Goal: Task Accomplishment & Management: Use online tool/utility

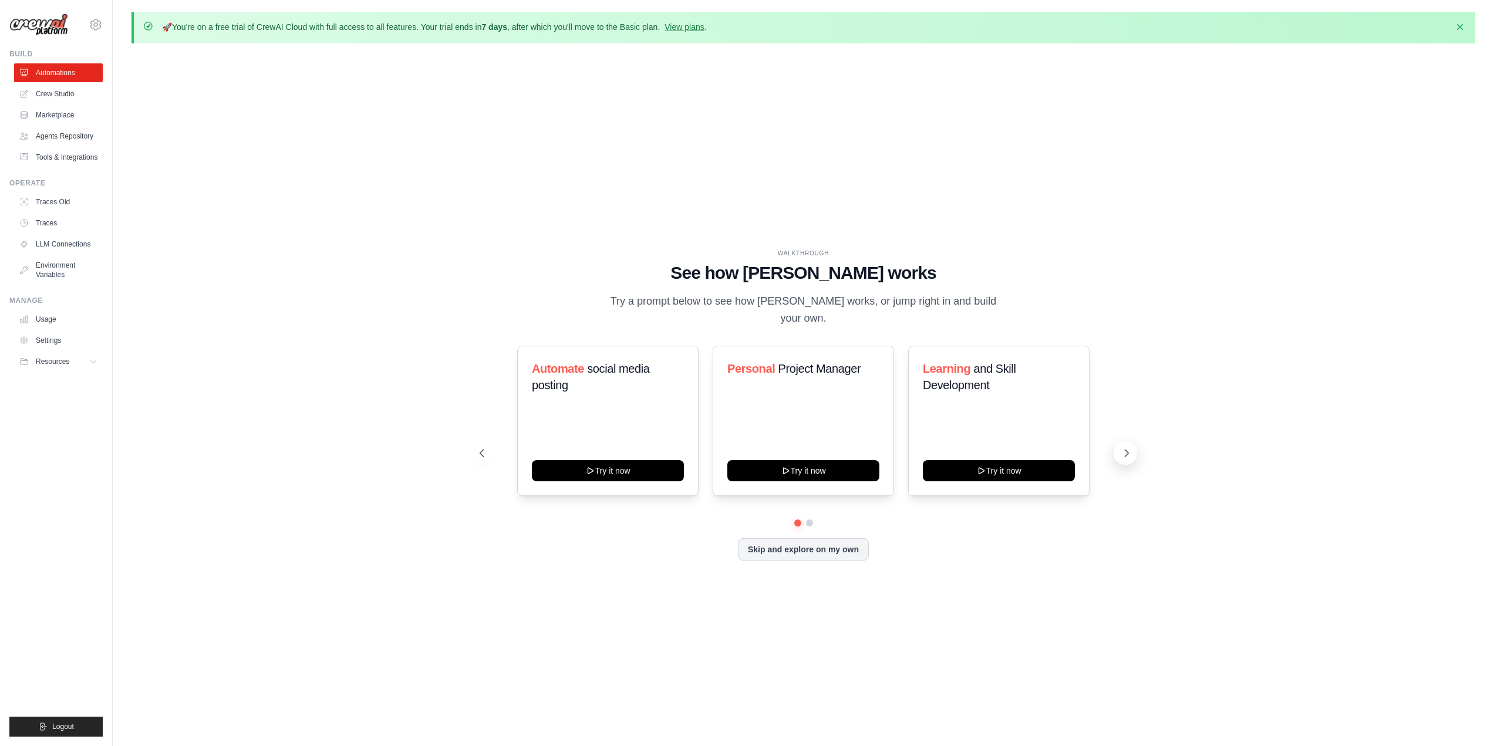
click at [1127, 450] on icon at bounding box center [1126, 453] width 4 height 7
click at [695, 28] on link "View plans" at bounding box center [683, 26] width 39 height 9
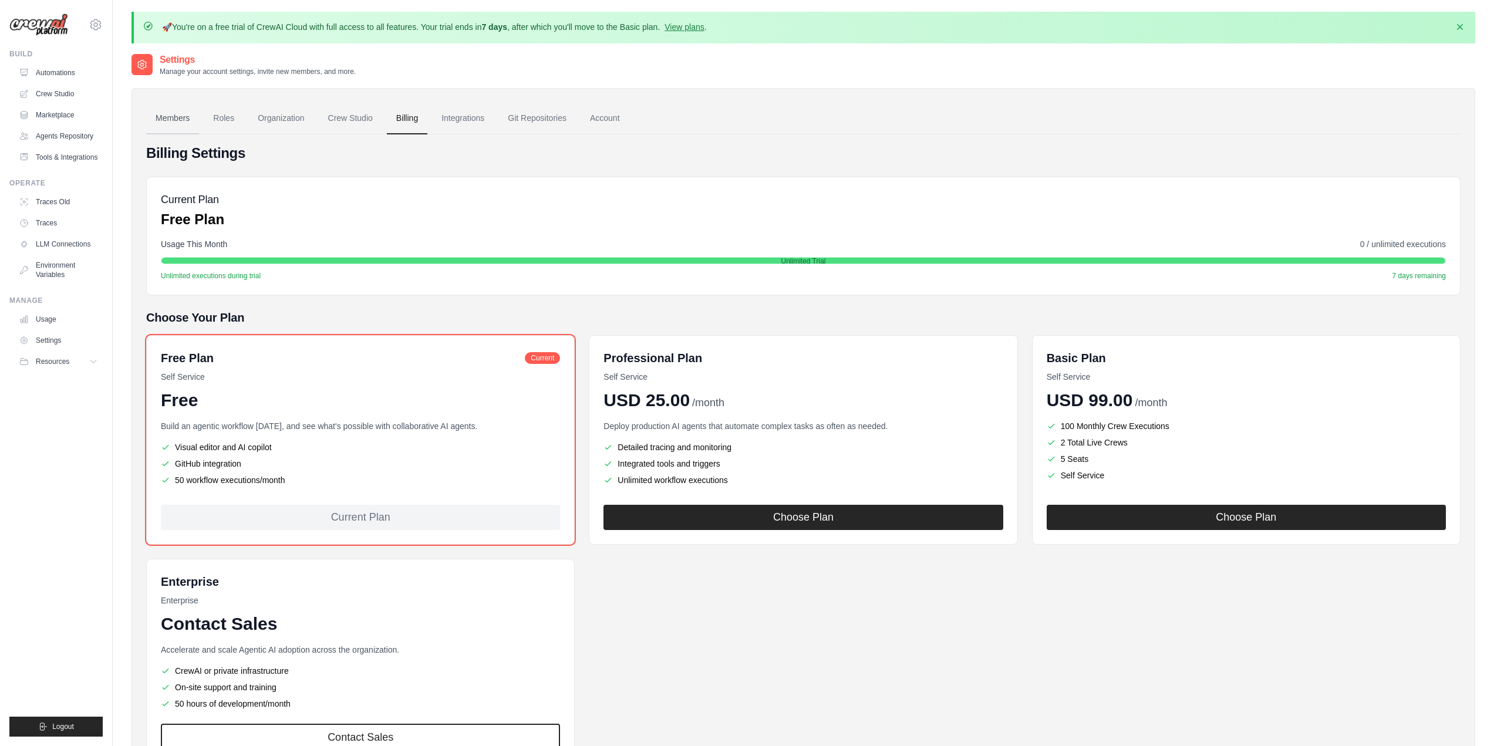
click at [165, 117] on link "Members" at bounding box center [172, 119] width 53 height 32
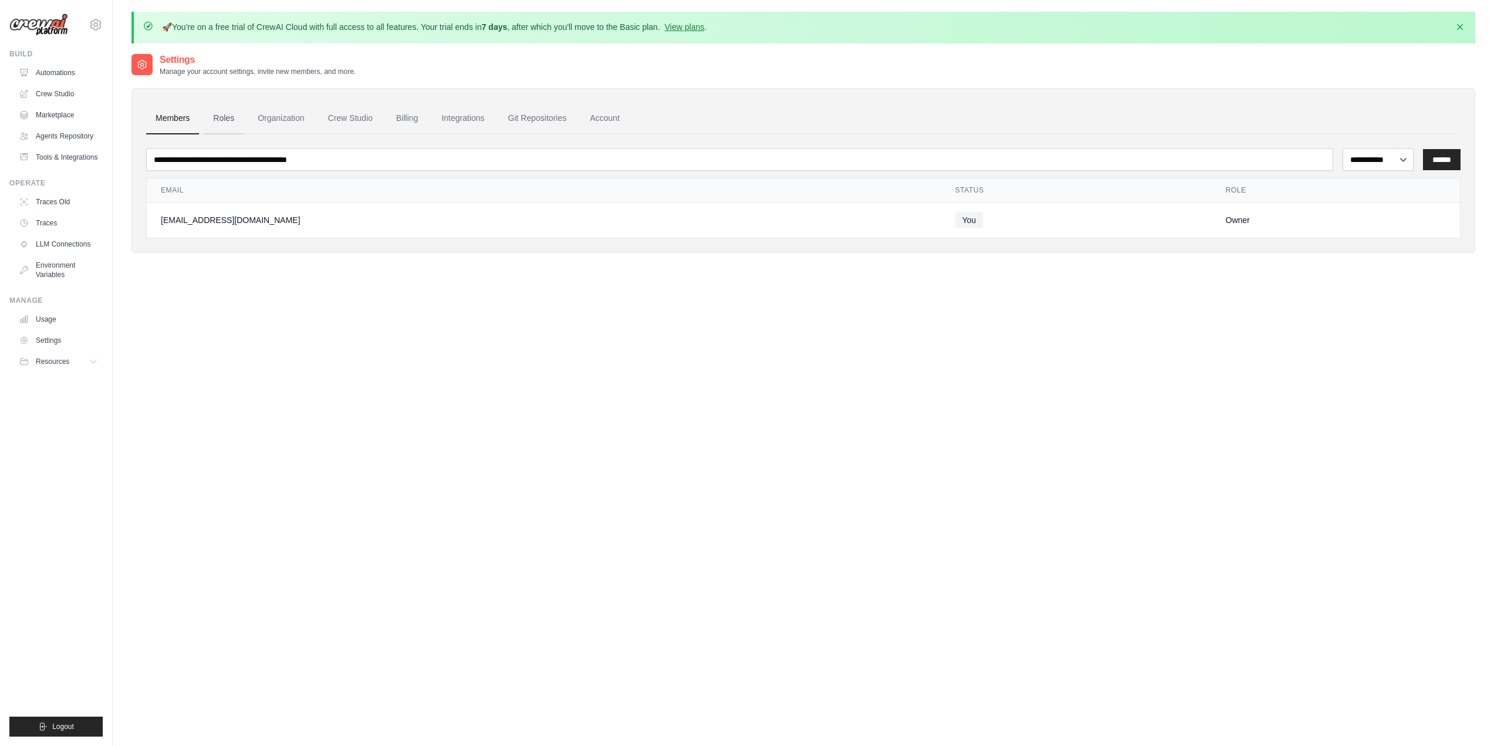
click at [229, 117] on link "Roles" at bounding box center [224, 119] width 40 height 32
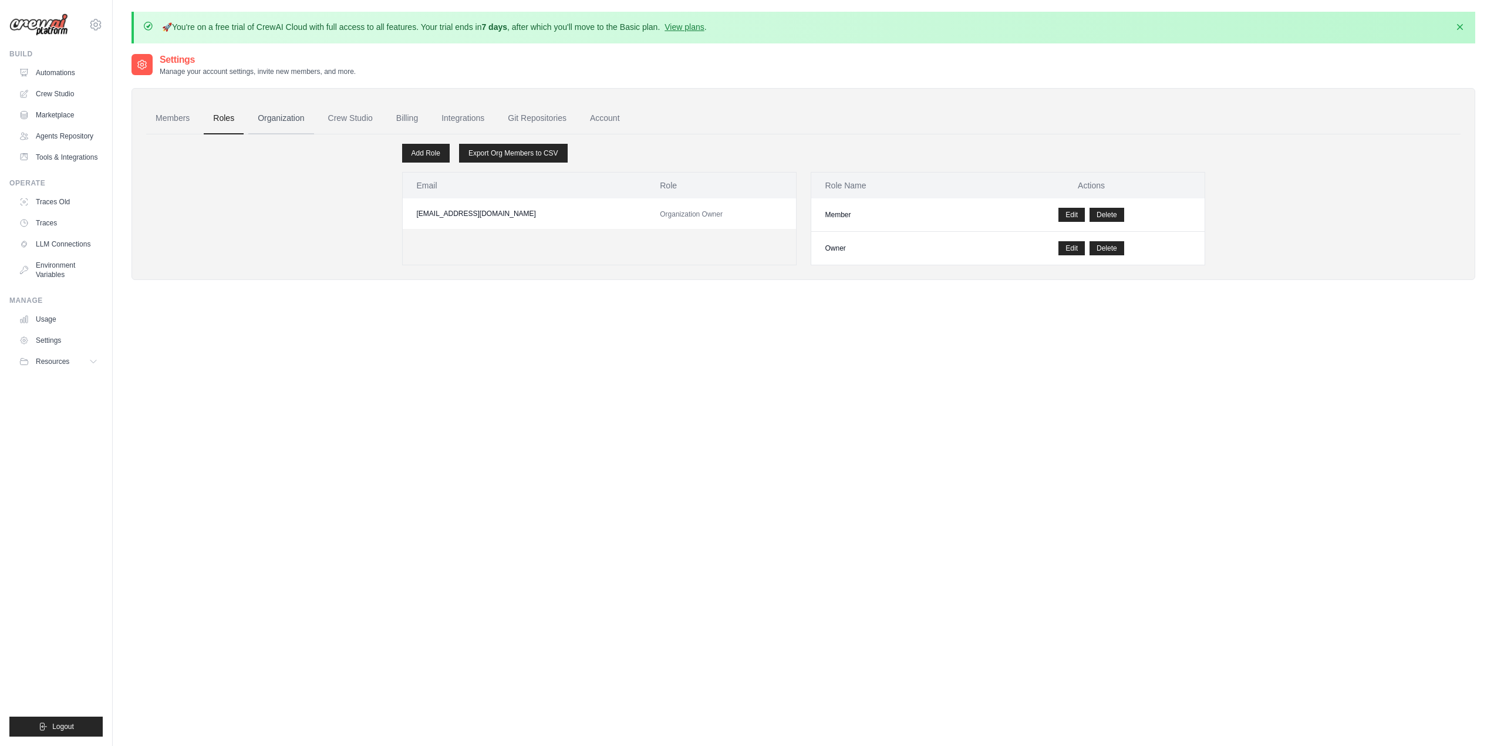
click at [274, 117] on link "Organization" at bounding box center [280, 119] width 65 height 32
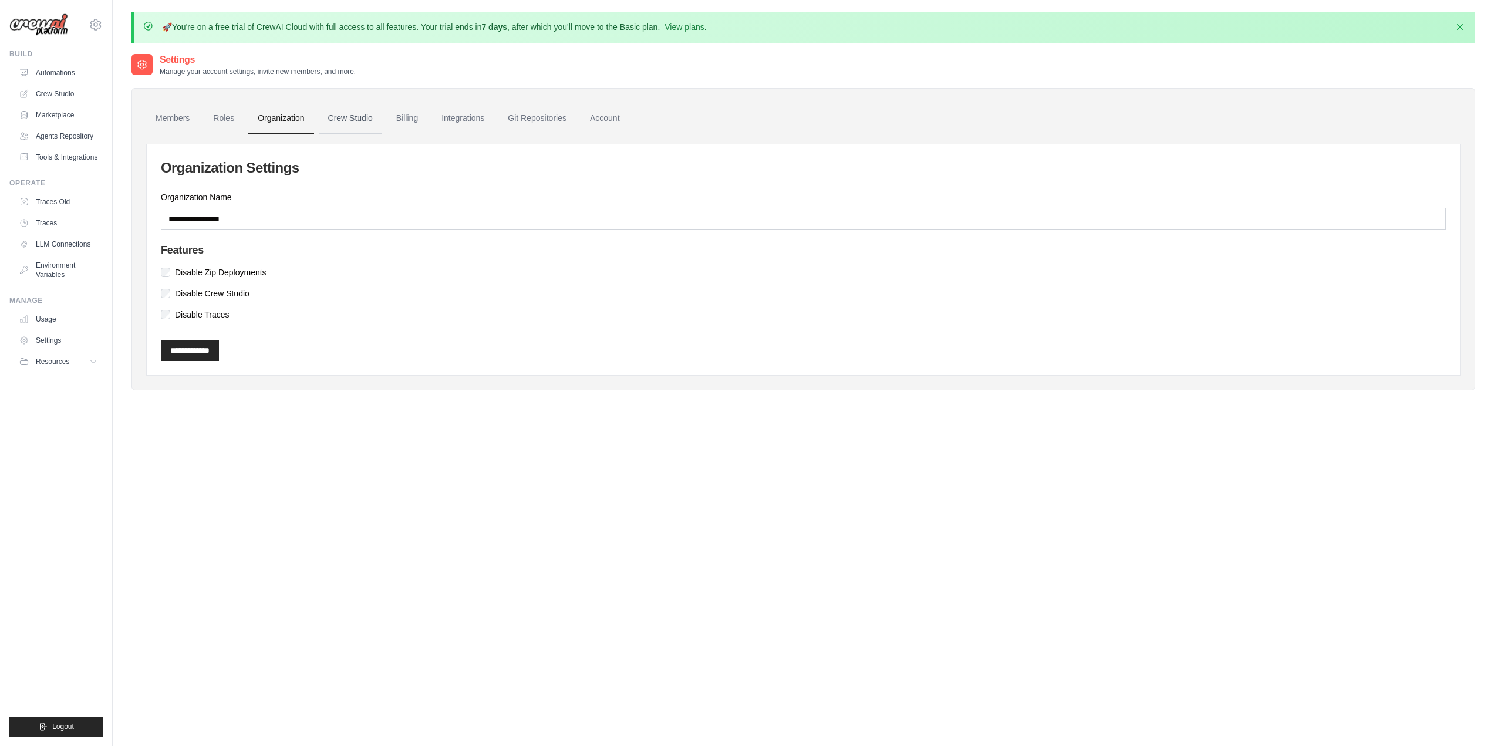
click at [352, 117] on link "Crew Studio" at bounding box center [350, 119] width 63 height 32
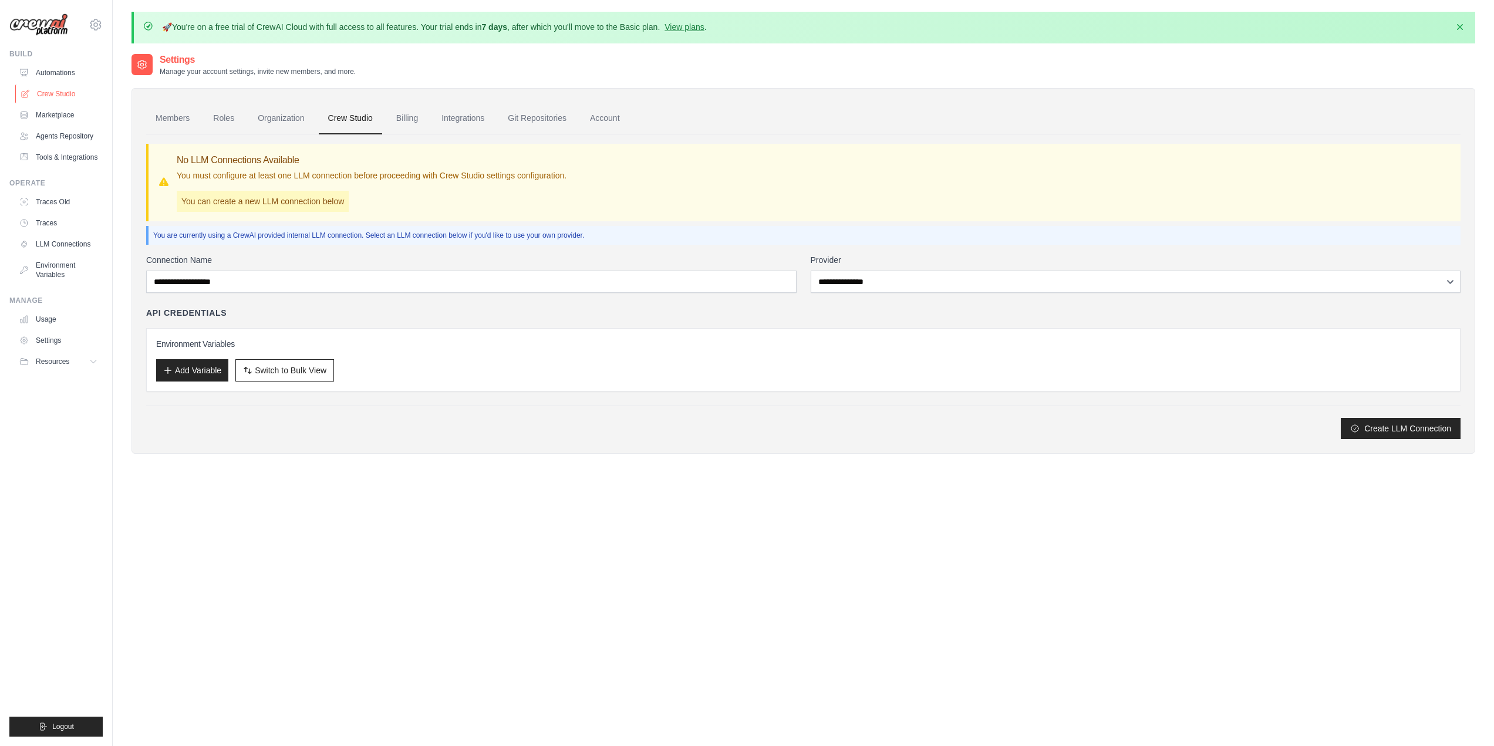
click at [52, 95] on link "Crew Studio" at bounding box center [59, 94] width 89 height 19
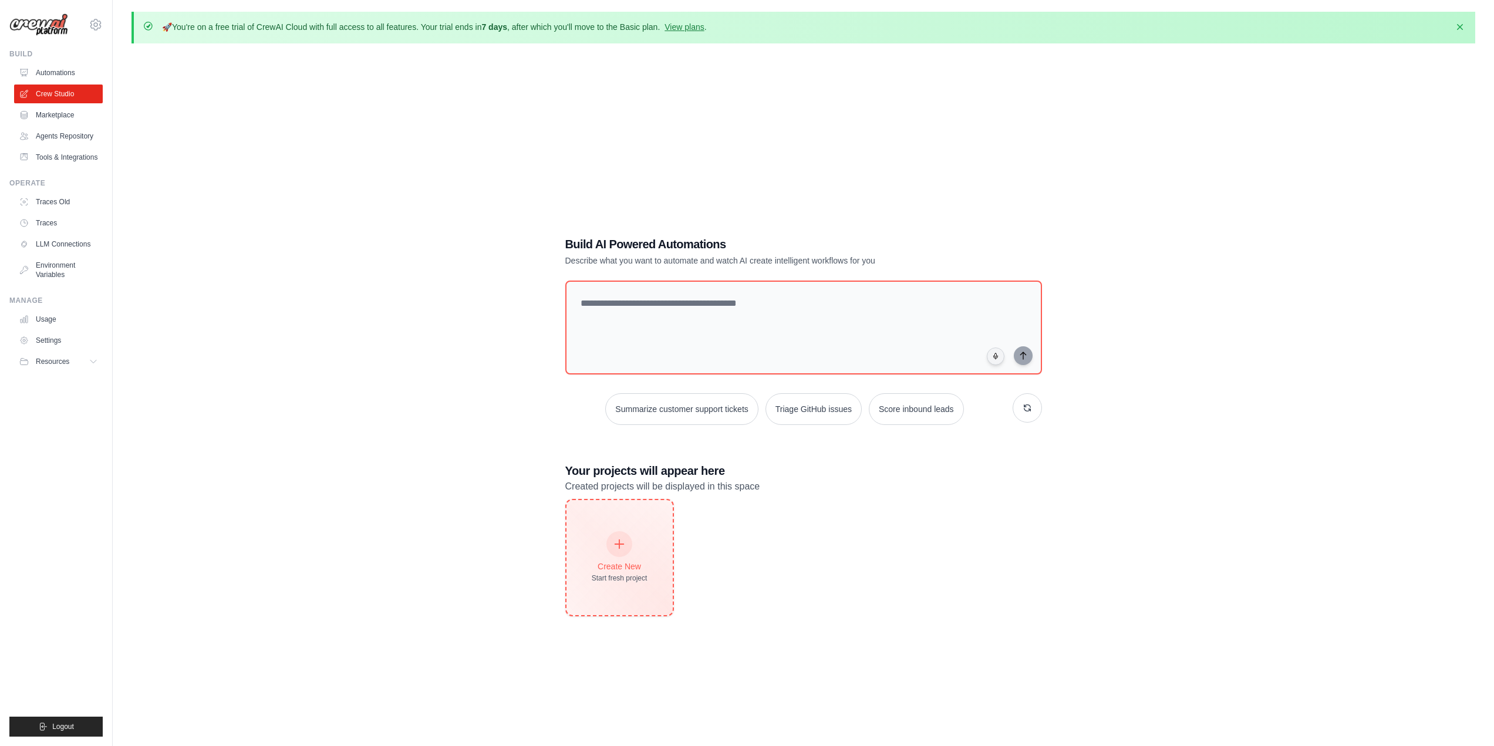
click at [619, 545] on icon at bounding box center [619, 544] width 13 height 13
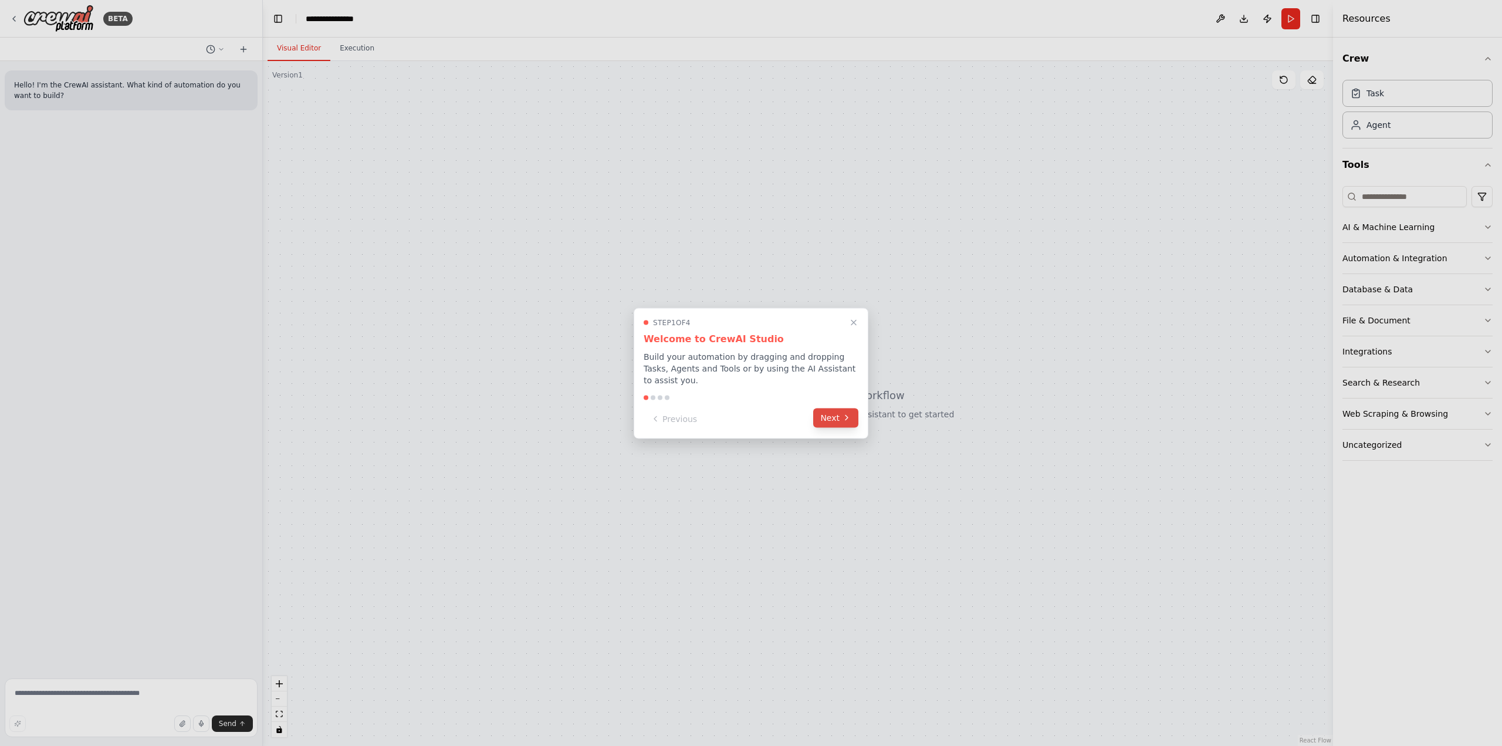
click at [832, 411] on button "Next" at bounding box center [835, 417] width 45 height 19
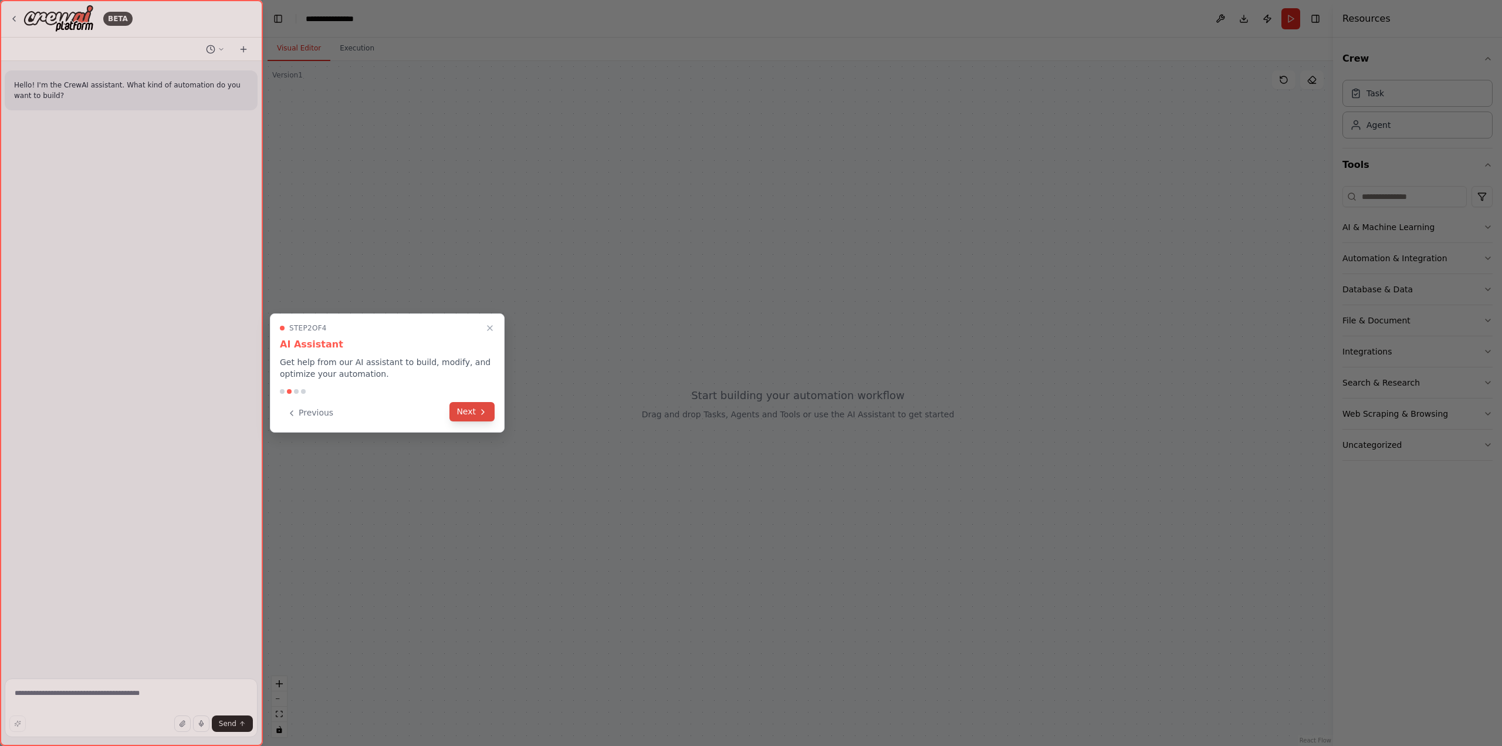
click at [471, 411] on button "Next" at bounding box center [472, 411] width 45 height 19
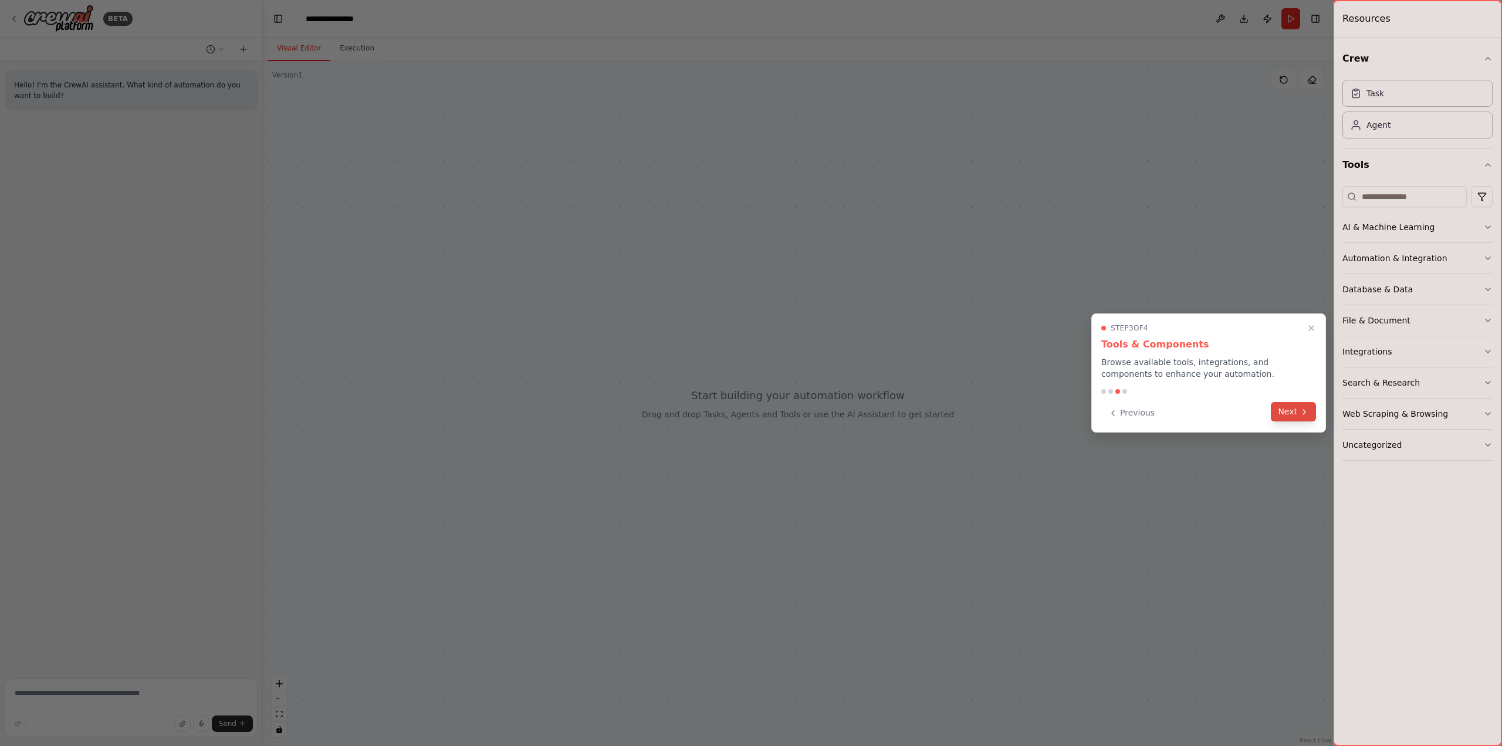
click at [1295, 411] on button "Next" at bounding box center [1293, 411] width 45 height 19
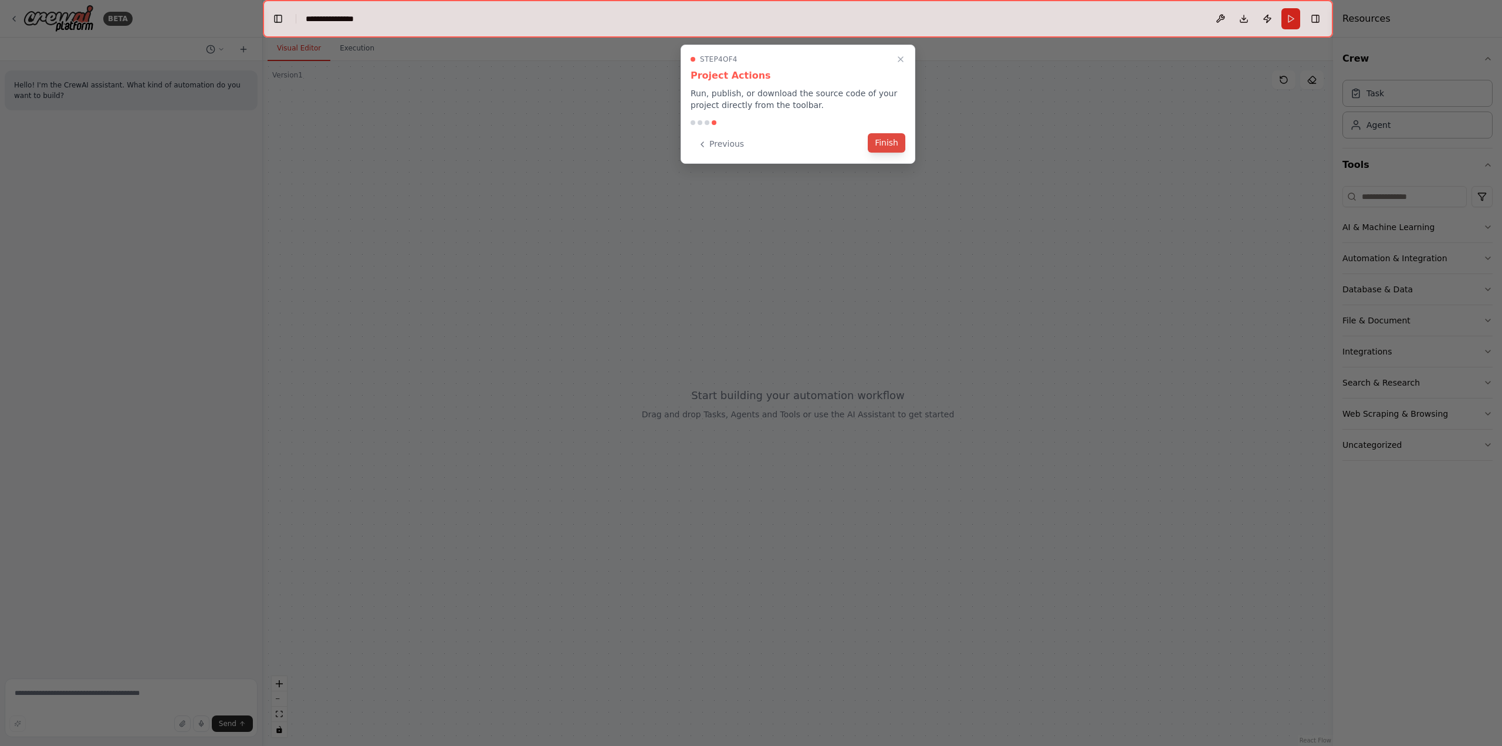
click at [885, 144] on button "Finish" at bounding box center [887, 142] width 38 height 19
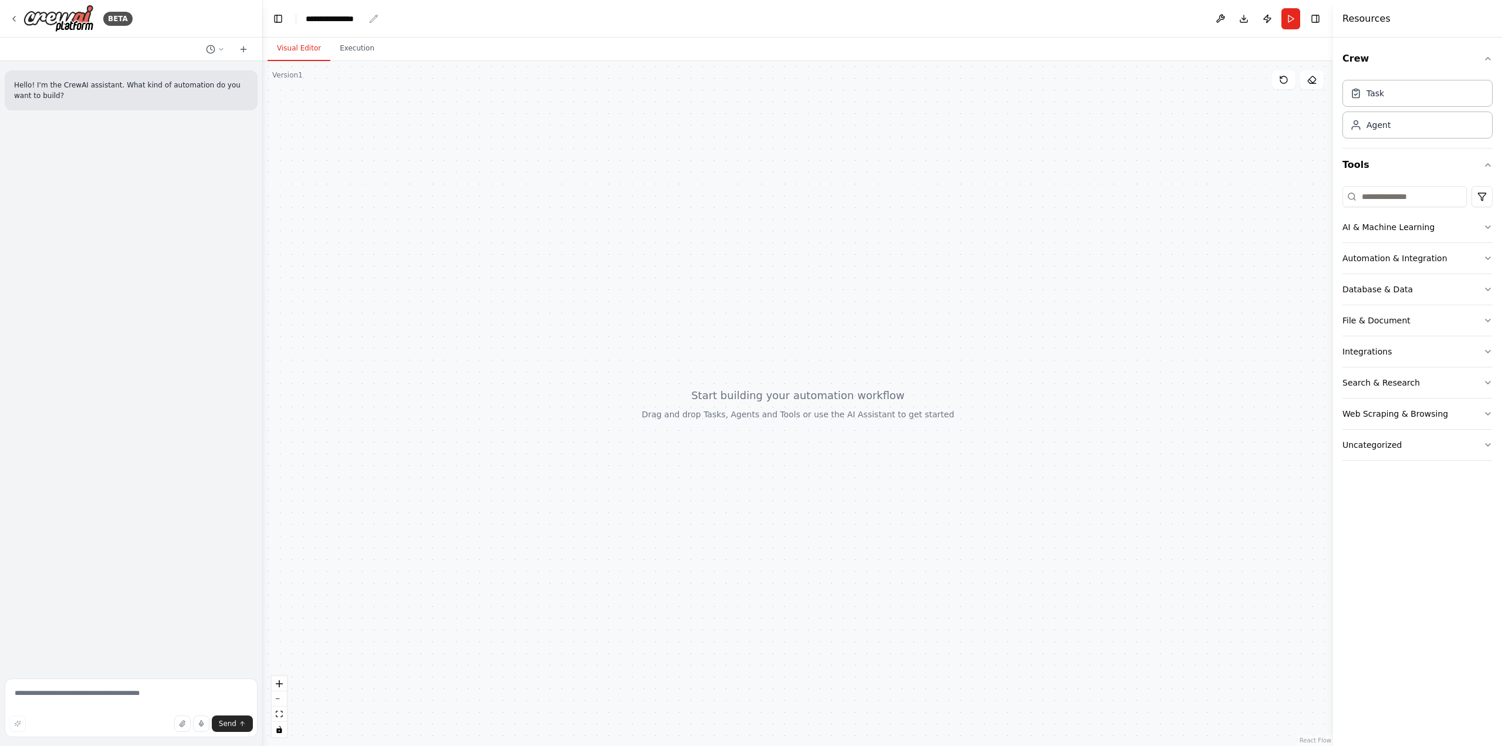
click at [354, 18] on div "**********" at bounding box center [335, 19] width 59 height 12
drag, startPoint x: 366, startPoint y: 18, endPoint x: 269, endPoint y: 16, distance: 97.4
click at [269, 16] on header "**********" at bounding box center [798, 19] width 1070 height 38
click at [506, 197] on div at bounding box center [798, 403] width 1070 height 685
click at [768, 400] on div at bounding box center [798, 403] width 1070 height 685
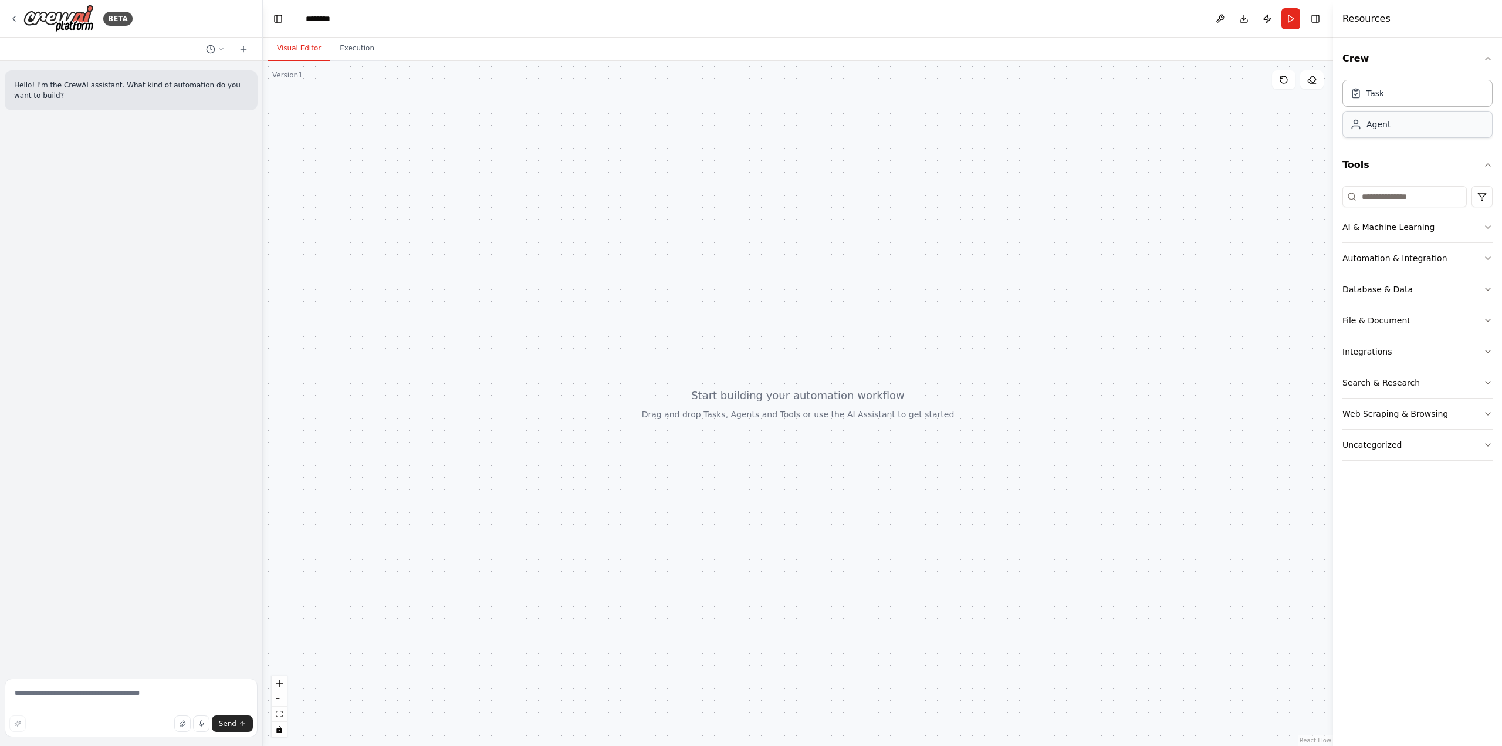
click at [1381, 127] on div "Agent" at bounding box center [1379, 125] width 24 height 12
click at [1384, 94] on div "Task" at bounding box center [1418, 92] width 150 height 27
click at [1390, 129] on div "Agent" at bounding box center [1418, 124] width 150 height 27
click at [353, 49] on button "Execution" at bounding box center [356, 48] width 53 height 25
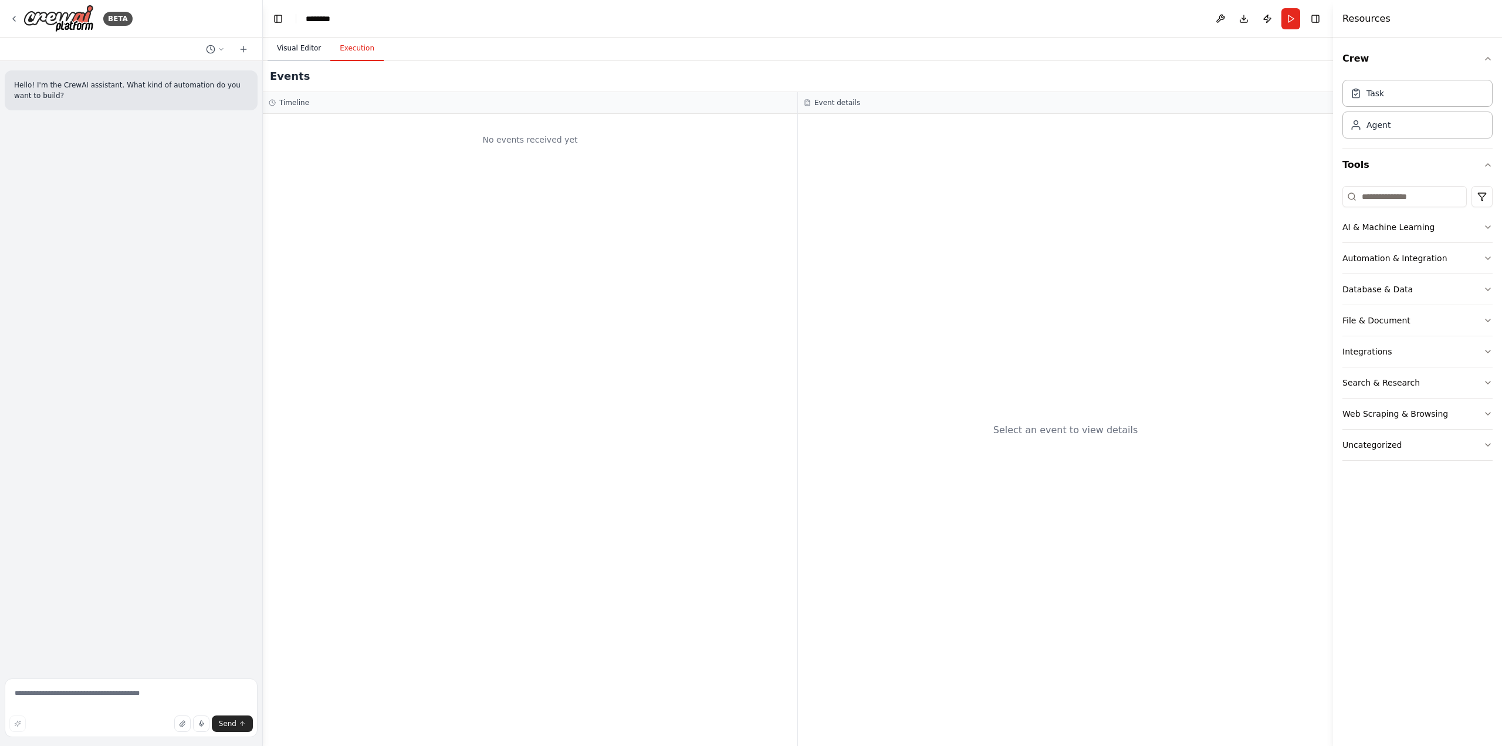
click at [285, 49] on button "Visual Editor" at bounding box center [299, 48] width 63 height 25
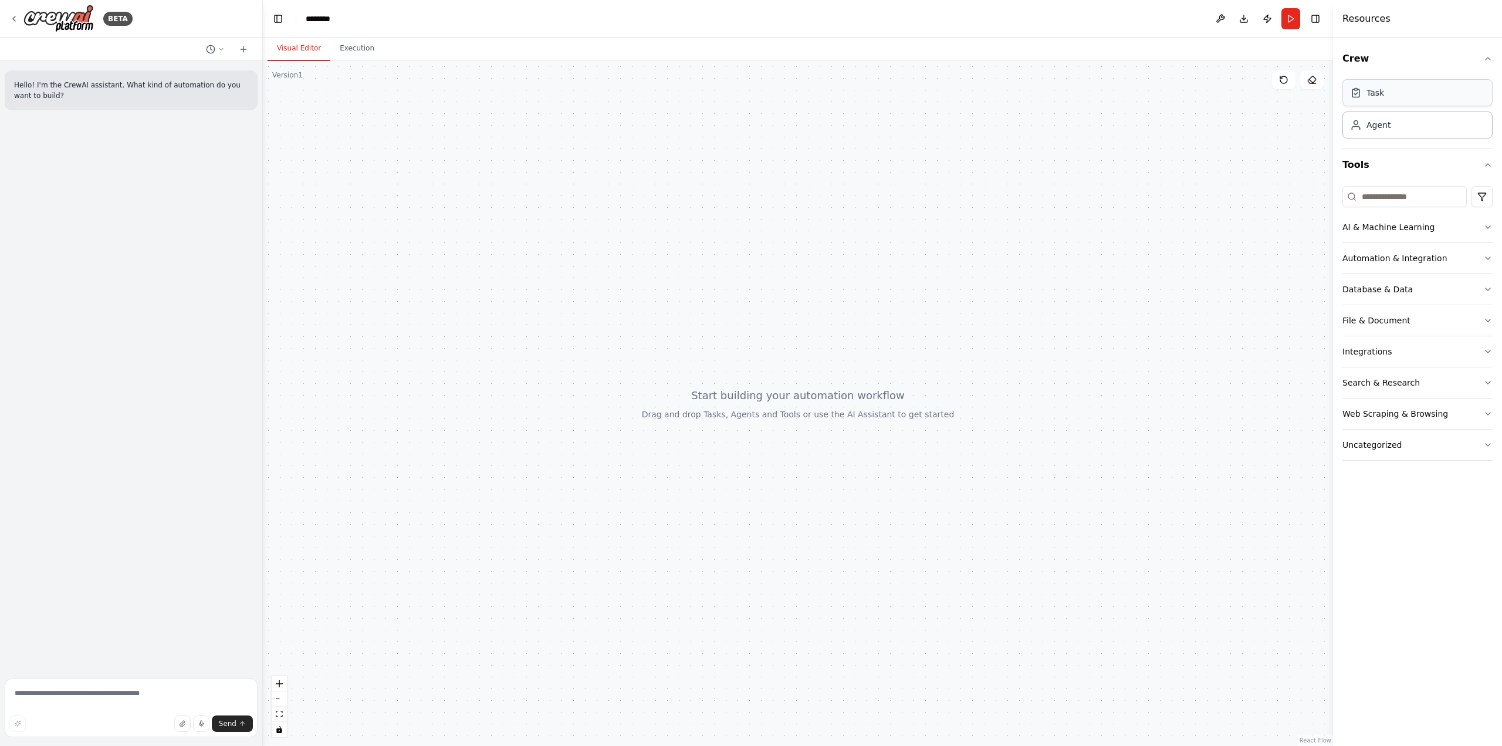
click at [1385, 93] on div "Task" at bounding box center [1418, 92] width 150 height 27
click at [1380, 128] on div "Agent" at bounding box center [1379, 125] width 24 height 12
click at [1376, 130] on div "Agent" at bounding box center [1379, 125] width 24 height 12
click at [1354, 123] on icon at bounding box center [1356, 125] width 12 height 12
click at [1479, 129] on div "Agent" at bounding box center [1418, 124] width 150 height 27
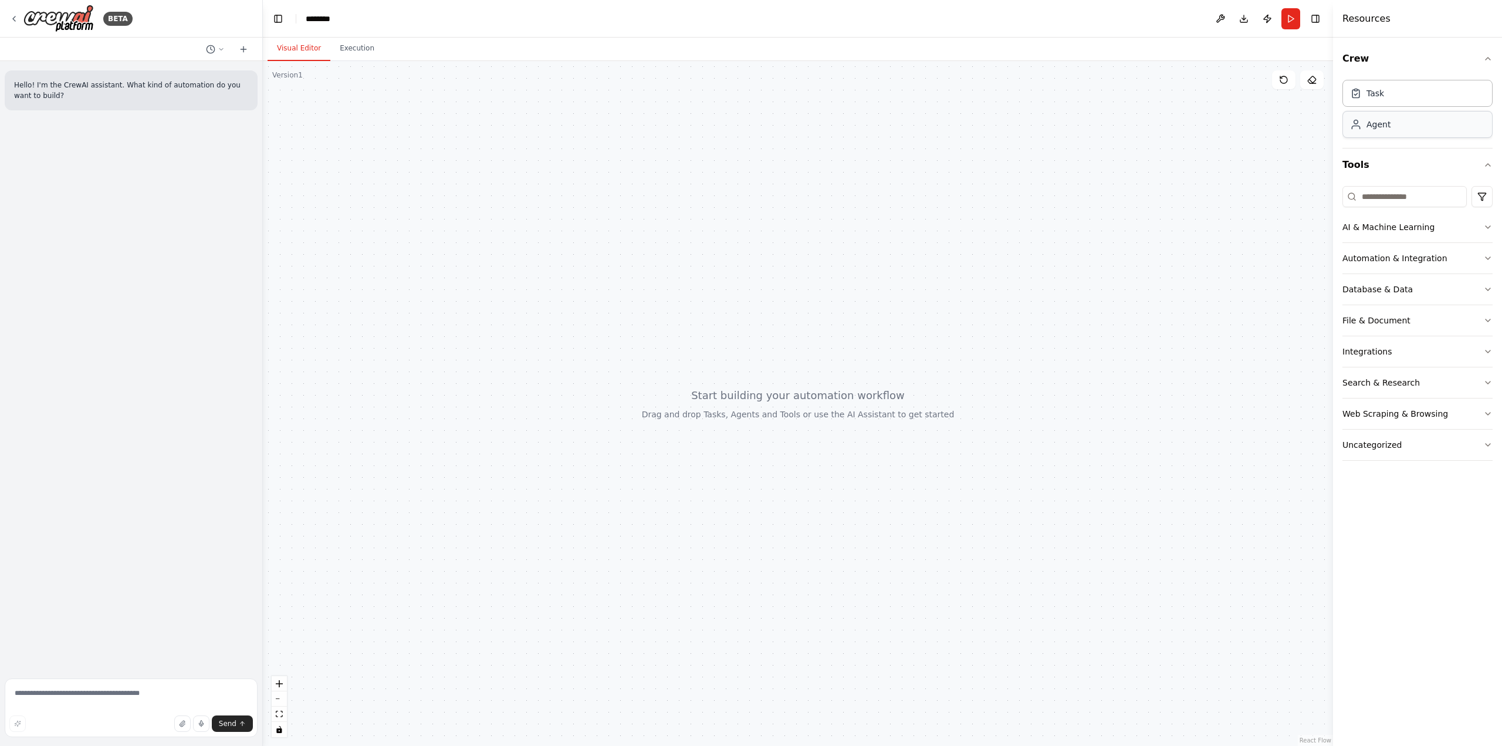
click at [1479, 129] on div "Agent" at bounding box center [1418, 124] width 150 height 27
drag, startPoint x: 1457, startPoint y: 126, endPoint x: 1467, endPoint y: 125, distance: 10.0
click at [1467, 125] on div "Agent" at bounding box center [1418, 124] width 150 height 27
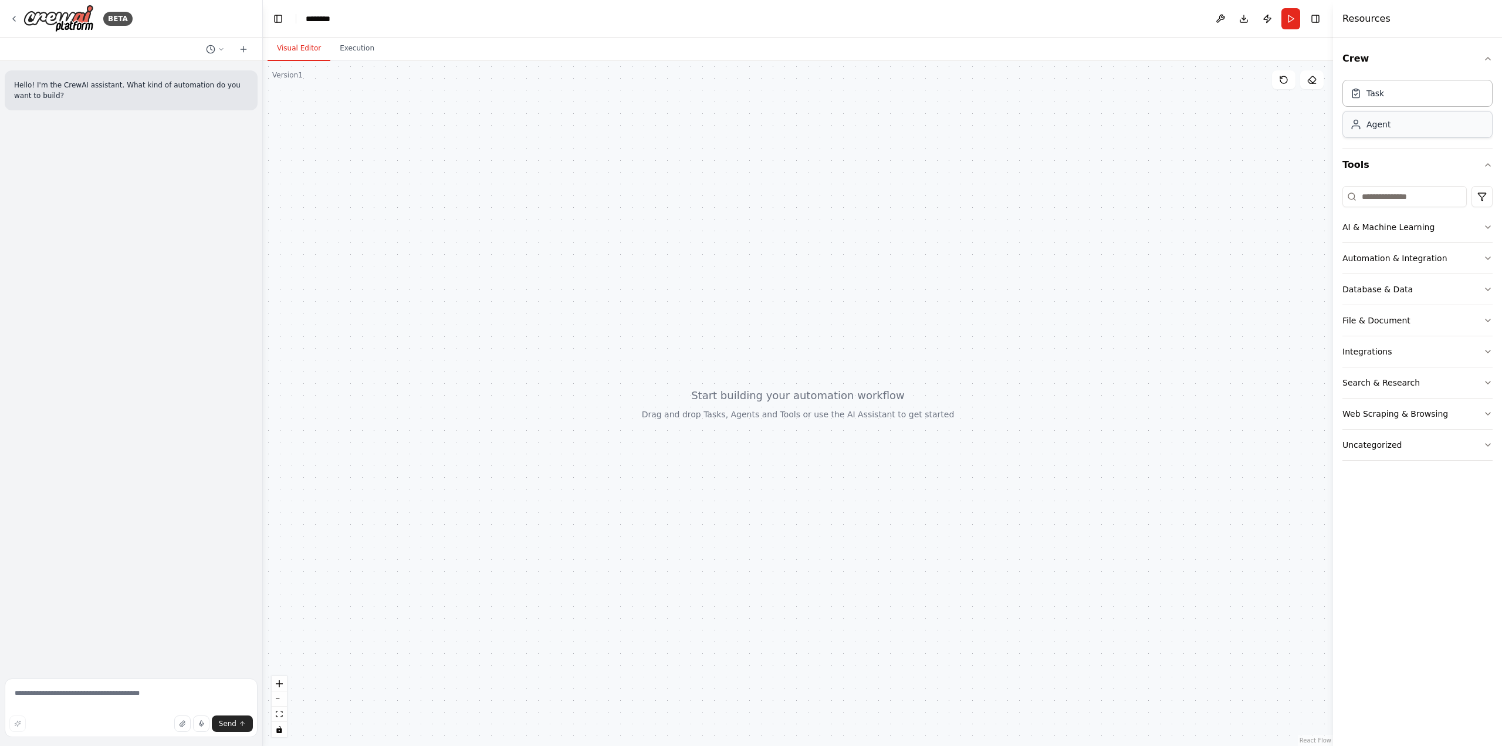
click at [1467, 125] on div "Agent" at bounding box center [1418, 124] width 150 height 27
click at [1379, 94] on div "Task" at bounding box center [1376, 93] width 18 height 12
click at [1396, 192] on input at bounding box center [1405, 196] width 124 height 21
click at [1379, 127] on div "Agent" at bounding box center [1379, 125] width 24 height 12
click at [1363, 224] on div "AI & Machine Learning" at bounding box center [1389, 227] width 92 height 12
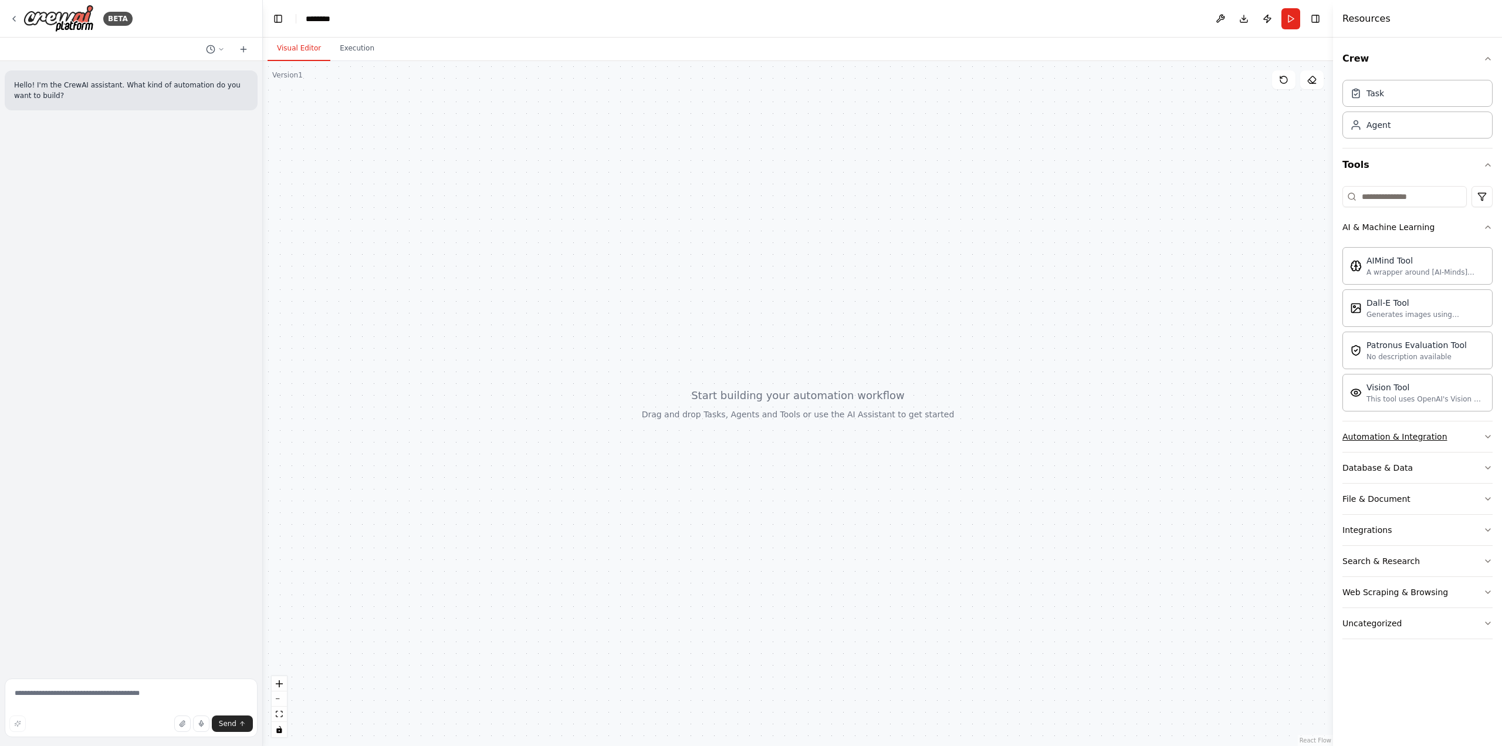
click at [1368, 436] on div "Automation & Integration" at bounding box center [1395, 437] width 105 height 12
click at [1379, 522] on div "Database & Data" at bounding box center [1378, 519] width 70 height 12
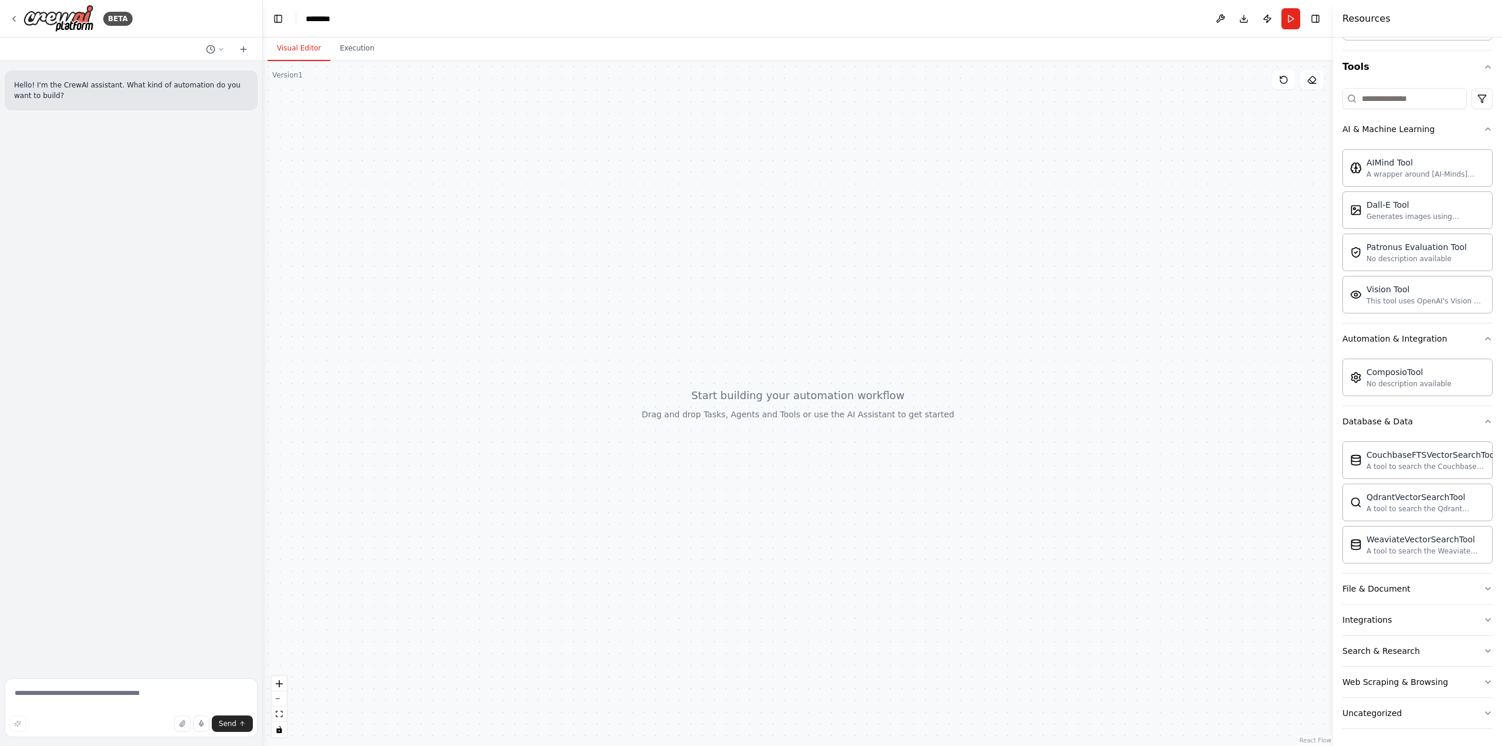
scroll to position [100, 0]
click at [1377, 585] on div "File & Document" at bounding box center [1377, 587] width 68 height 12
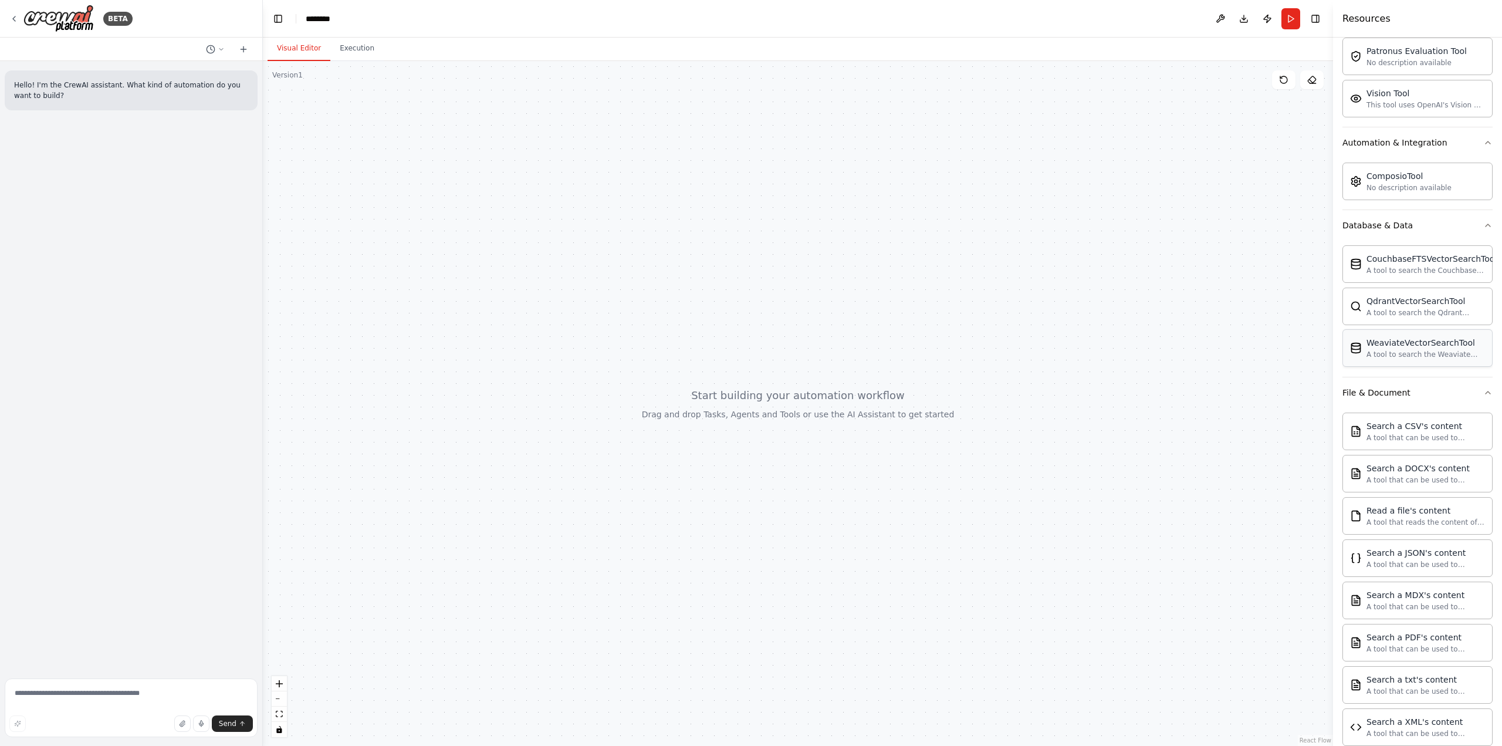
scroll to position [335, 0]
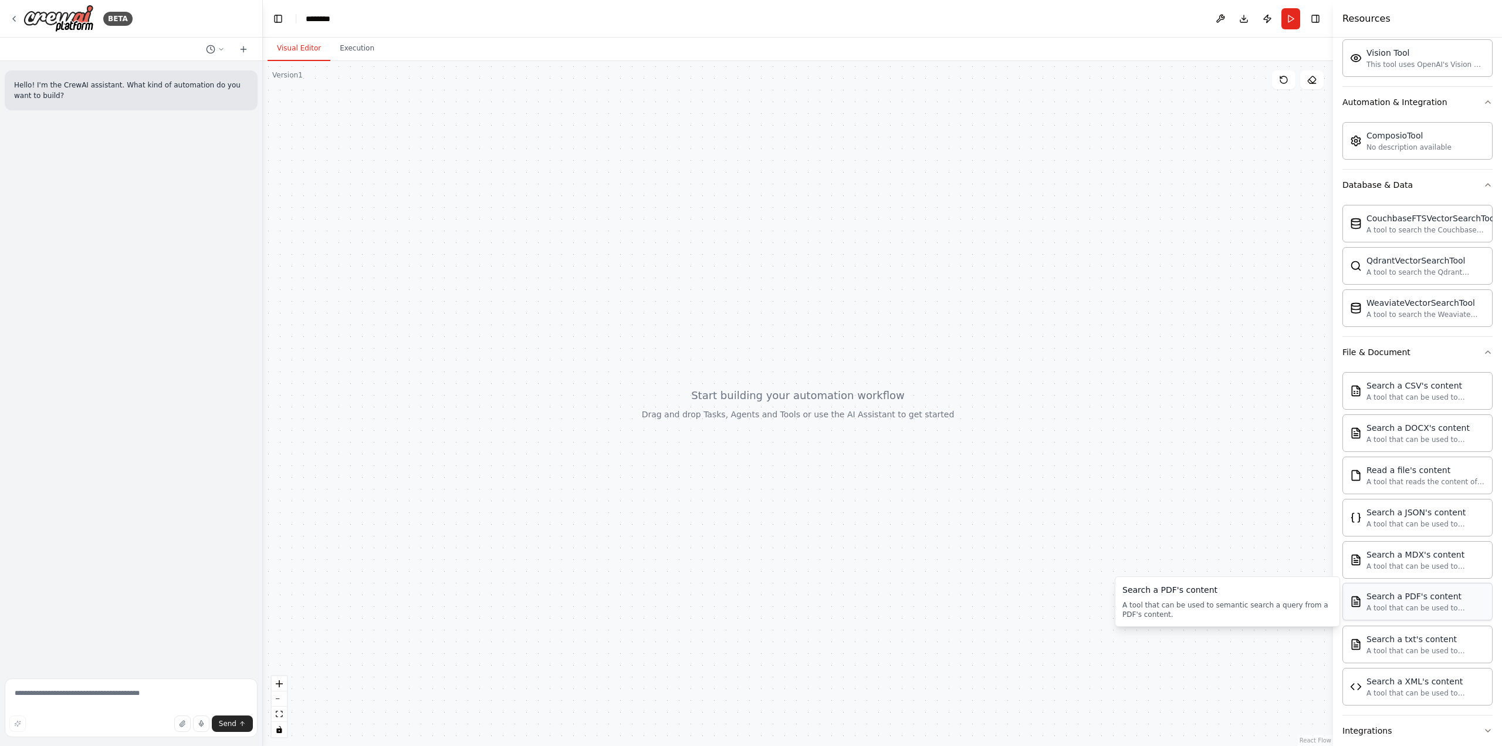
click at [1405, 606] on div "A tool that can be used to semantic search a query from a PDF's content." at bounding box center [1426, 607] width 119 height 9
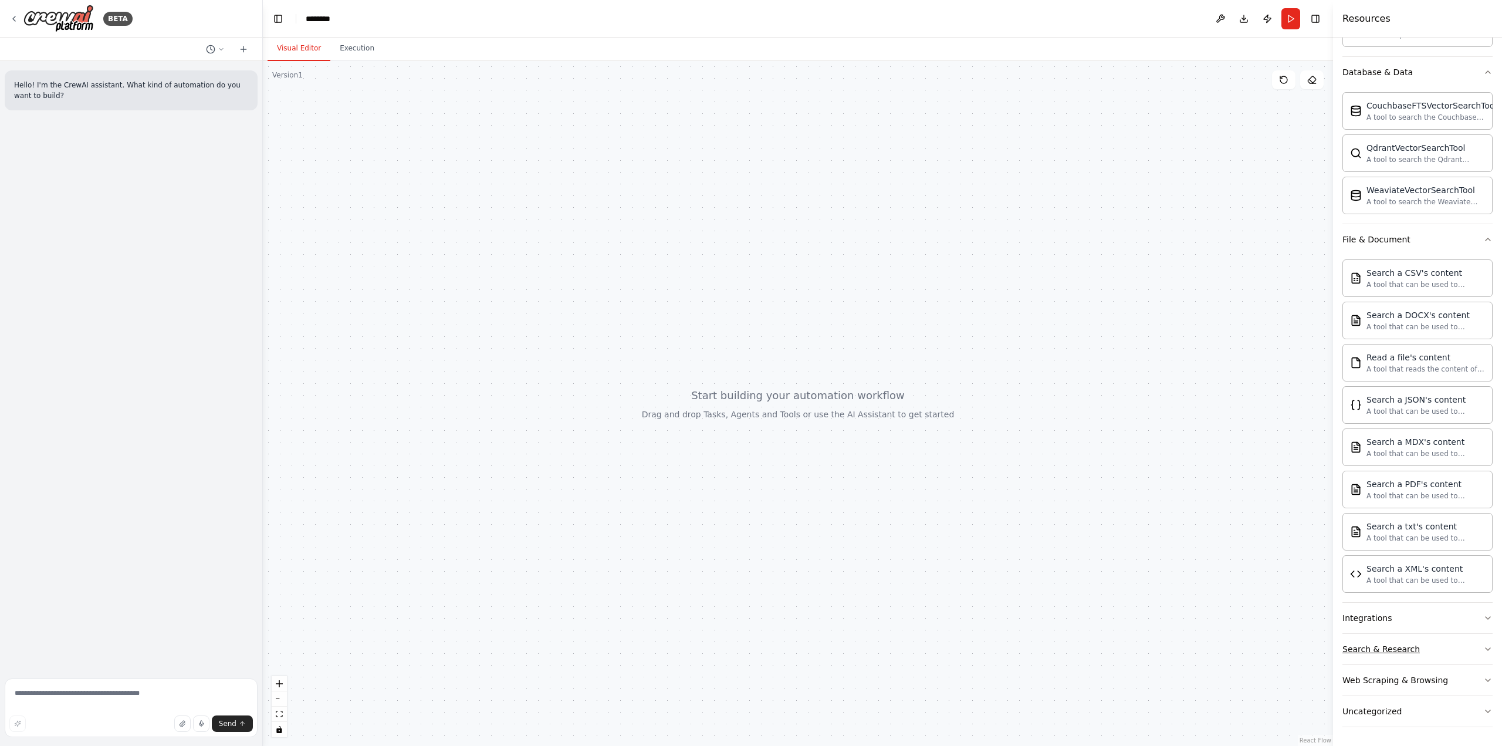
scroll to position [0, 0]
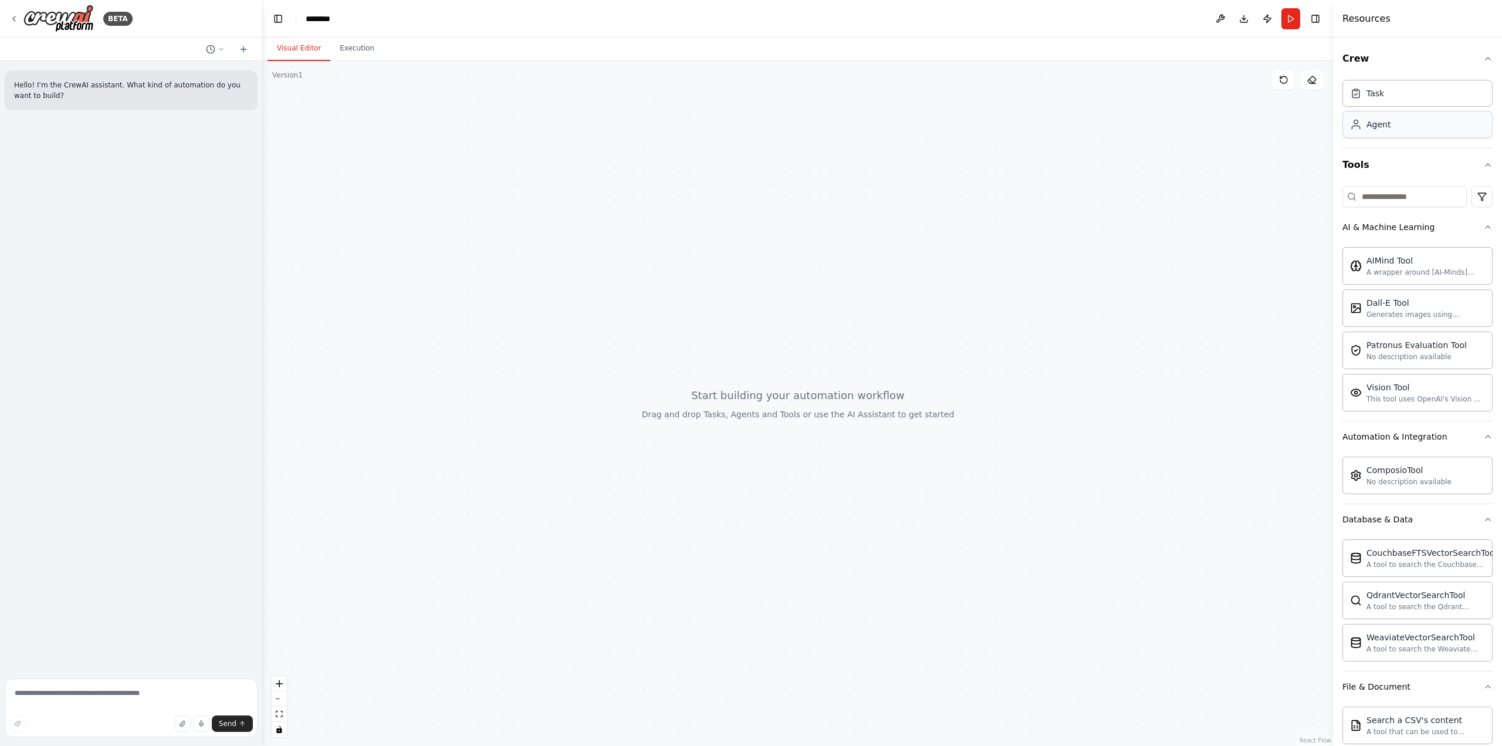
click at [1370, 123] on div "Agent" at bounding box center [1379, 125] width 24 height 12
click at [1370, 96] on div "Task" at bounding box center [1376, 93] width 18 height 12
click at [1374, 129] on div "Agent" at bounding box center [1379, 125] width 24 height 12
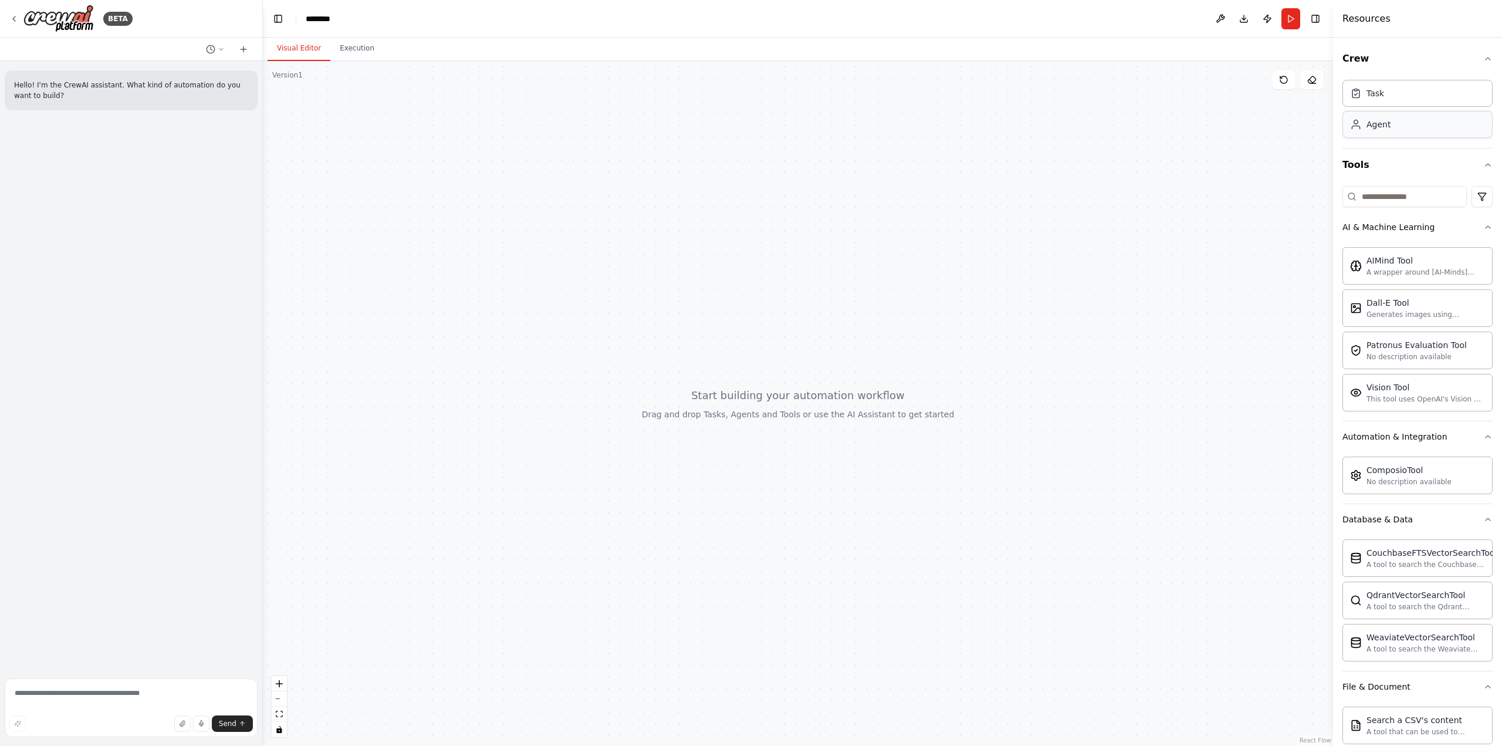
click at [1374, 129] on div "Agent" at bounding box center [1379, 125] width 24 height 12
click at [1480, 124] on div "Agent" at bounding box center [1418, 124] width 150 height 27
click at [61, 695] on textarea at bounding box center [131, 707] width 253 height 59
type textarea "**********"
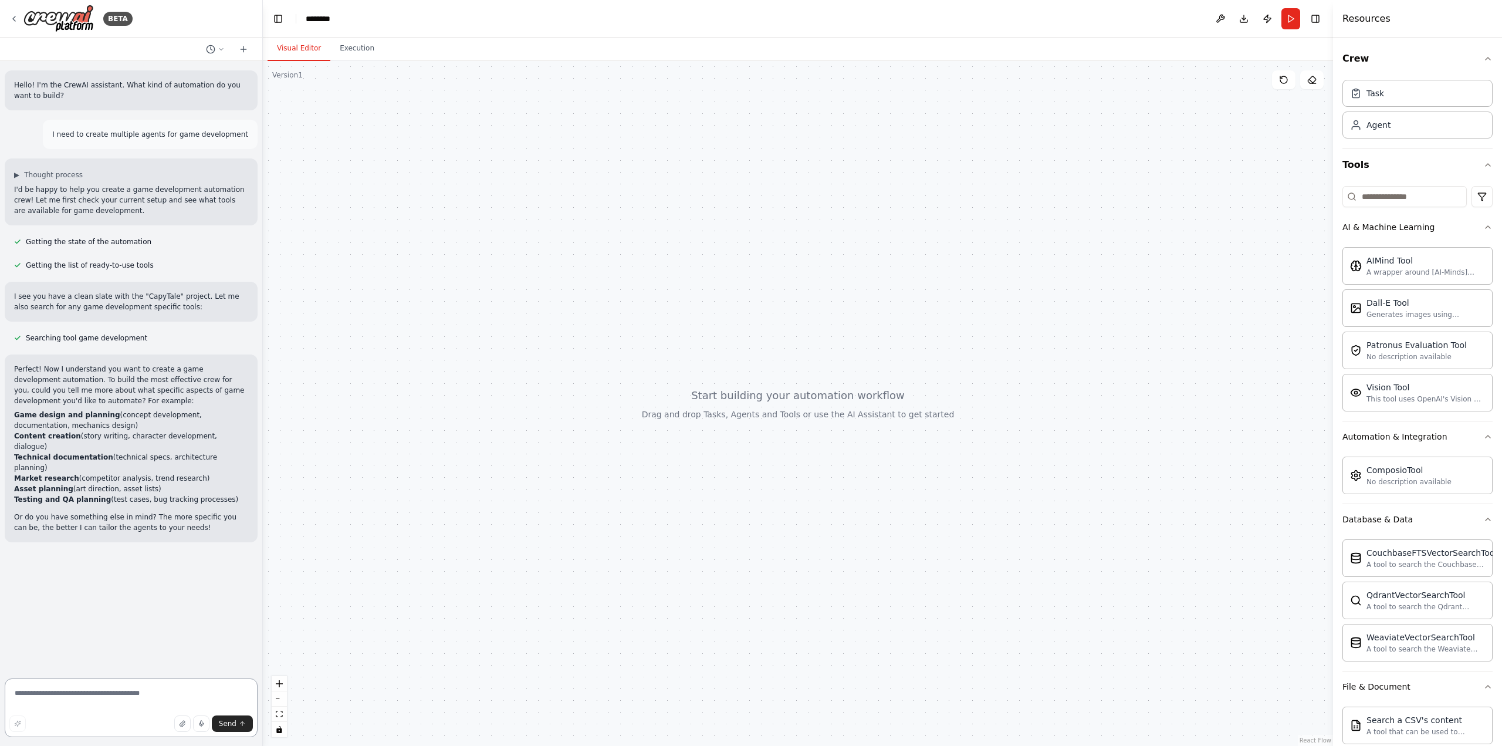
click at [137, 696] on textarea at bounding box center [131, 707] width 253 height 59
paste textarea "**********"
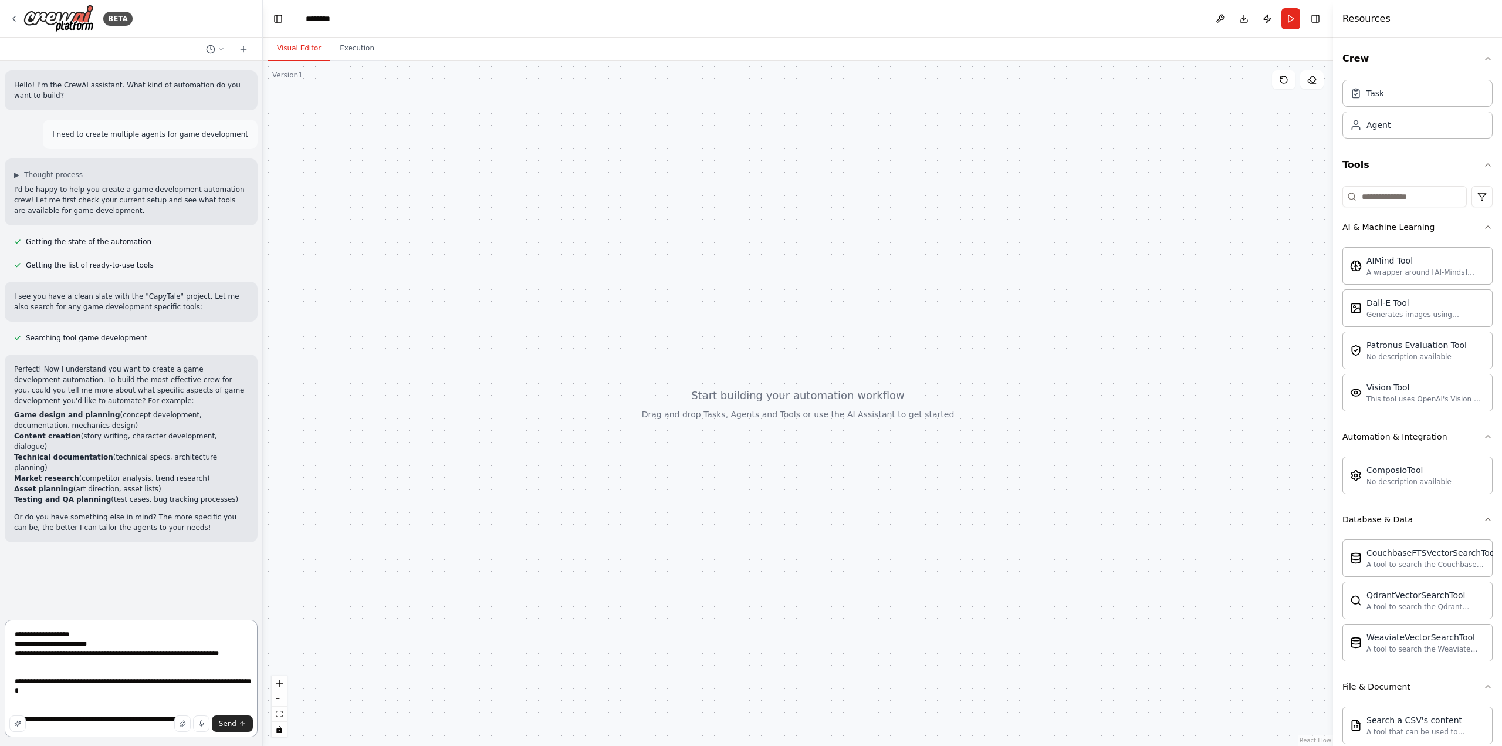
click at [17, 636] on textarea at bounding box center [131, 678] width 253 height 117
type textarea "**********"
click at [228, 723] on span "Send" at bounding box center [228, 723] width 18 height 9
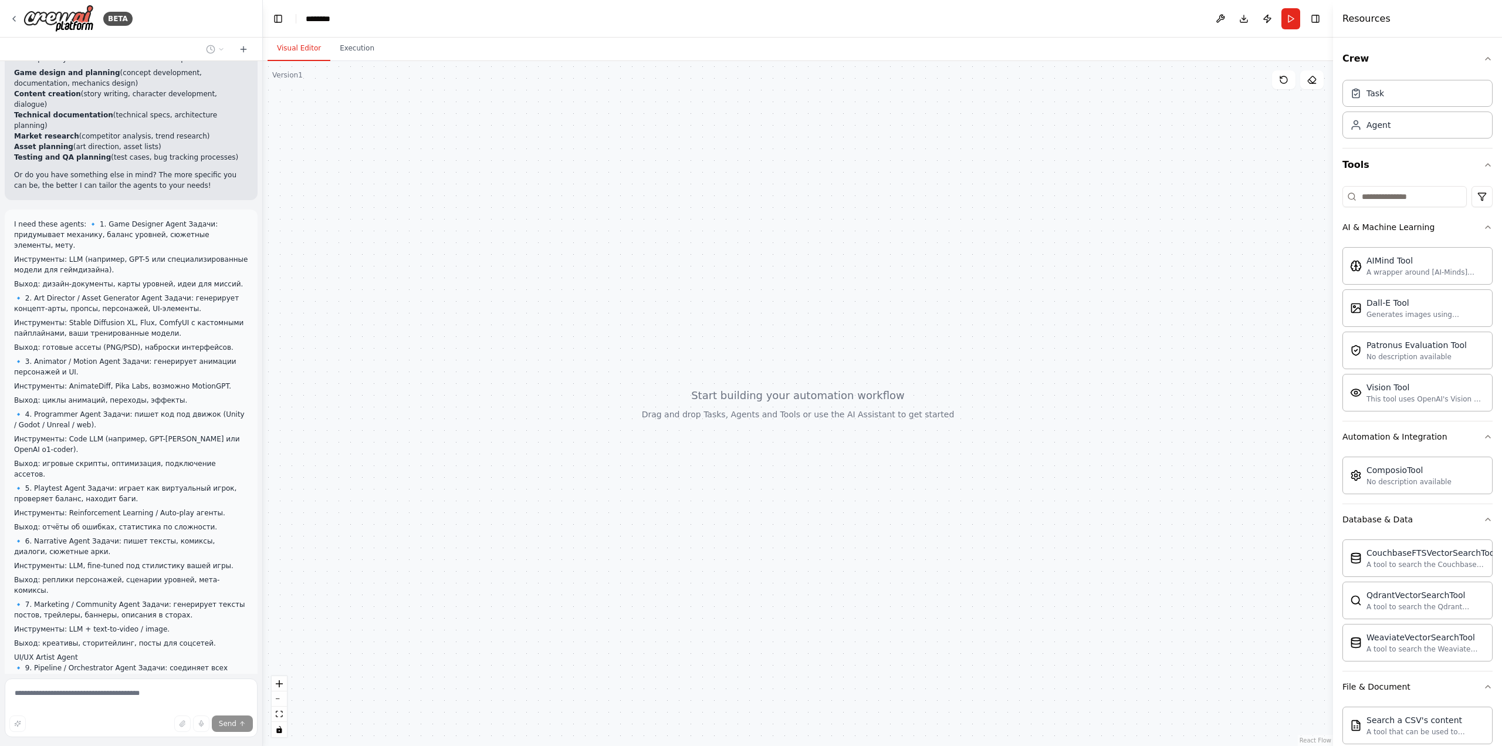
scroll to position [388, 0]
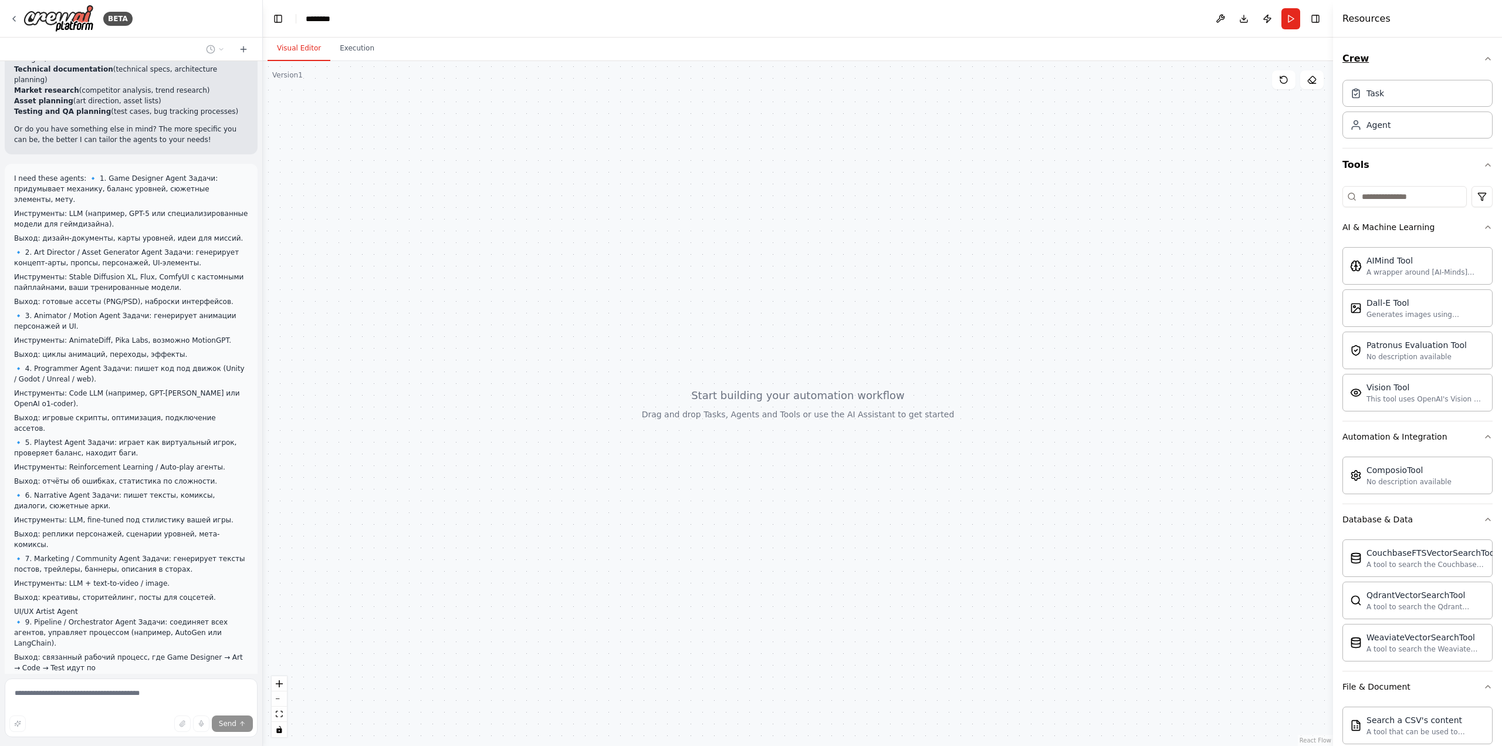
click at [1353, 60] on button "Crew" at bounding box center [1418, 58] width 150 height 33
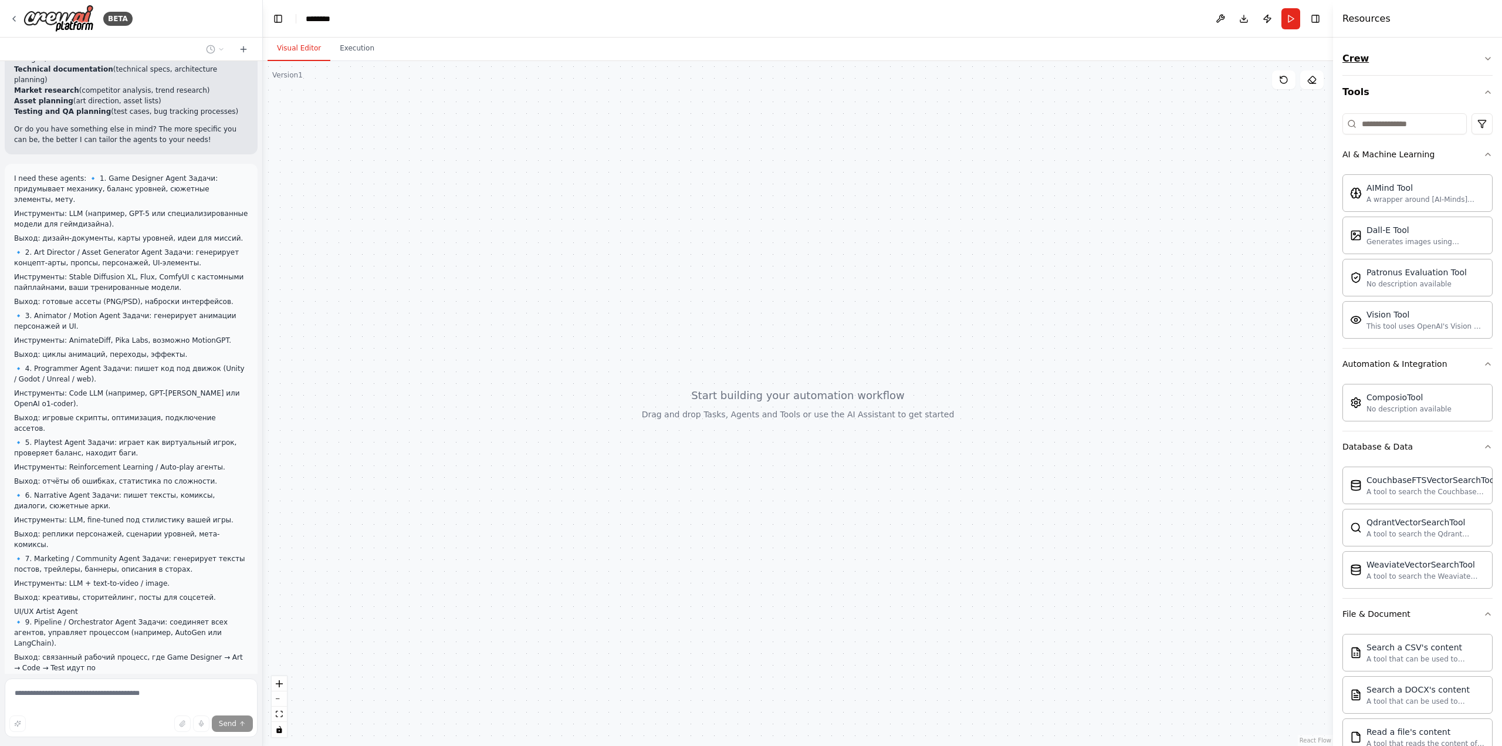
click at [1353, 60] on button "Crew" at bounding box center [1418, 58] width 150 height 33
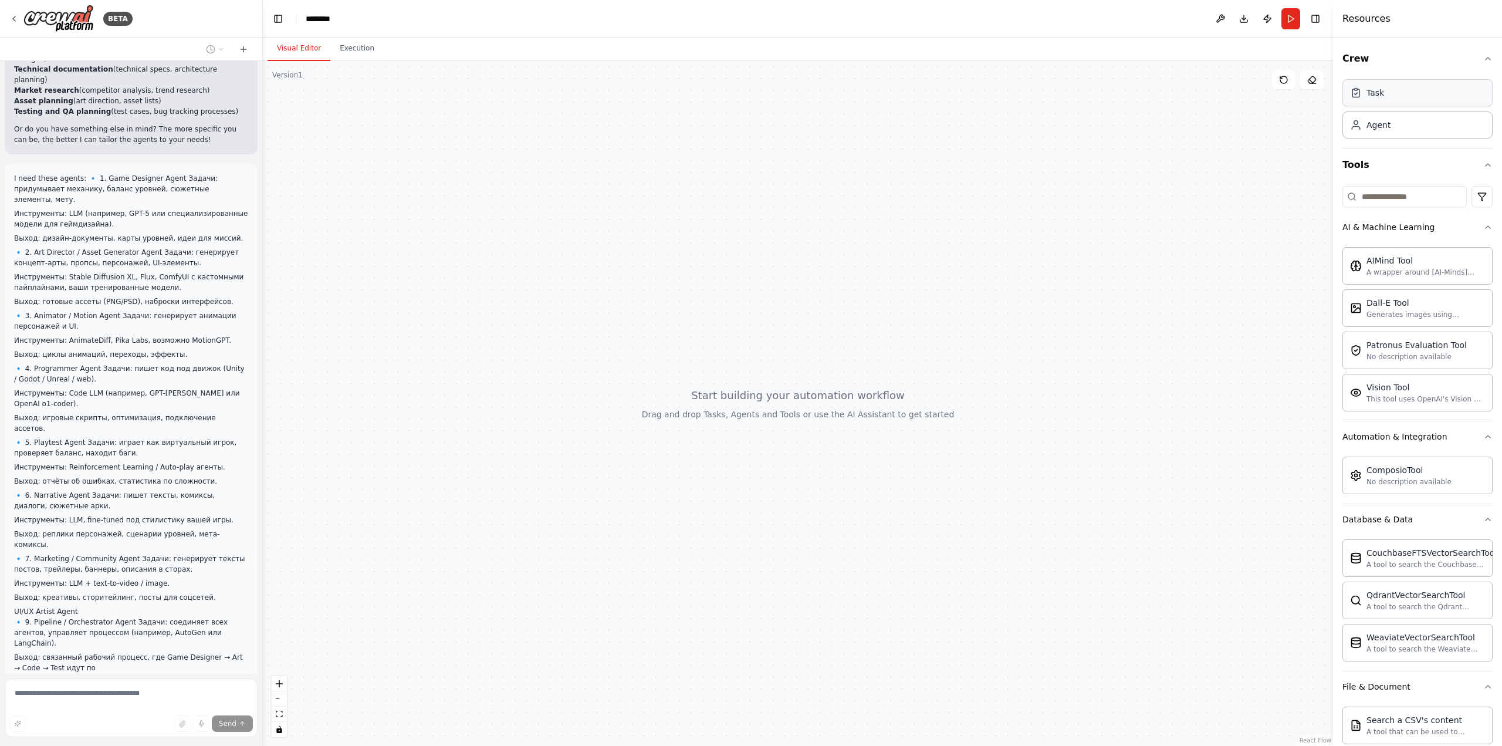
click at [1370, 101] on div "Task" at bounding box center [1418, 92] width 150 height 27
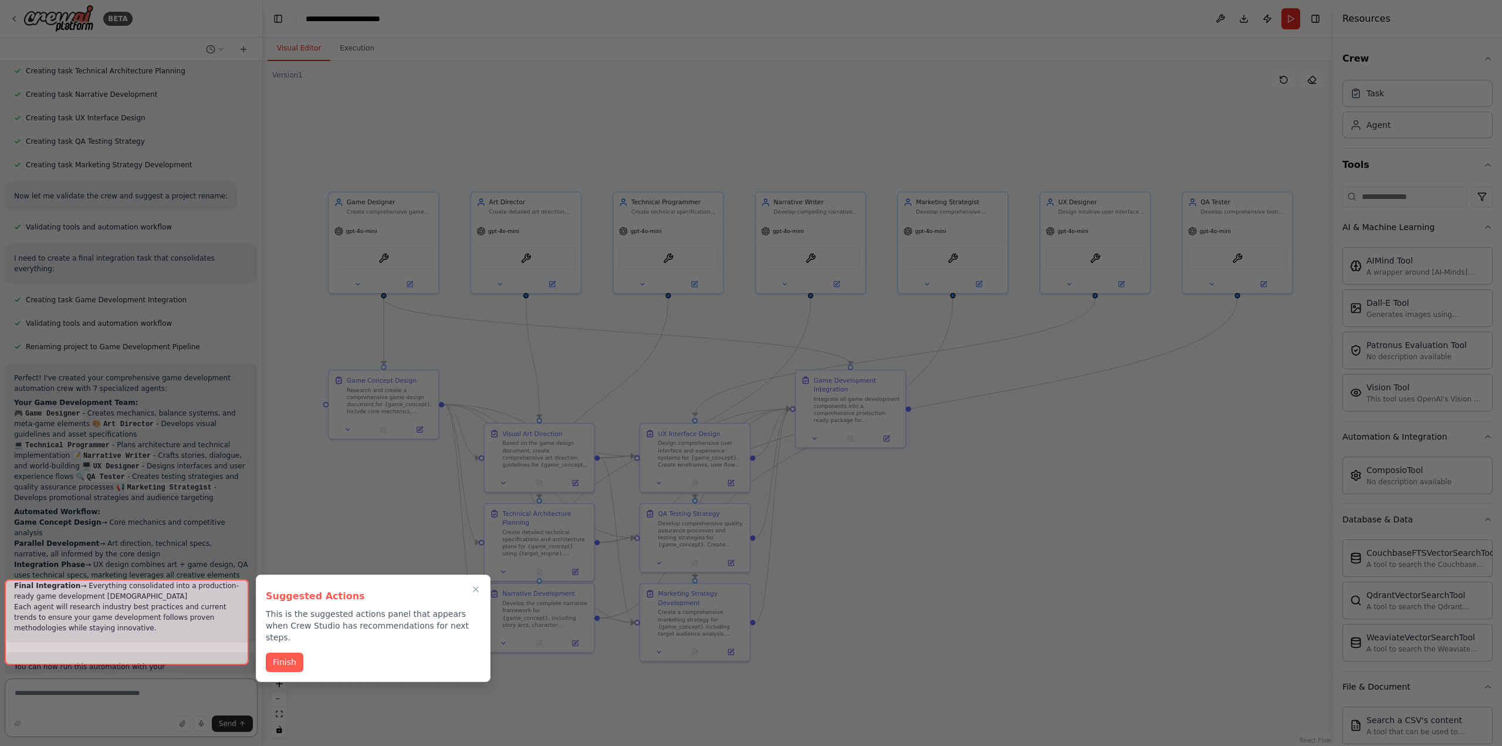
scroll to position [1444, 0]
click at [285, 654] on button "Finish" at bounding box center [285, 660] width 38 height 19
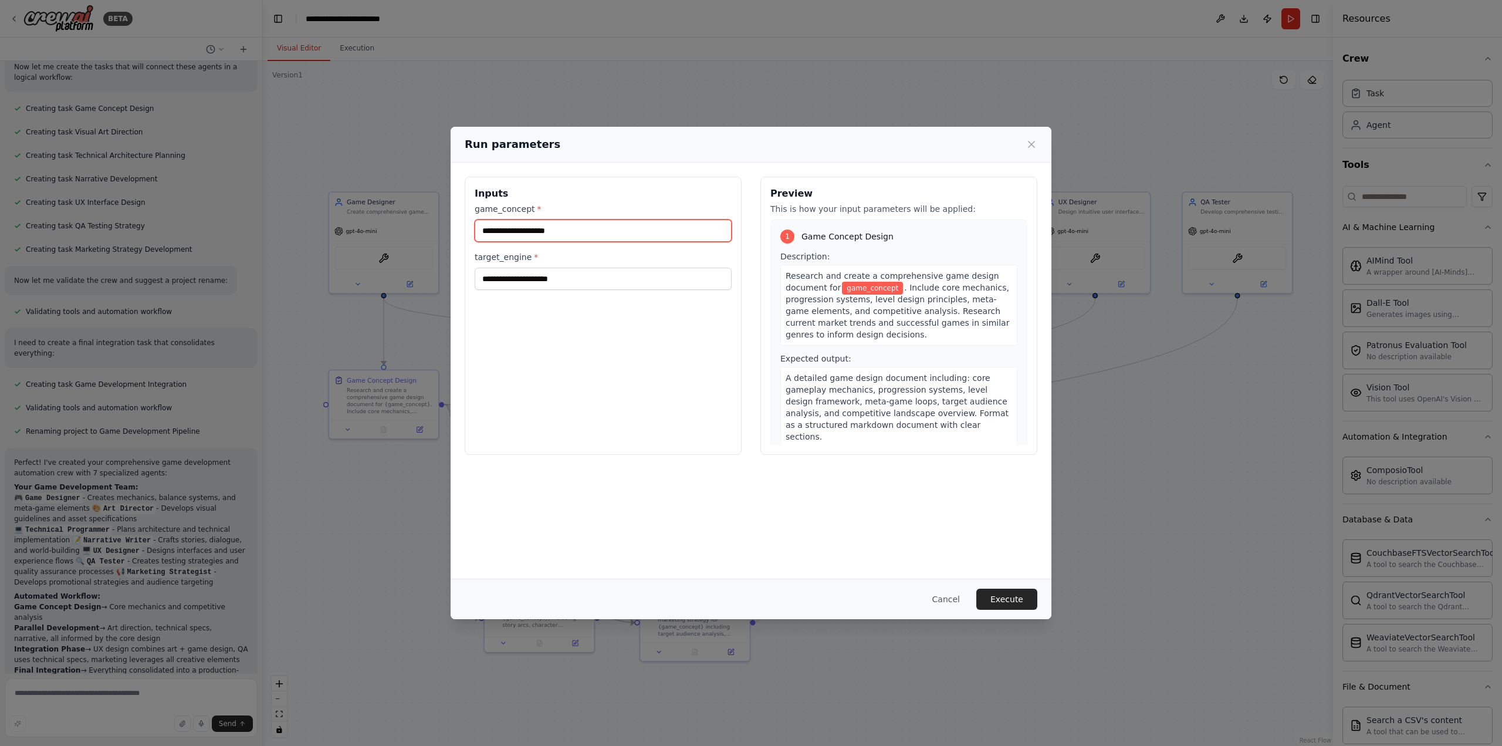
click at [504, 229] on input "game_concept *" at bounding box center [603, 230] width 257 height 22
type input "*"
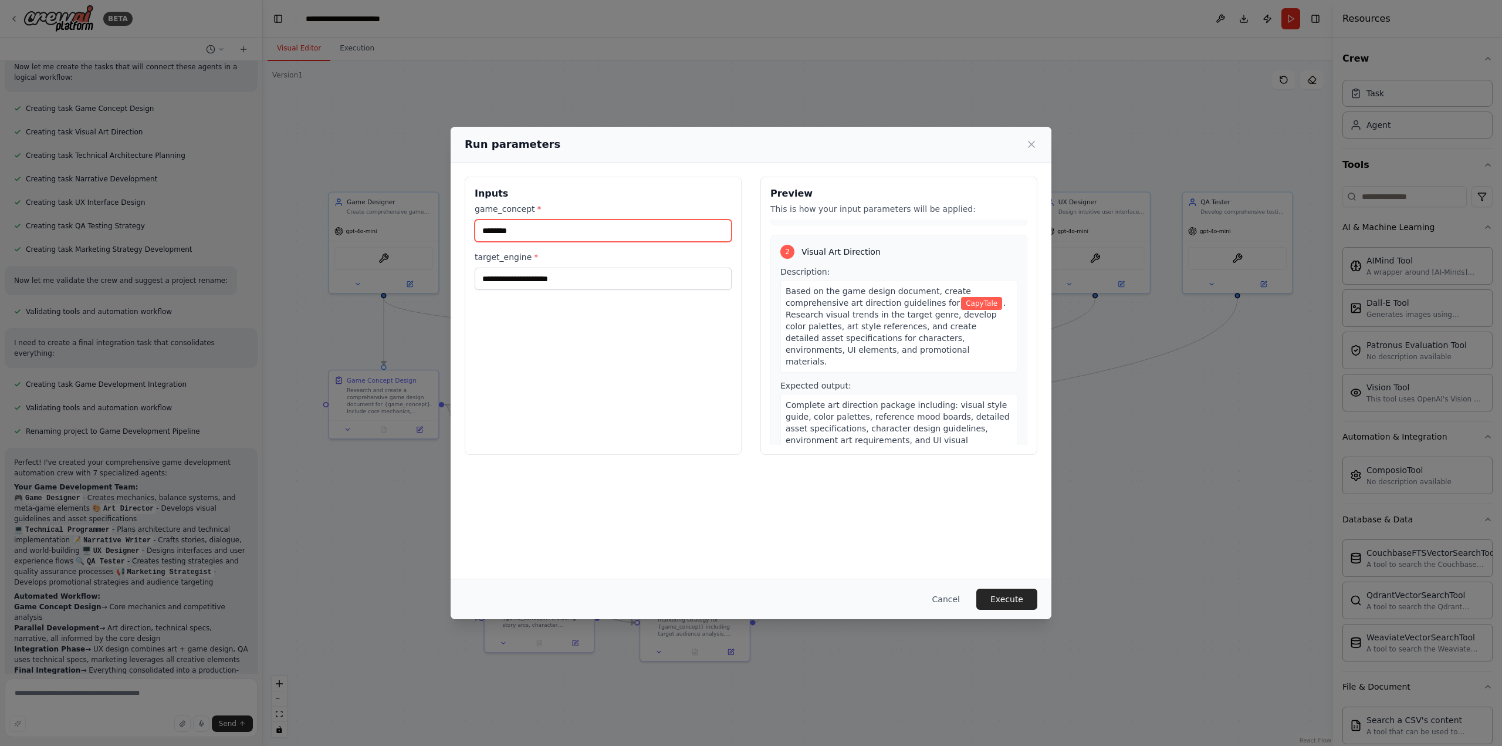
scroll to position [235, 0]
type input "********"
click at [806, 285] on span "Based on the game design document, create comprehensive art direction guideline…" at bounding box center [878, 294] width 185 height 21
click at [907, 336] on div "Based on the game design document, create comprehensive art direction guideline…" at bounding box center [899, 324] width 237 height 93
click at [577, 286] on input "target_engine *" at bounding box center [603, 279] width 257 height 22
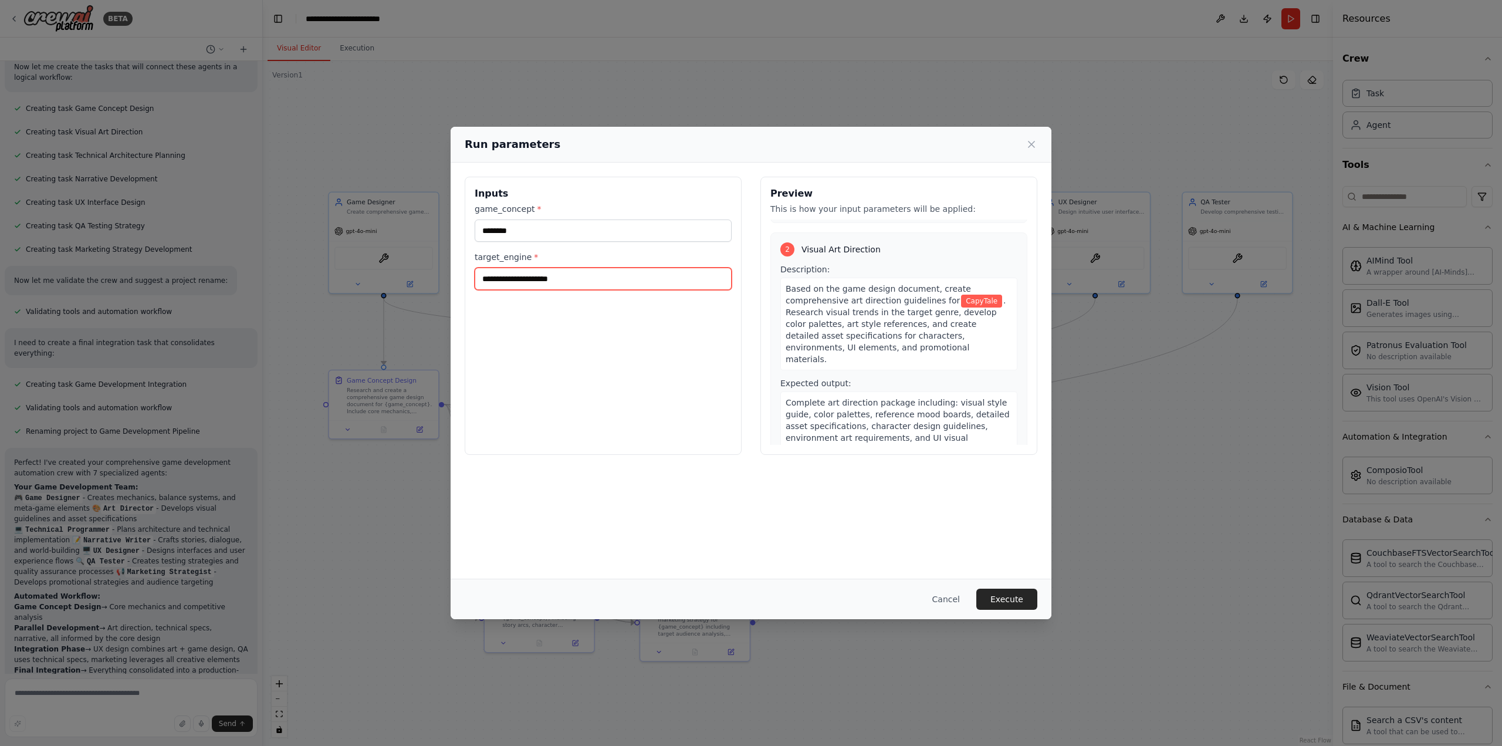
click at [573, 282] on input "target_engine *" at bounding box center [603, 279] width 257 height 22
type input "*"
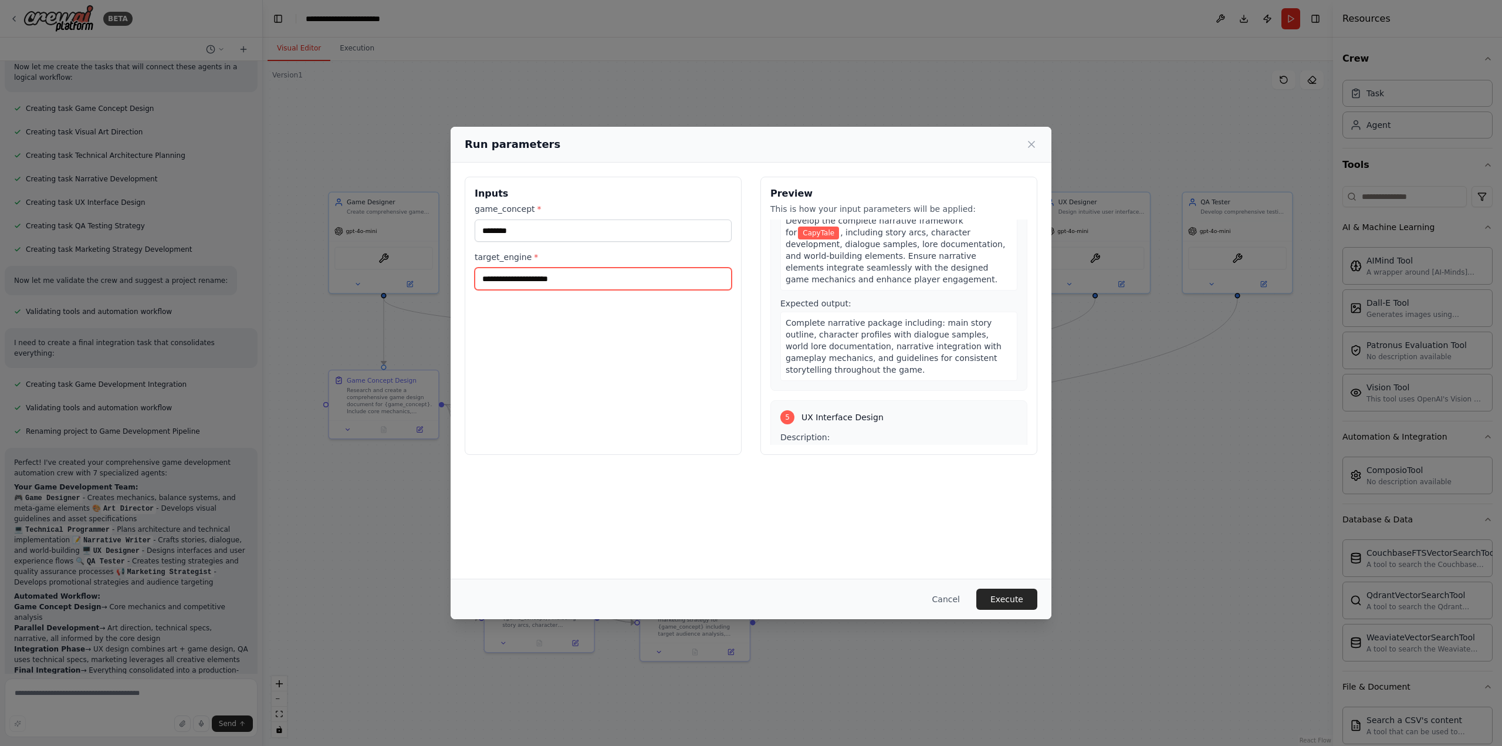
scroll to position [528, 0]
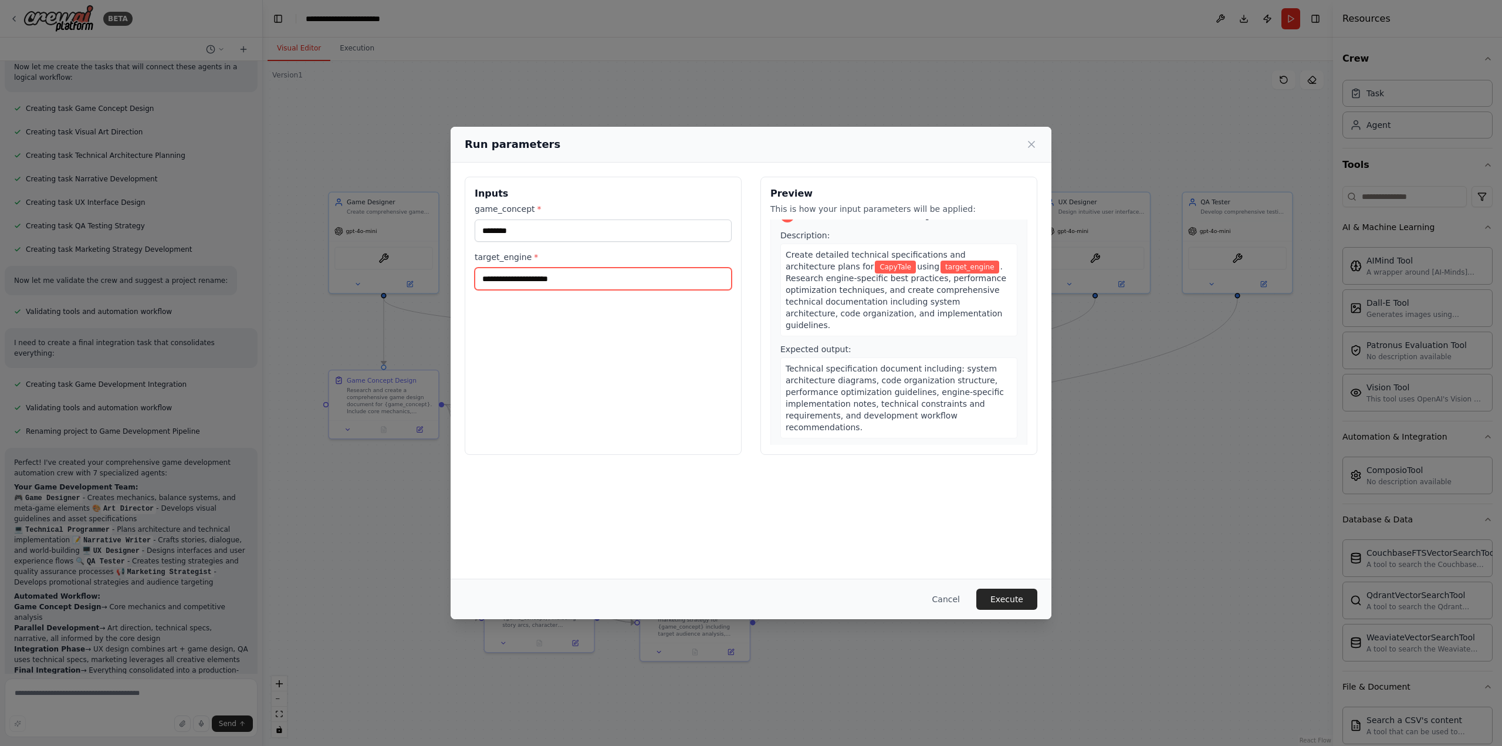
click at [542, 277] on input "target_engine *" at bounding box center [603, 279] width 257 height 22
paste input "**********"
type input "**********"
type input "*****"
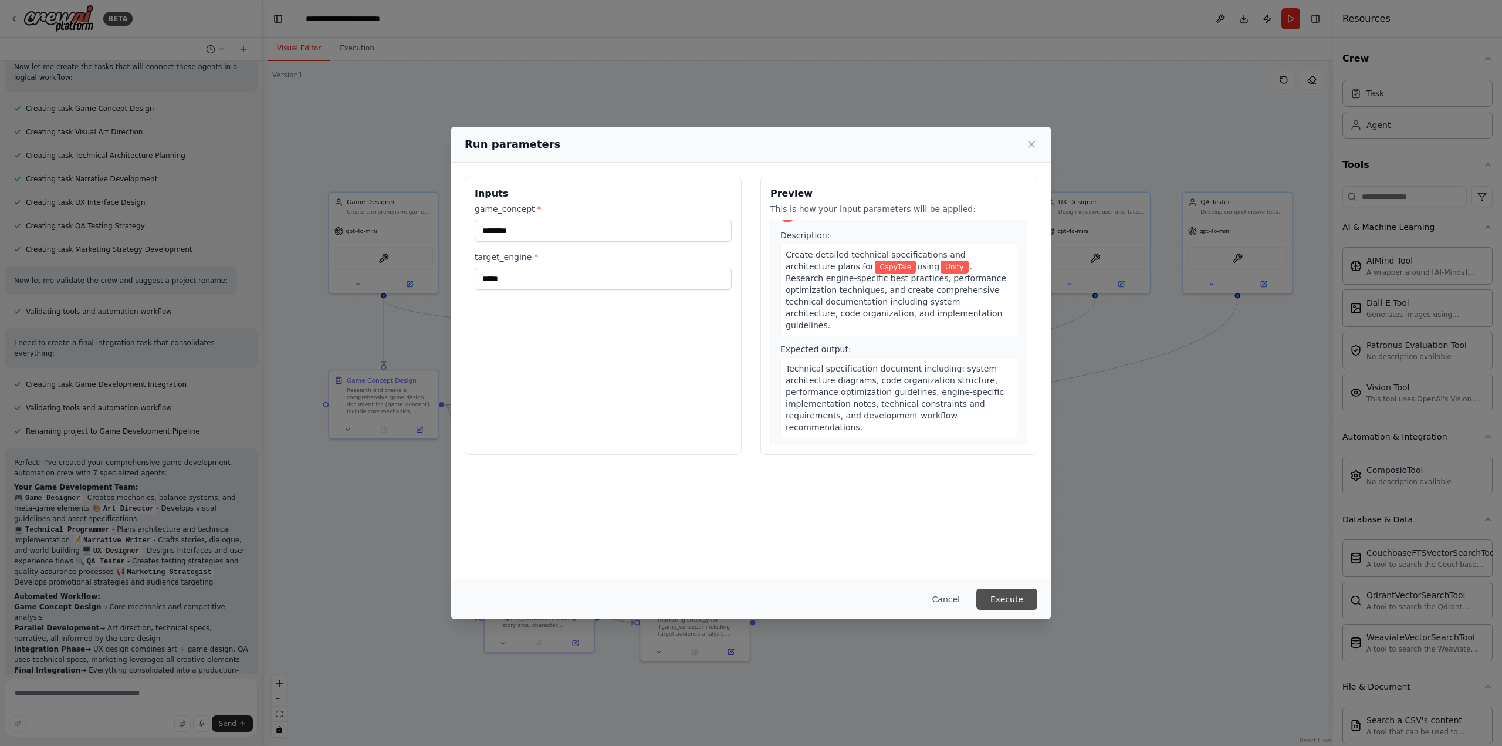
click at [1017, 601] on button "Execute" at bounding box center [1007, 599] width 61 height 21
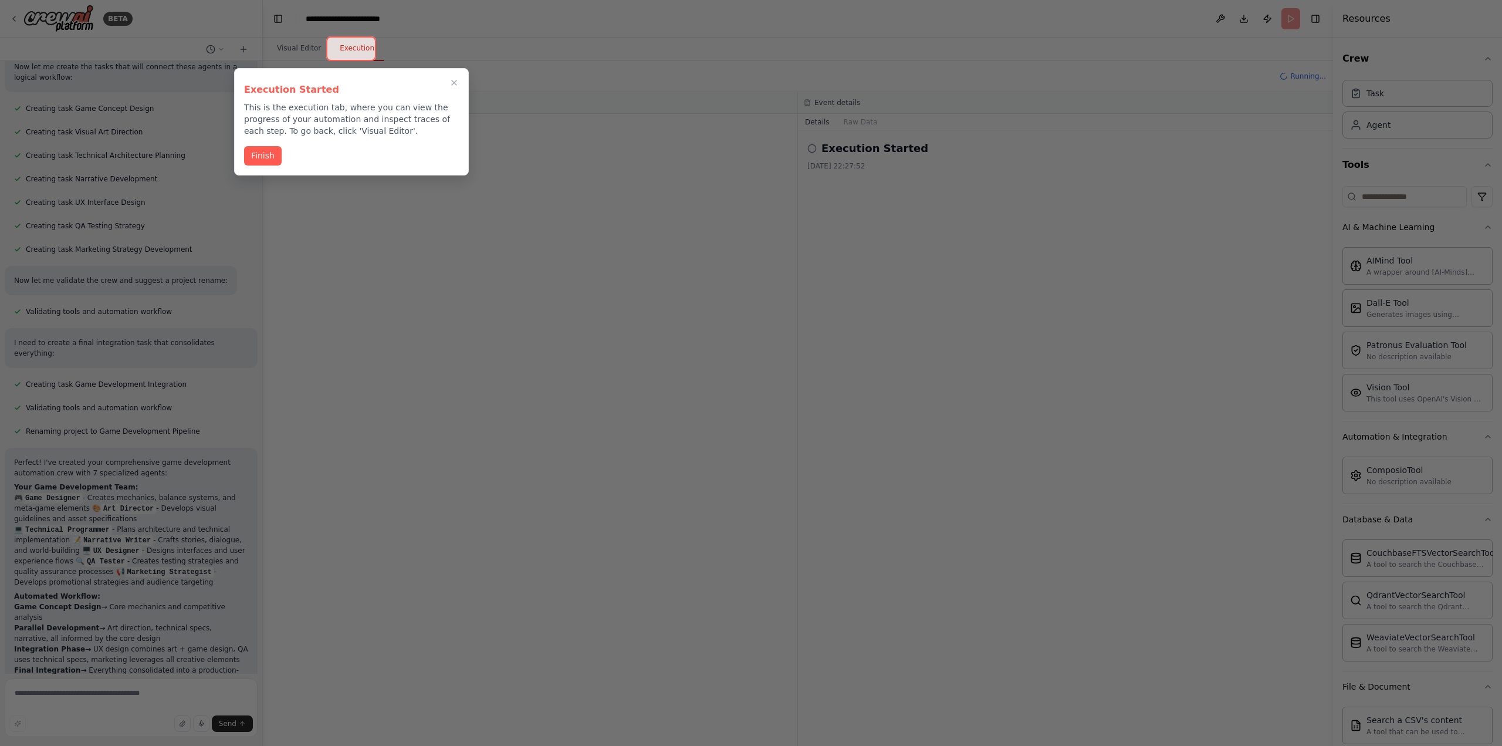
scroll to position [1444, 0]
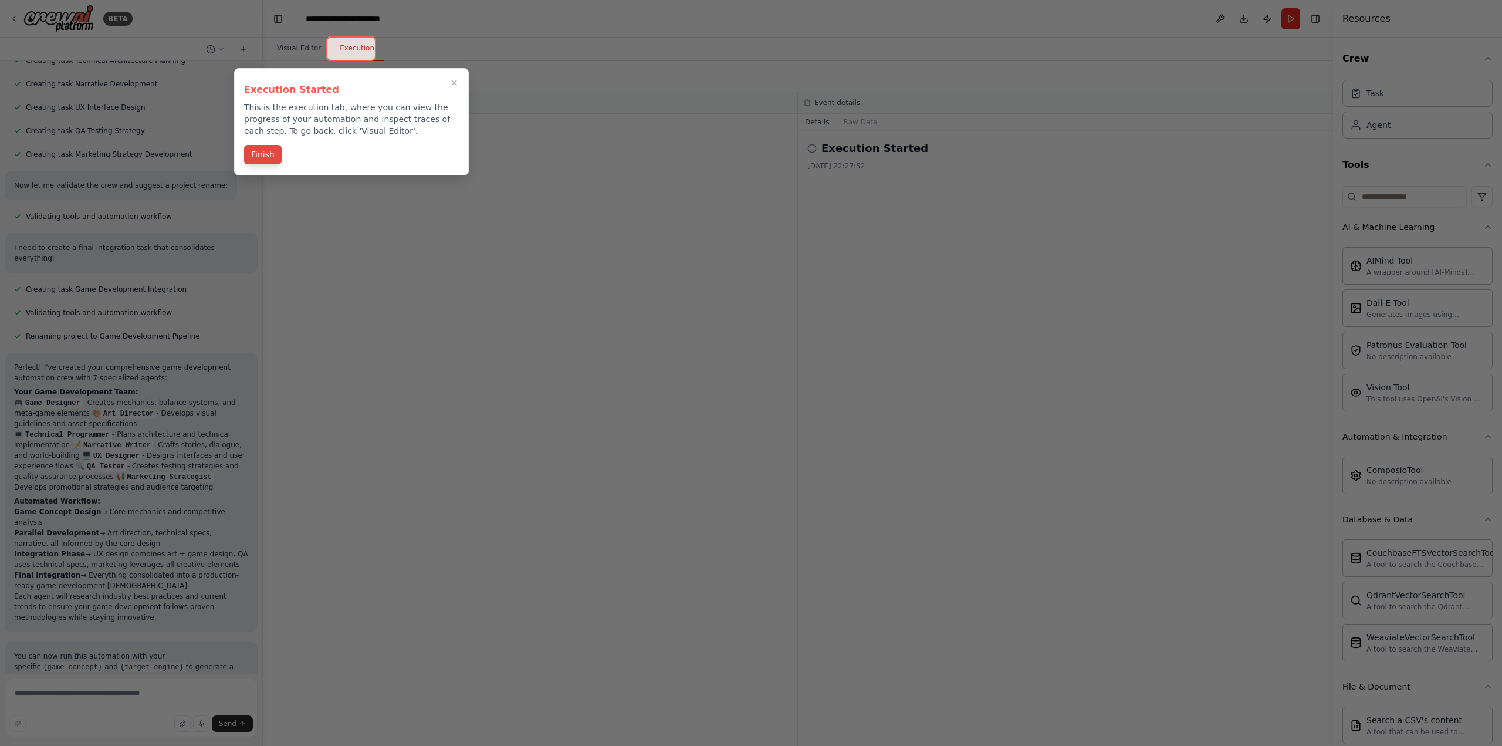
click at [265, 154] on button "Finish" at bounding box center [263, 154] width 38 height 19
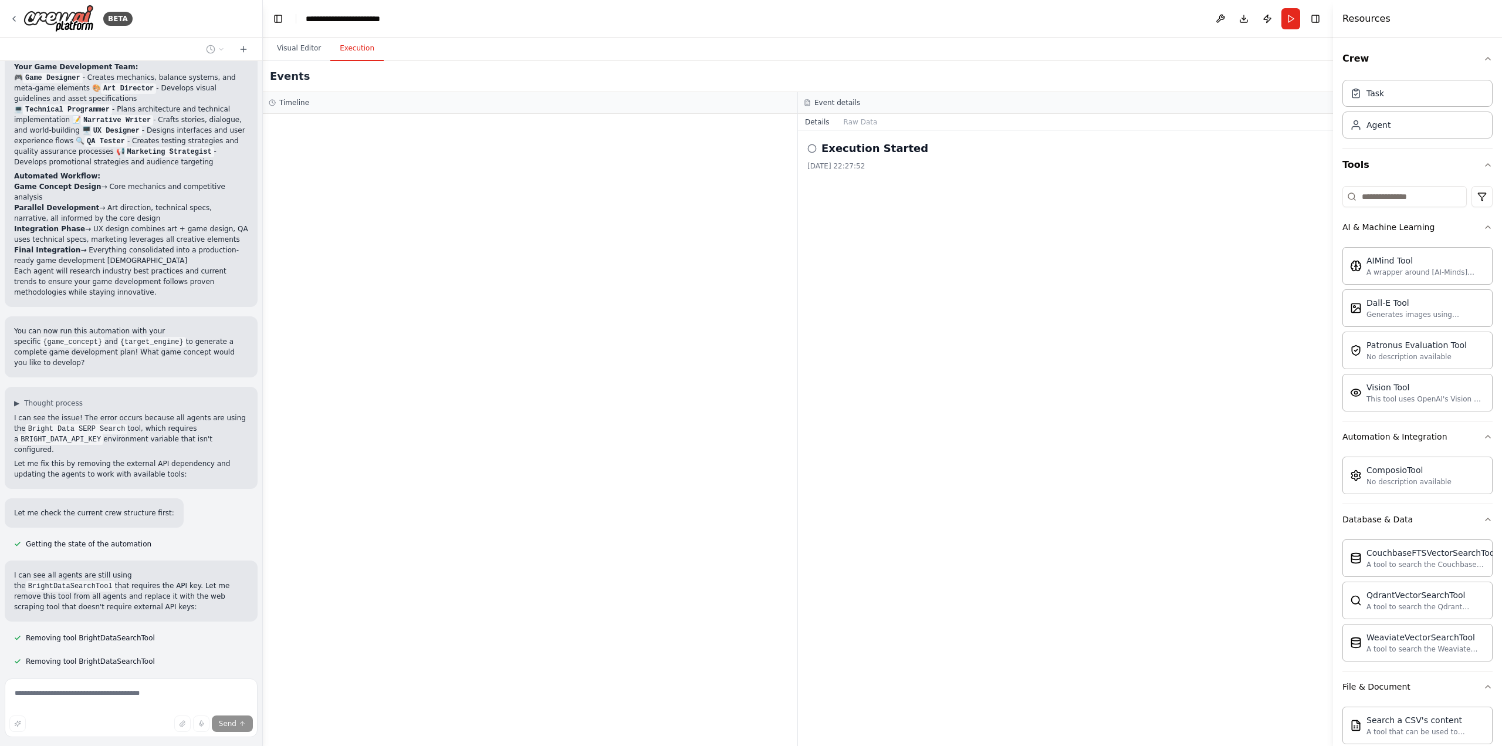
scroll to position [1793, 0]
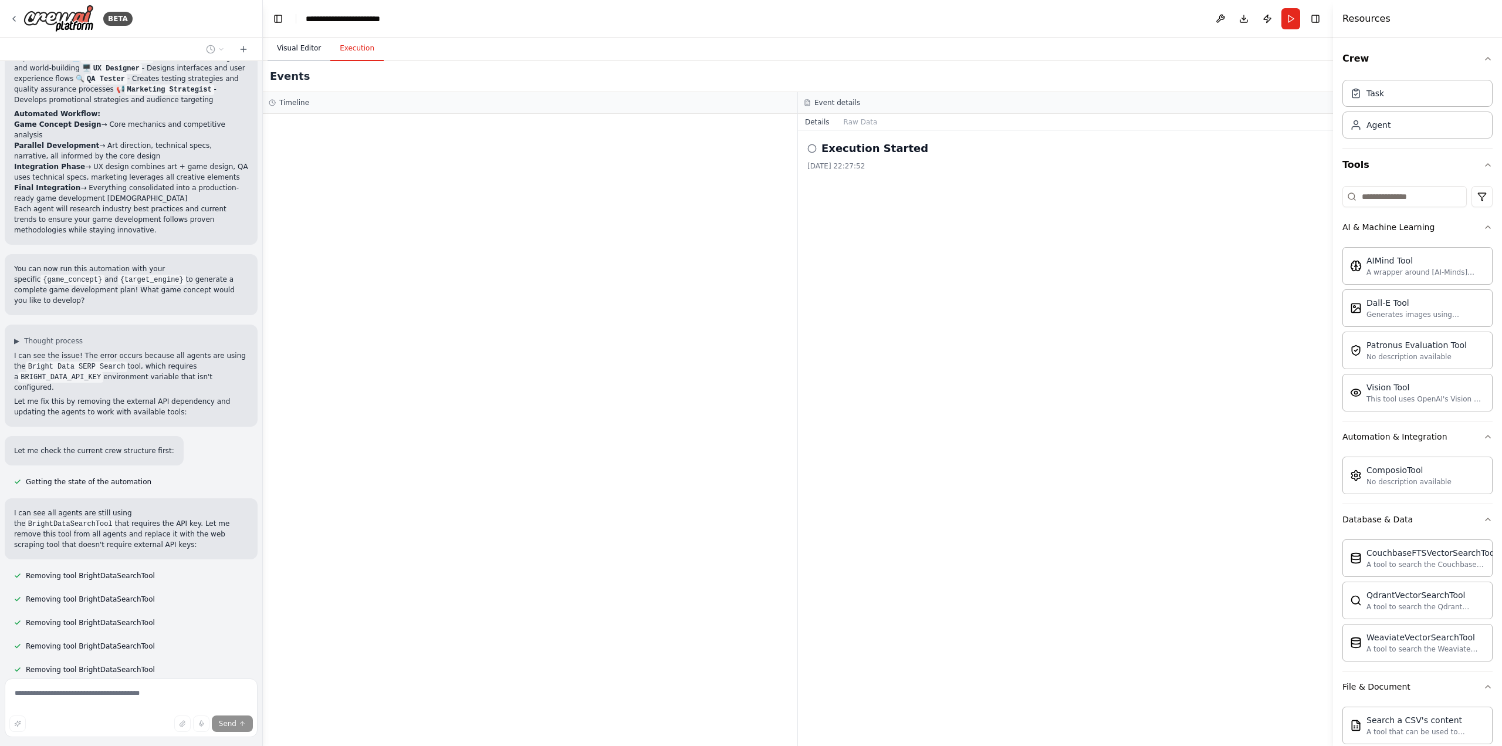
click at [295, 48] on button "Visual Editor" at bounding box center [299, 48] width 63 height 25
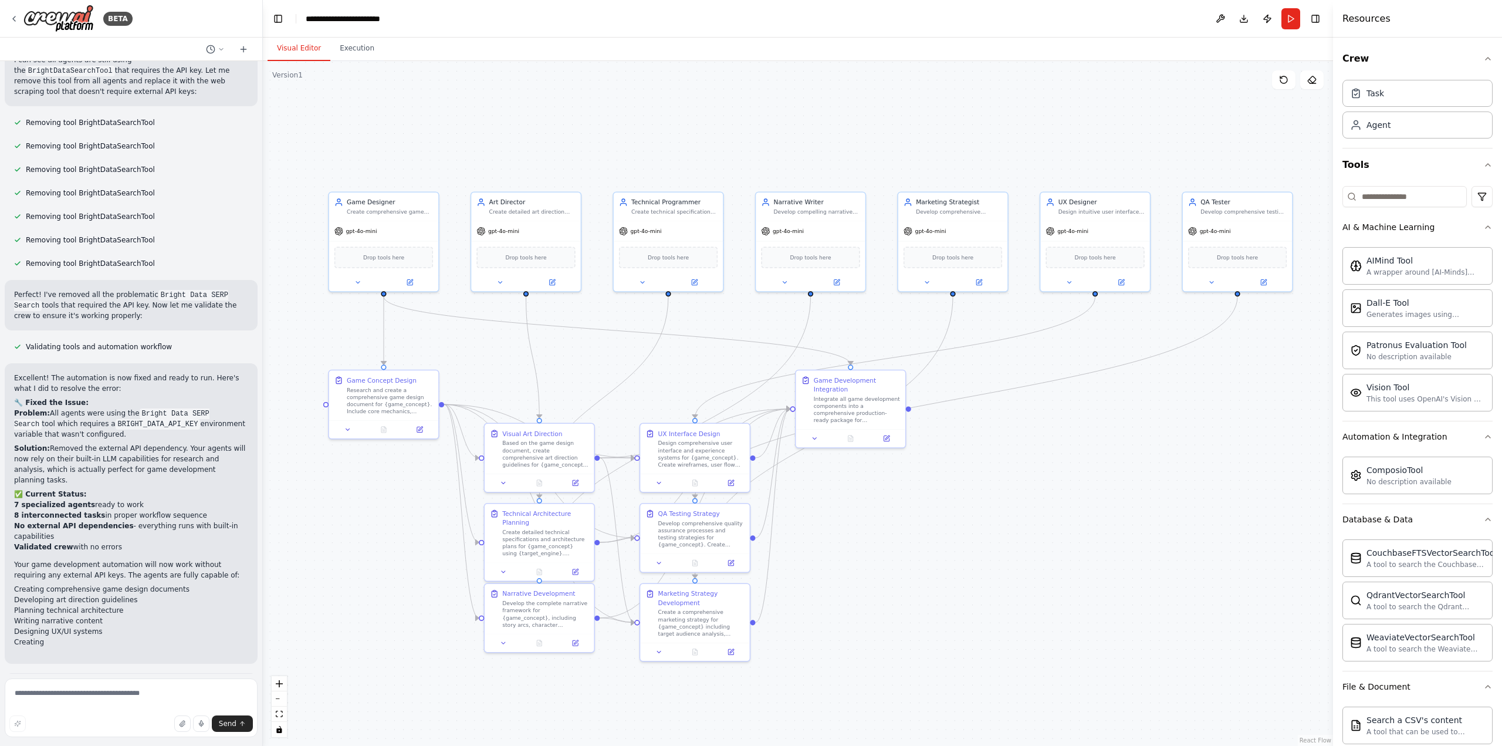
scroll to position [2295, 0]
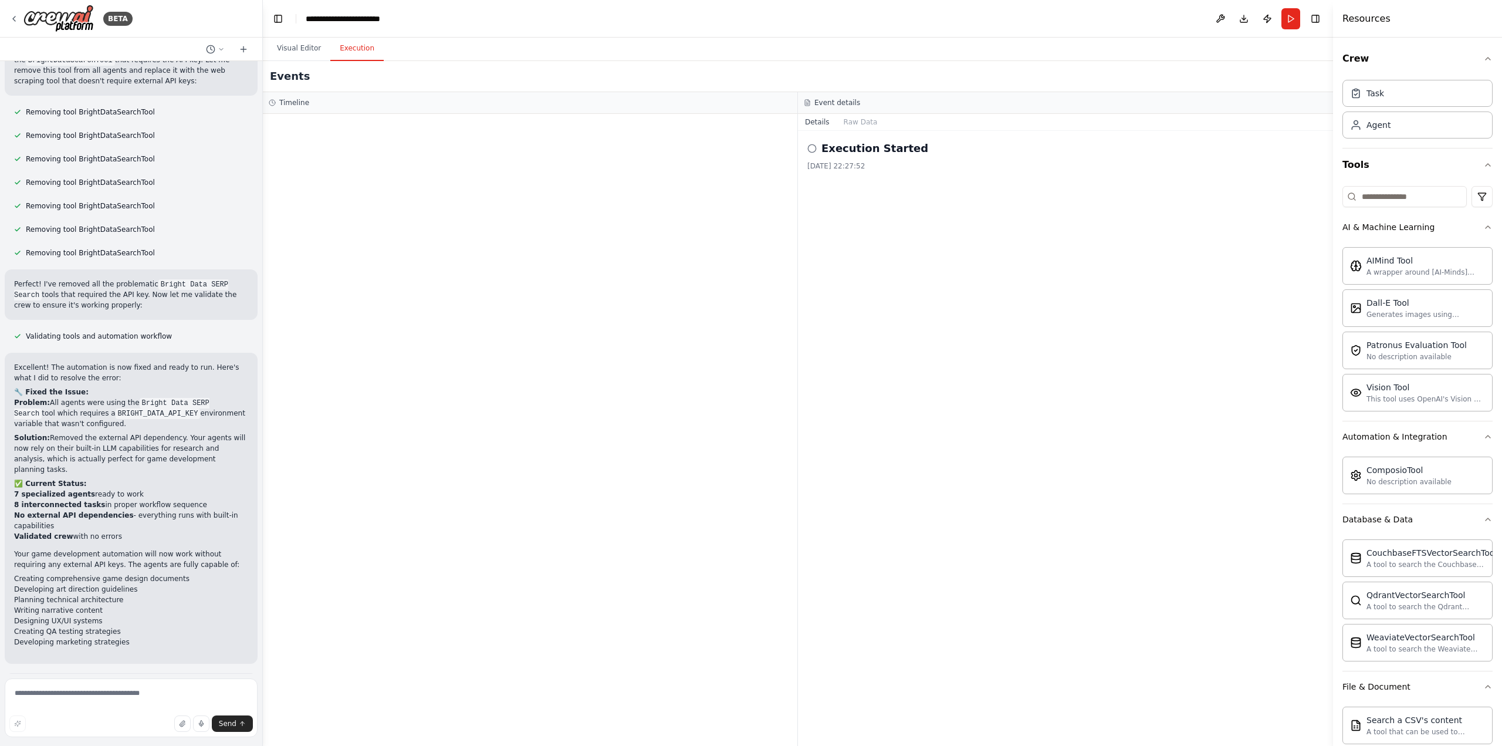
click at [349, 50] on button "Execution" at bounding box center [356, 48] width 53 height 25
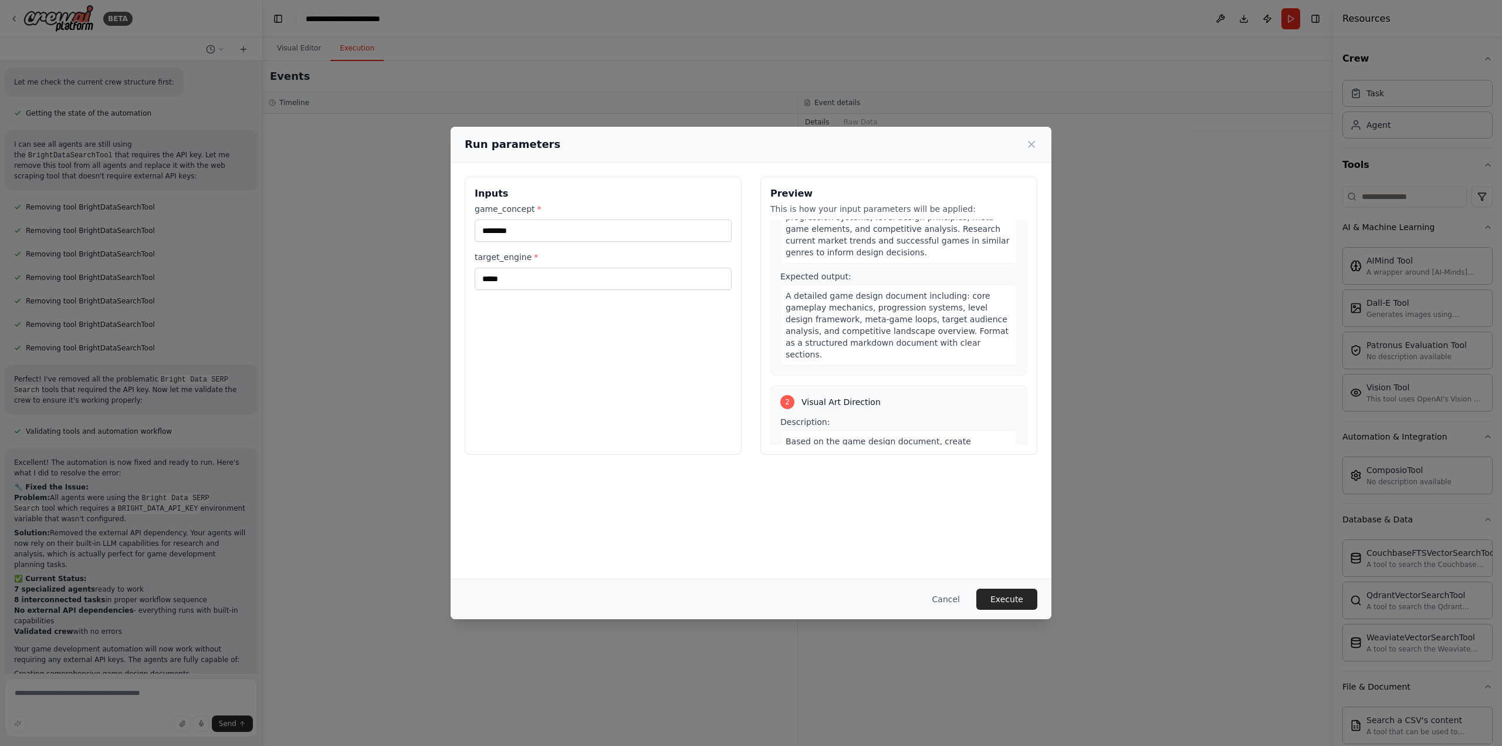
scroll to position [0, 0]
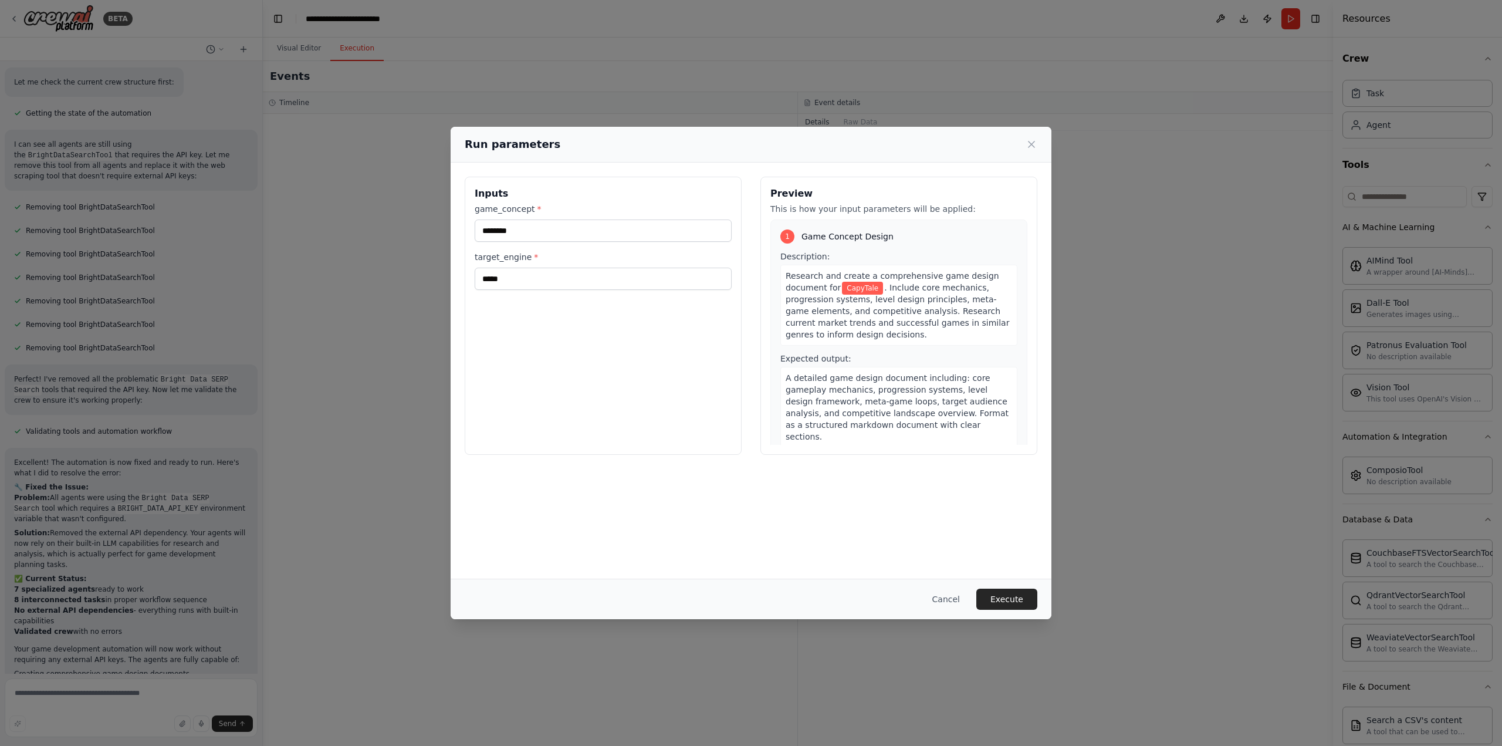
click at [838, 203] on p "This is how your input parameters will be applied:" at bounding box center [899, 209] width 257 height 12
click at [1015, 595] on button "Execute" at bounding box center [1007, 599] width 61 height 21
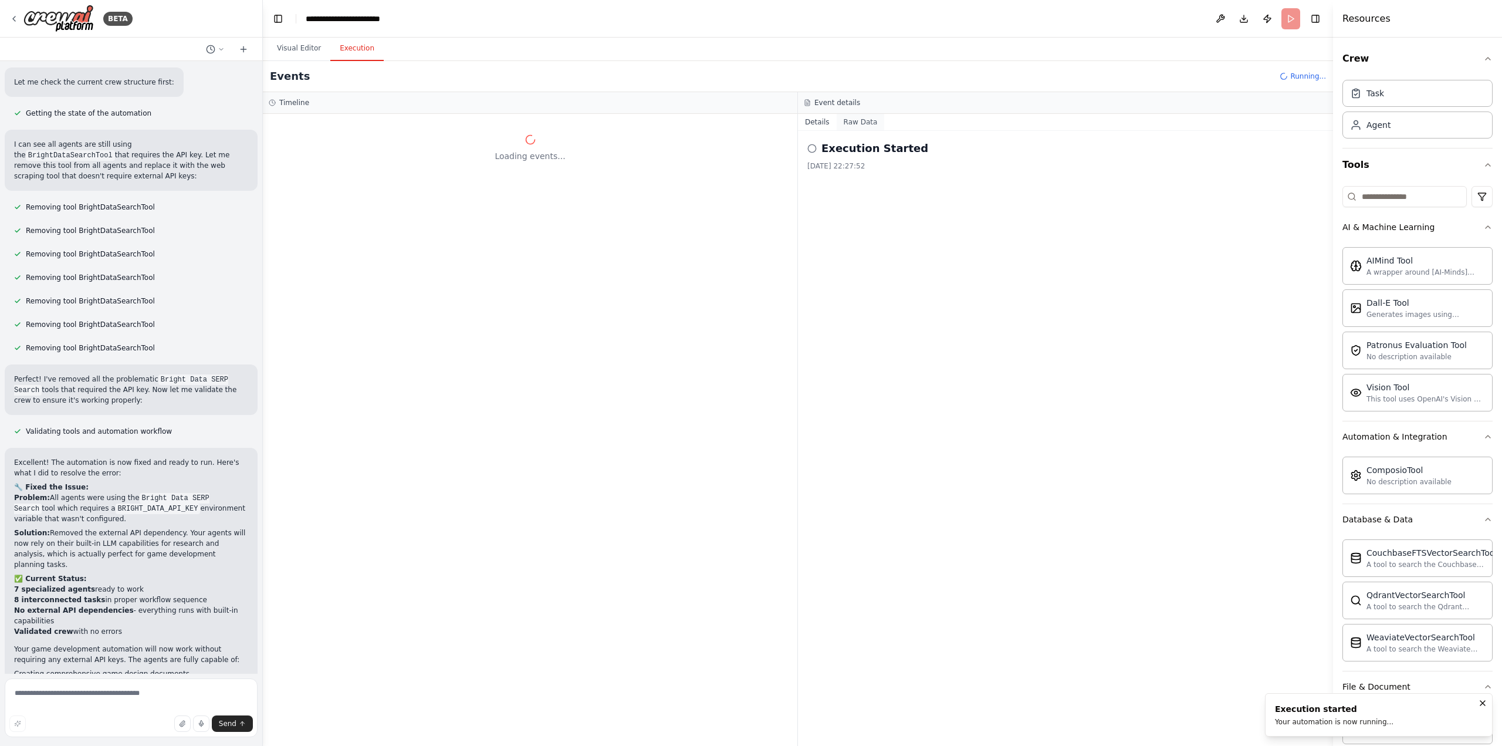
click at [854, 119] on button "Raw Data" at bounding box center [861, 122] width 48 height 16
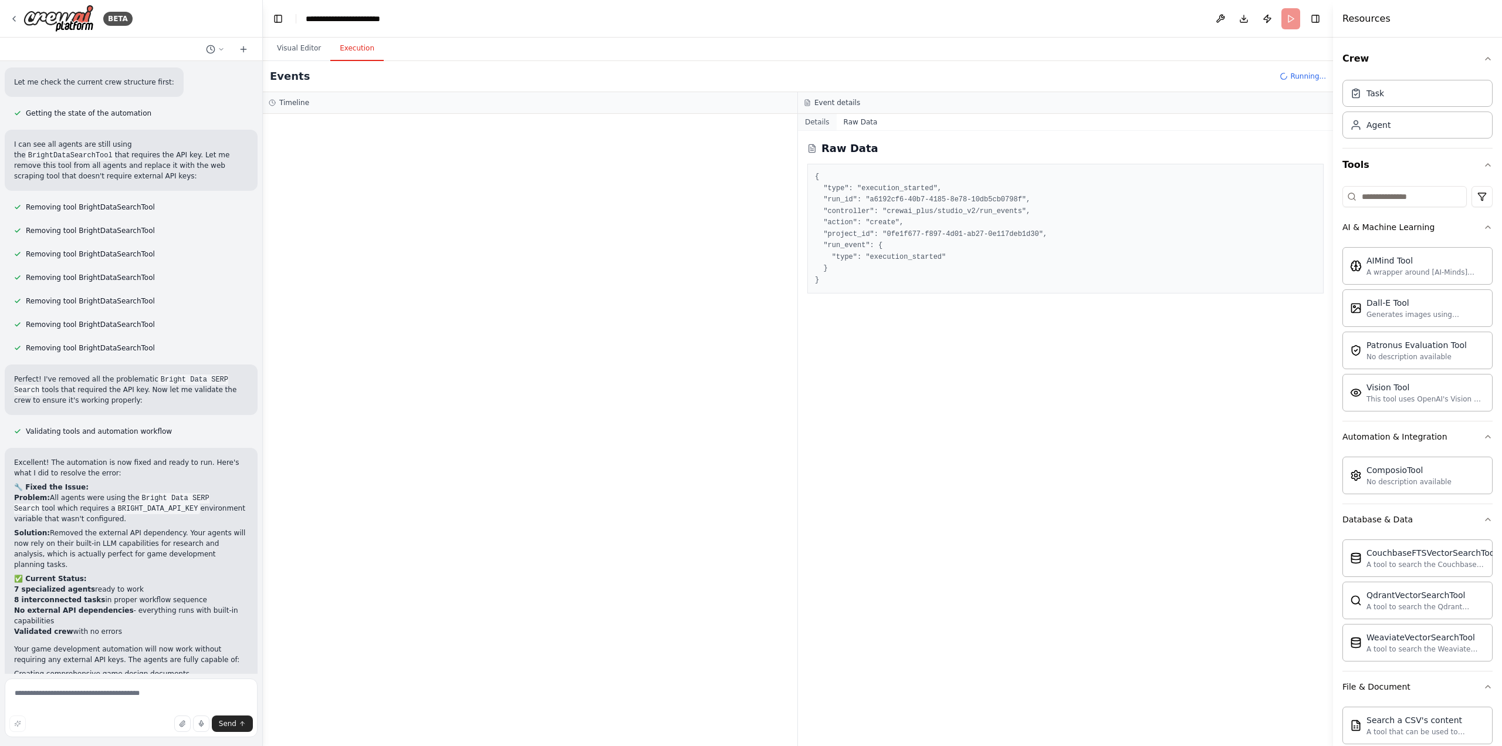
click at [820, 122] on button "Details" at bounding box center [817, 122] width 39 height 16
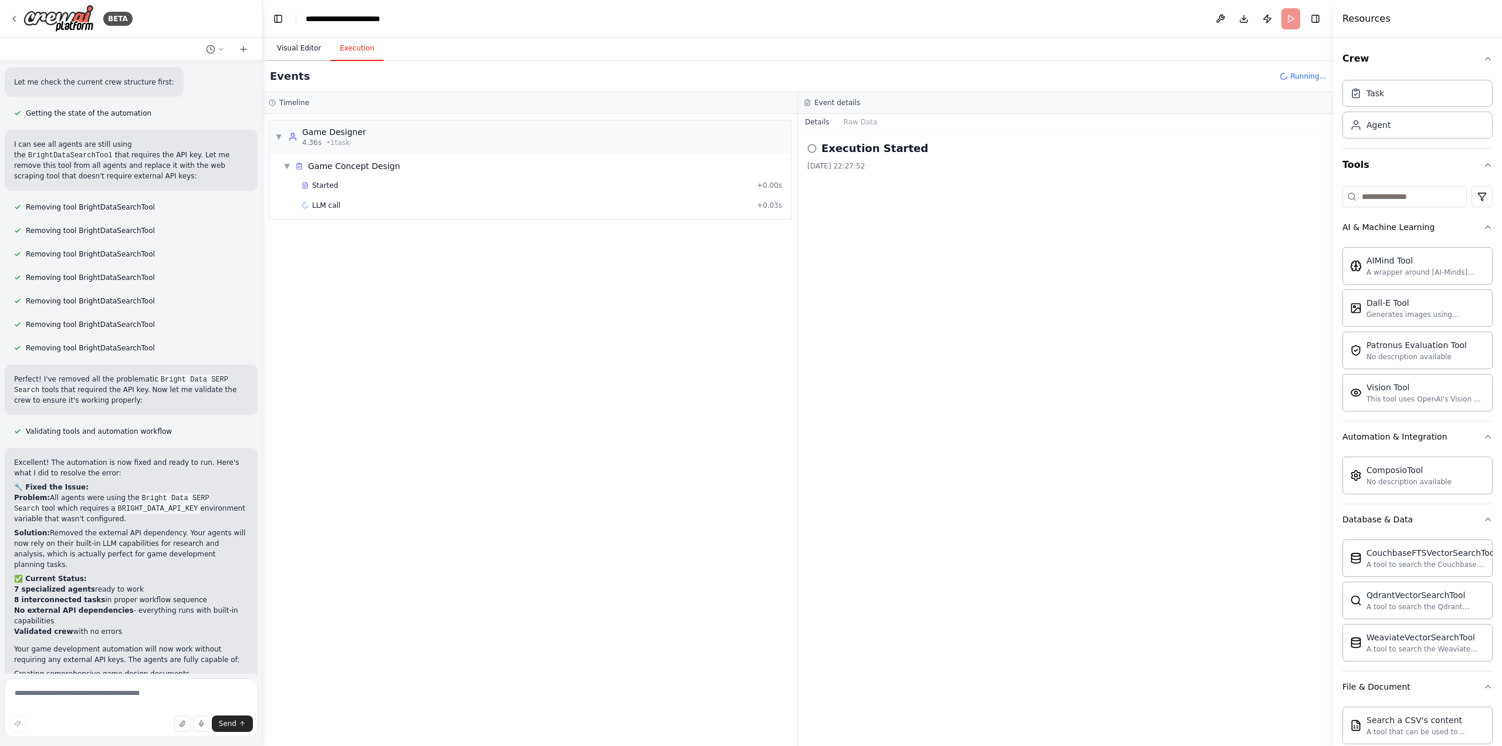
click at [300, 52] on button "Visual Editor" at bounding box center [299, 48] width 63 height 25
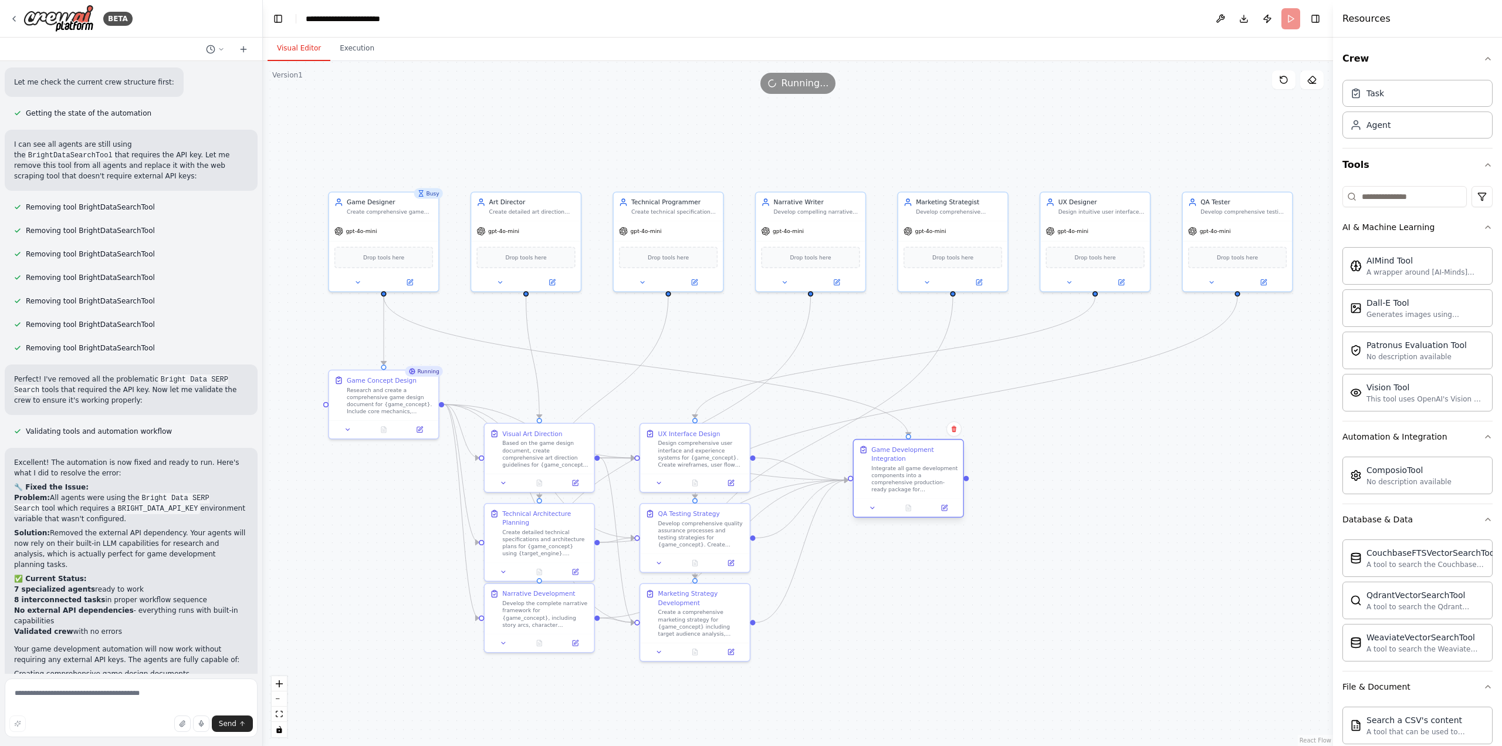
drag, startPoint x: 893, startPoint y: 382, endPoint x: 952, endPoint y: 456, distance: 94.8
click at [952, 456] on div "Game Development Integration" at bounding box center [914, 454] width 86 height 18
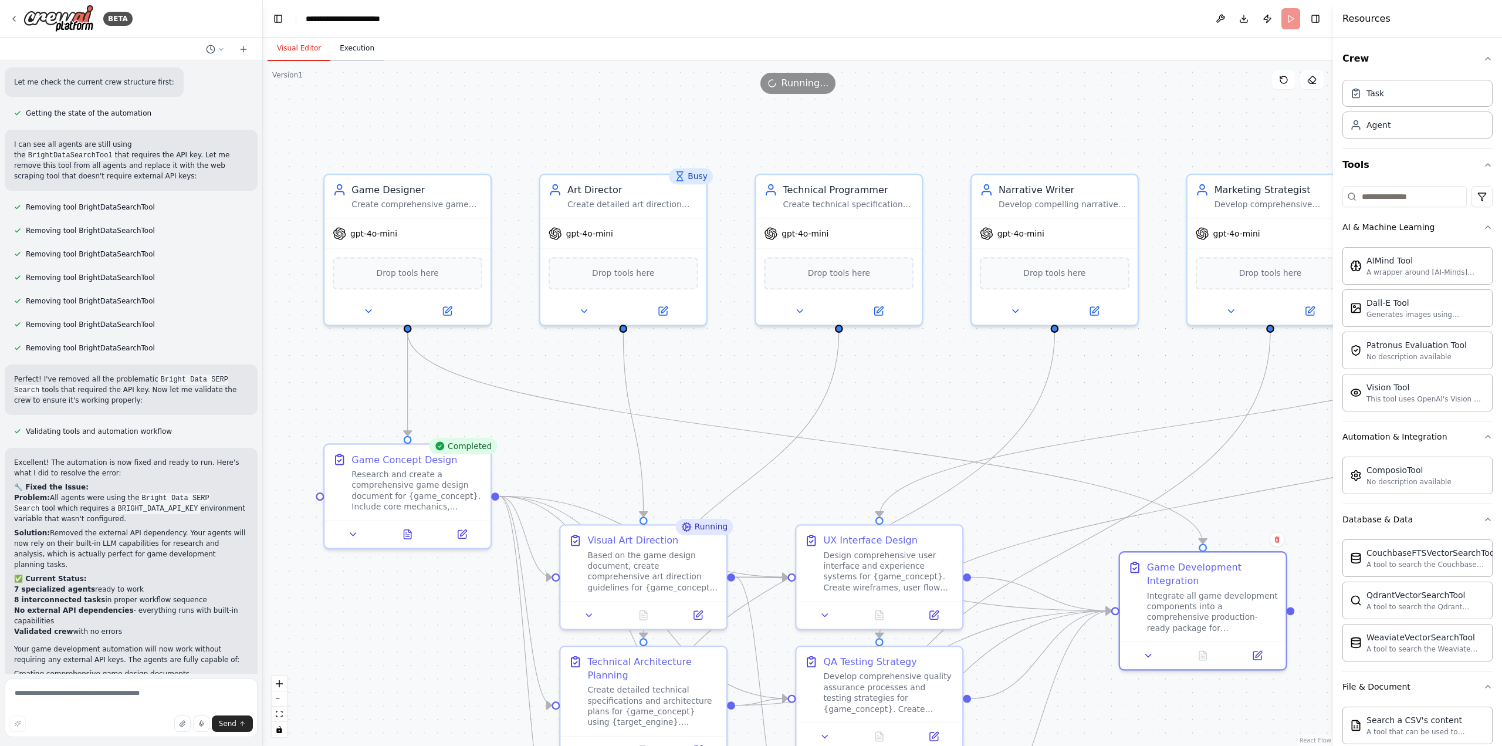
click at [354, 48] on button "Execution" at bounding box center [356, 48] width 53 height 25
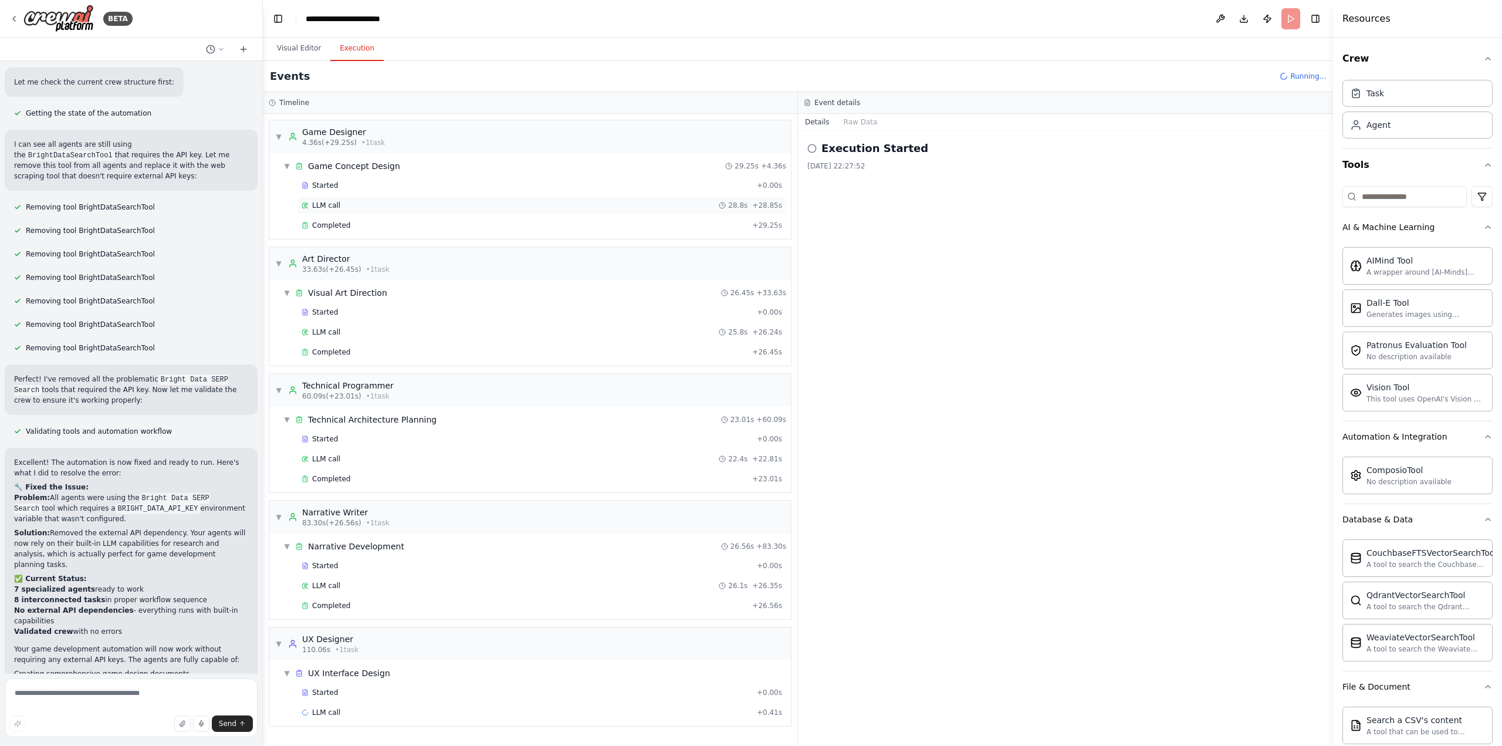
click at [323, 204] on span "LLM call" at bounding box center [326, 205] width 28 height 9
click at [322, 186] on span "Started" at bounding box center [325, 185] width 26 height 9
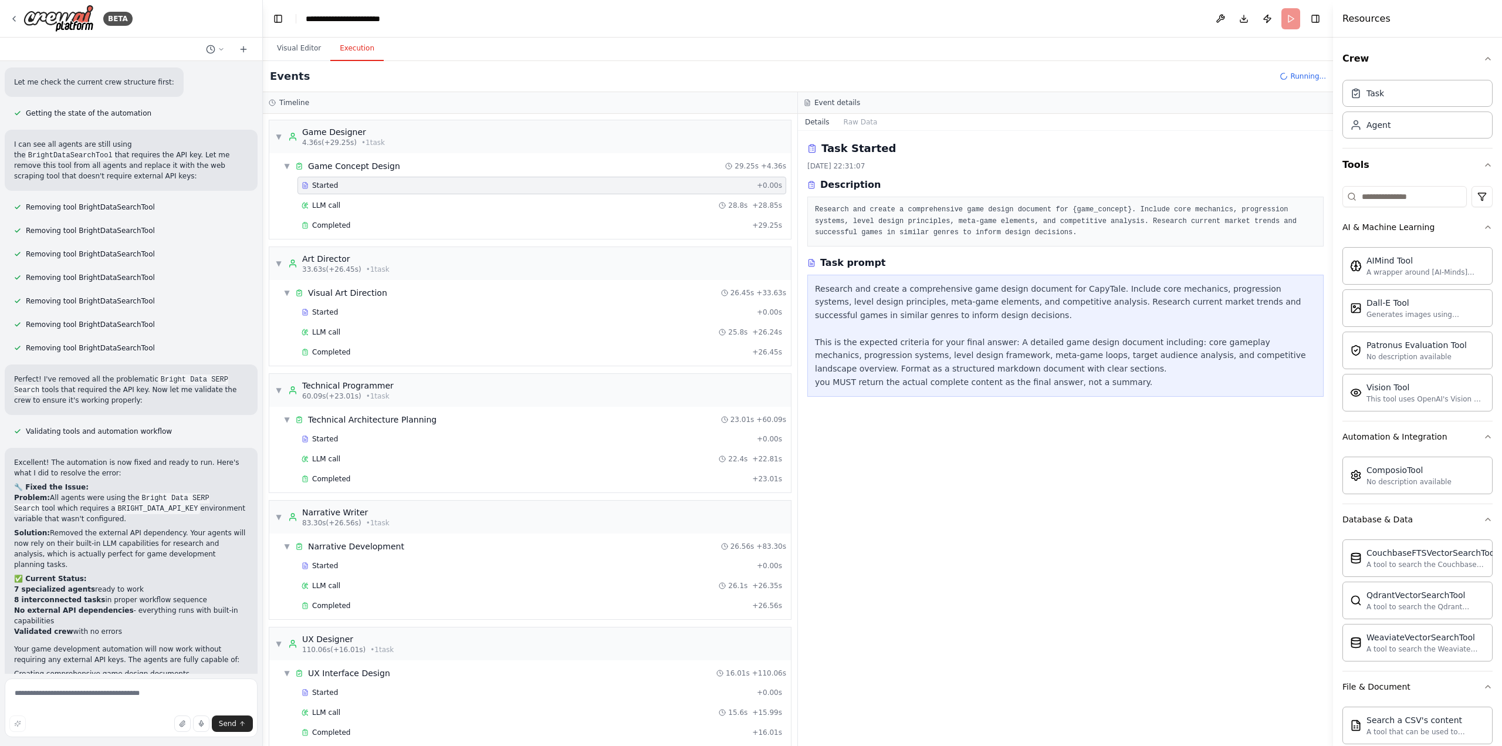
click at [977, 298] on div "Research and create a comprehensive game design document for CapyTale. Include …" at bounding box center [1065, 335] width 501 height 107
click at [921, 305] on div "Research and create a comprehensive game design document for CapyTale. Include …" at bounding box center [1065, 335] width 501 height 107
click at [912, 315] on div "Research and create a comprehensive game design document for CapyTale. Include …" at bounding box center [1065, 335] width 501 height 107
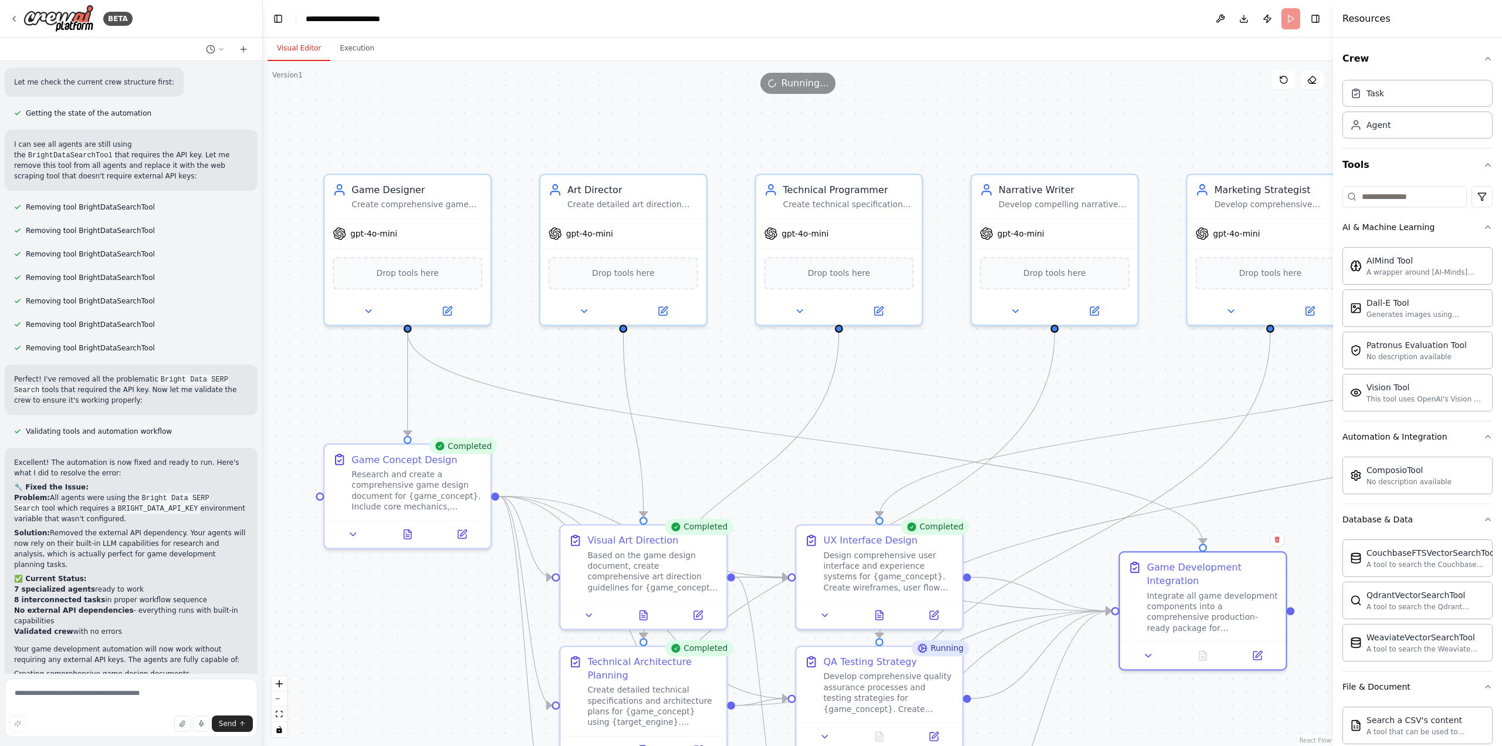
click at [290, 47] on button "Visual Editor" at bounding box center [299, 48] width 63 height 25
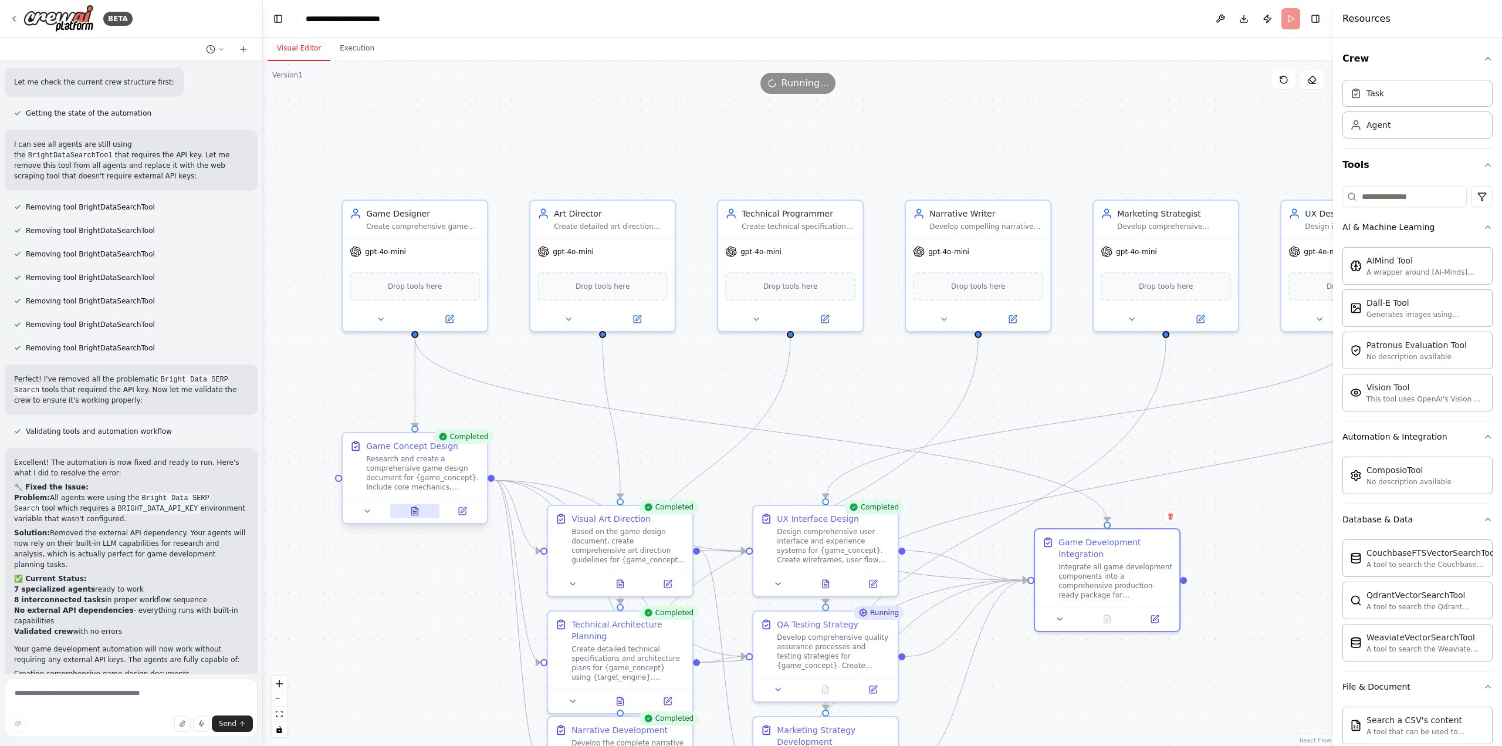
click at [413, 513] on icon at bounding box center [414, 513] width 3 height 0
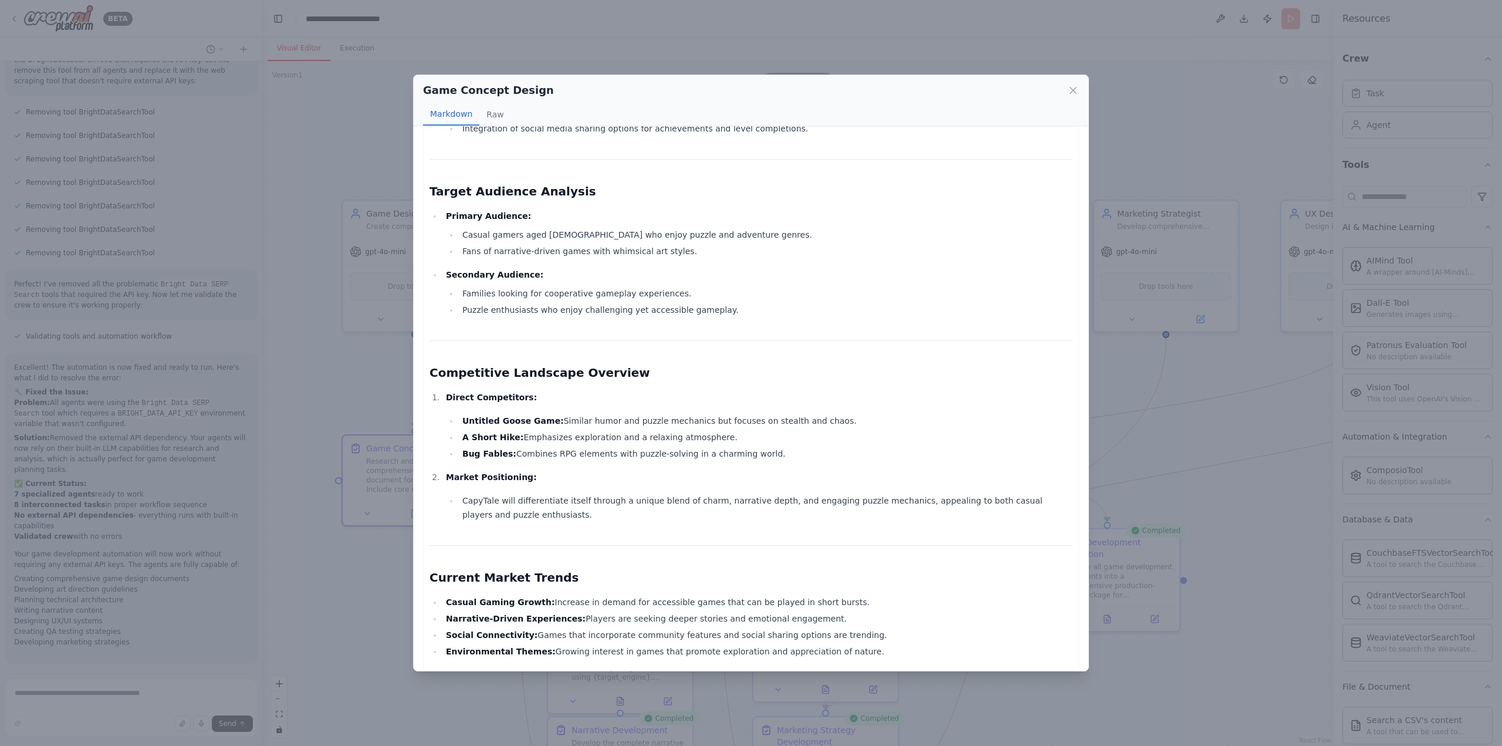
scroll to position [1687, 0]
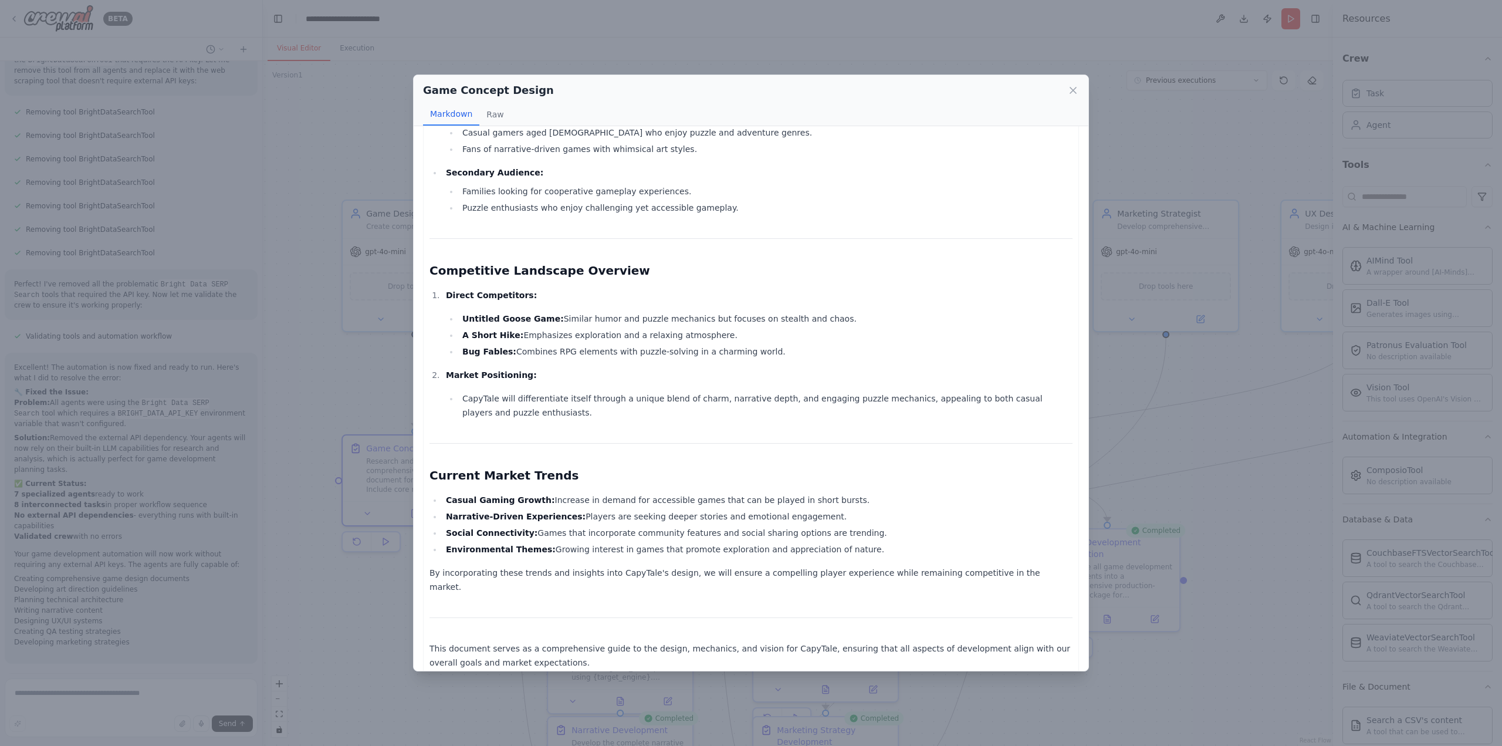
click at [336, 587] on div "Game Concept Design Markdown Raw CapyTale Game Design Document Table of Content…" at bounding box center [751, 373] width 1502 height 746
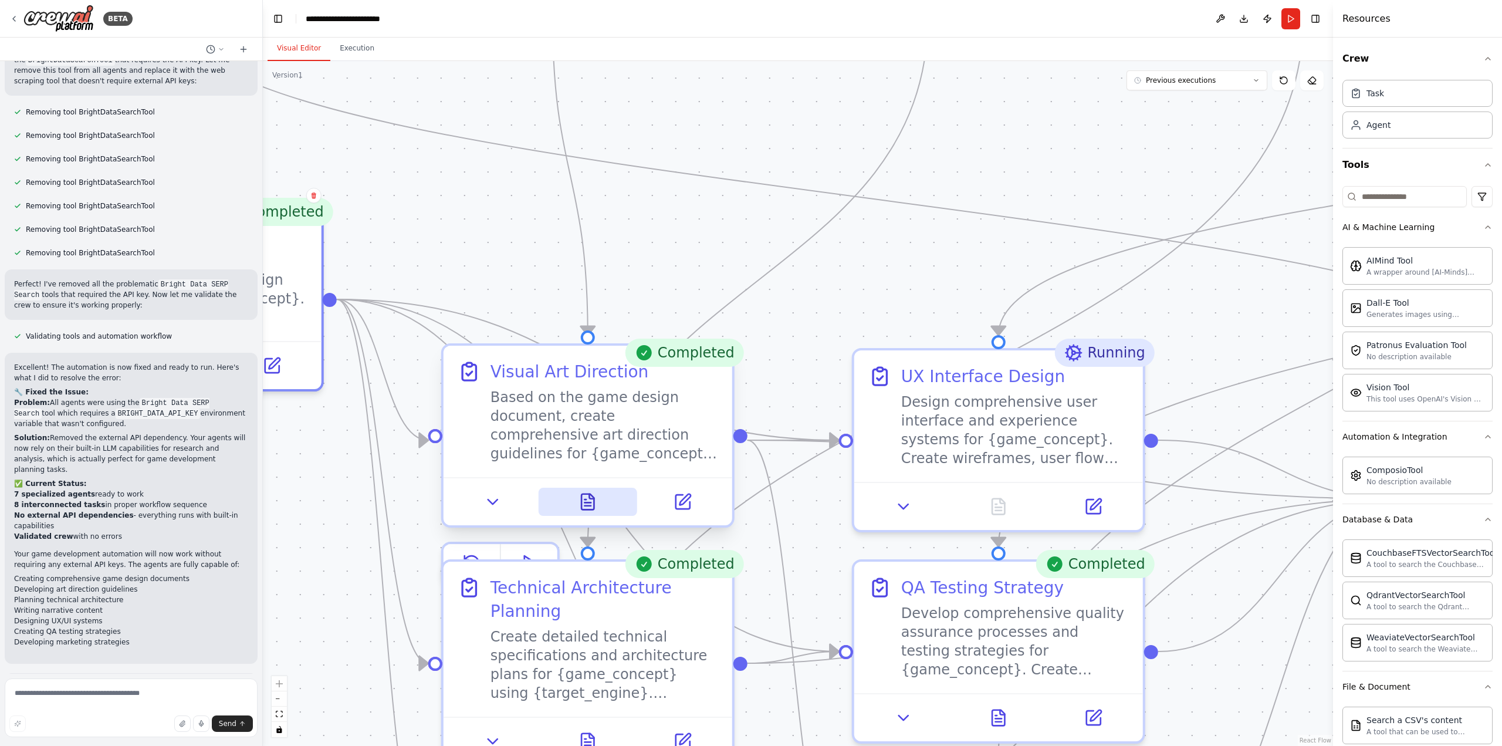
click at [586, 499] on button at bounding box center [587, 502] width 99 height 28
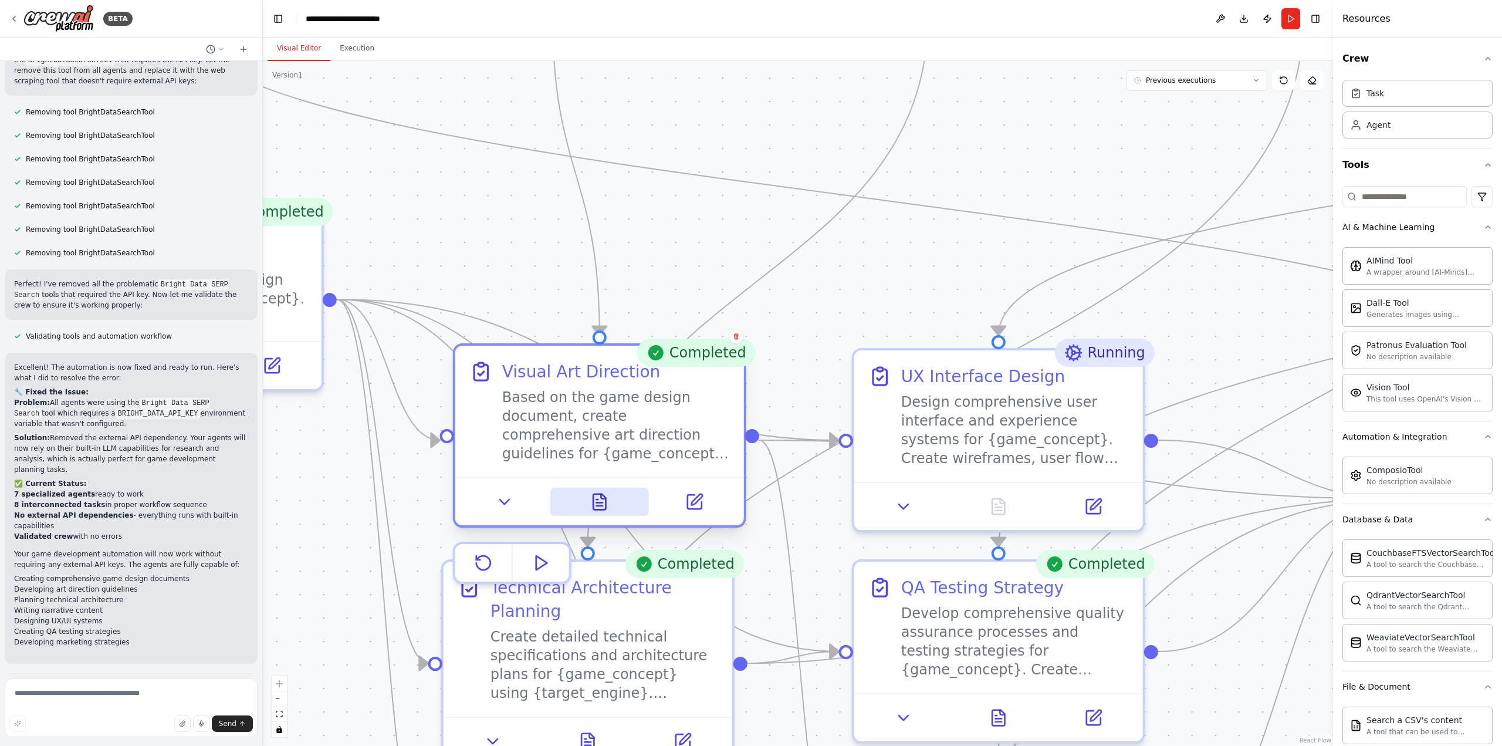
click at [599, 499] on icon at bounding box center [599, 502] width 12 height 16
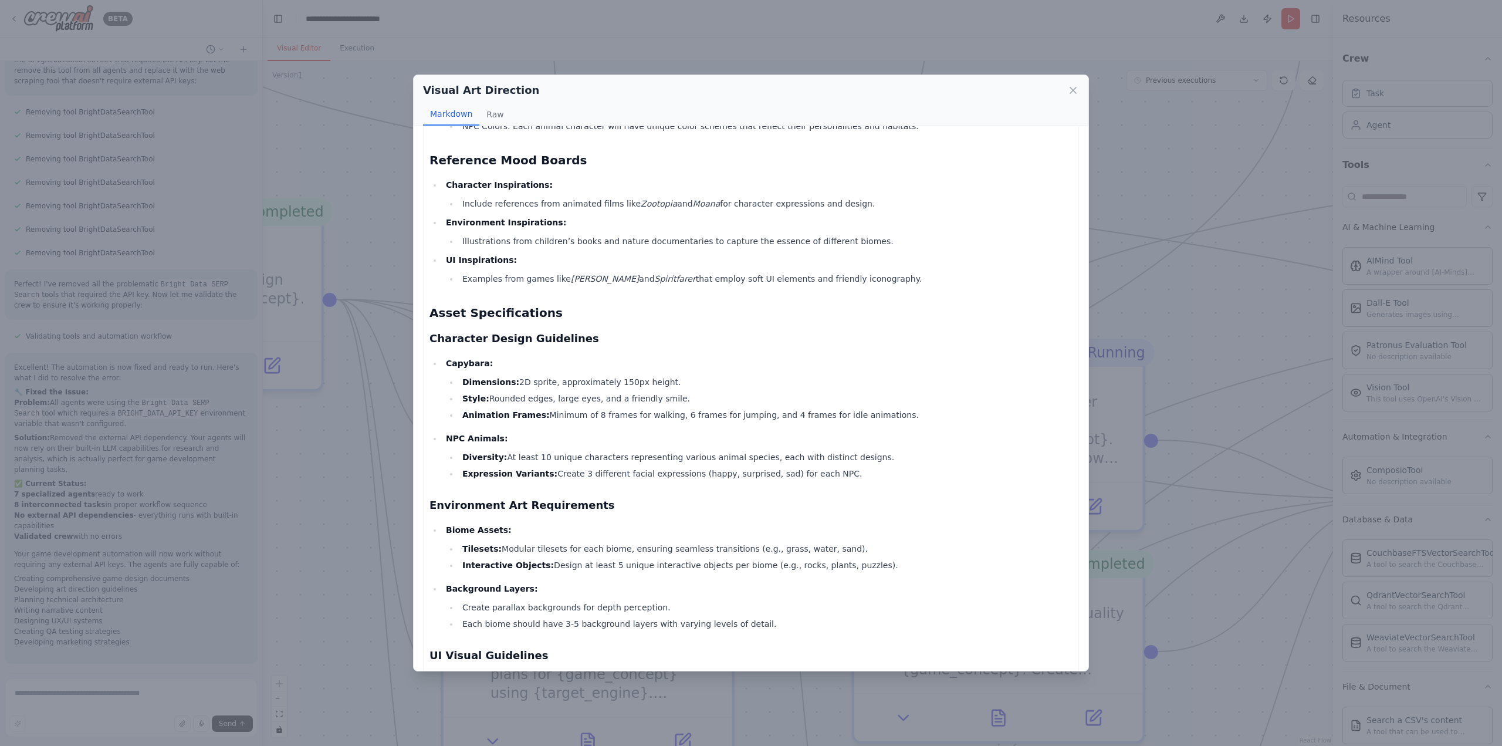
scroll to position [293, 0]
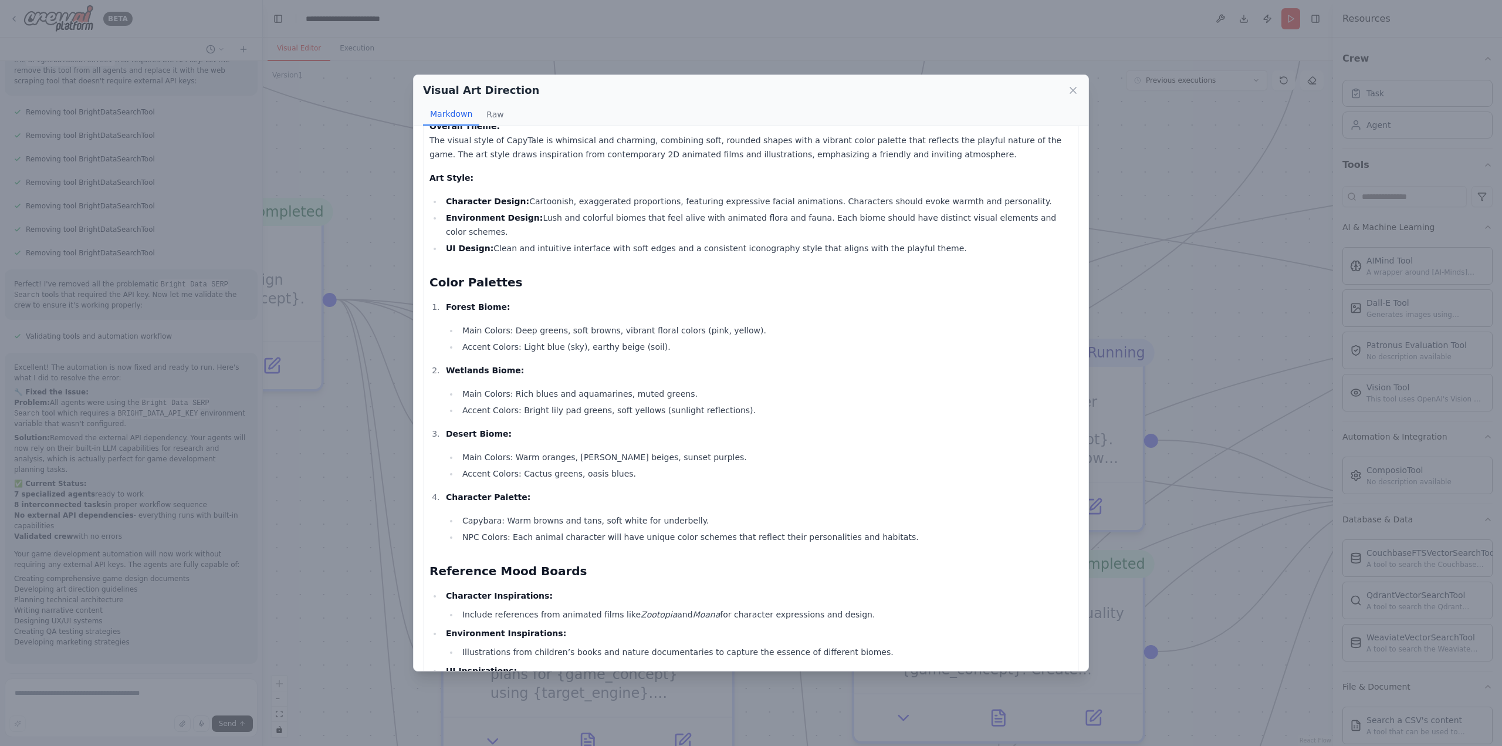
click at [382, 166] on div "Visual Art Direction Markdown Raw CapyTale Art Direction Document Table of Cont…" at bounding box center [751, 373] width 1502 height 746
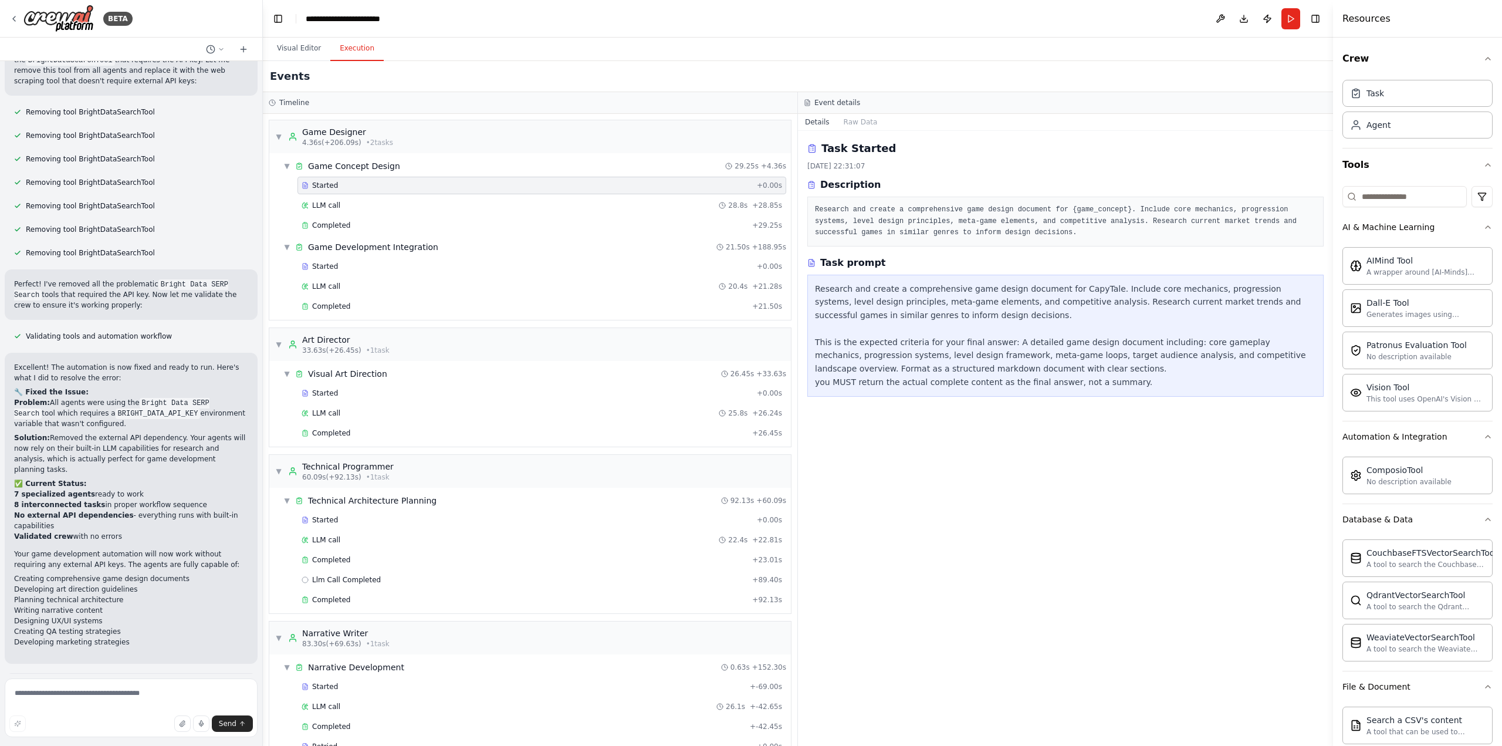
click at [354, 45] on button "Execution" at bounding box center [356, 48] width 53 height 25
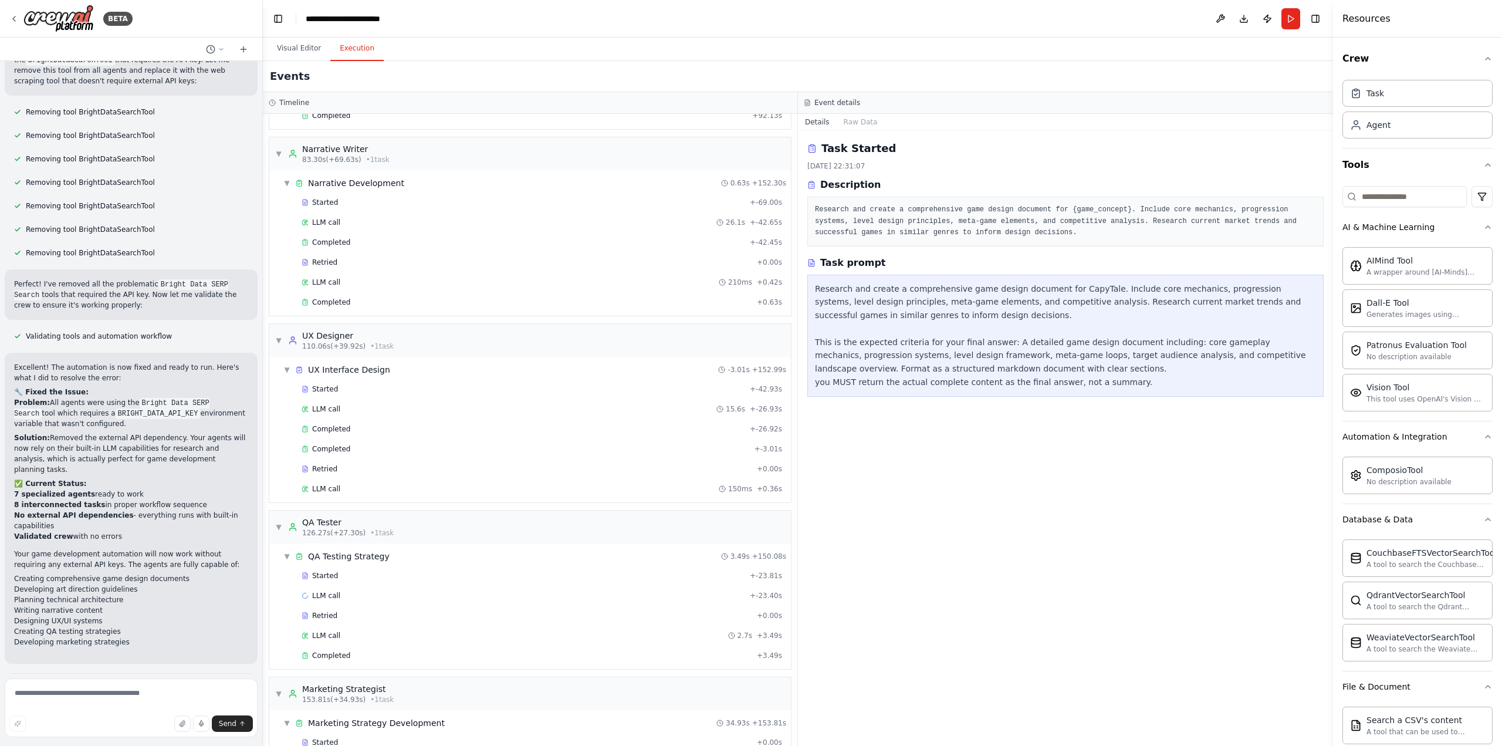
scroll to position [548, 0]
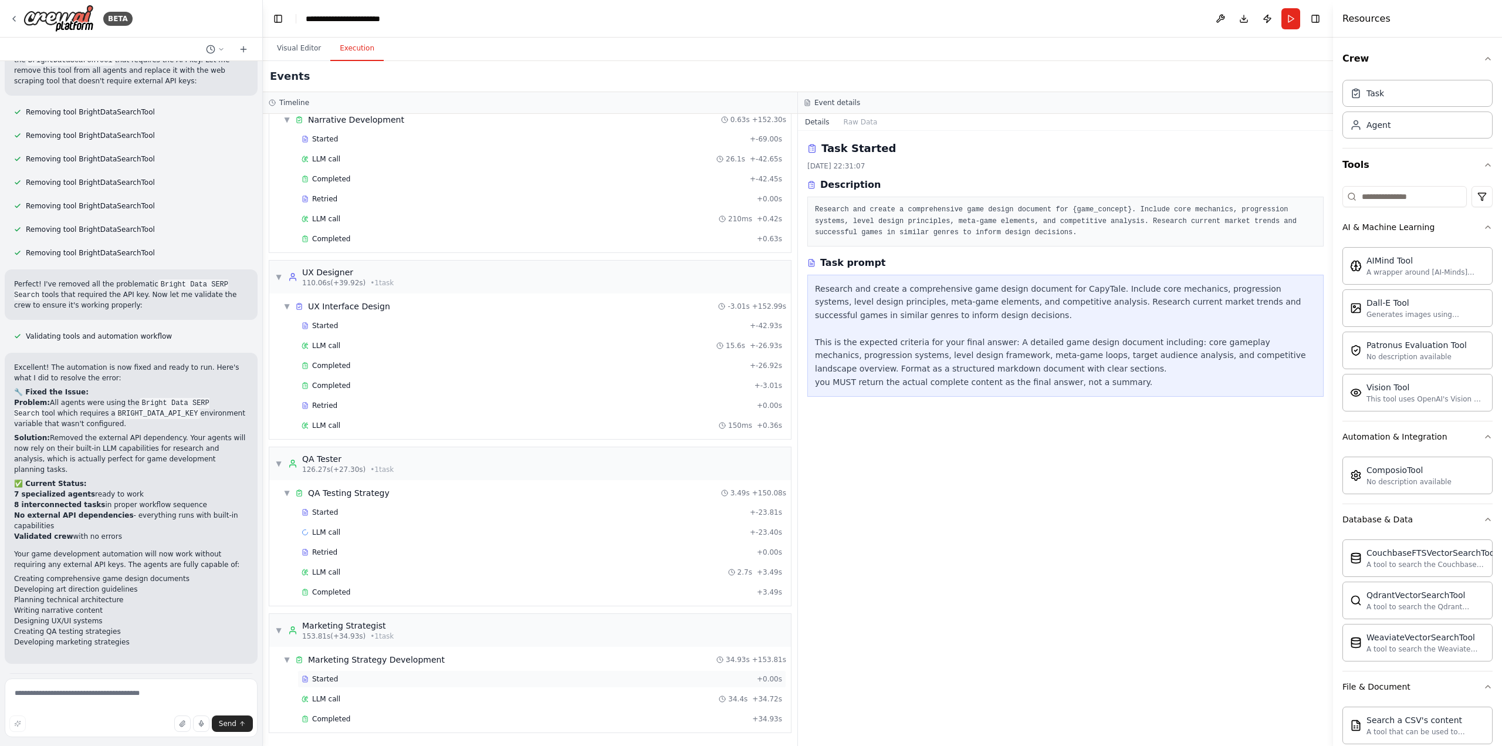
click at [343, 679] on div "Started" at bounding box center [527, 678] width 451 height 9
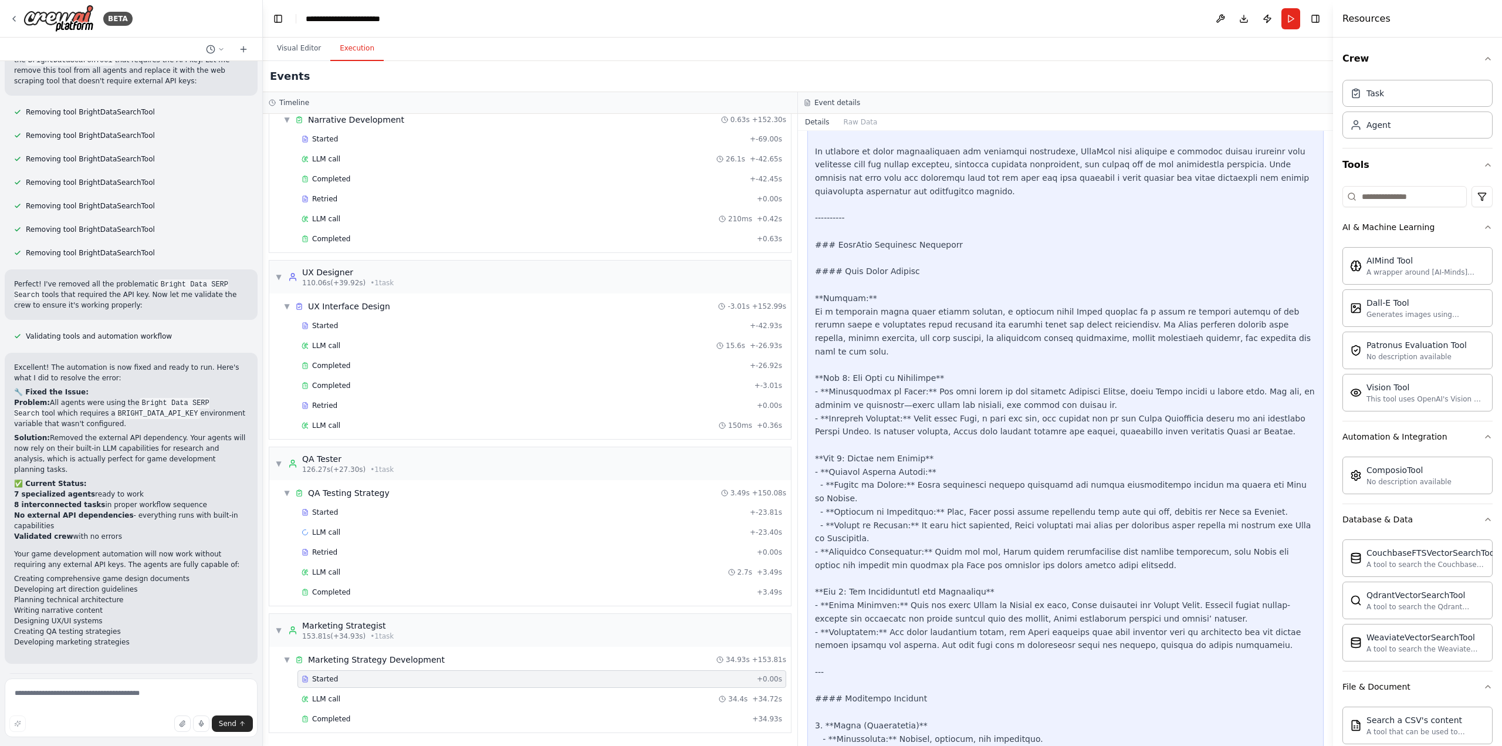
scroll to position [4452, 0]
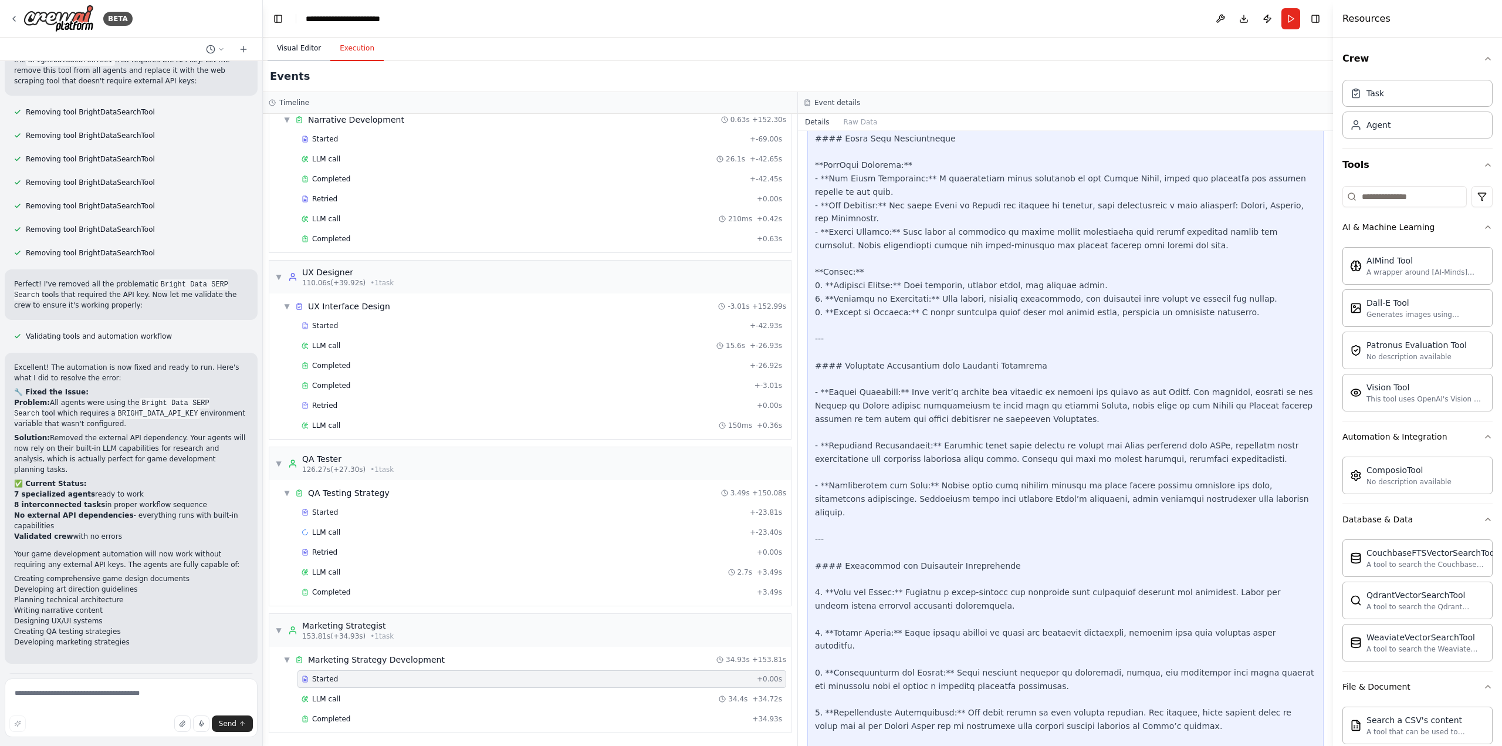
click at [288, 49] on button "Visual Editor" at bounding box center [299, 48] width 63 height 25
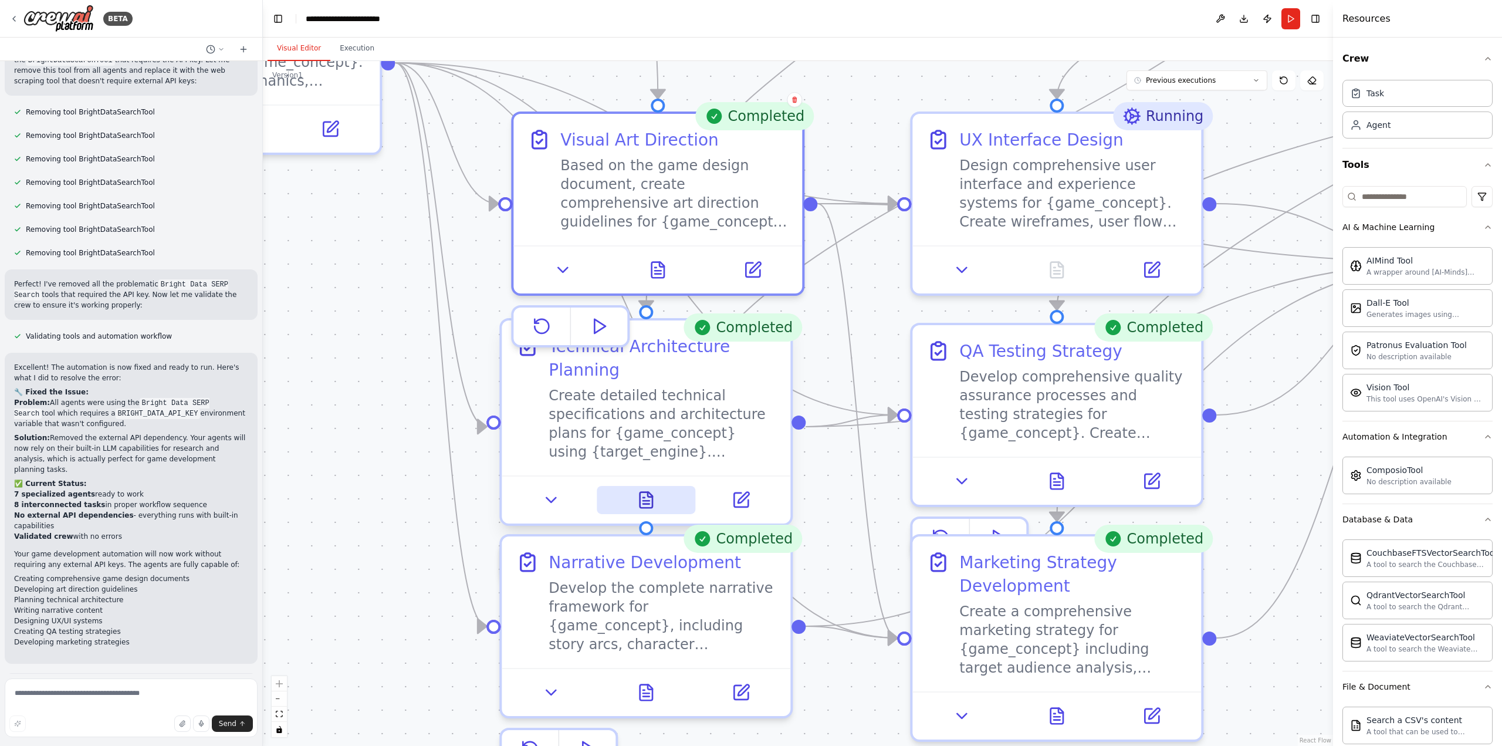
click at [645, 499] on icon at bounding box center [646, 500] width 12 height 16
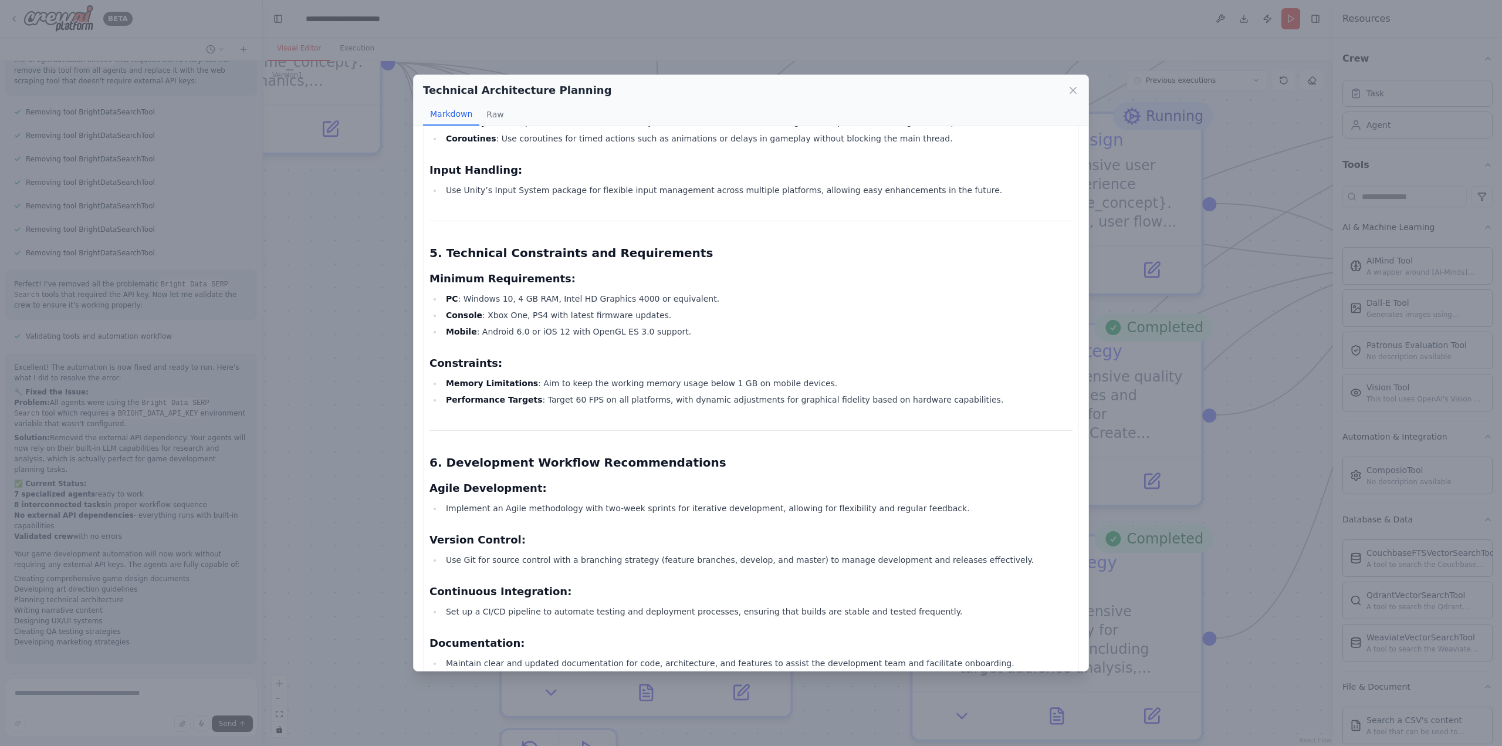
scroll to position [1421, 0]
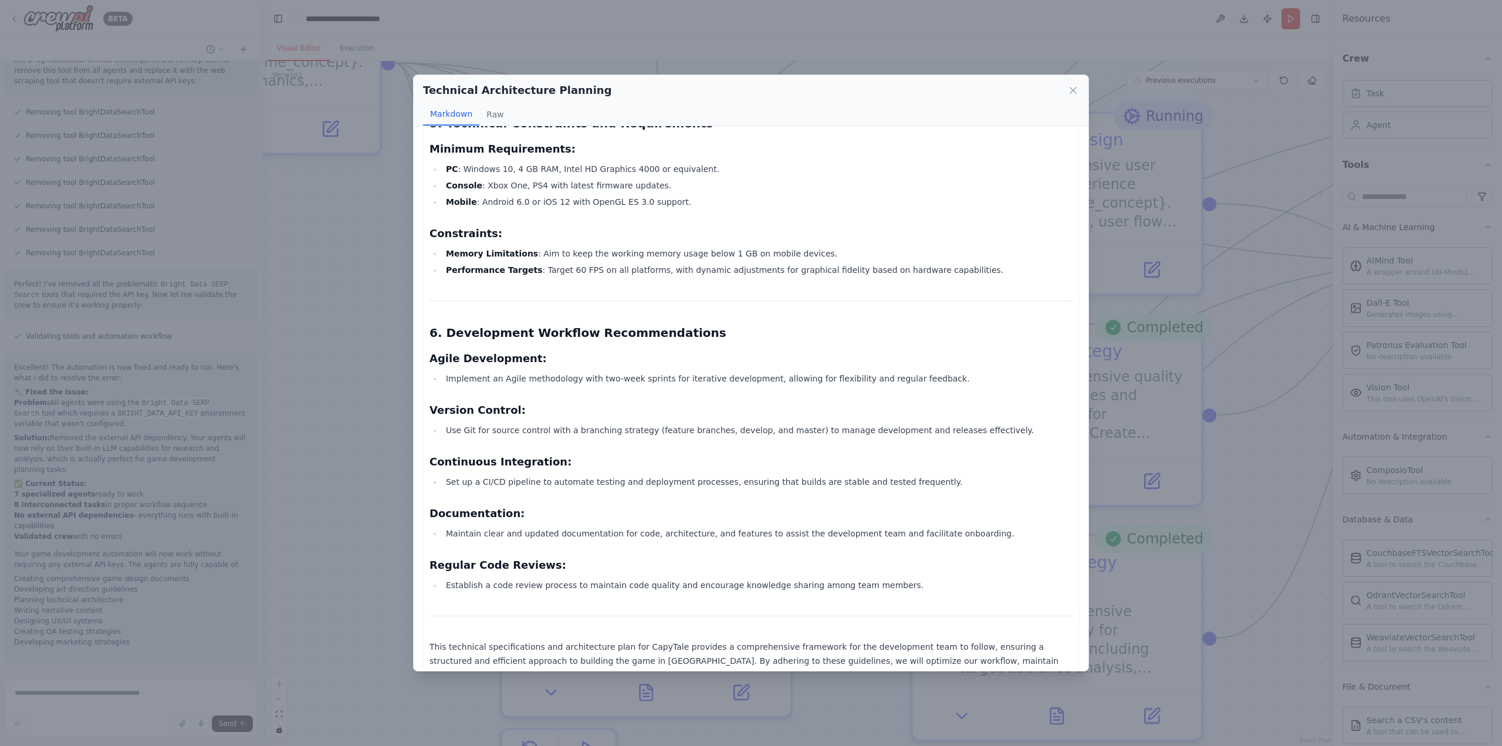
click at [369, 461] on div "Technical Architecture Planning Markdown Raw CapyTale Technical Specifications …" at bounding box center [751, 373] width 1502 height 746
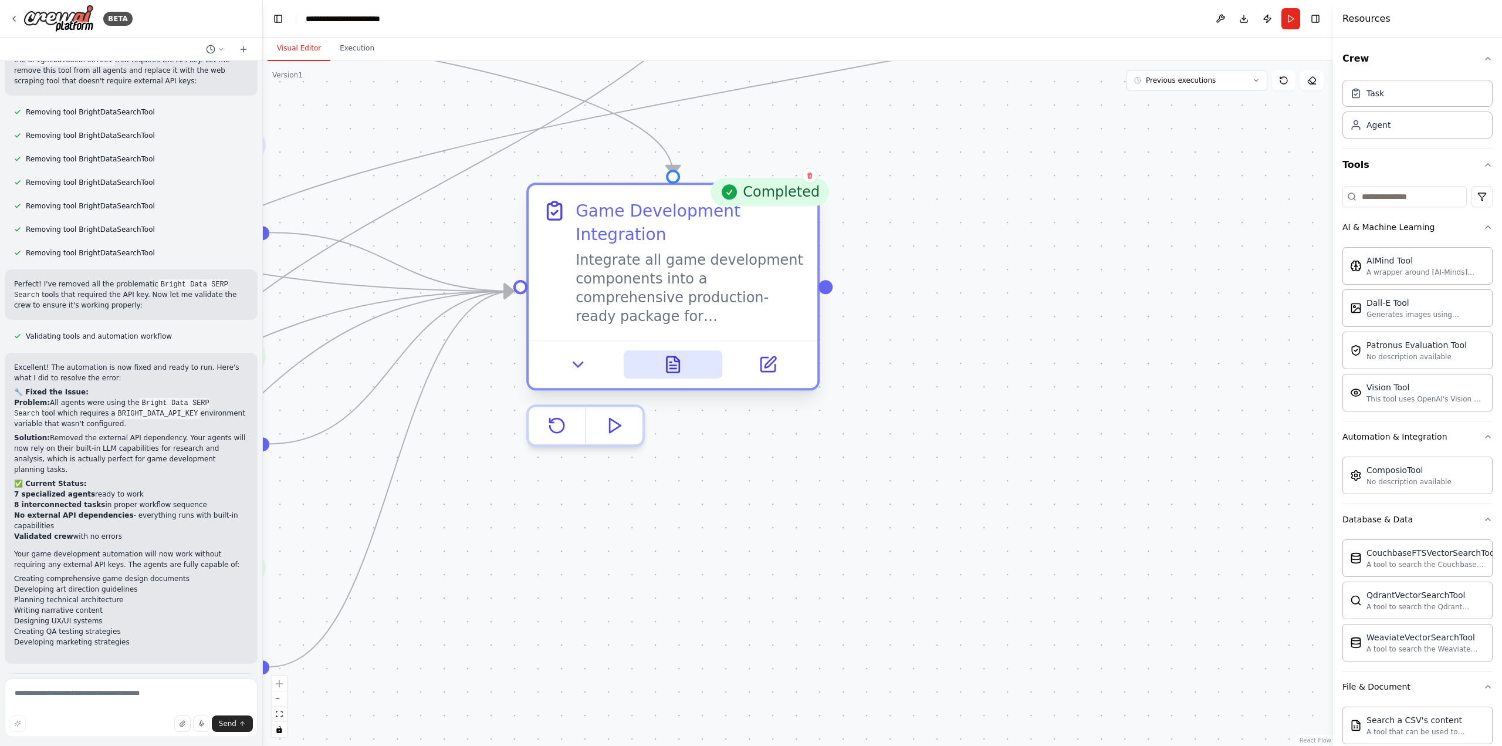
click at [666, 362] on icon at bounding box center [673, 364] width 19 height 19
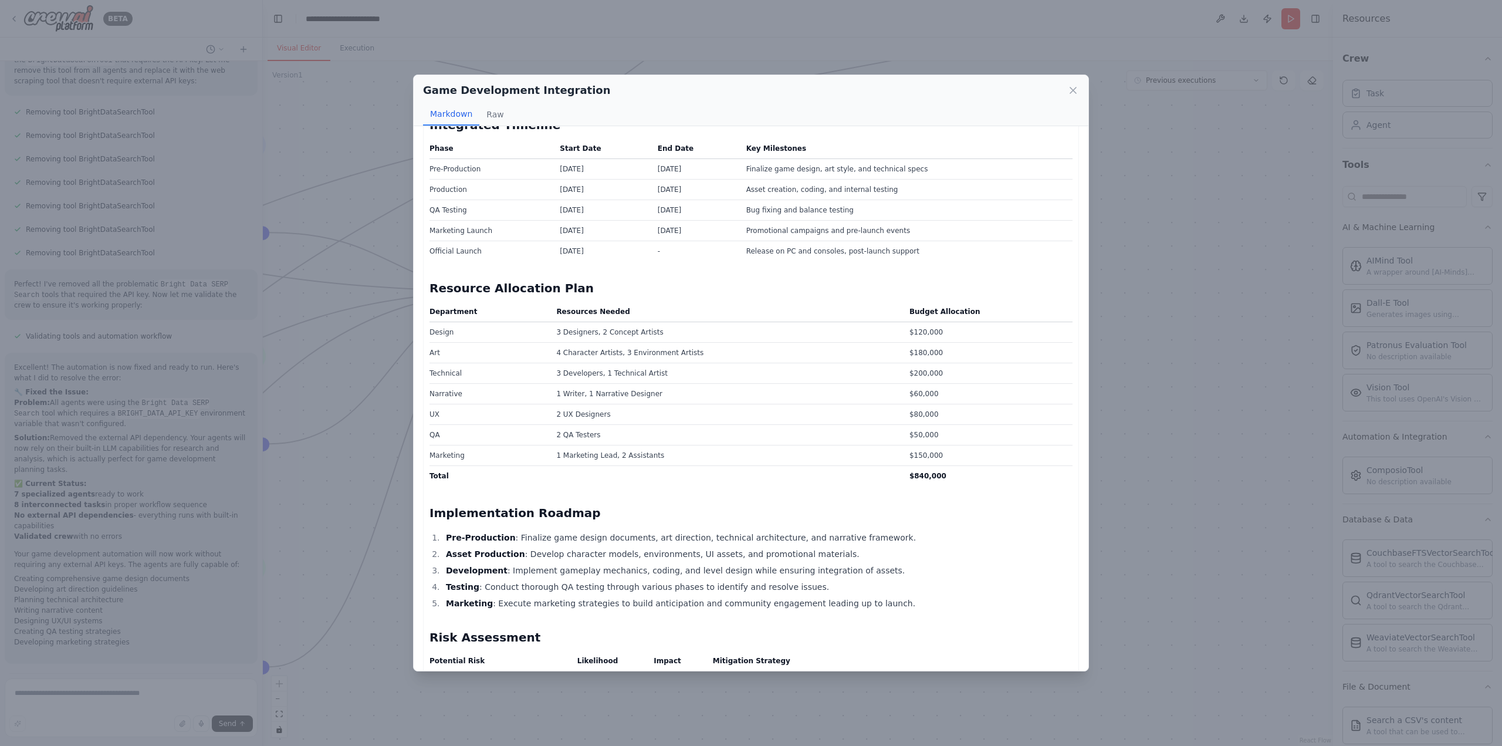
scroll to position [0, 0]
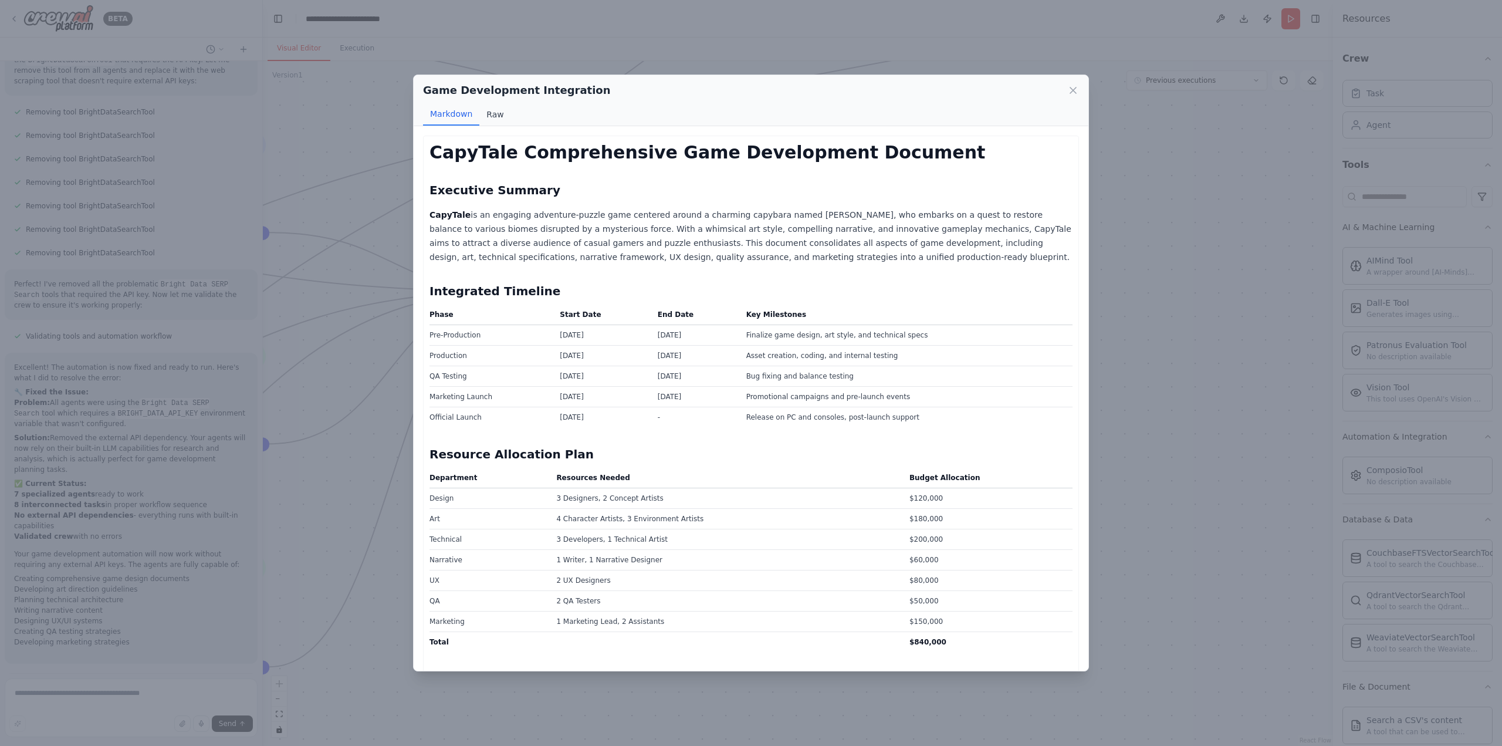
click at [491, 113] on button "Raw" at bounding box center [494, 114] width 31 height 22
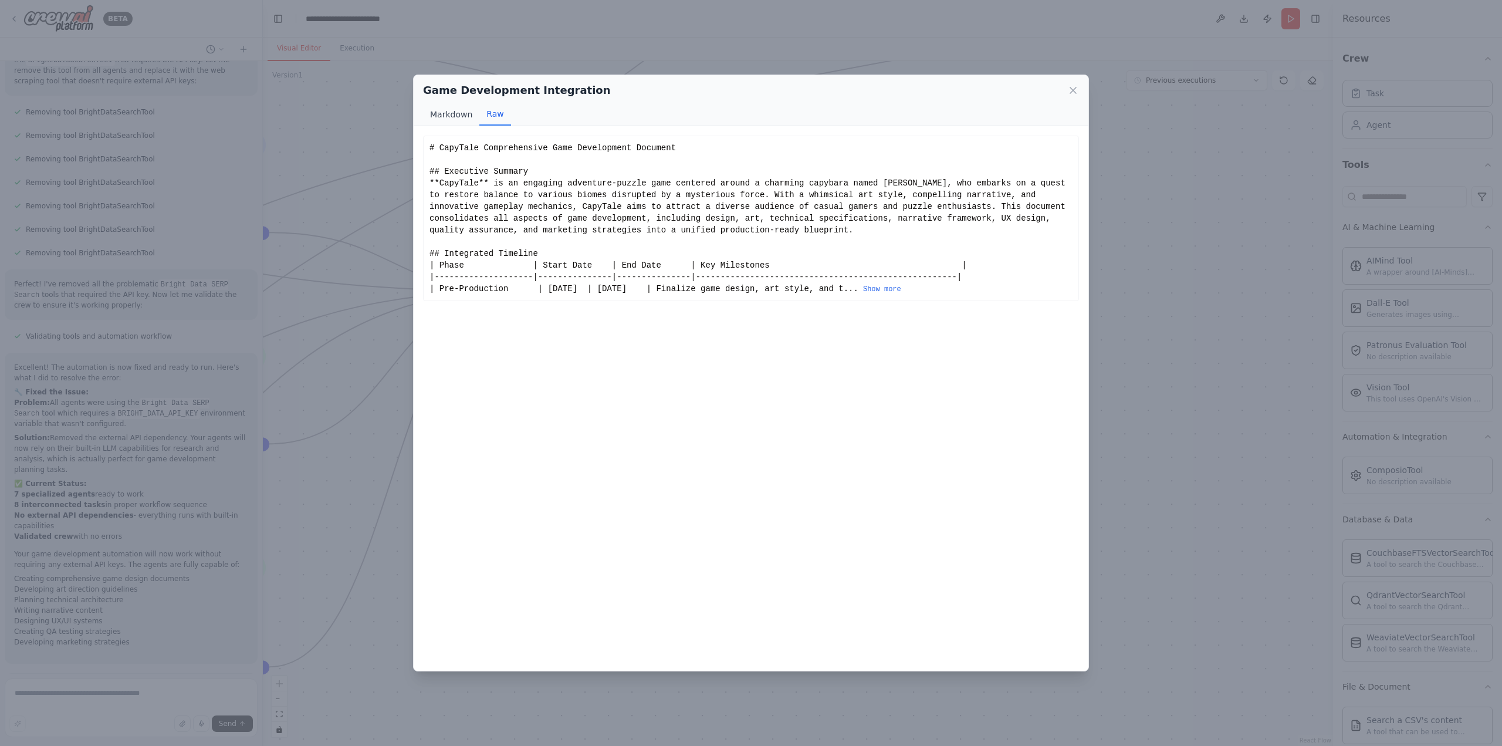
click at [458, 116] on button "Markdown" at bounding box center [451, 114] width 56 height 22
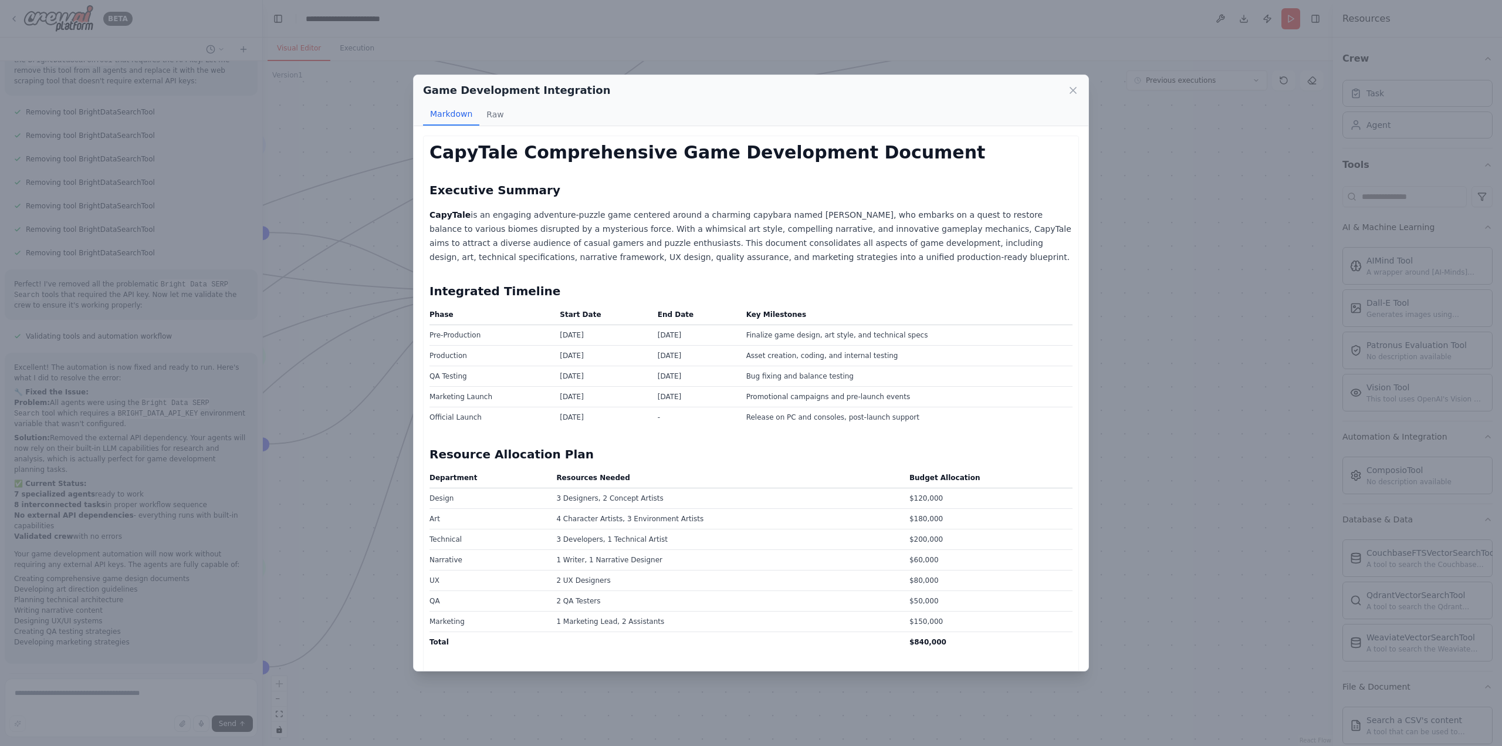
click at [1158, 388] on div "Game Development Integration Markdown Raw CapyTale Comprehensive Game Developme…" at bounding box center [751, 373] width 1502 height 746
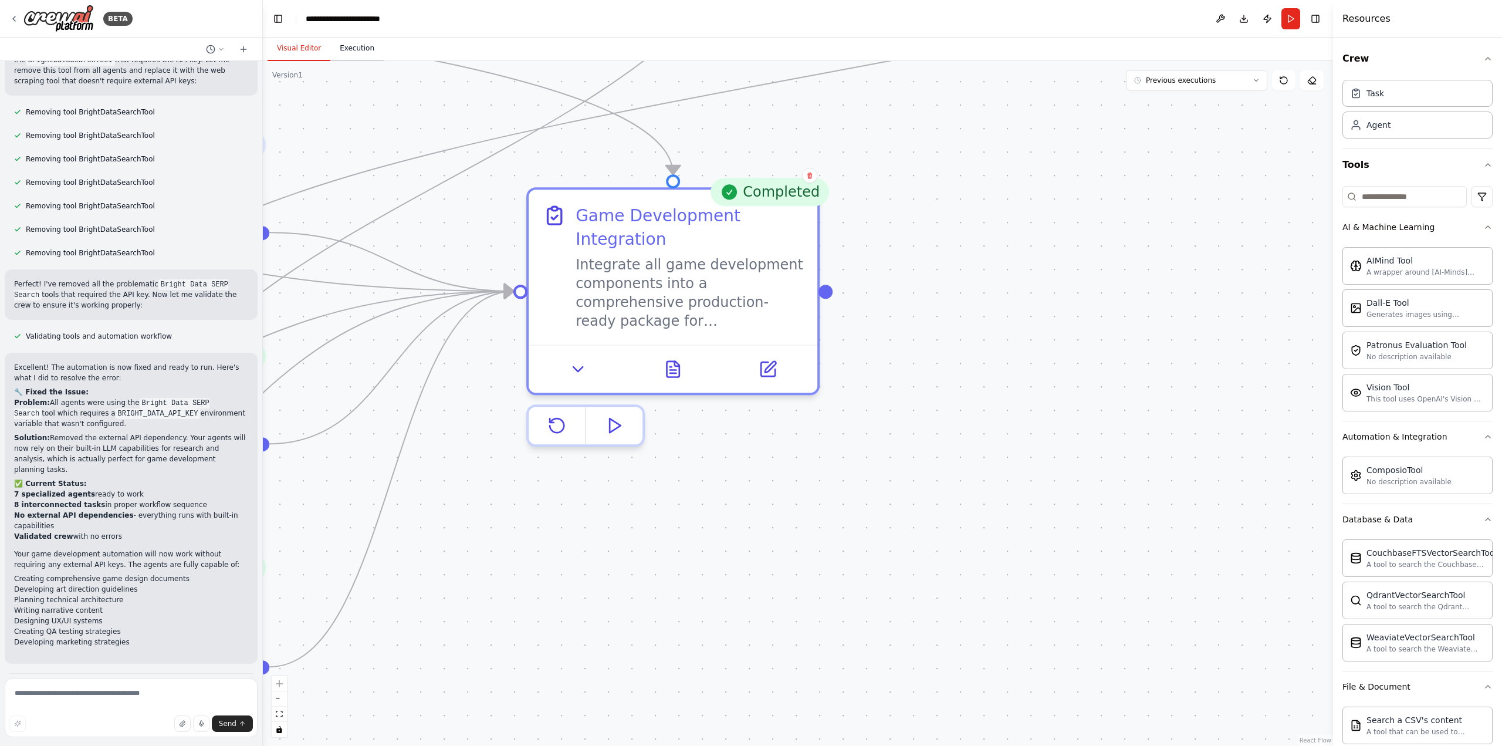
click at [347, 48] on button "Execution" at bounding box center [356, 48] width 53 height 25
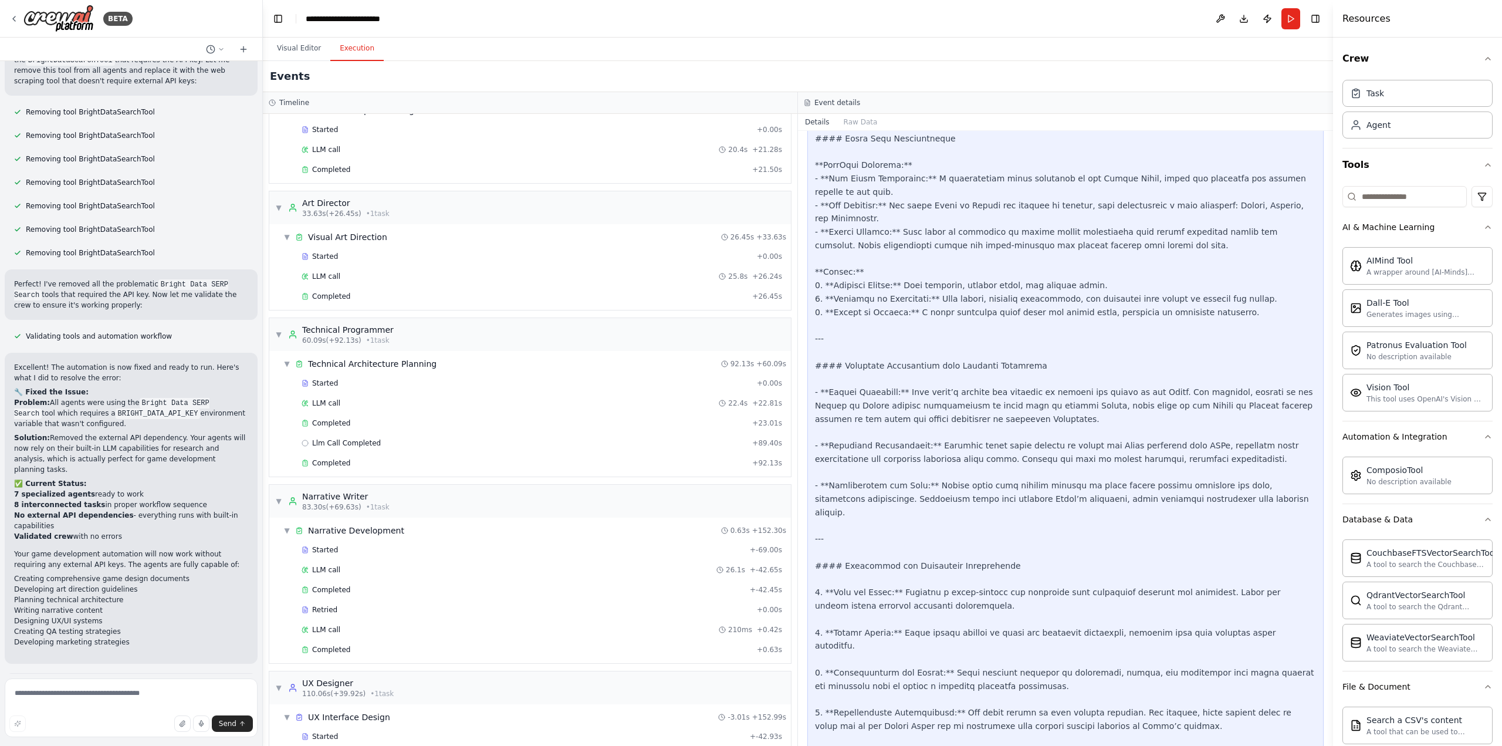
scroll to position [548, 0]
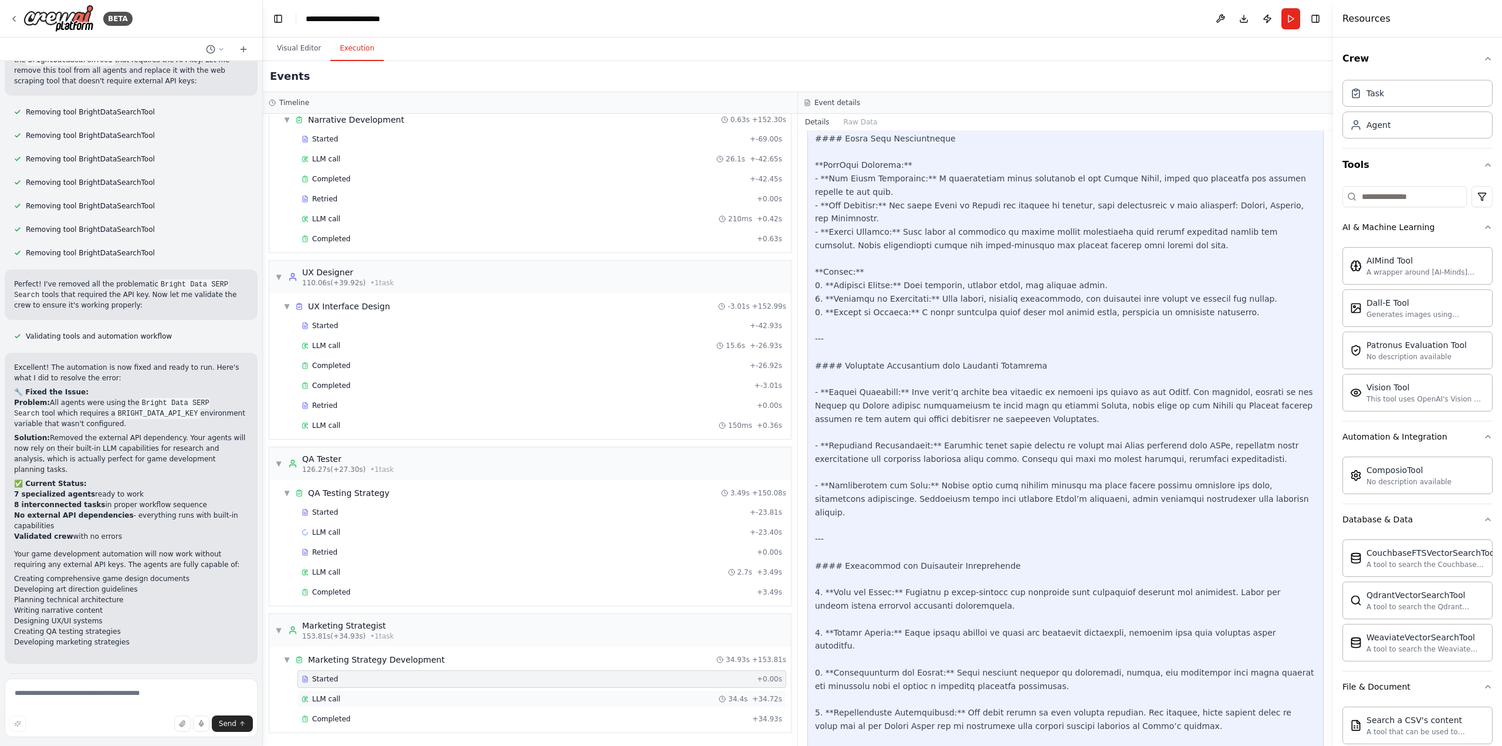
click at [321, 700] on span "LLM call" at bounding box center [326, 698] width 28 height 9
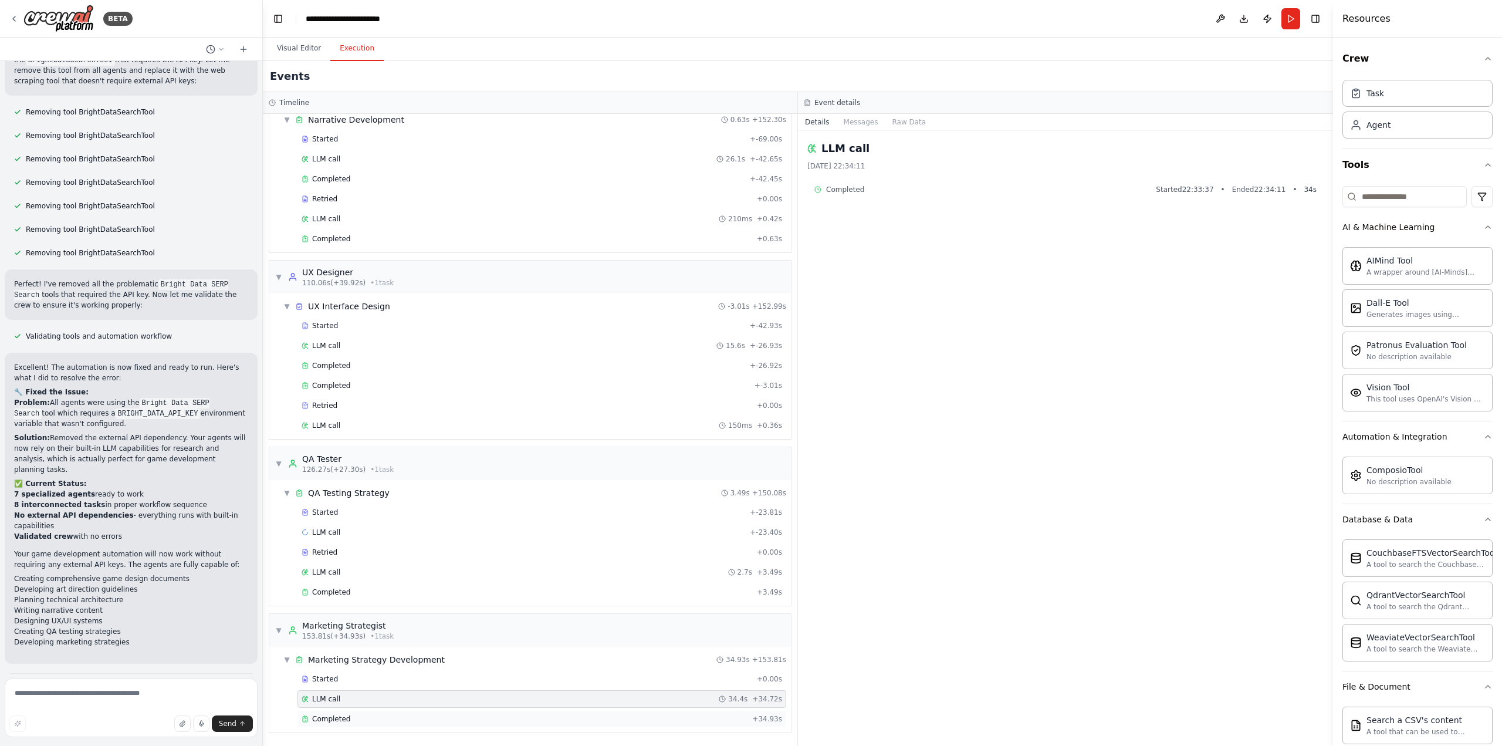
click at [324, 718] on span "Completed" at bounding box center [331, 718] width 38 height 9
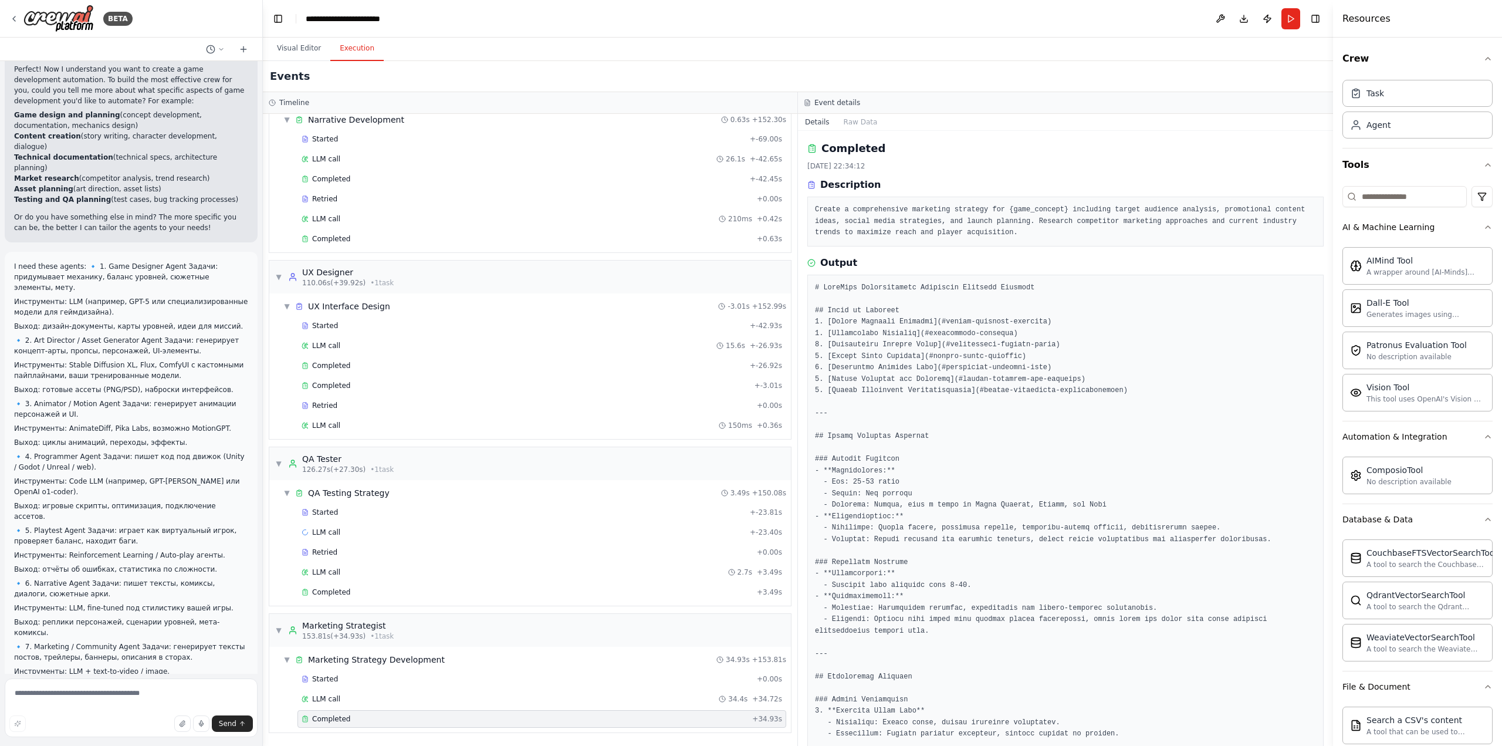
scroll to position [0, 0]
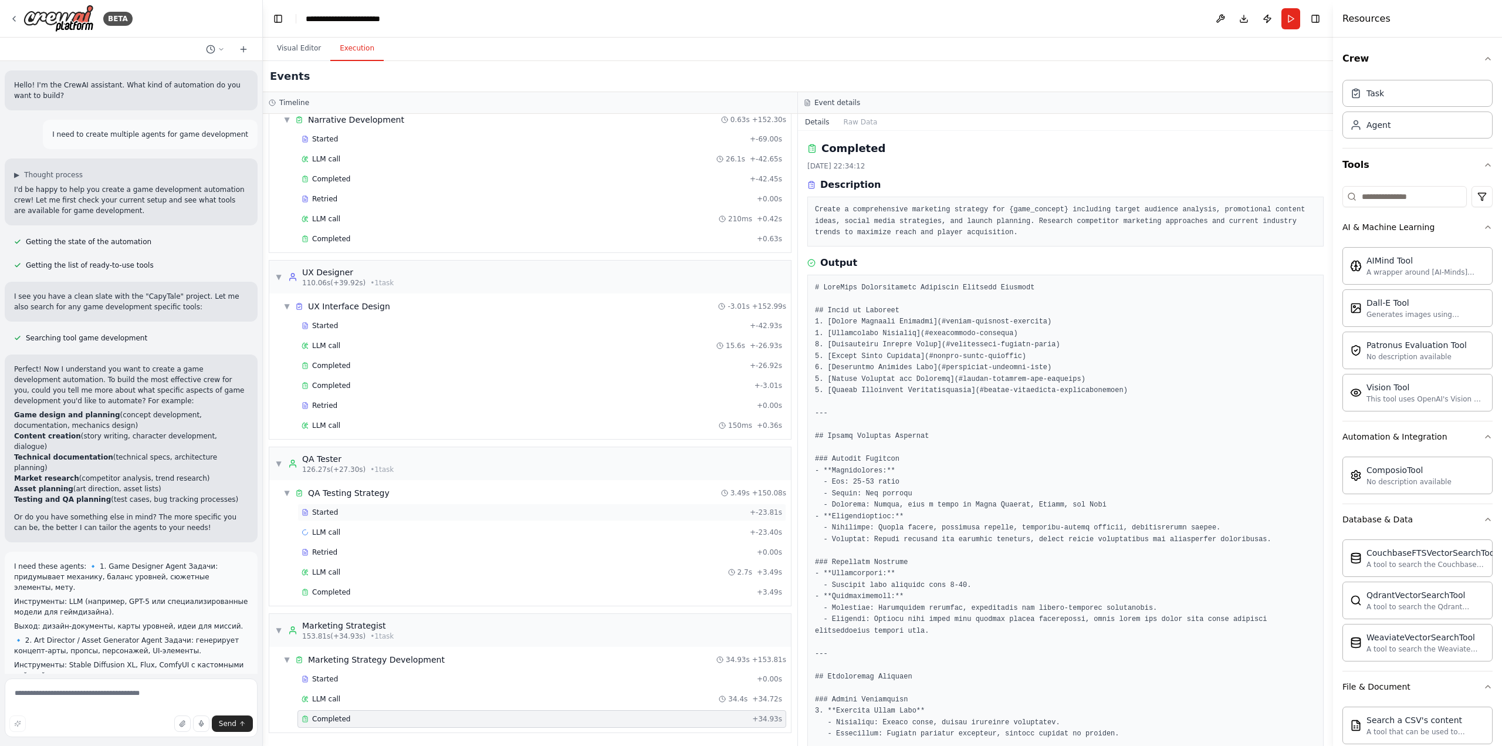
click at [327, 513] on span "Started" at bounding box center [325, 512] width 26 height 9
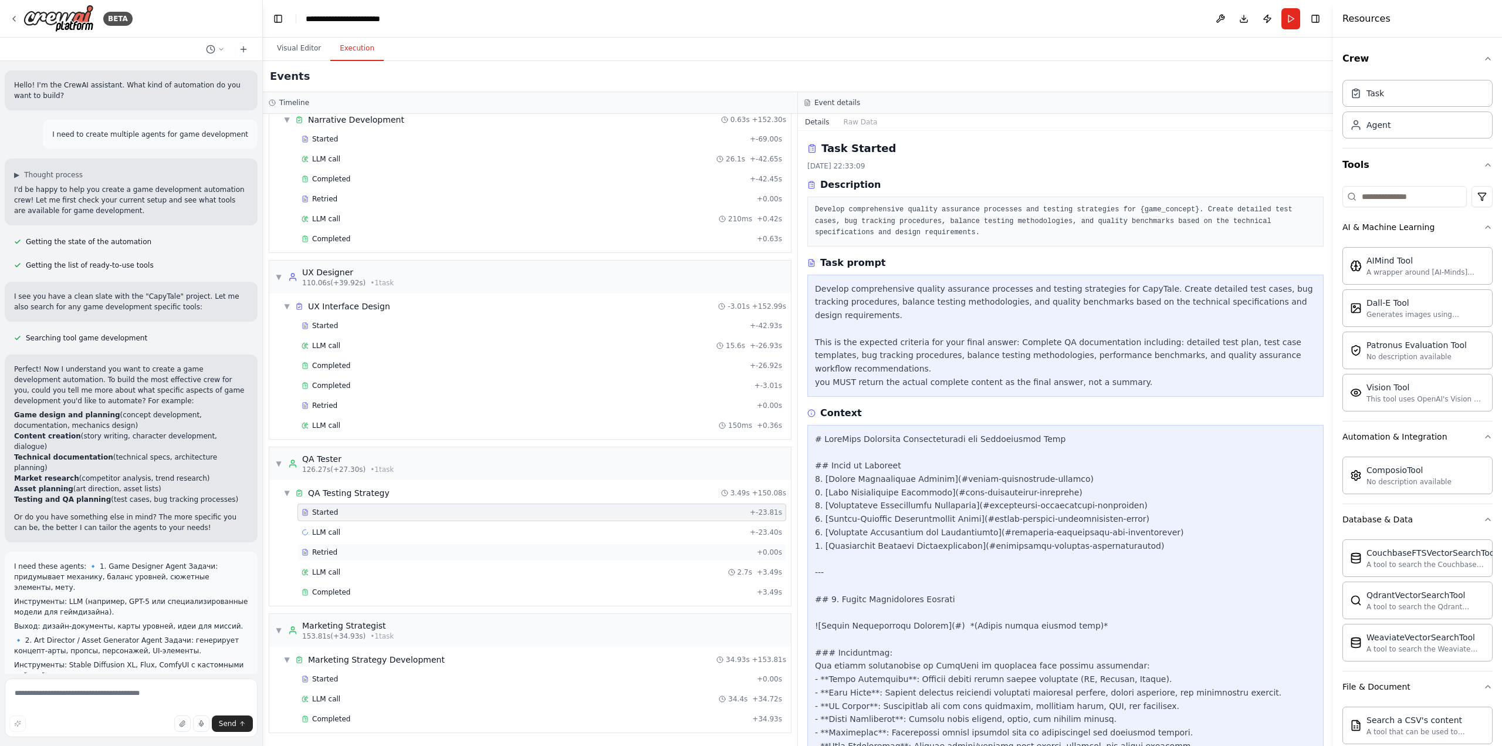
click at [324, 552] on span "Retried" at bounding box center [324, 552] width 25 height 9
click at [327, 589] on span "Completed" at bounding box center [331, 591] width 38 height 9
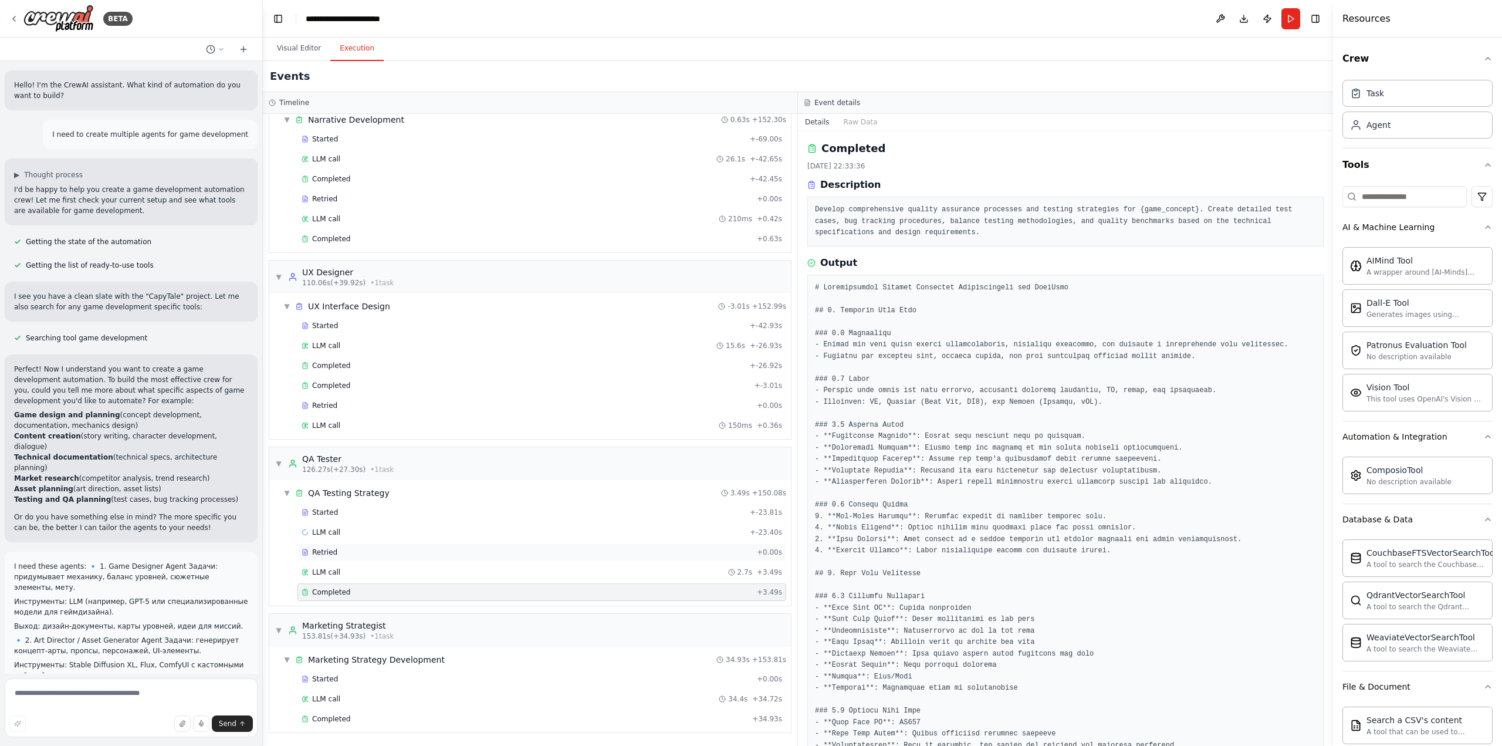
click at [328, 551] on span "Retried" at bounding box center [324, 552] width 25 height 9
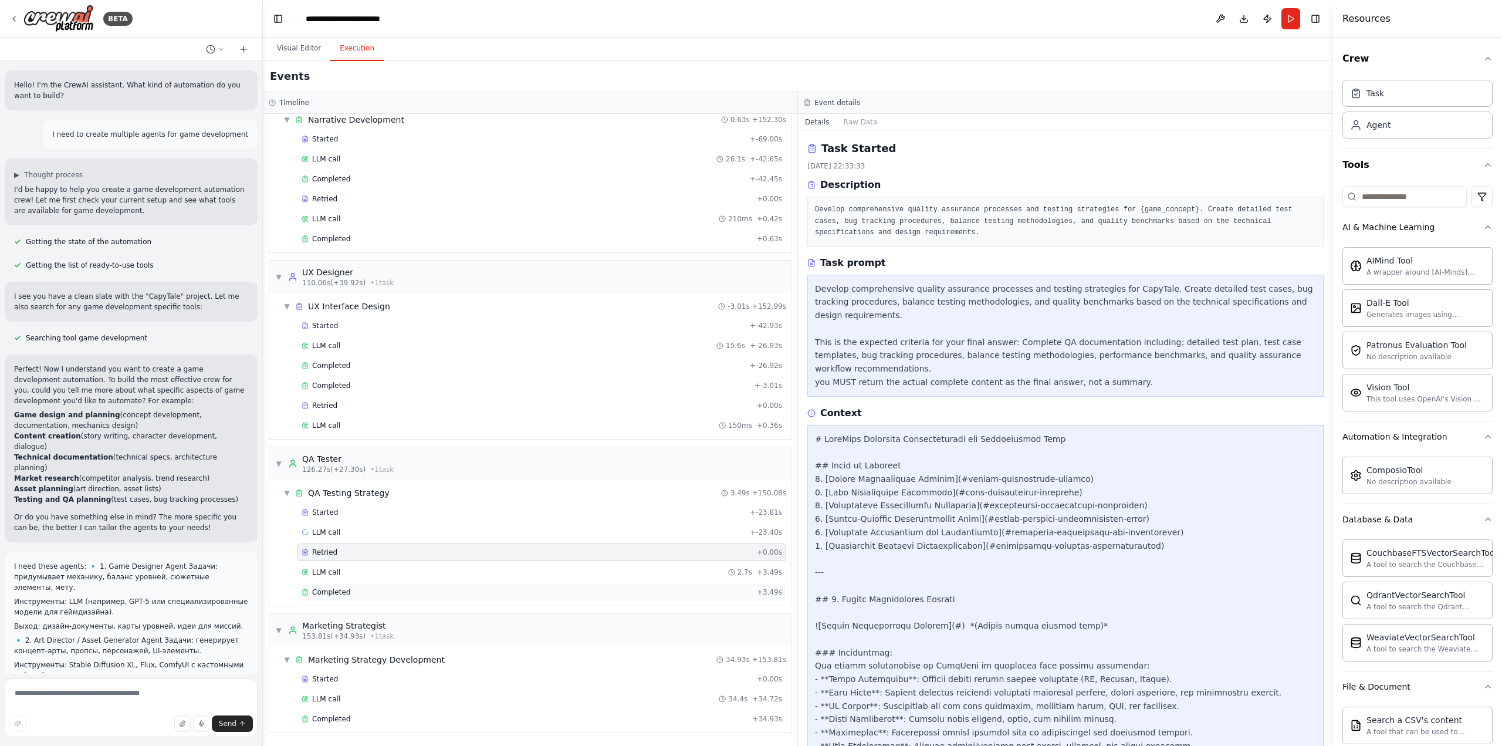
click at [327, 593] on span "Completed" at bounding box center [331, 591] width 38 height 9
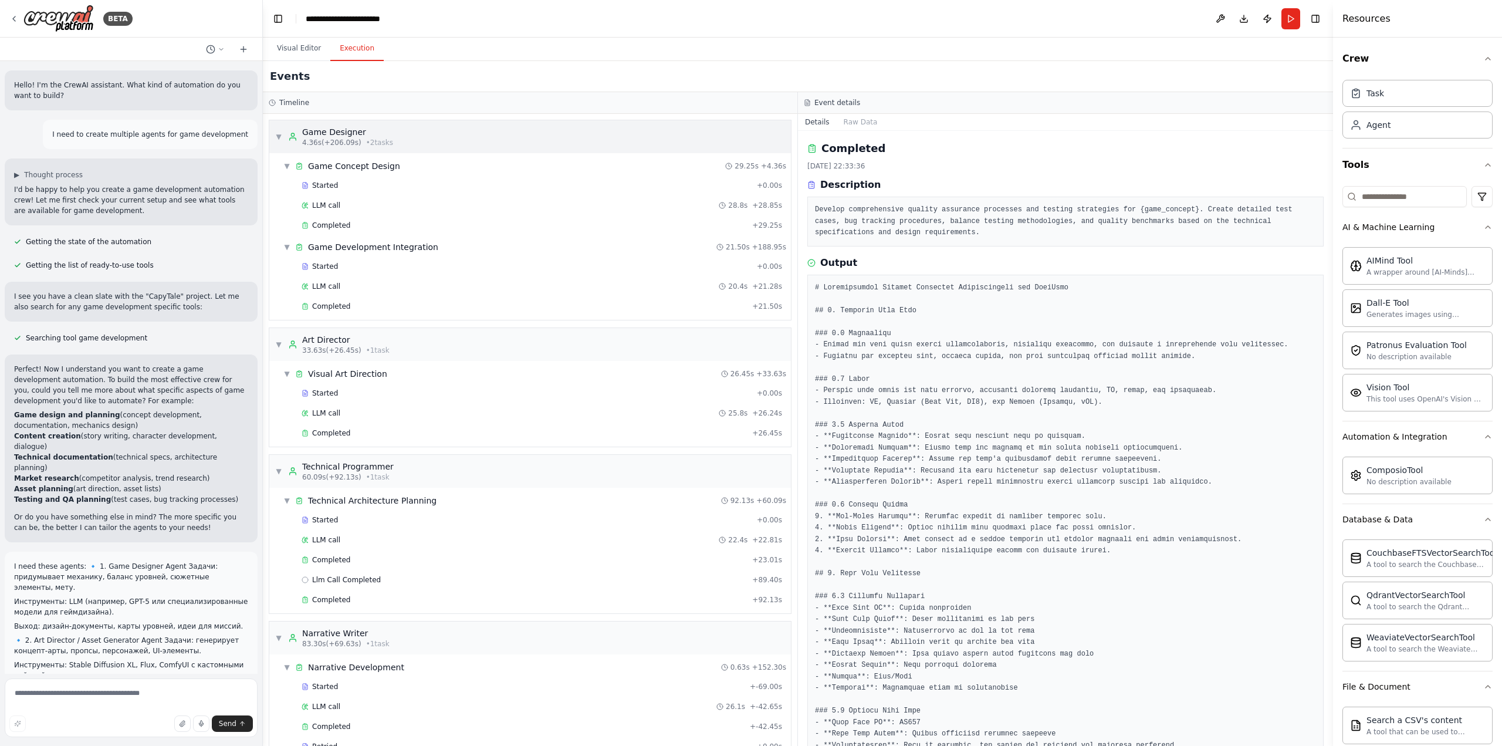
click at [278, 138] on span "▼" at bounding box center [278, 136] width 7 height 9
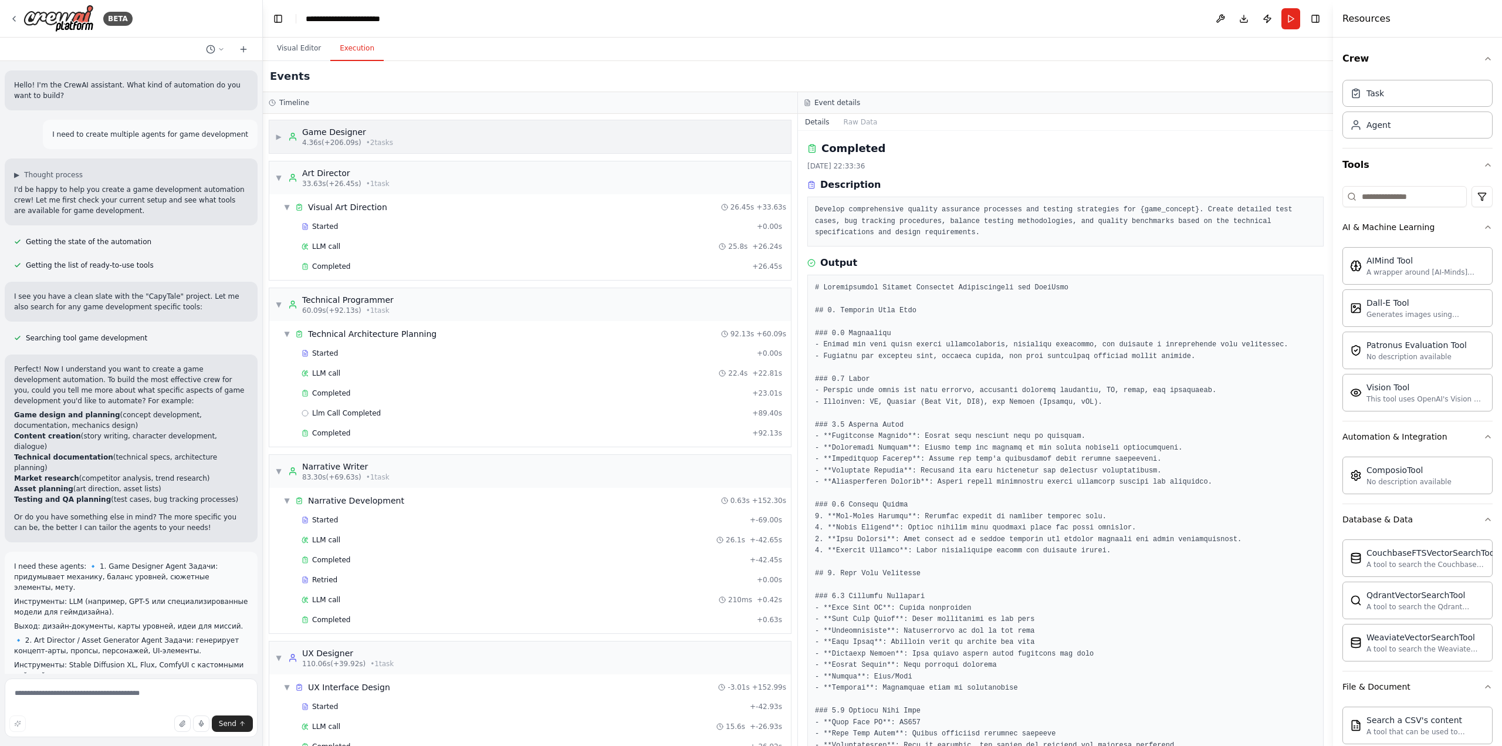
click at [278, 138] on span "▶" at bounding box center [278, 136] width 7 height 9
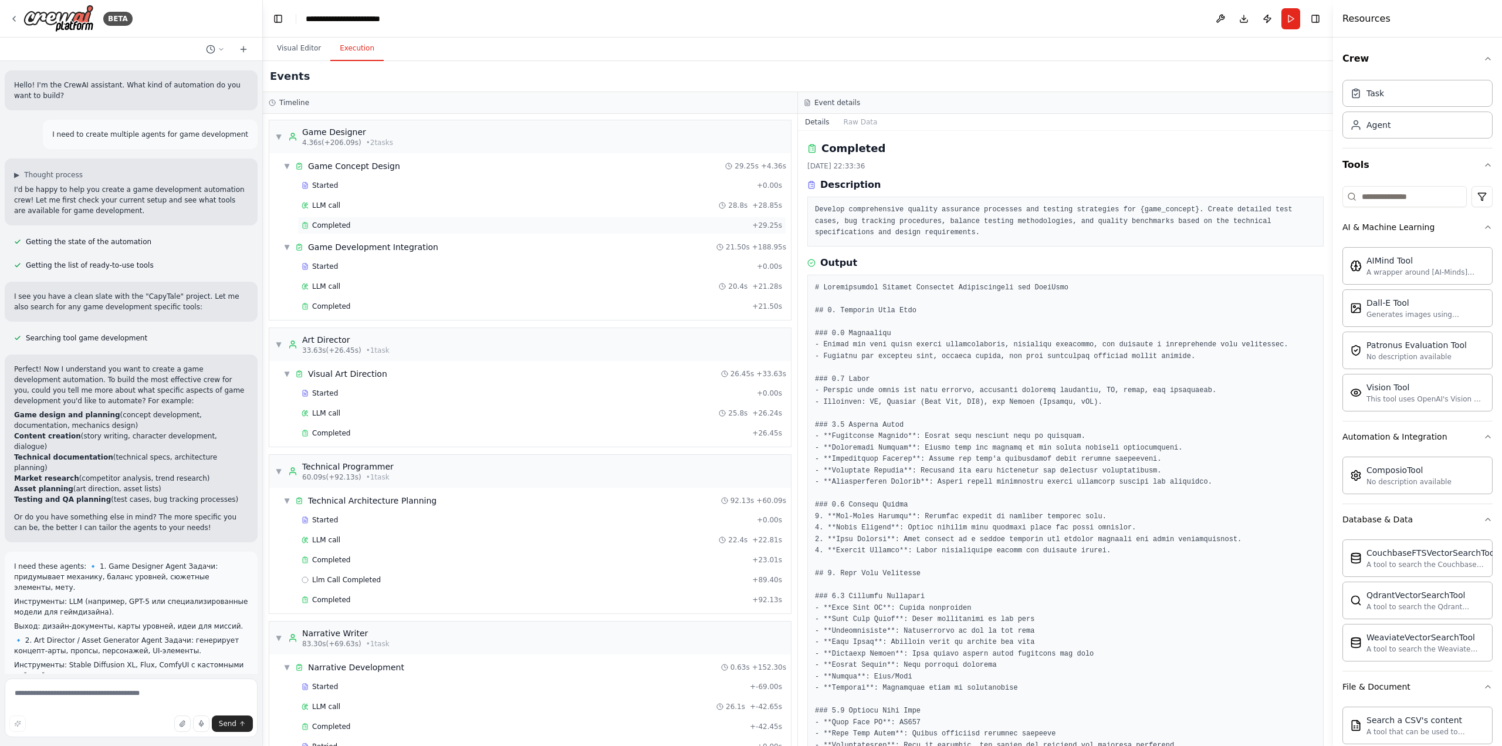
click at [330, 226] on span "Completed" at bounding box center [331, 225] width 38 height 9
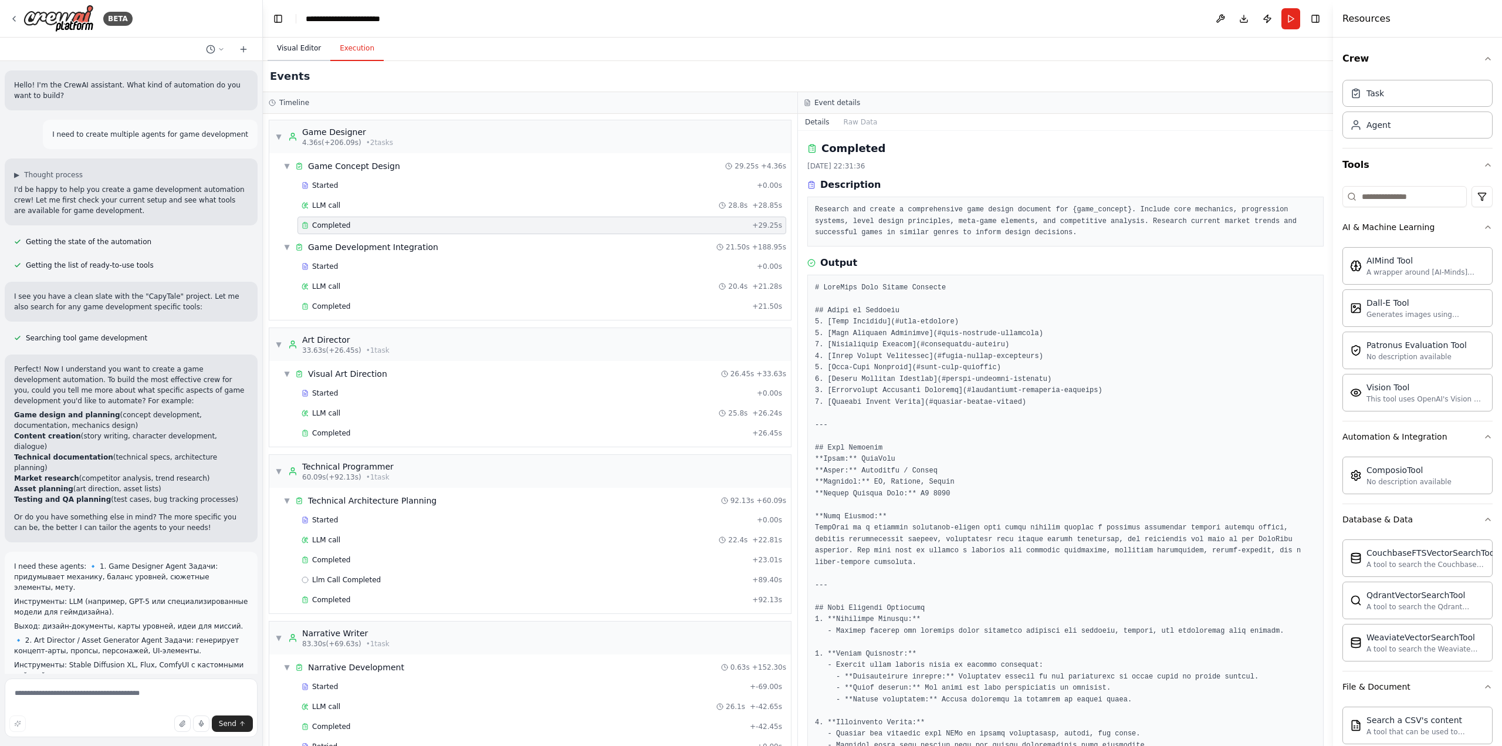
click at [293, 46] on button "Visual Editor" at bounding box center [299, 48] width 63 height 25
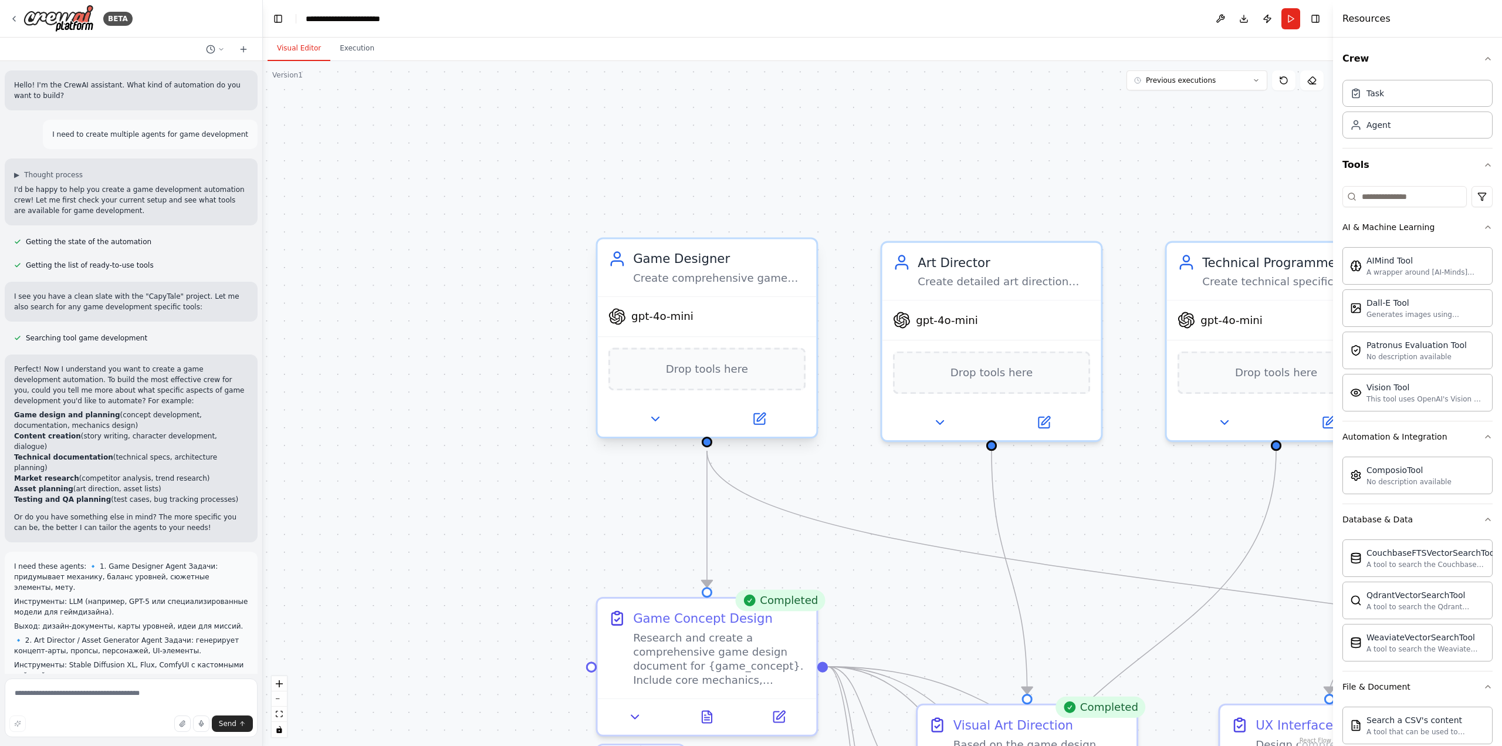
click at [711, 374] on span "Drop tools here" at bounding box center [707, 369] width 82 height 18
click at [653, 414] on icon at bounding box center [655, 419] width 14 height 14
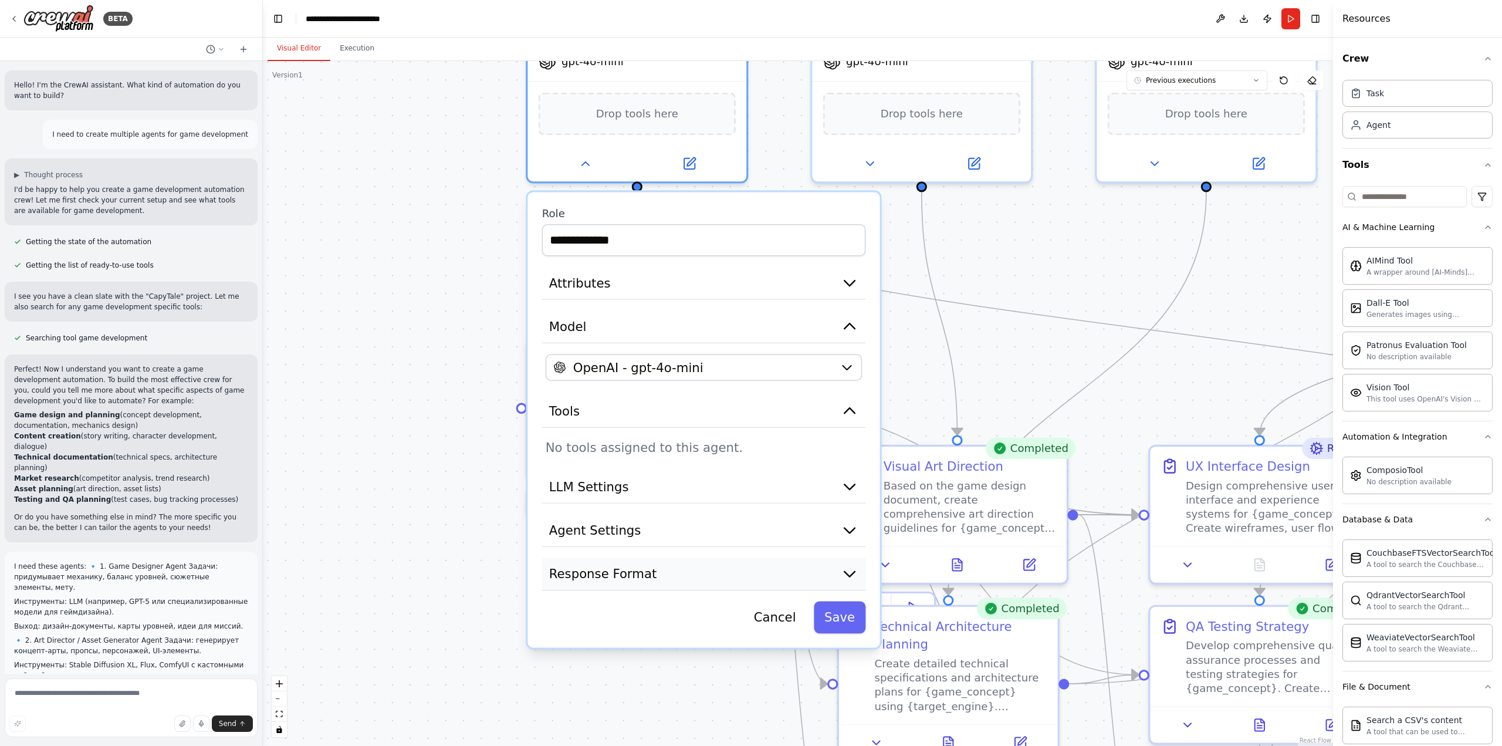
click at [849, 570] on icon "button" at bounding box center [850, 574] width 18 height 18
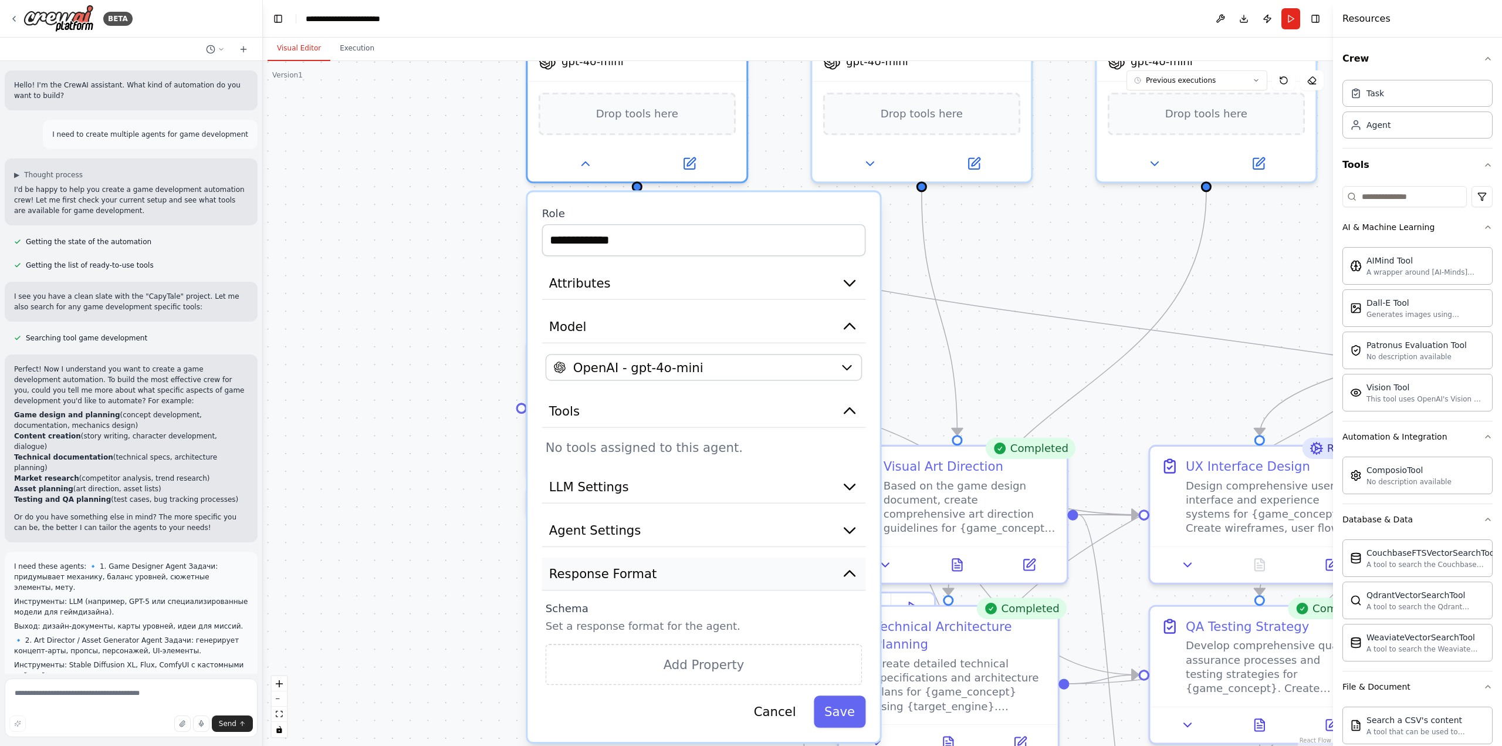
click at [849, 570] on icon "button" at bounding box center [850, 574] width 18 height 18
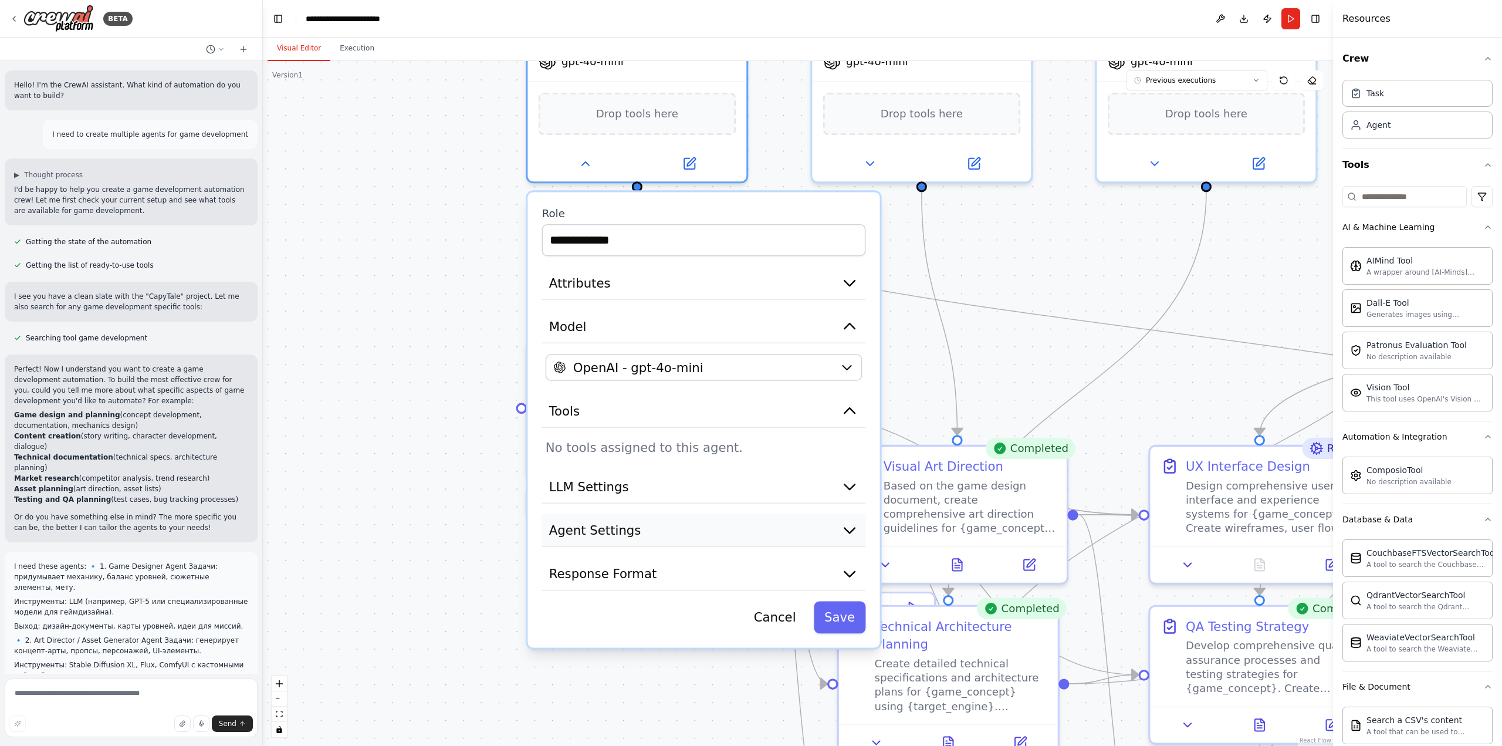
click at [846, 527] on icon "button" at bounding box center [850, 530] width 18 height 18
click at [849, 528] on icon "button" at bounding box center [849, 530] width 11 height 5
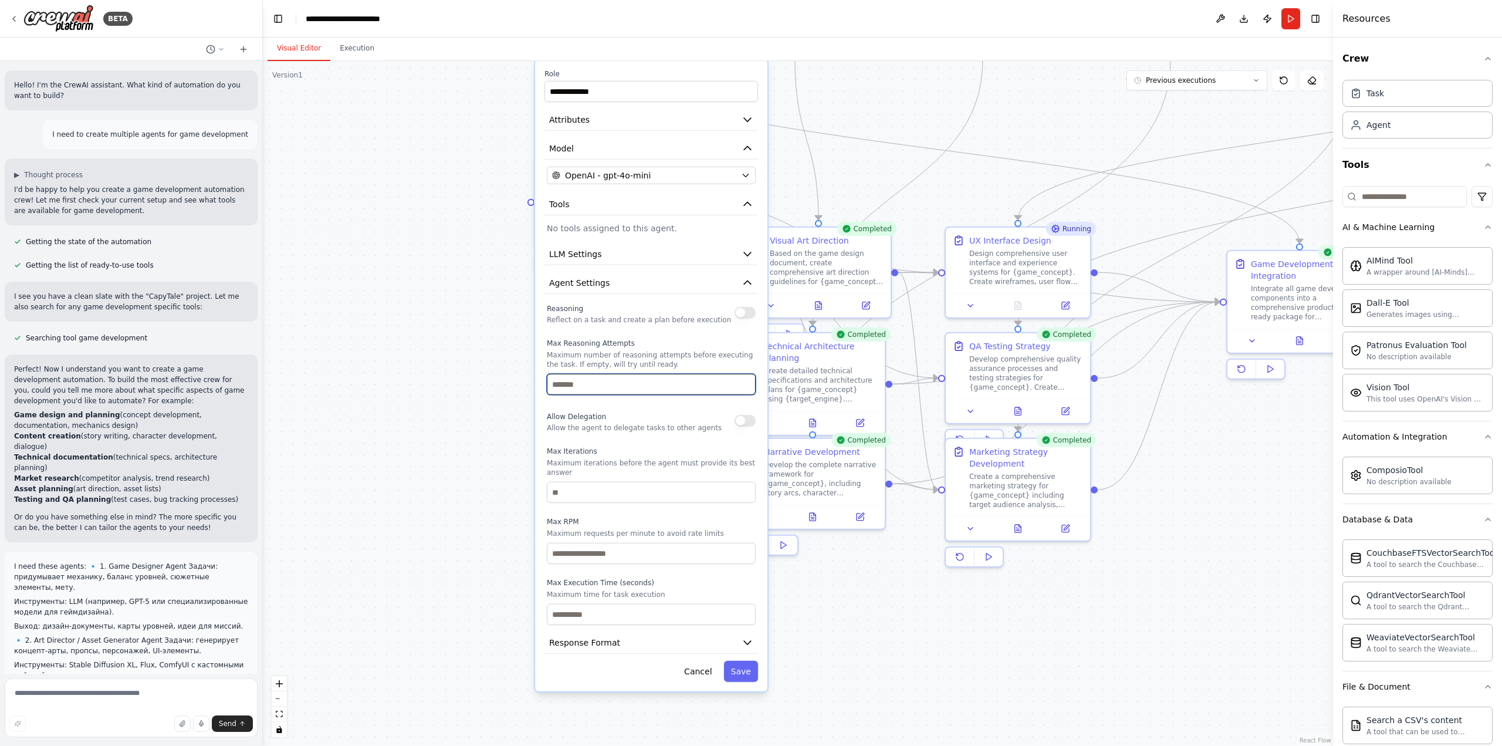
drag, startPoint x: 769, startPoint y: 558, endPoint x: 707, endPoint y: 381, distance: 186.7
click at [751, 284] on icon "button" at bounding box center [747, 283] width 7 height 4
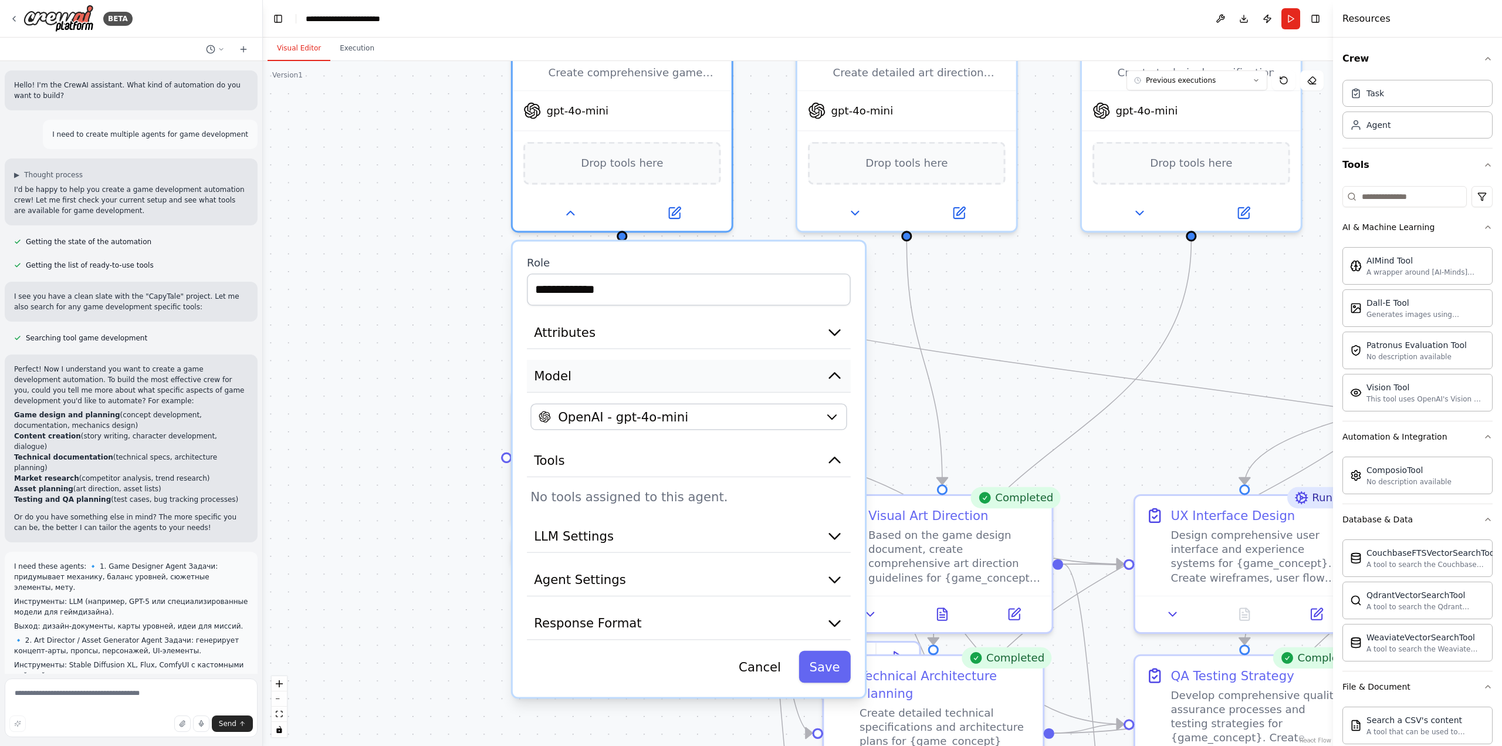
click at [835, 374] on icon "button" at bounding box center [835, 375] width 11 height 5
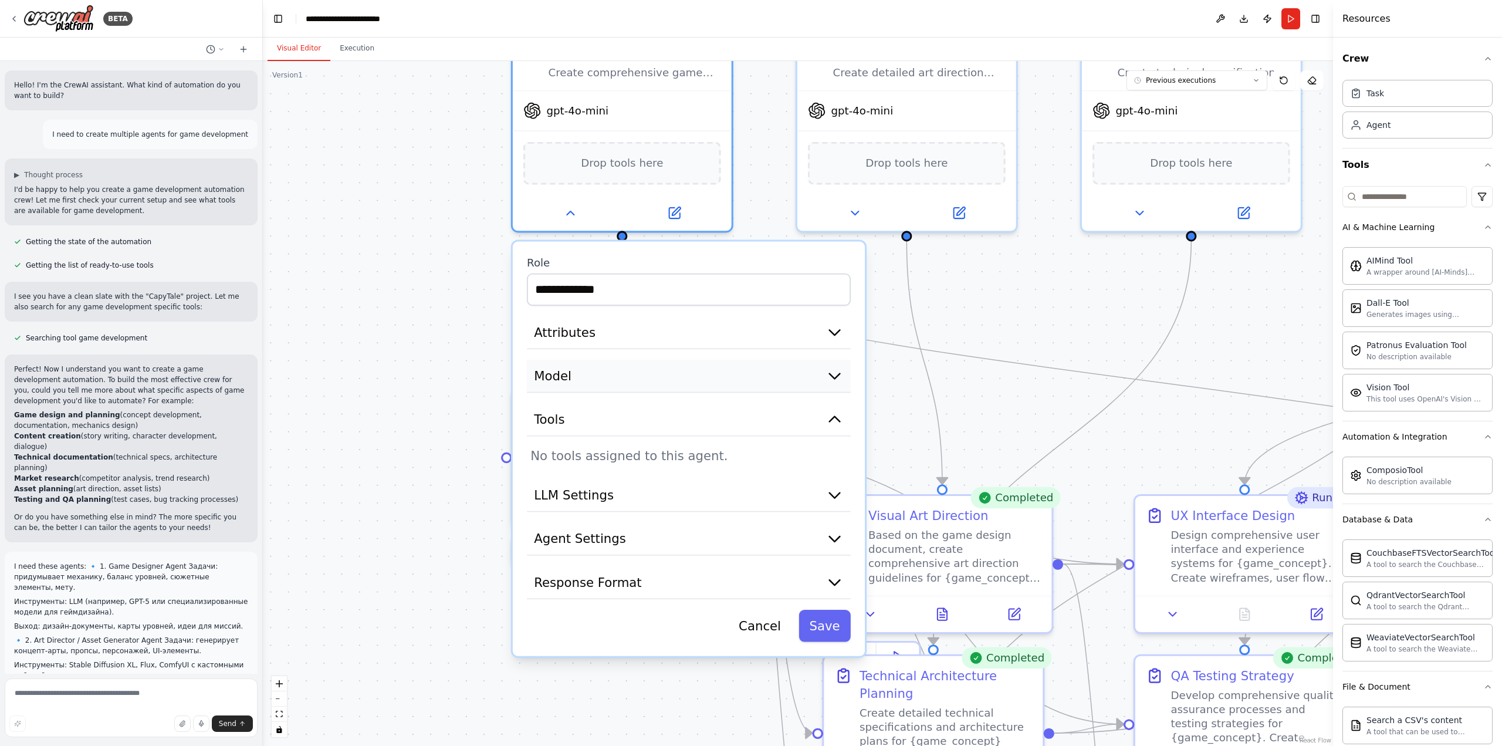
click at [835, 374] on icon "button" at bounding box center [835, 376] width 11 height 5
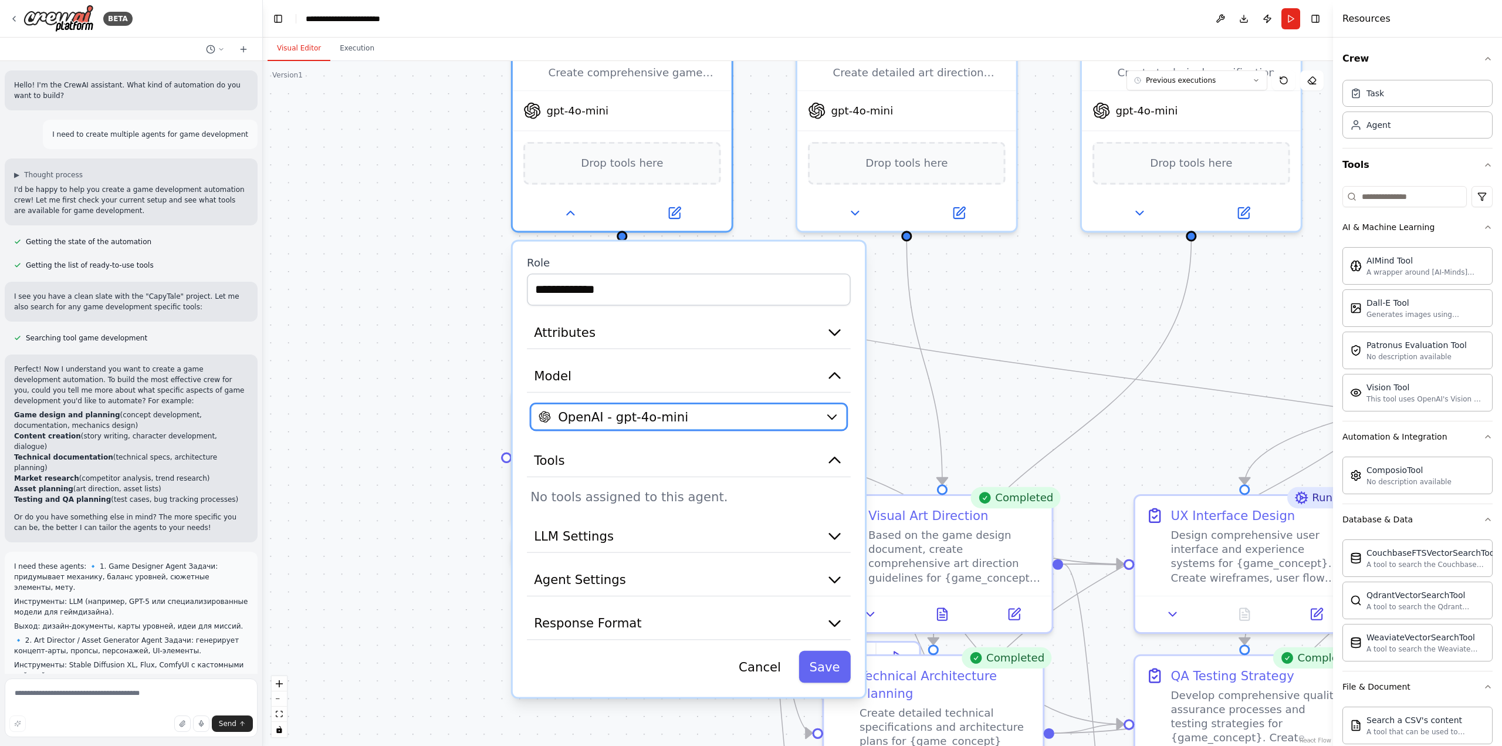
click at [830, 415] on icon "button" at bounding box center [832, 417] width 8 height 4
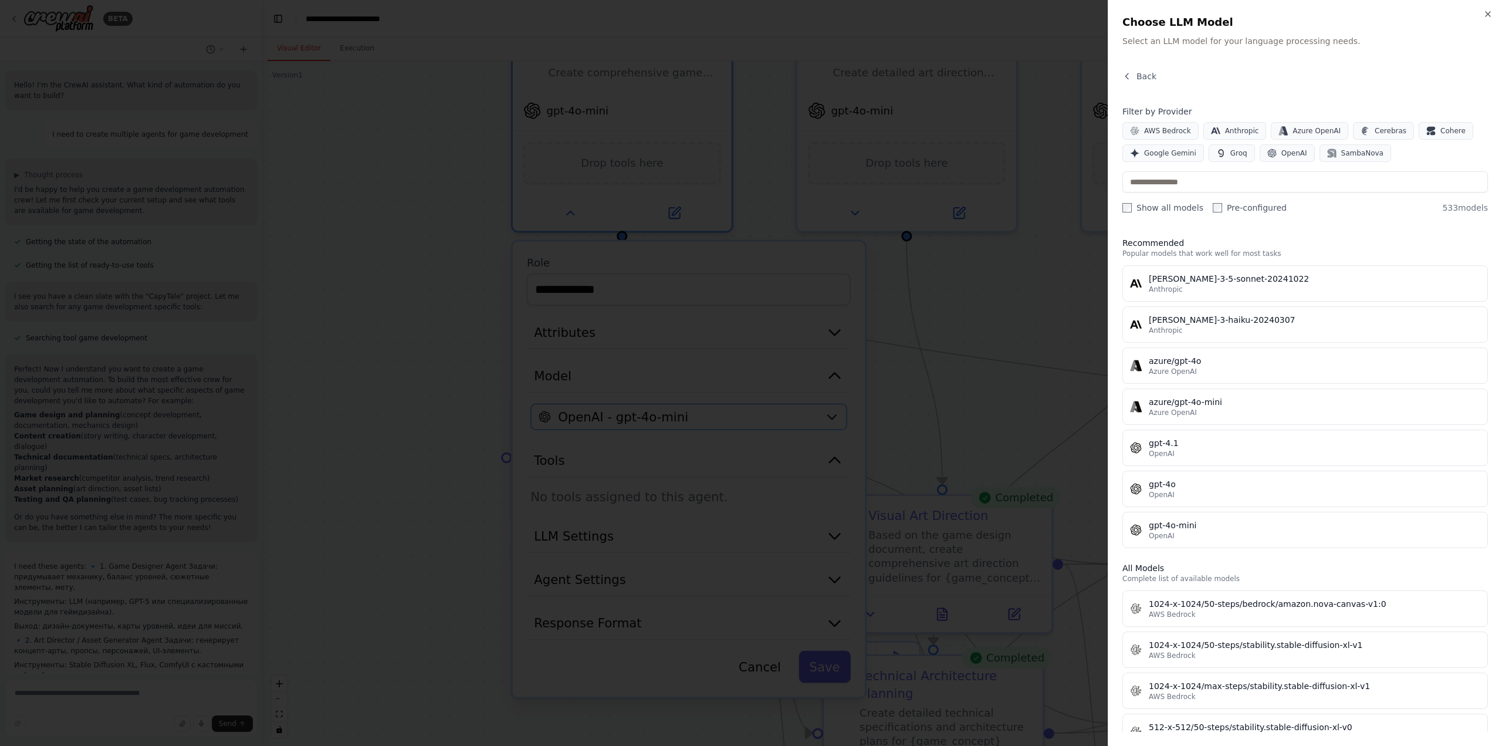
click at [830, 415] on div at bounding box center [751, 373] width 1502 height 746
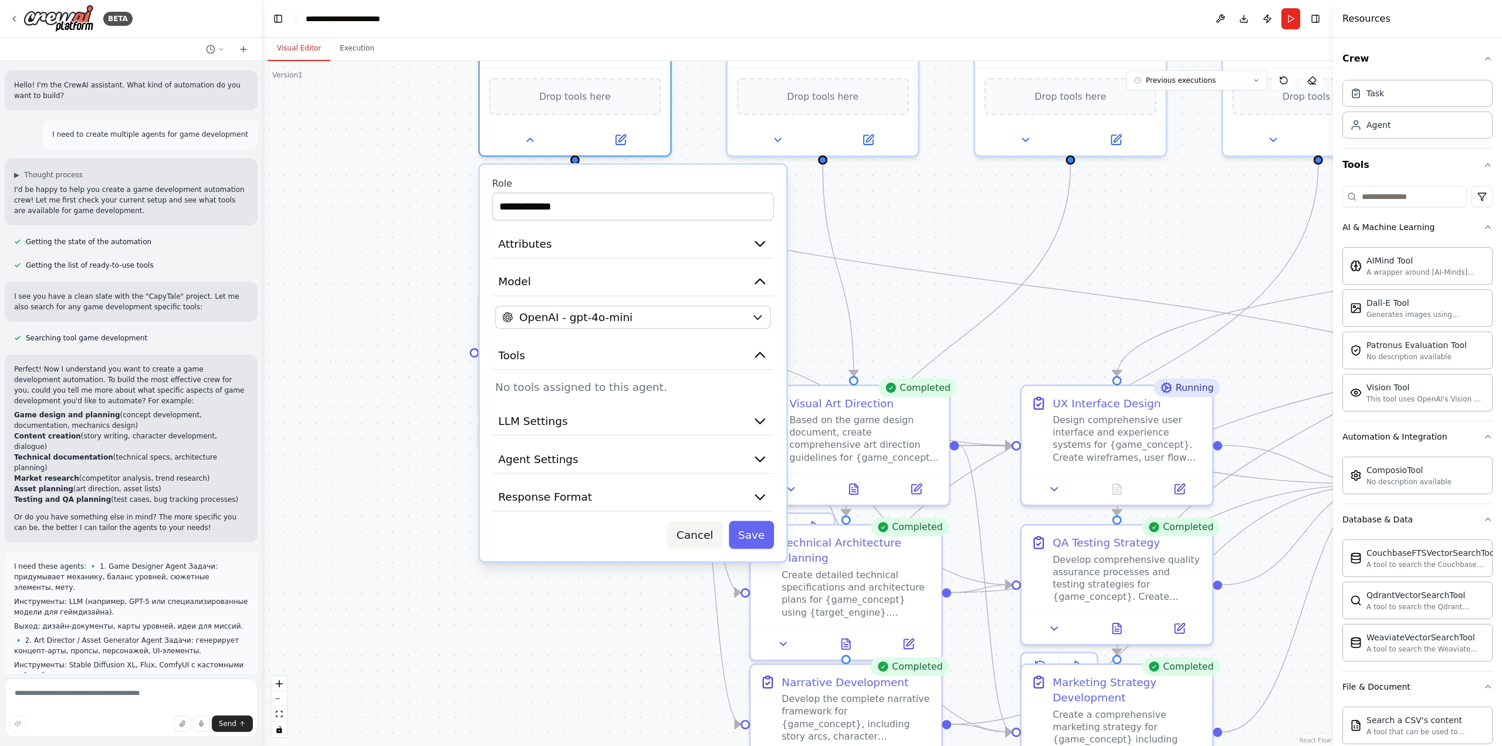
click at [698, 537] on button "Cancel" at bounding box center [694, 535] width 55 height 28
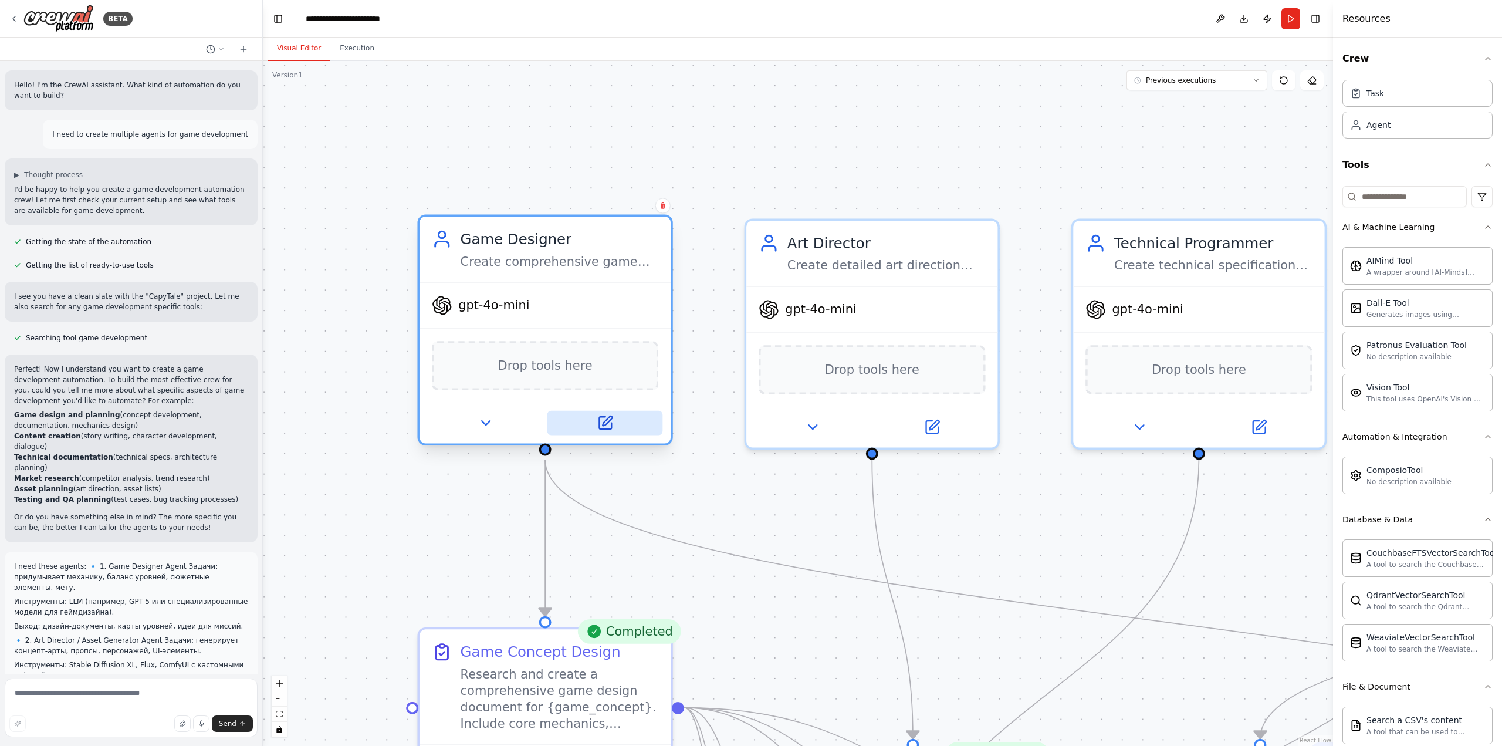
click at [606, 424] on icon at bounding box center [606, 420] width 9 height 9
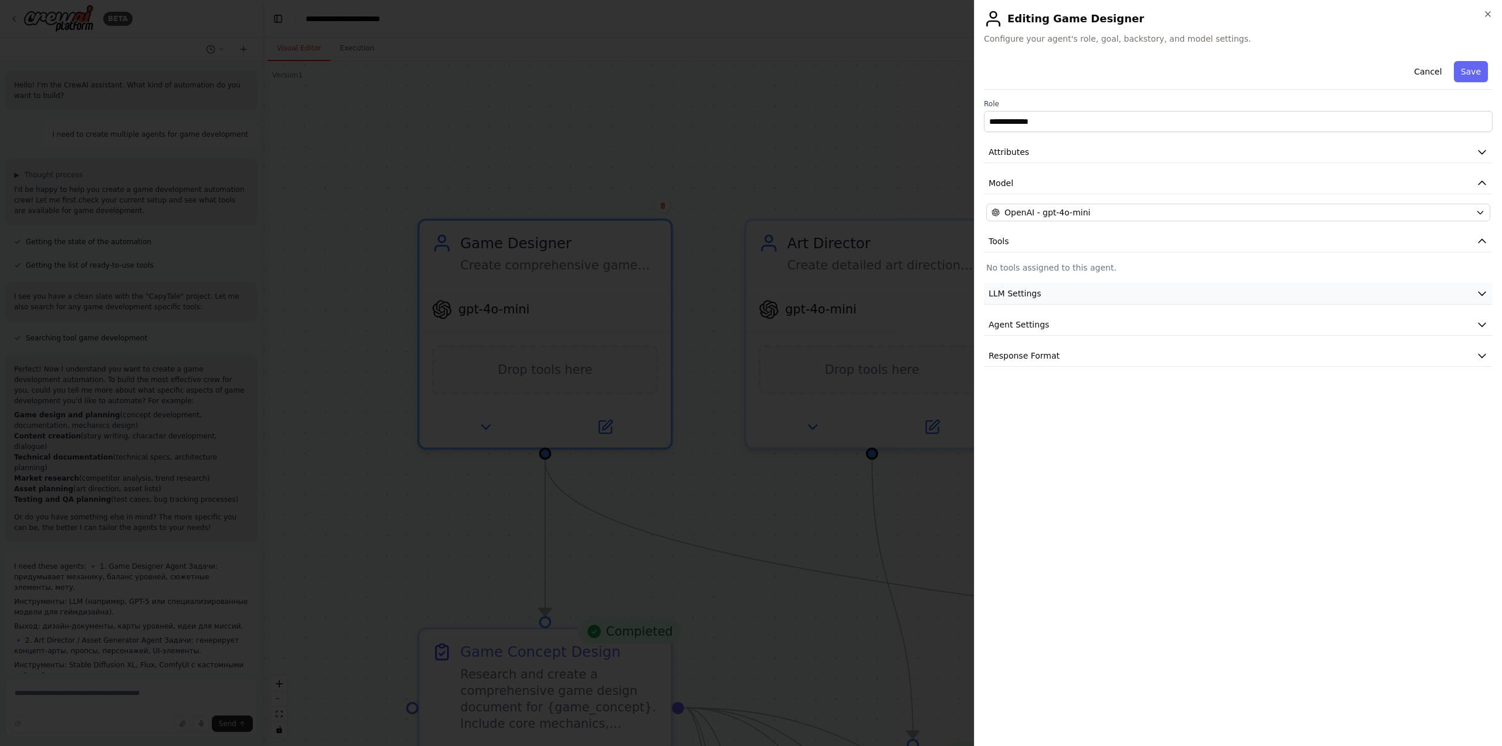
click at [1007, 294] on span "LLM Settings" at bounding box center [1015, 294] width 53 height 12
click at [1012, 323] on span "Agent Settings" at bounding box center [1019, 325] width 60 height 12
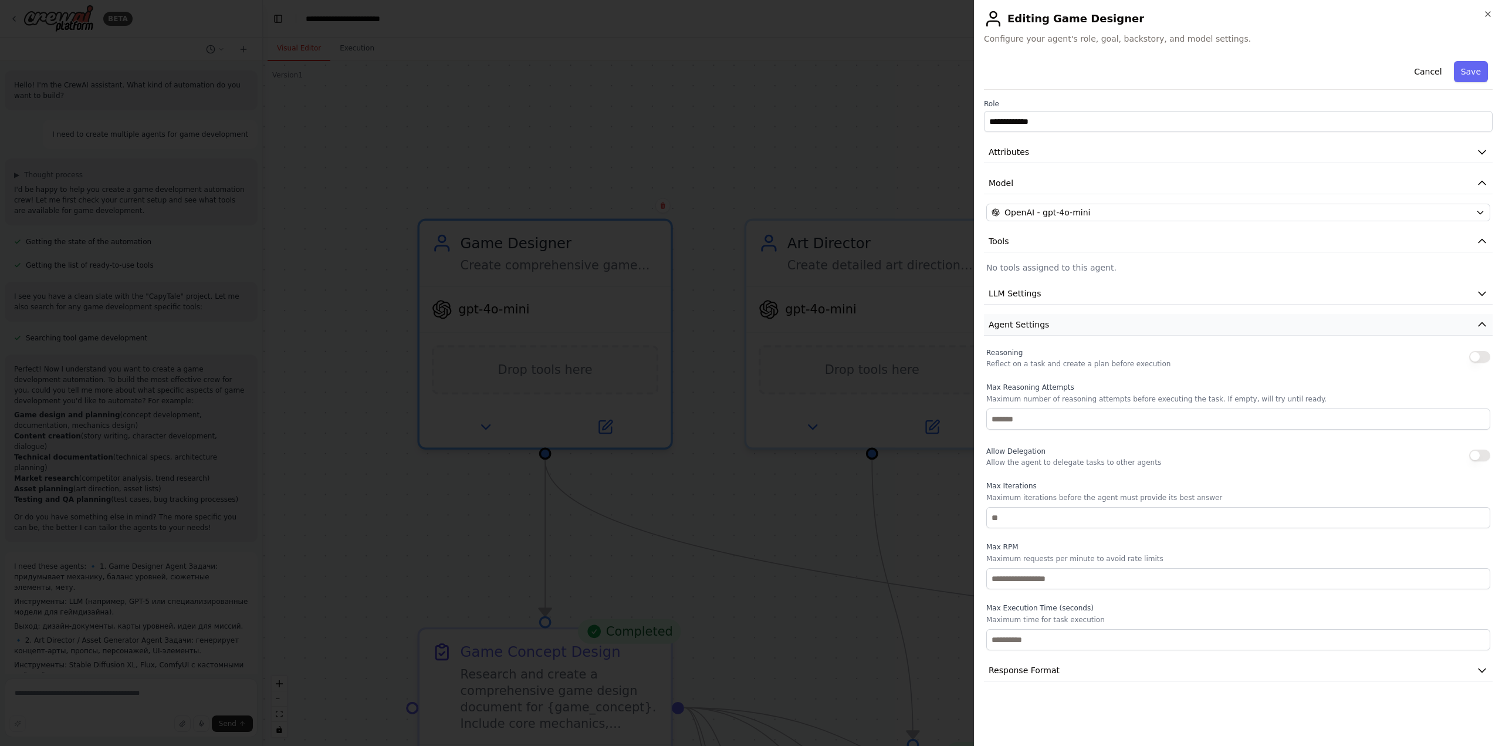
click at [1012, 323] on span "Agent Settings" at bounding box center [1019, 325] width 60 height 12
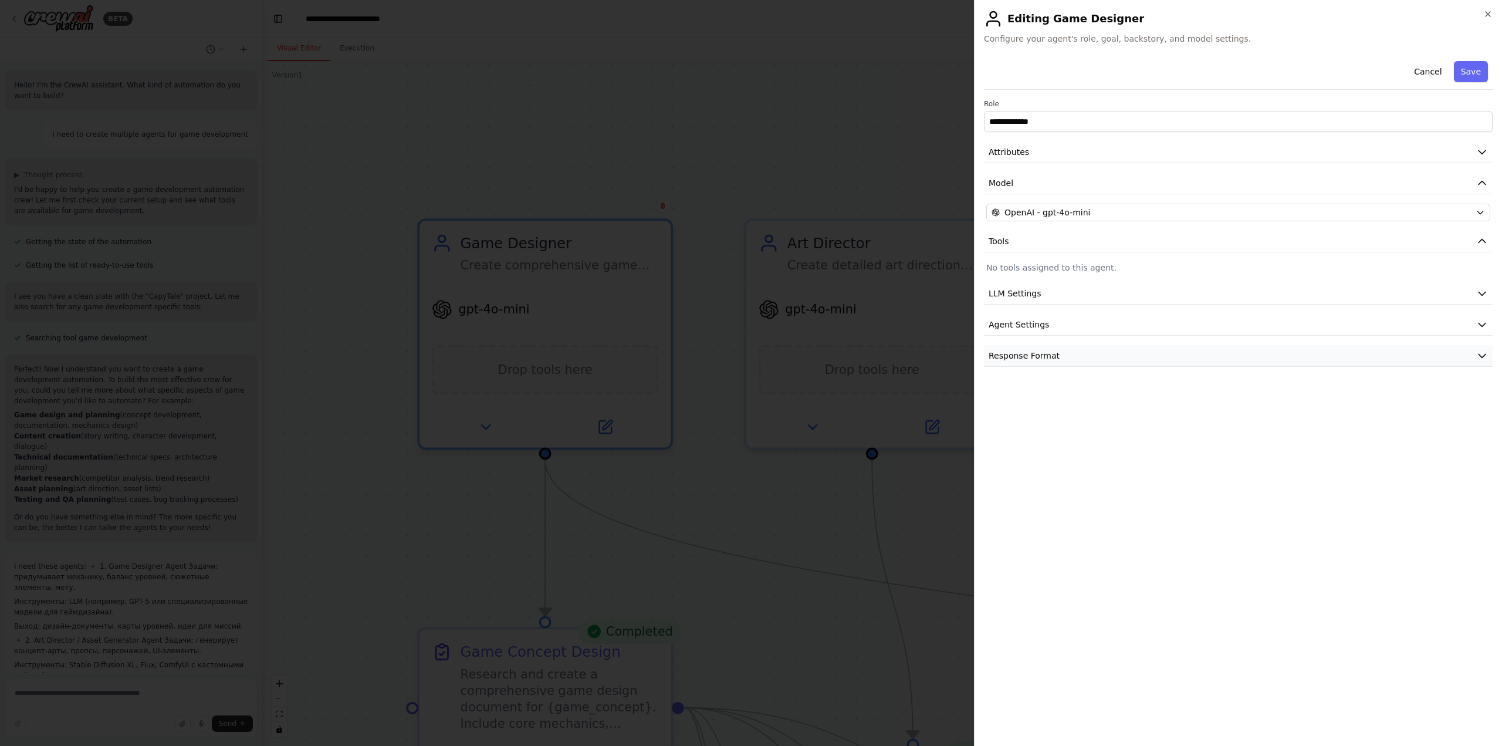
click at [1012, 353] on span "Response Format" at bounding box center [1024, 356] width 71 height 12
click at [1033, 183] on button "Model" at bounding box center [1238, 184] width 509 height 22
click at [1008, 213] on button "Tools" at bounding box center [1238, 215] width 509 height 22
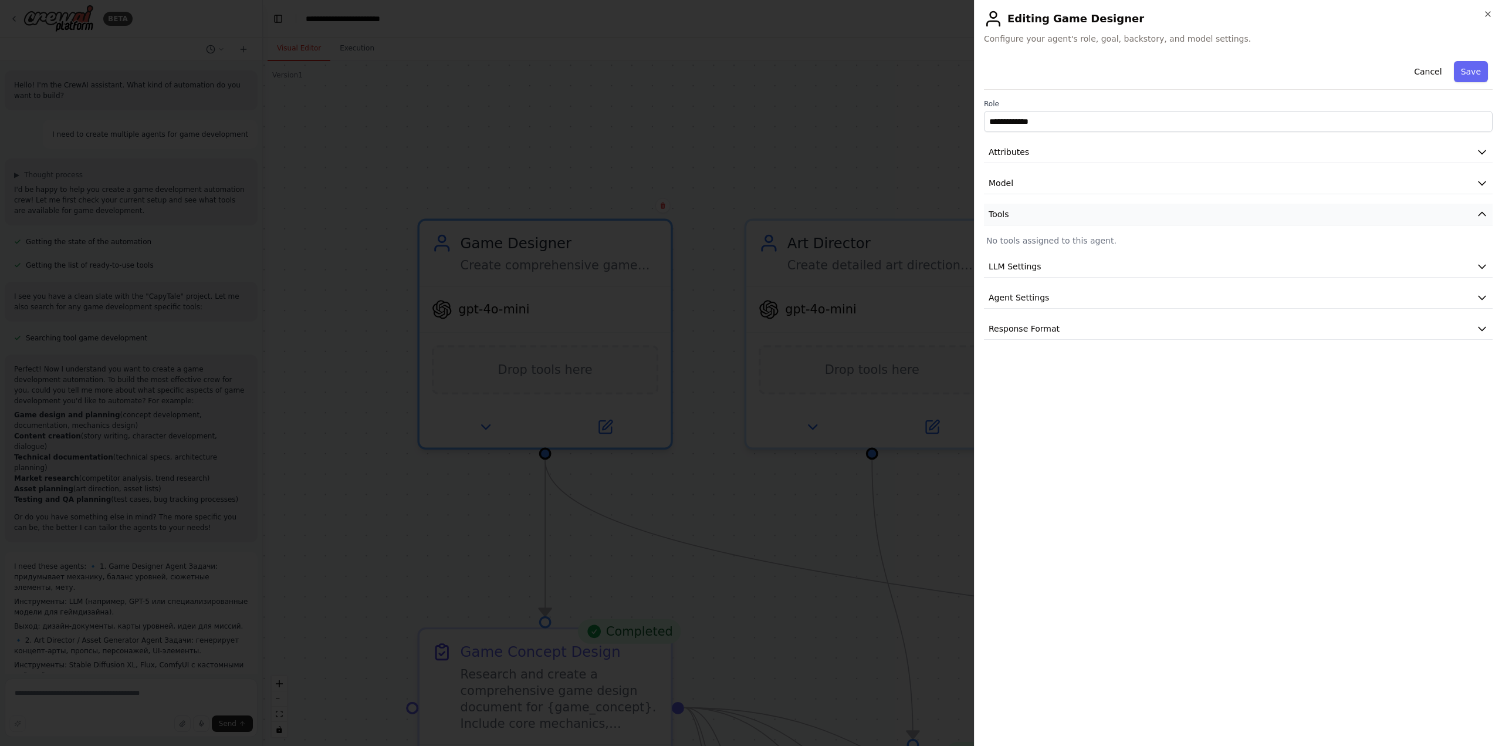
click at [1008, 213] on button "Tools" at bounding box center [1238, 215] width 509 height 22
click at [1004, 240] on p "No tools assigned to this agent." at bounding box center [1239, 241] width 504 height 12
click at [1004, 212] on span "Tools" at bounding box center [999, 214] width 21 height 12
click at [1008, 245] on span "LLM Settings" at bounding box center [1015, 245] width 53 height 12
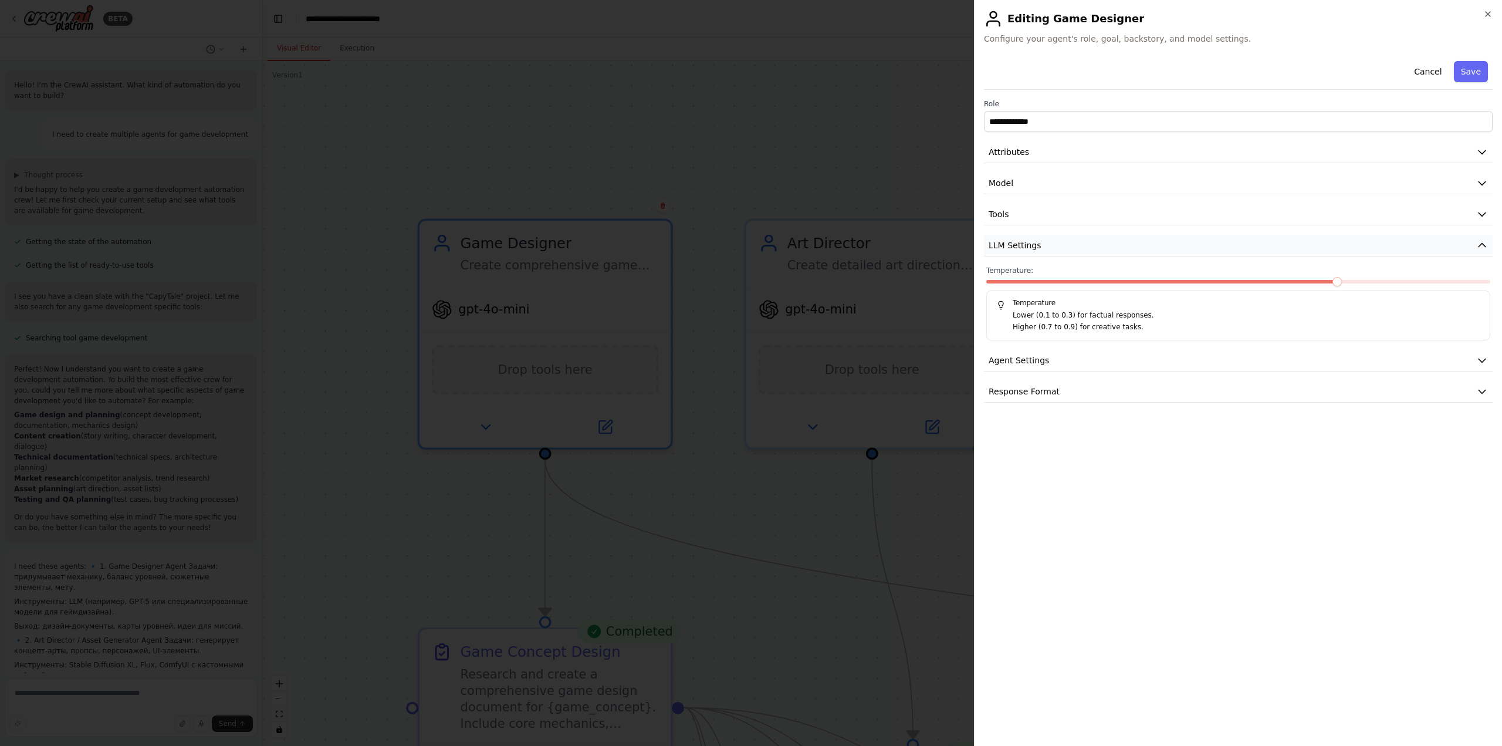
click at [1008, 245] on span "LLM Settings" at bounding box center [1015, 245] width 53 height 12
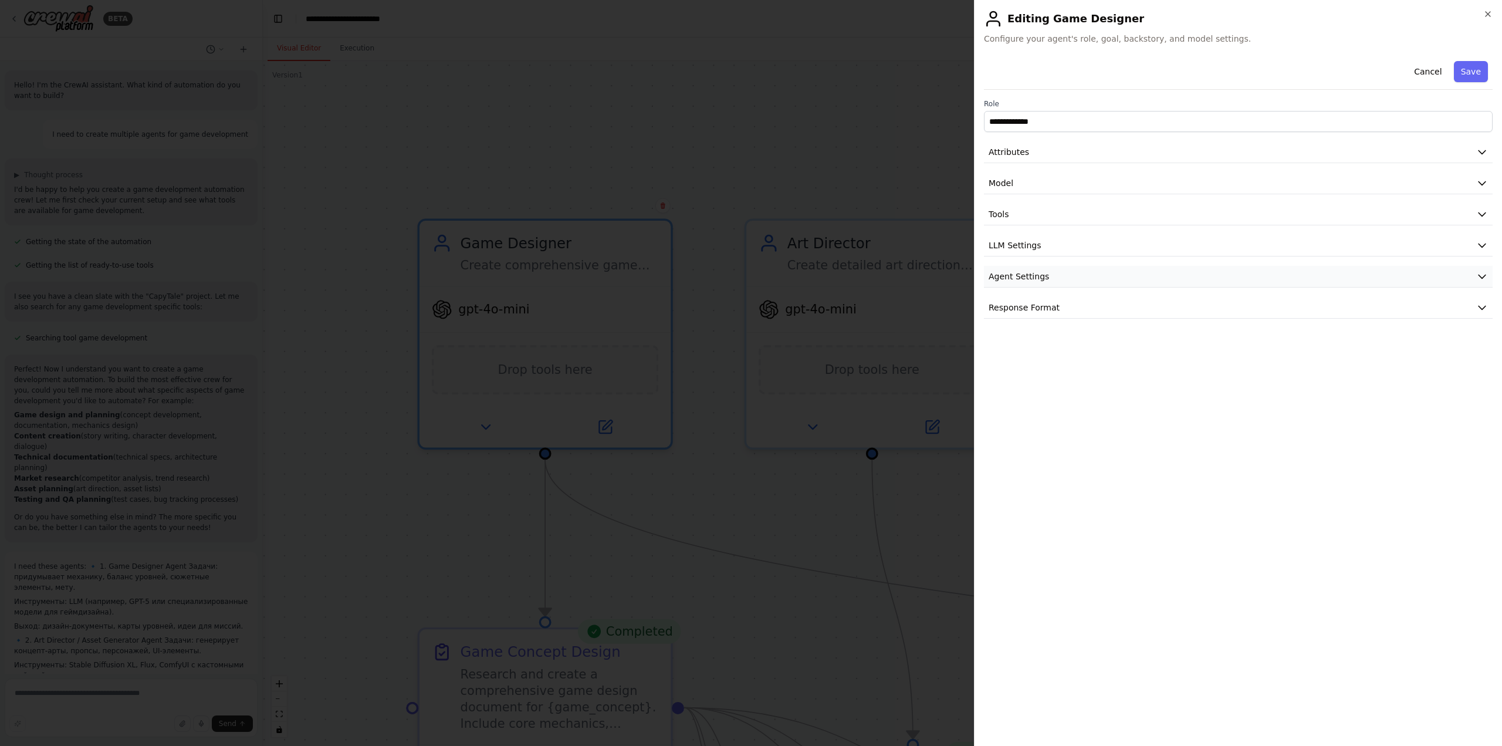
click at [1003, 274] on span "Agent Settings" at bounding box center [1019, 277] width 60 height 12
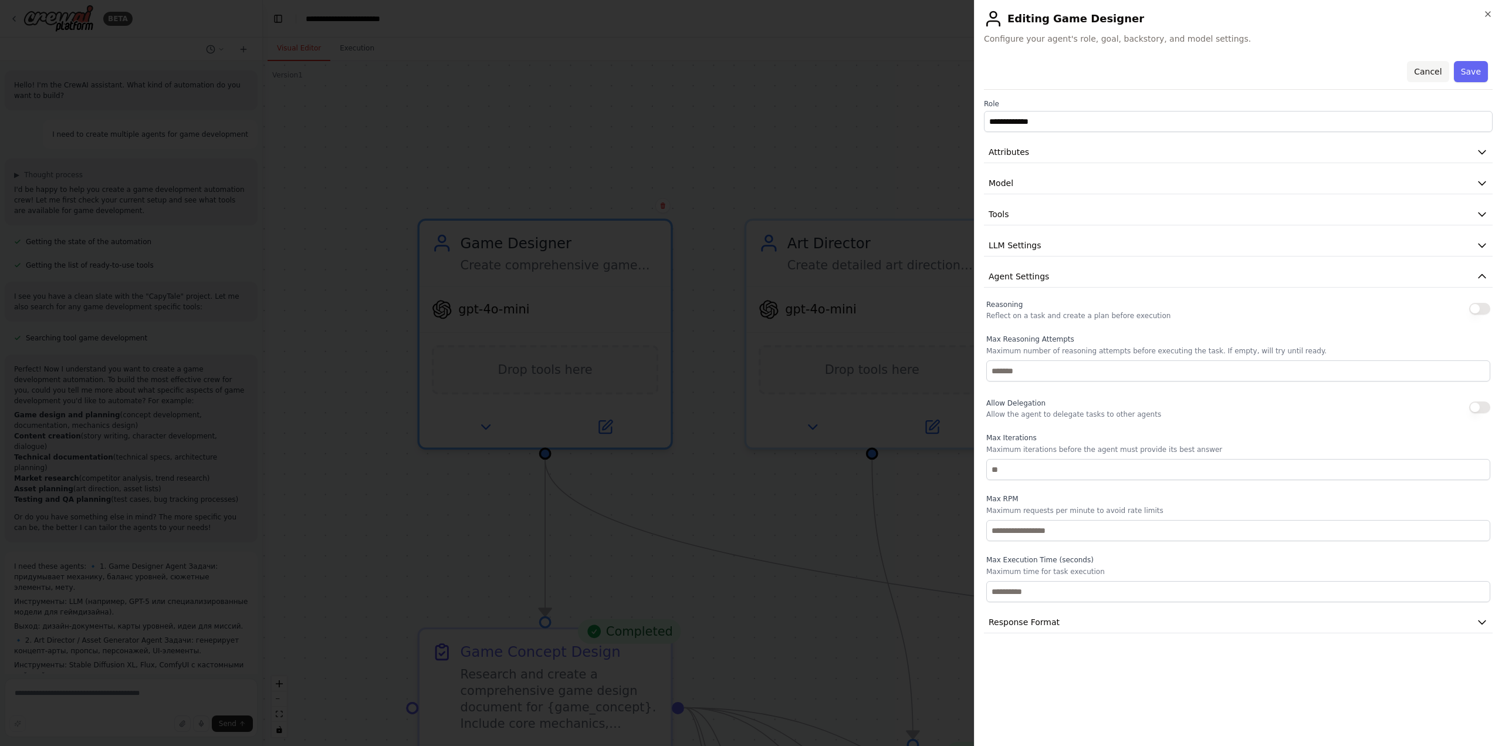
click at [1433, 73] on button "Cancel" at bounding box center [1428, 71] width 42 height 21
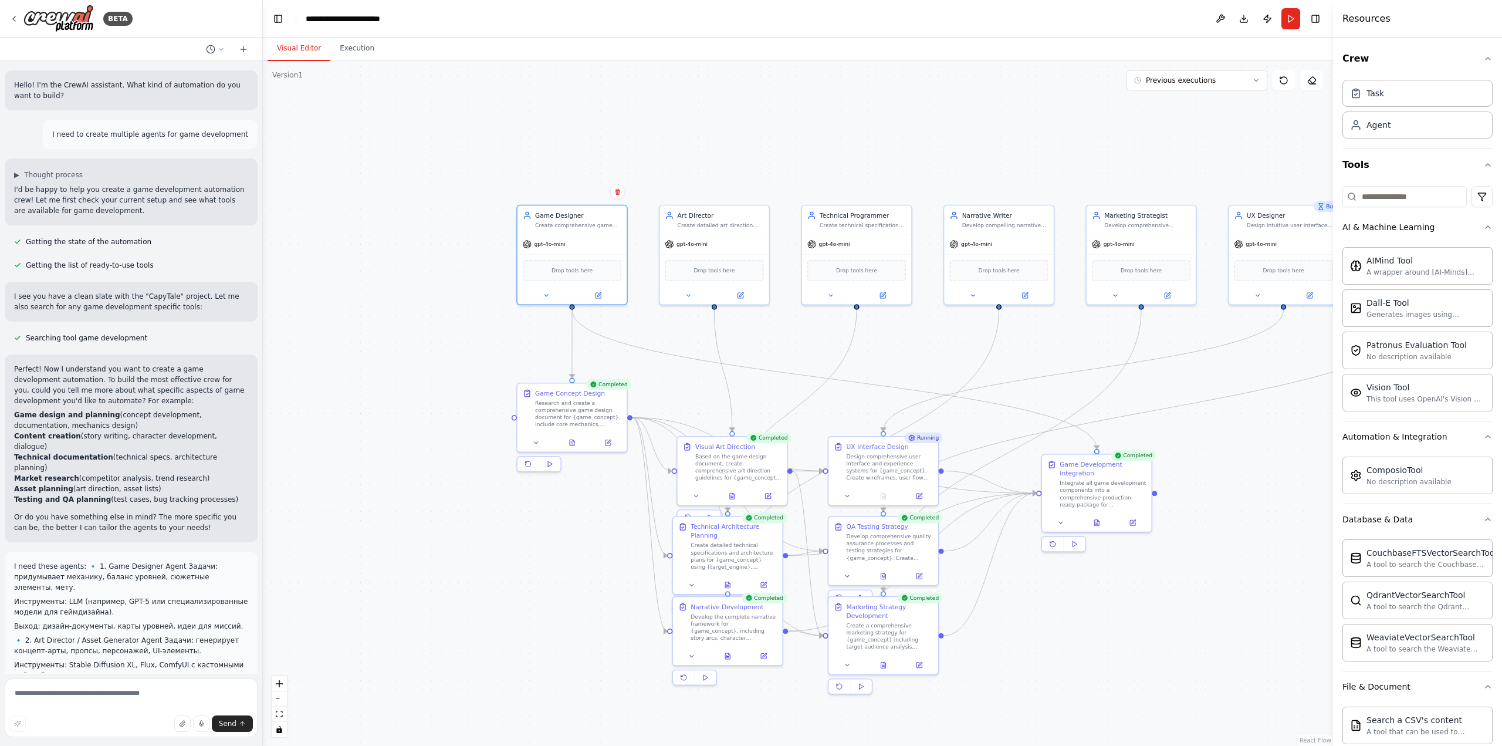
drag, startPoint x: 926, startPoint y: 439, endPoint x: 780, endPoint y: 350, distance: 170.9
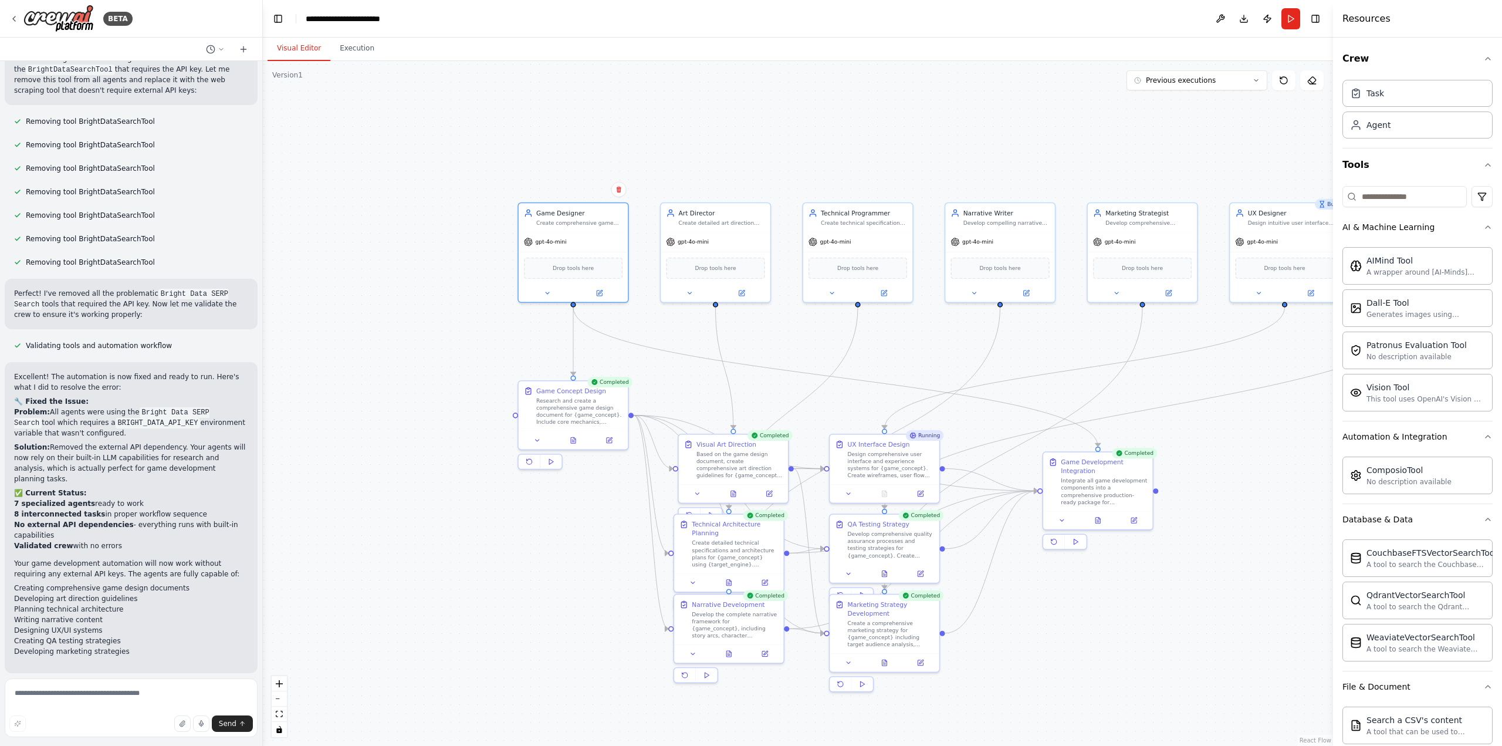
scroll to position [2295, 0]
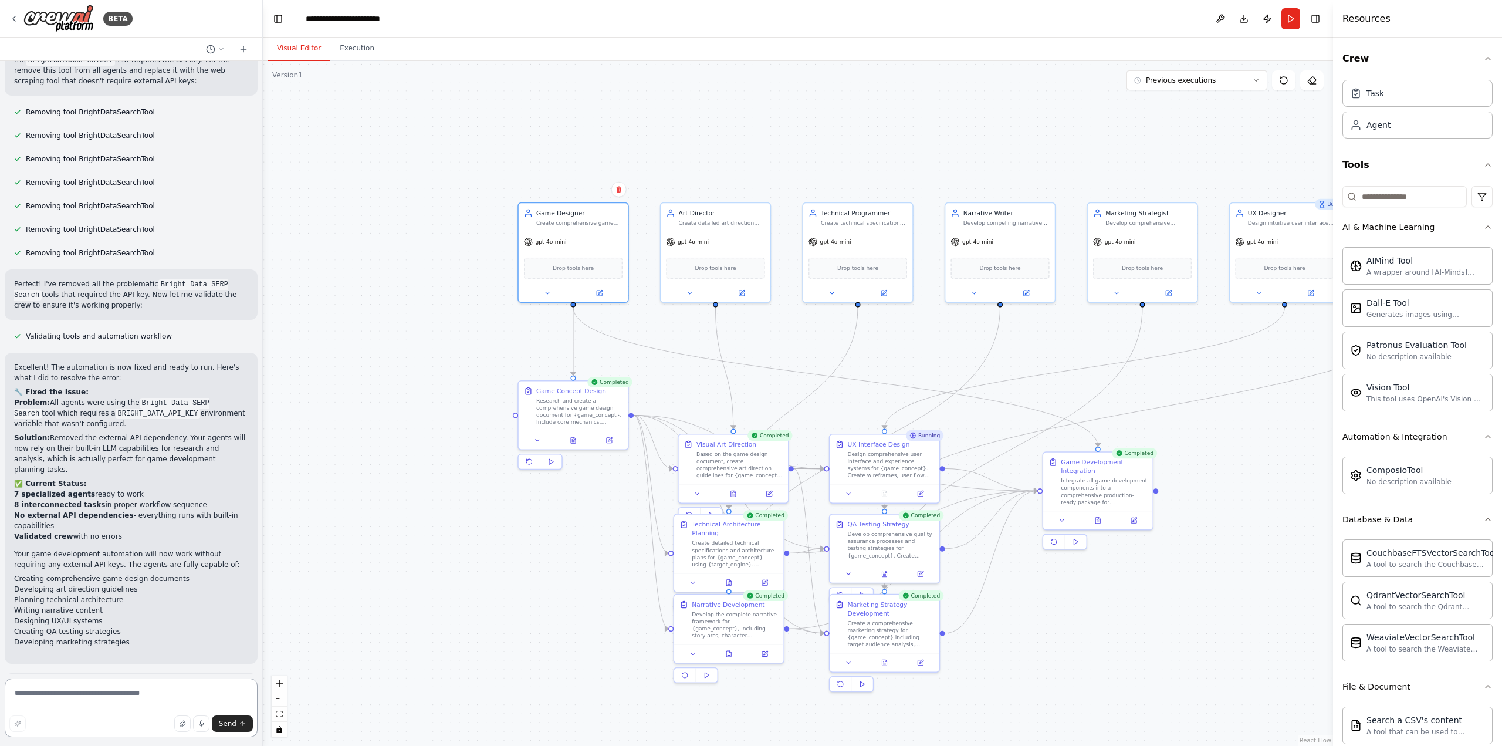
click at [117, 694] on textarea at bounding box center [131, 707] width 253 height 59
type textarea "*"
paste textarea "**********"
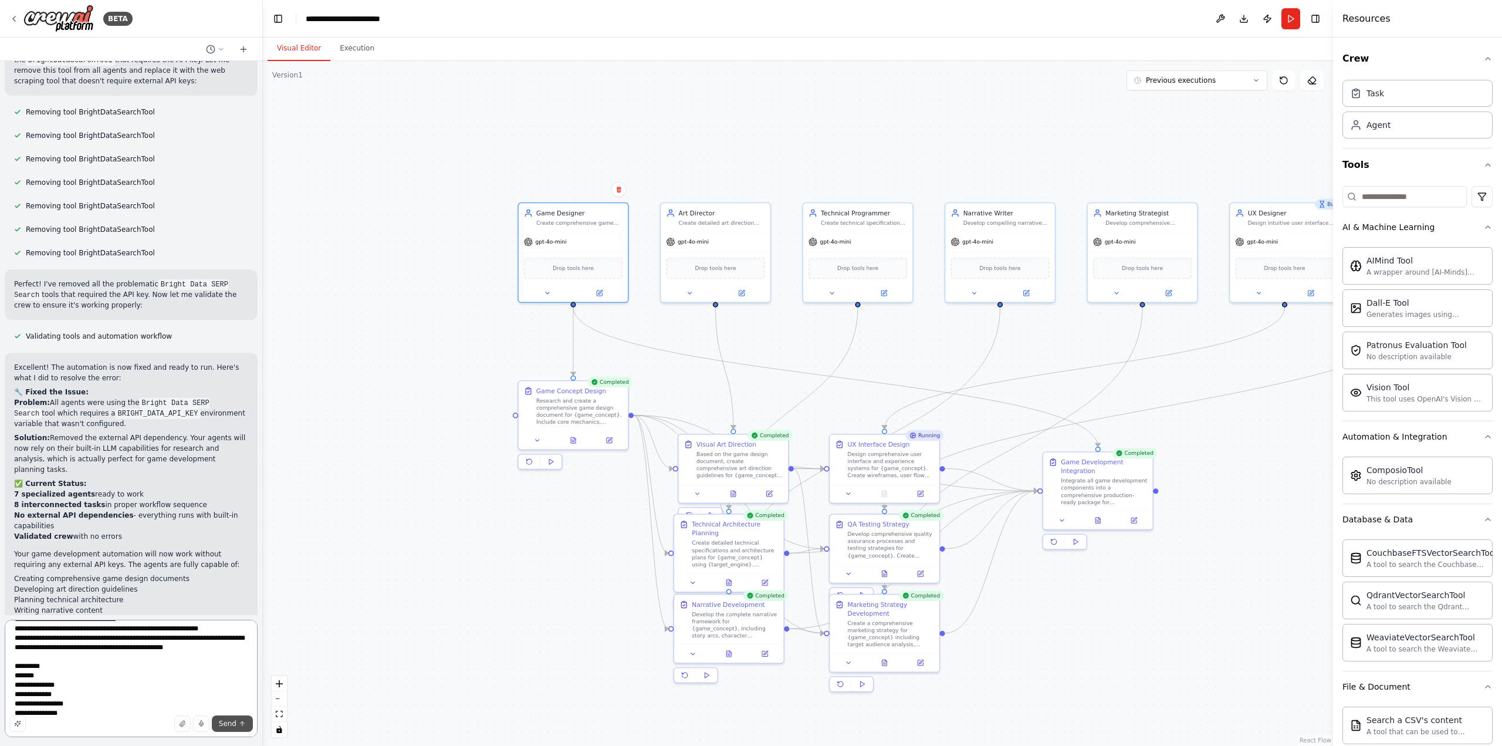
type textarea "**********"
click at [229, 721] on span "Send" at bounding box center [228, 723] width 18 height 9
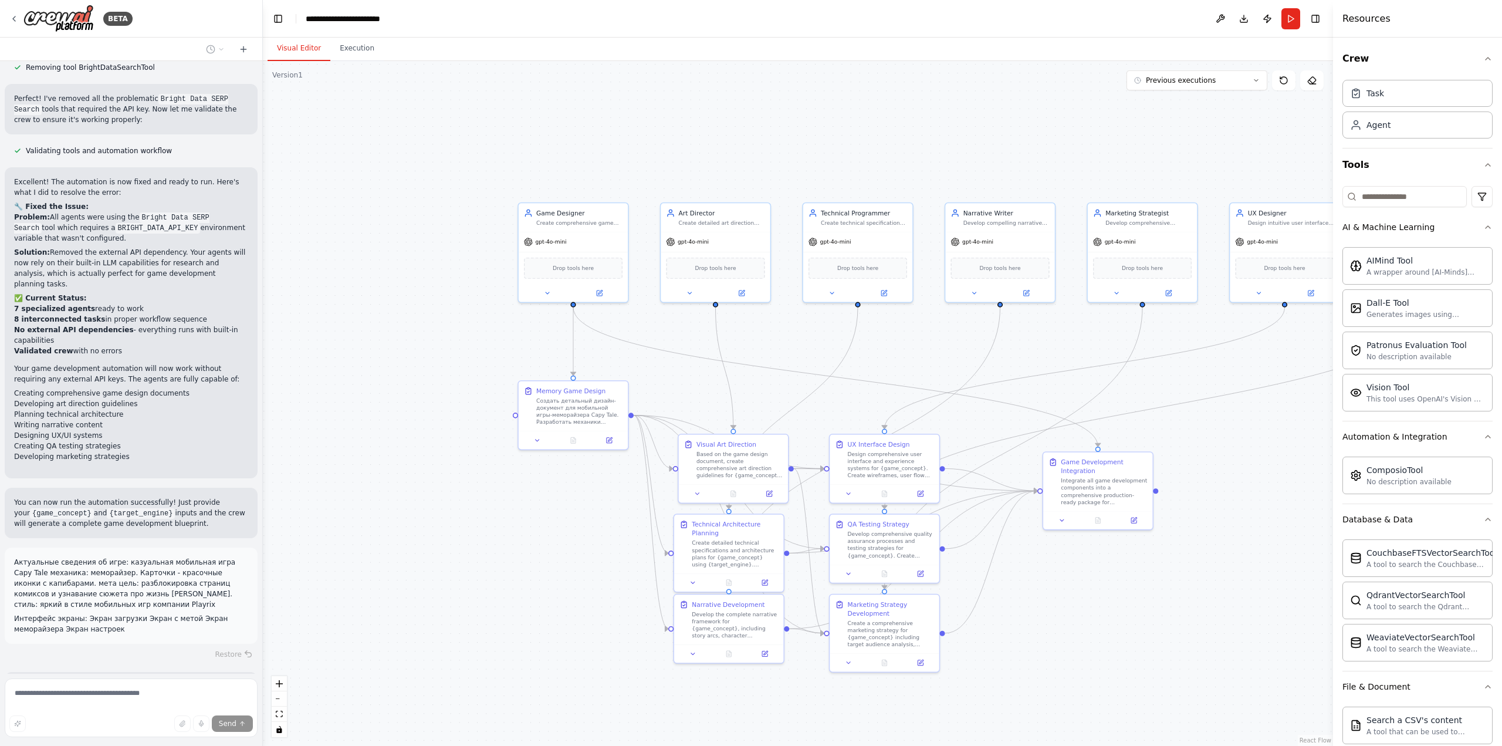
scroll to position [2504, 0]
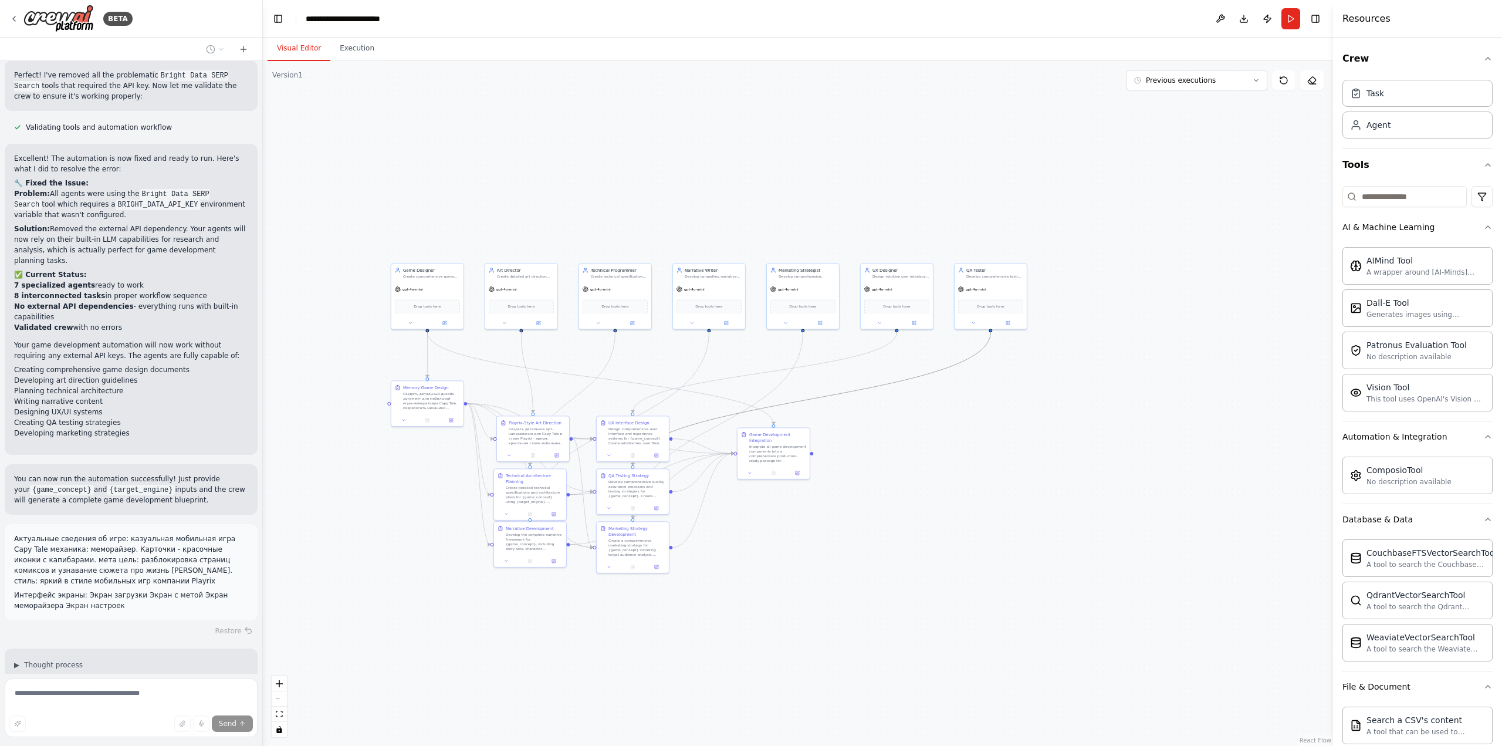
drag, startPoint x: 994, startPoint y: 374, endPoint x: 883, endPoint y: 382, distance: 110.6
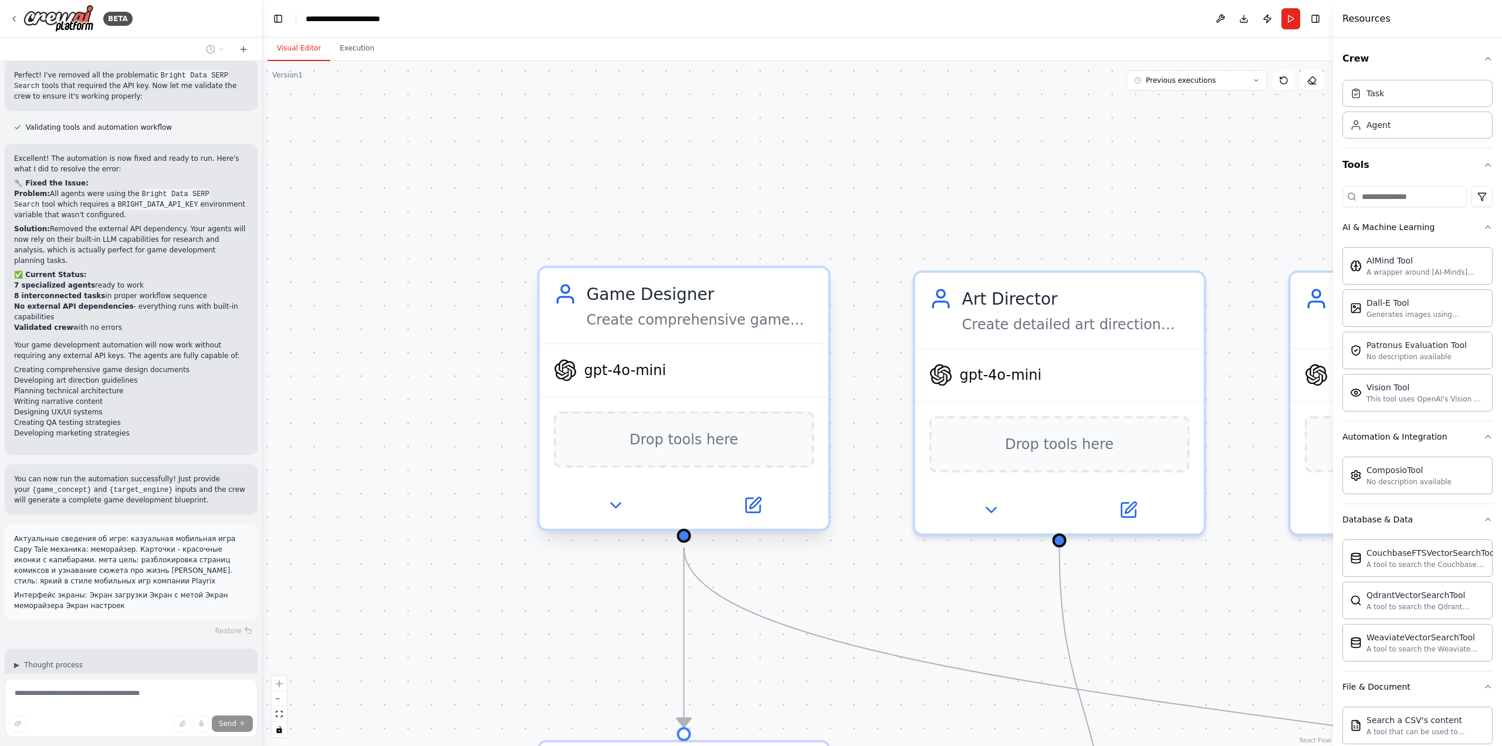
click at [647, 327] on div "Create comprehensive game mechanics, balance systems, level designs, and meta-g…" at bounding box center [701, 319] width 228 height 19
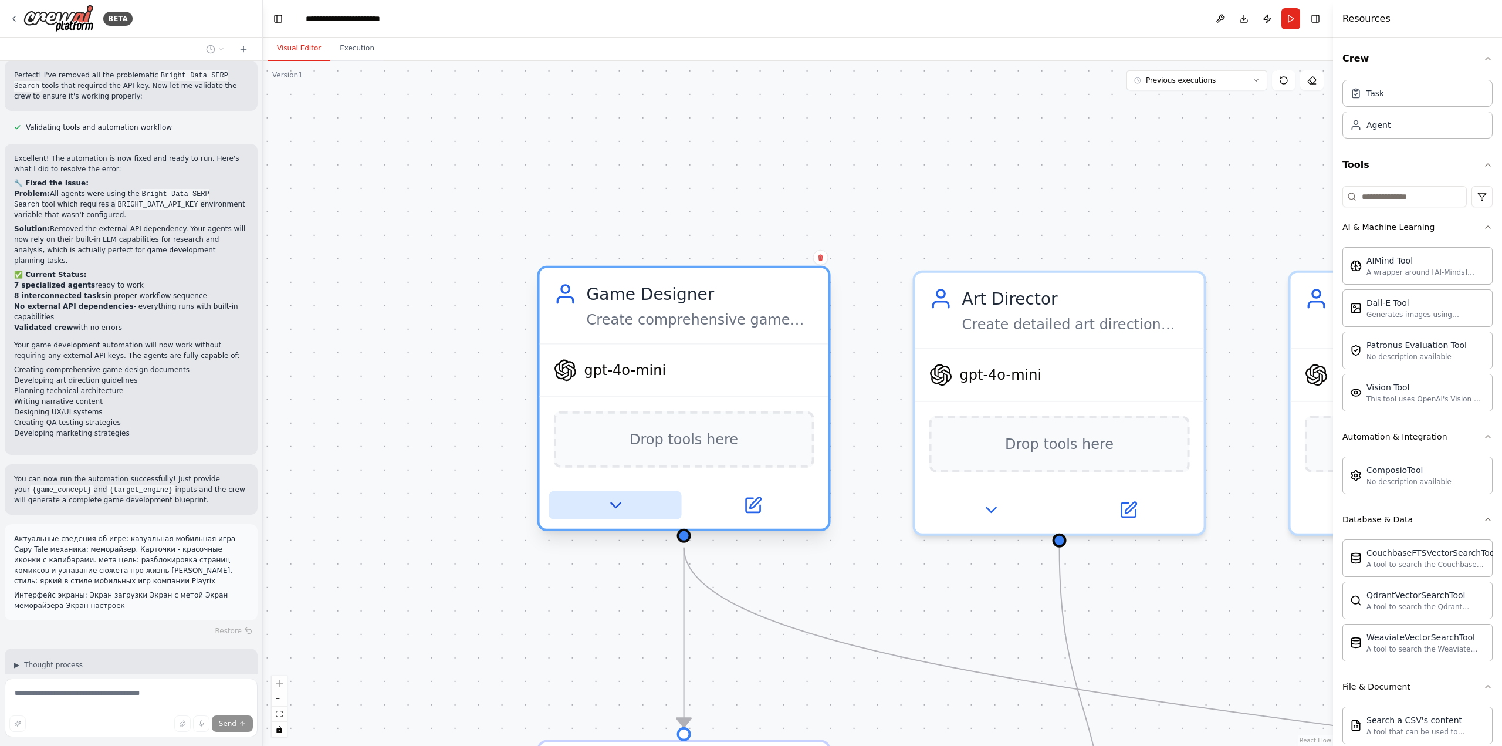
click at [620, 505] on icon at bounding box center [615, 505] width 19 height 19
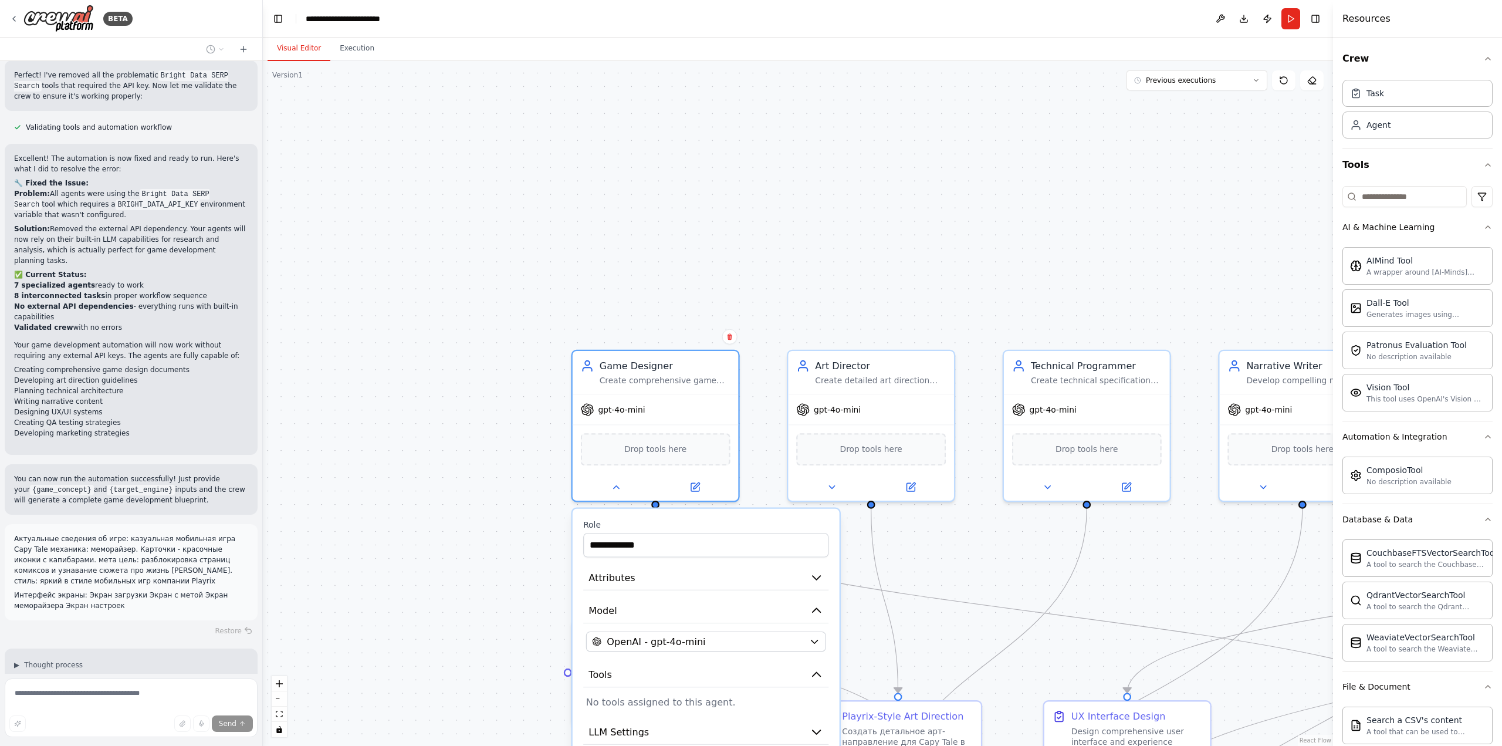
scroll to position [2528, 0]
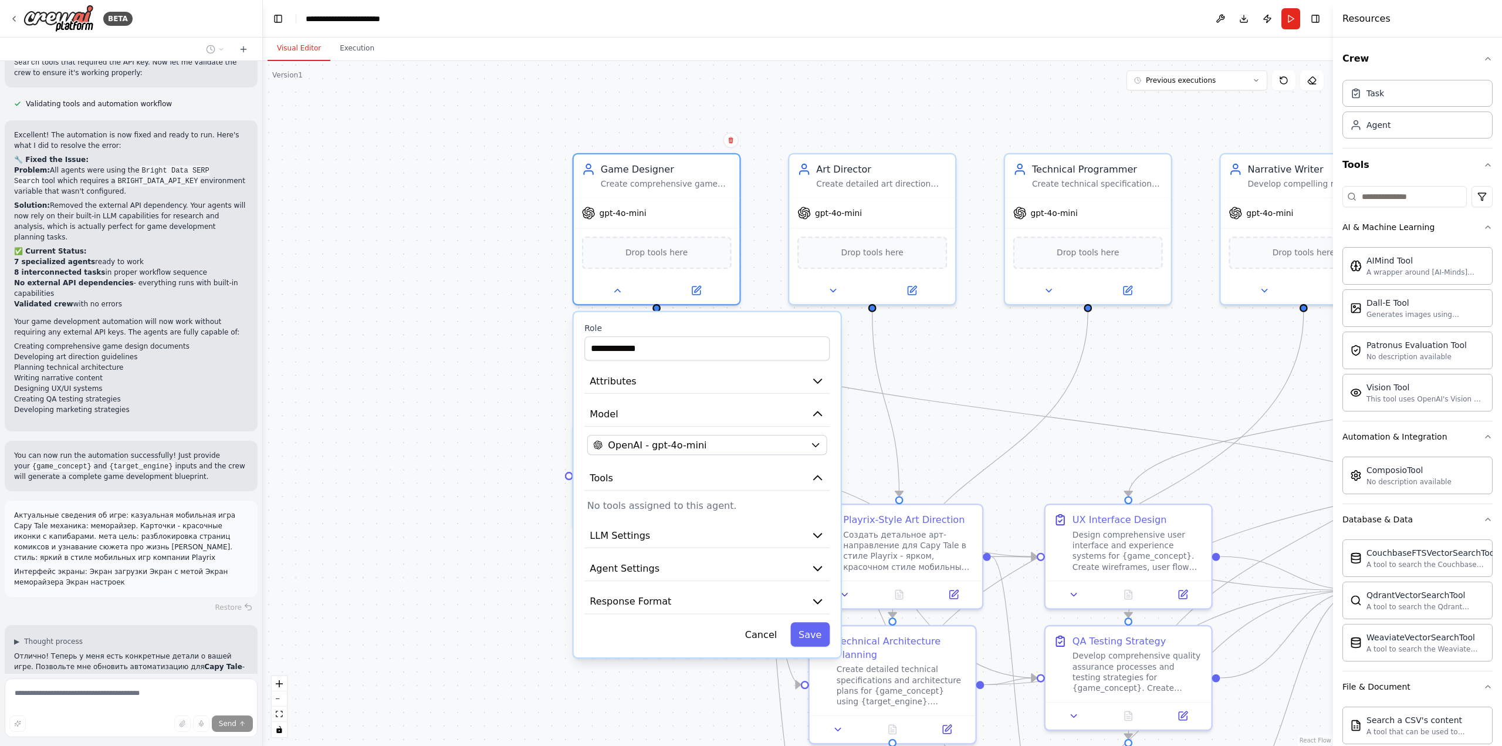
drag, startPoint x: 574, startPoint y: 528, endPoint x: 575, endPoint y: 308, distance: 220.7
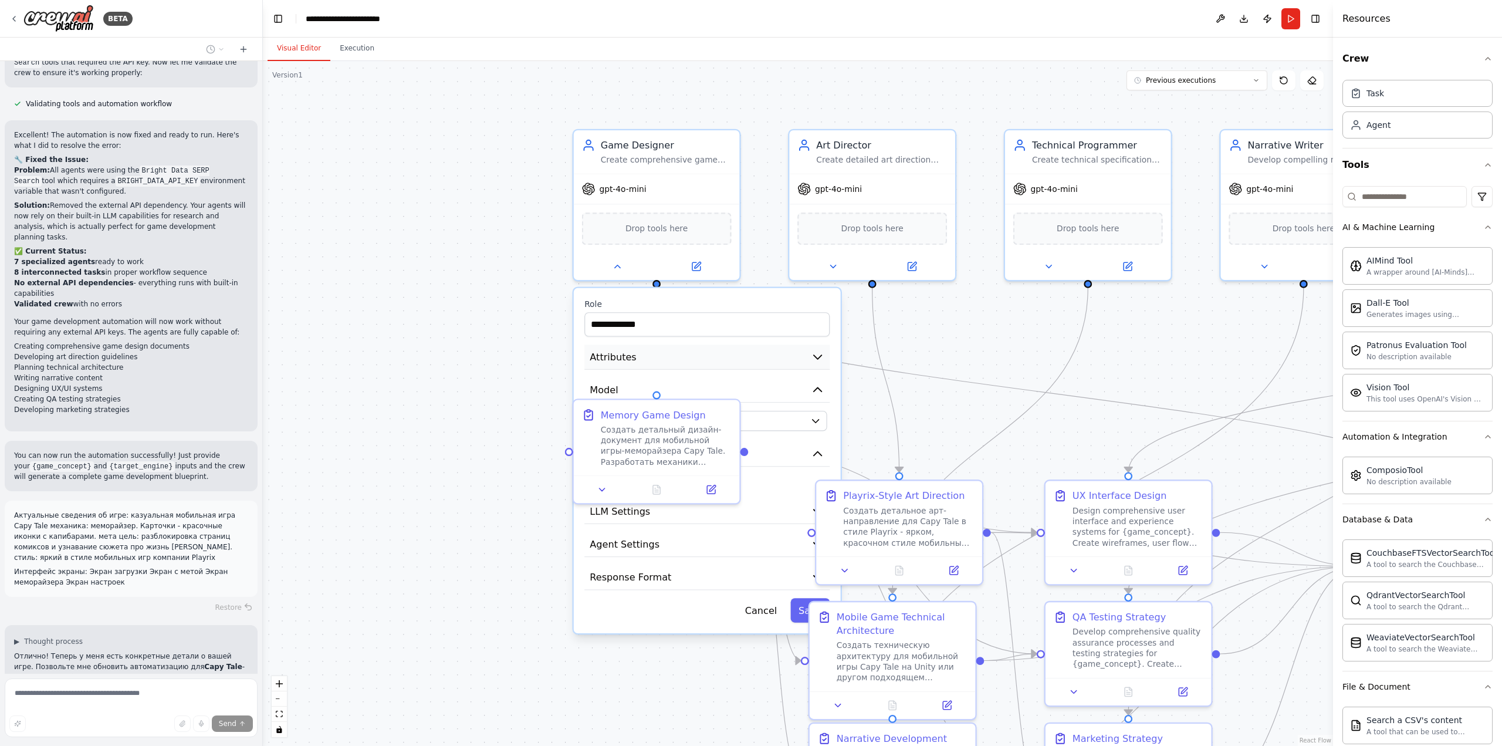
click at [613, 356] on span "Attributes" at bounding box center [613, 356] width 46 height 13
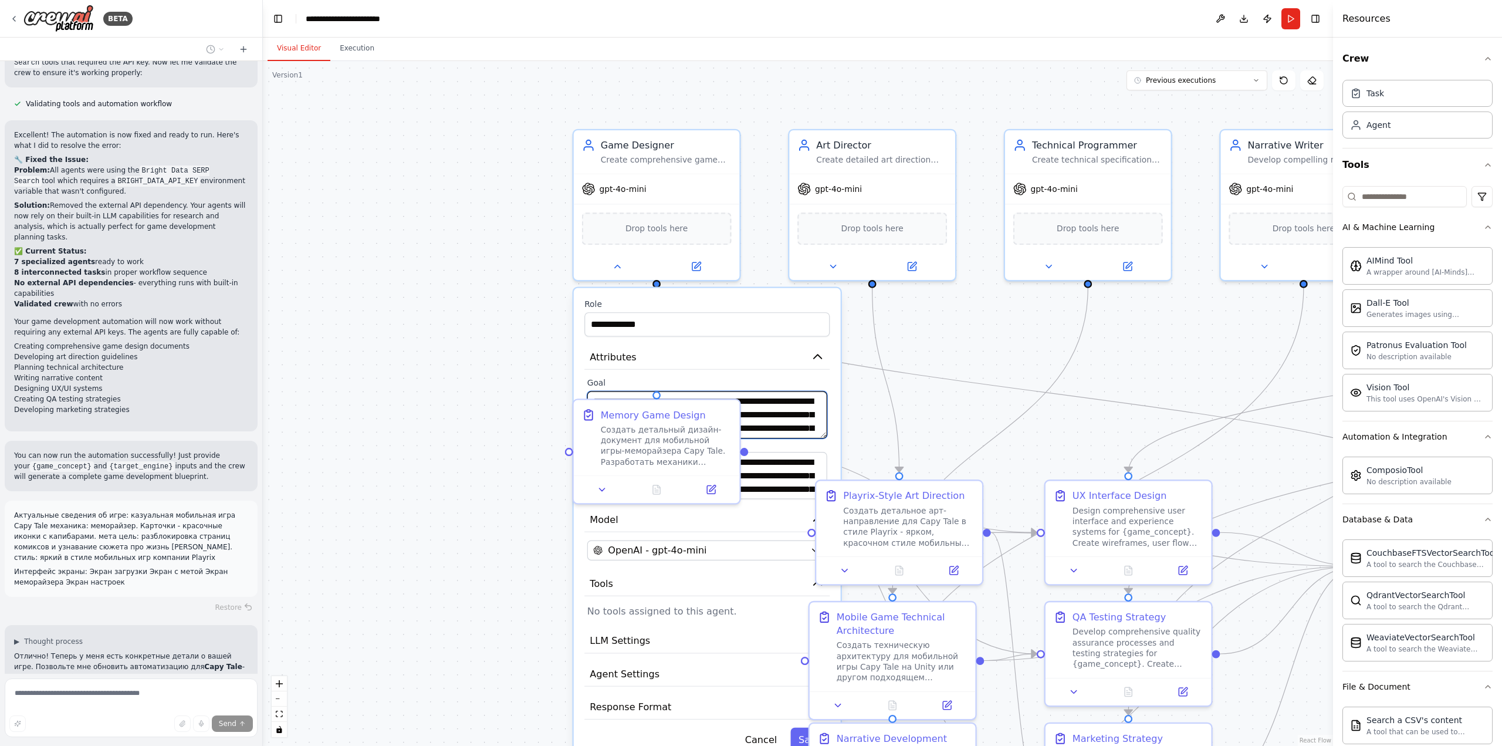
click at [775, 416] on textarea "**********" at bounding box center [707, 414] width 240 height 47
click at [452, 348] on div "**********" at bounding box center [798, 403] width 1070 height 685
click at [614, 268] on icon at bounding box center [617, 263] width 11 height 11
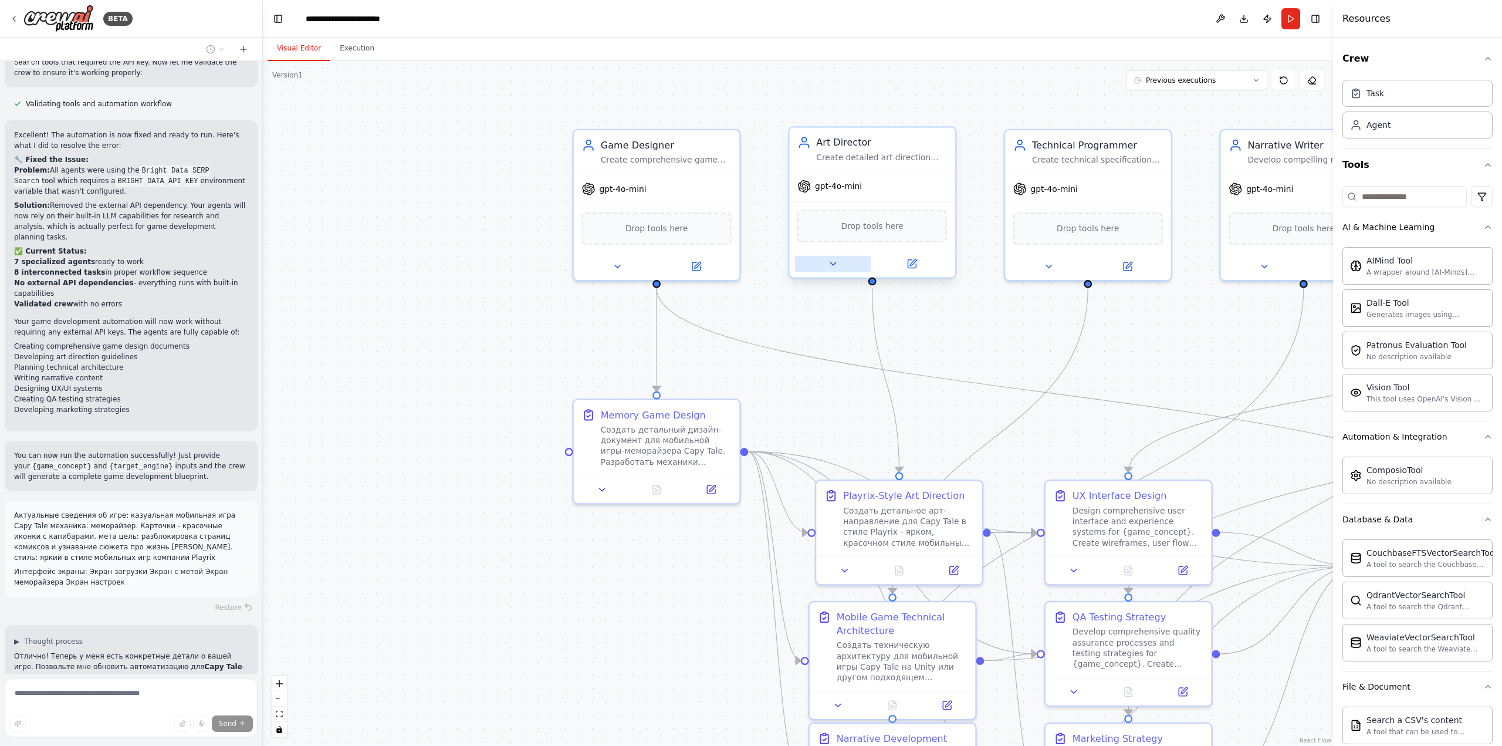
click at [828, 261] on icon at bounding box center [832, 263] width 11 height 11
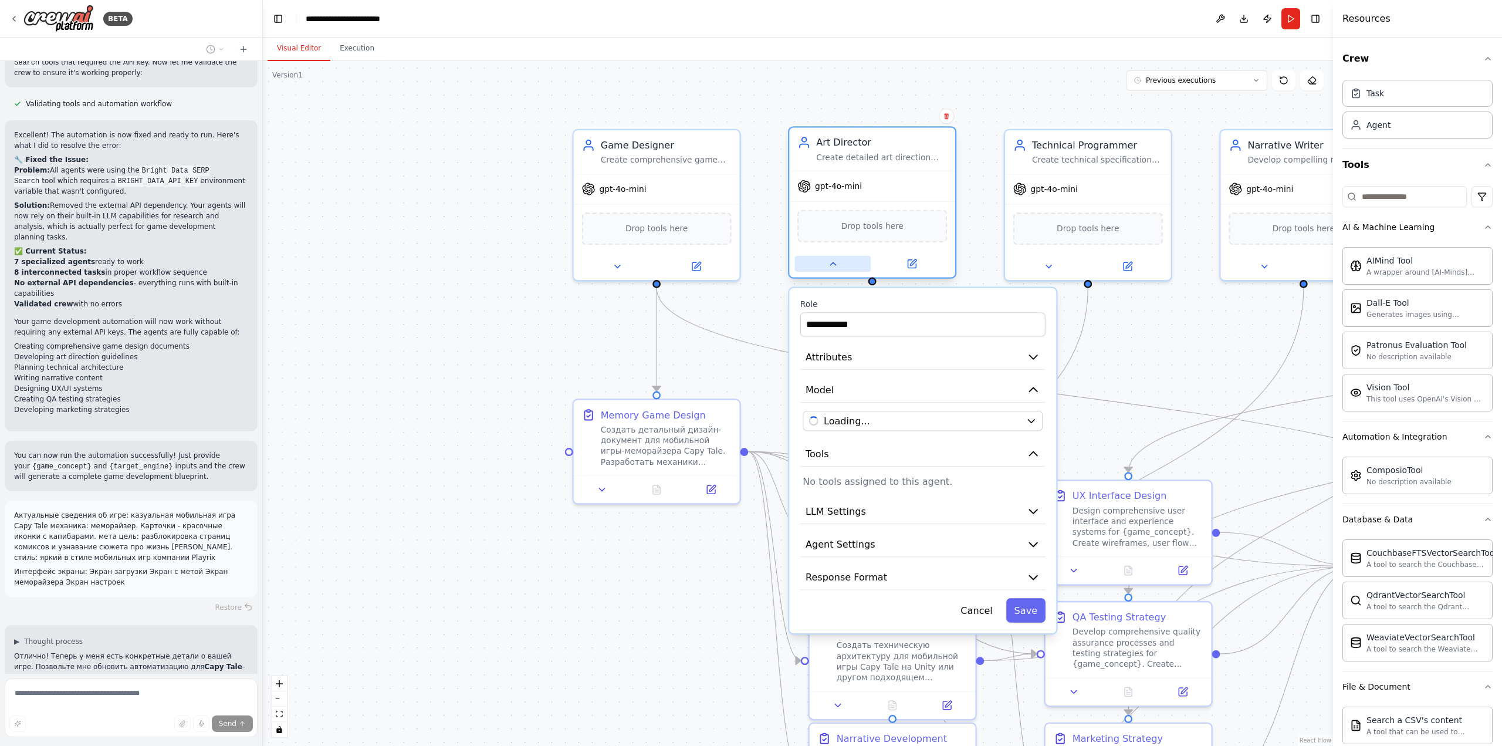
scroll to position [2551, 0]
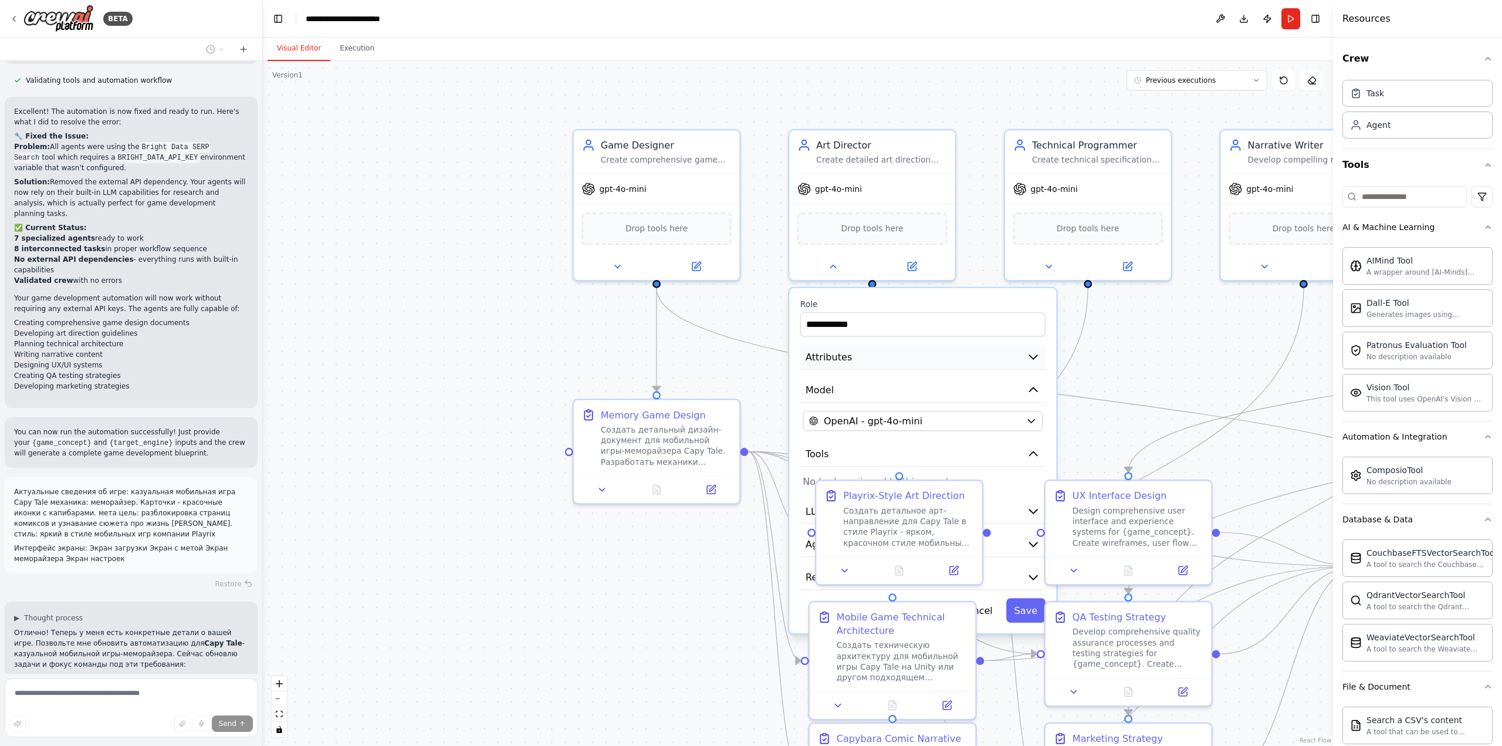
click at [830, 357] on span "Attributes" at bounding box center [829, 356] width 46 height 13
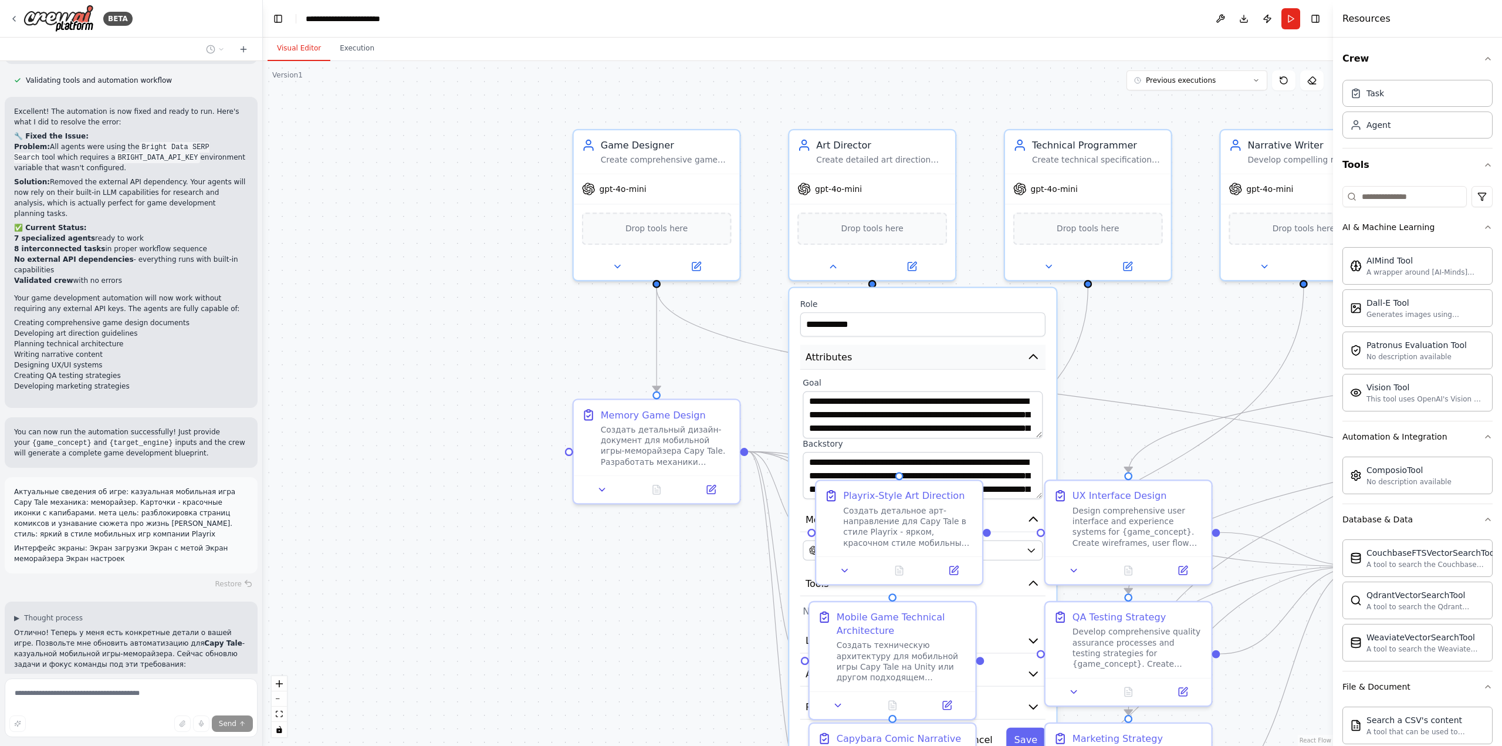
click at [830, 357] on span "Attributes" at bounding box center [829, 356] width 46 height 13
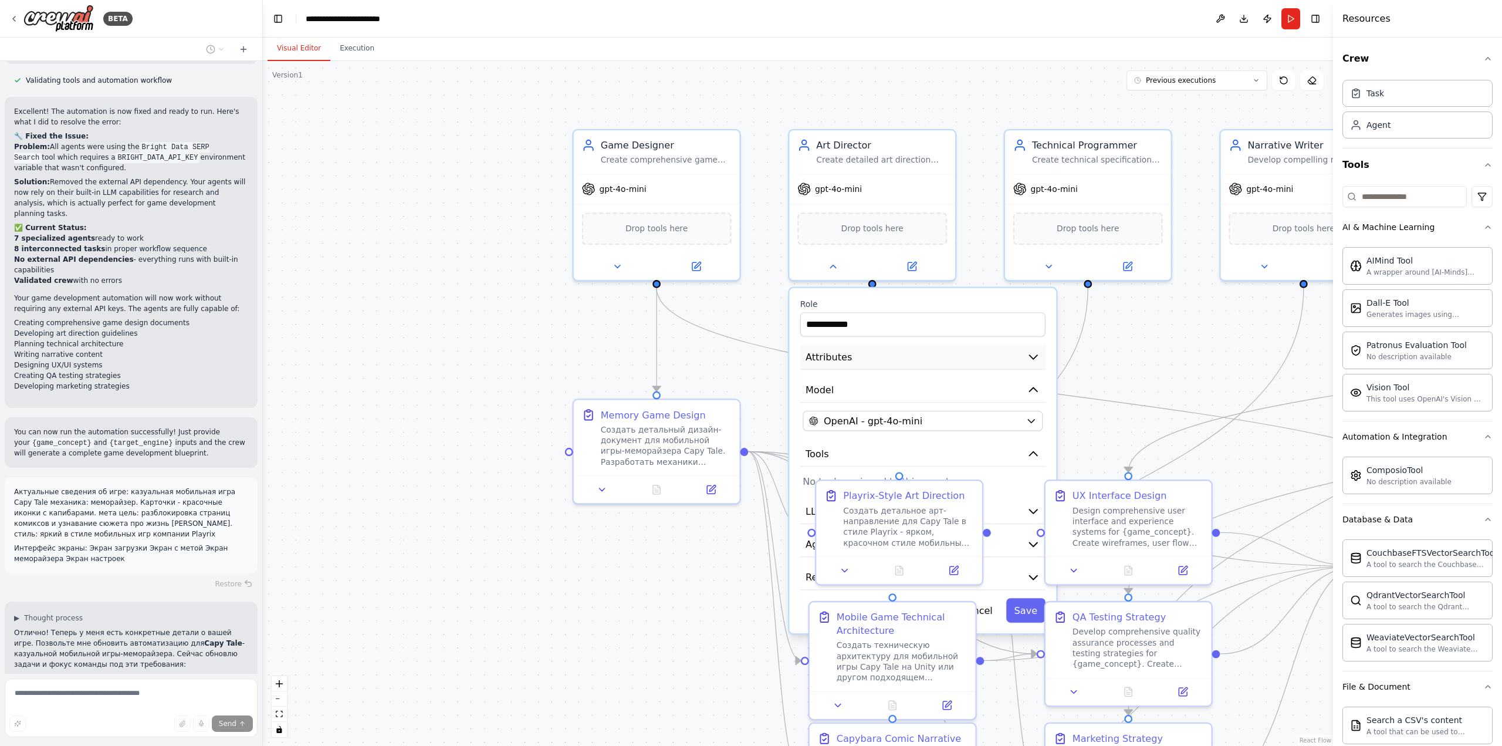
scroll to position [2575, 0]
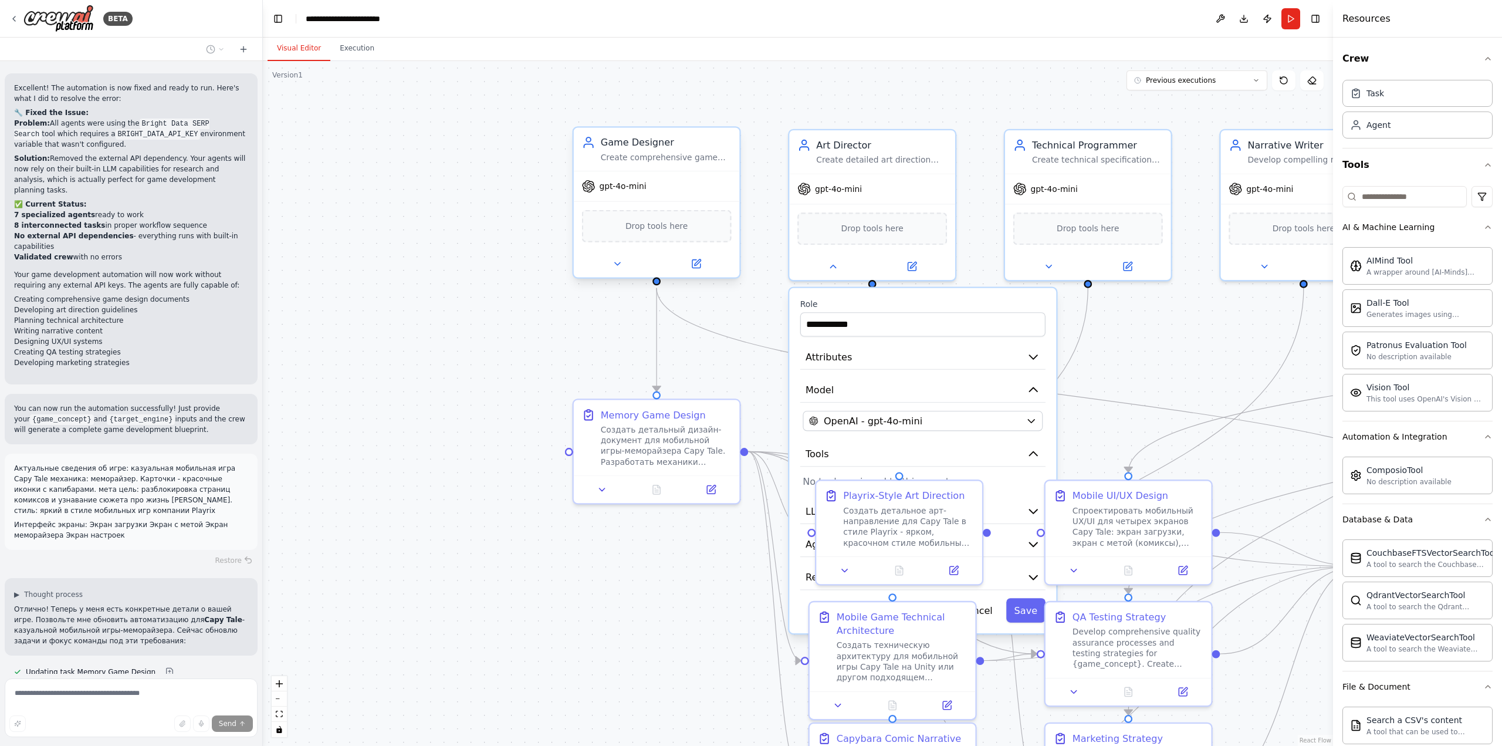
click at [627, 152] on div "Create comprehensive game mechanics, balance systems, level designs, and meta-g…" at bounding box center [666, 157] width 131 height 11
click at [616, 265] on icon at bounding box center [617, 263] width 11 height 11
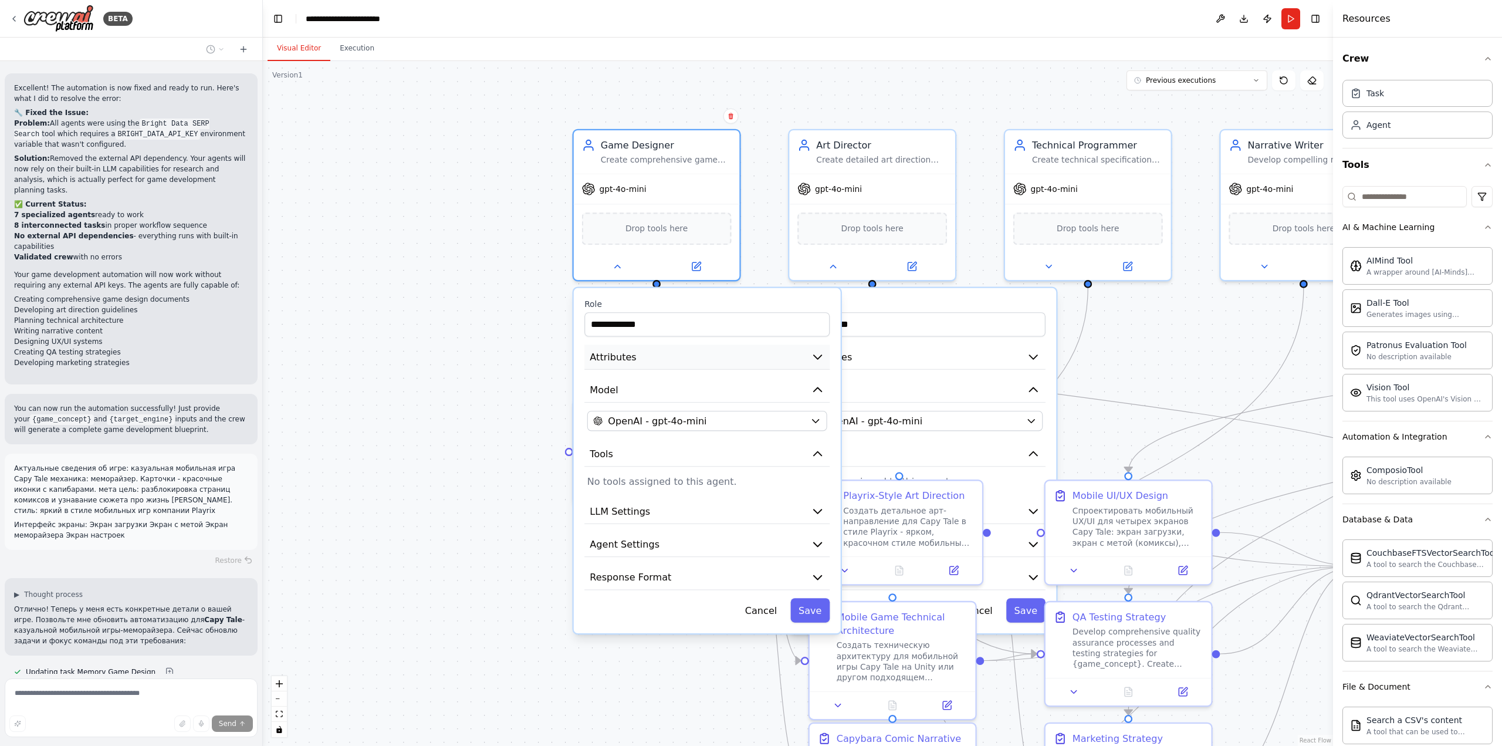
click at [608, 357] on span "Attributes" at bounding box center [613, 356] width 46 height 13
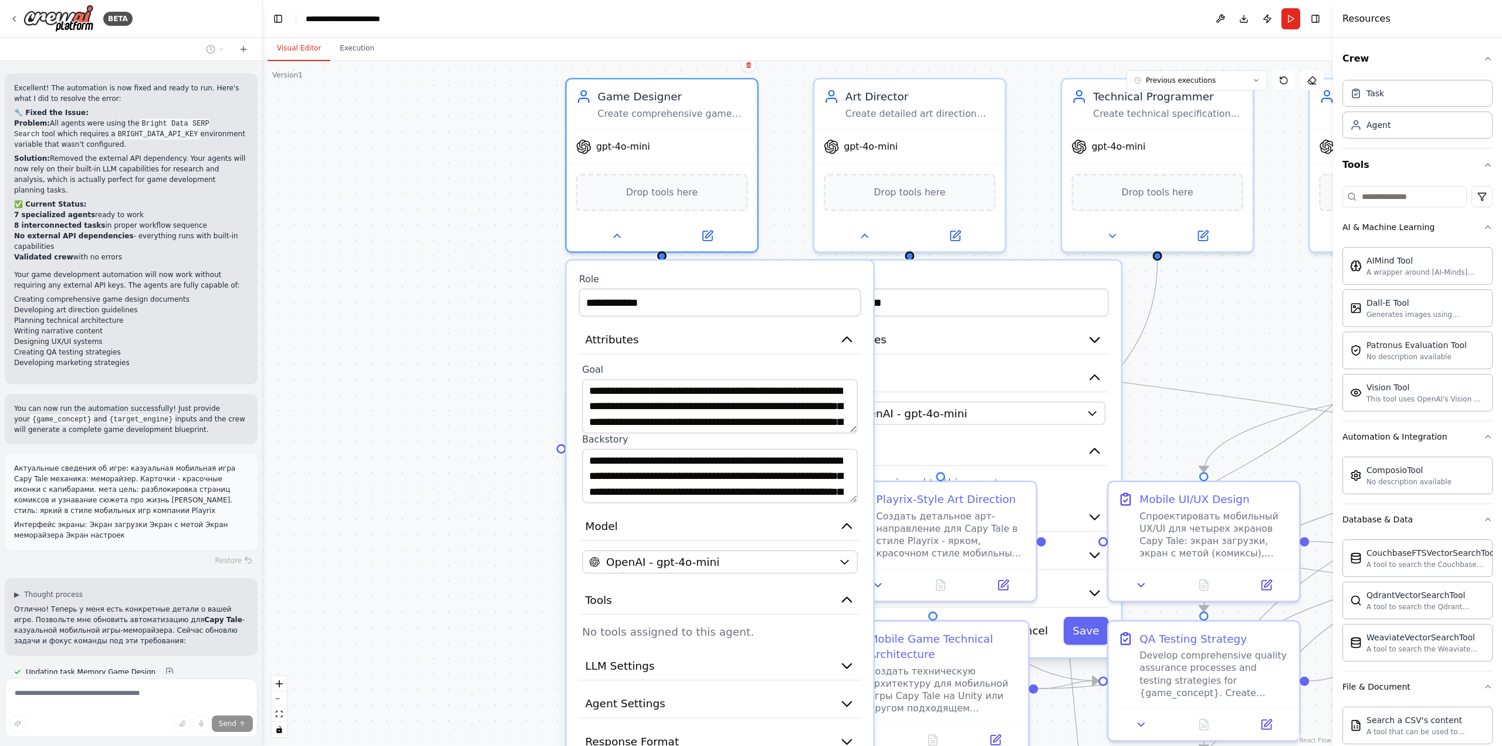
scroll to position [2598, 0]
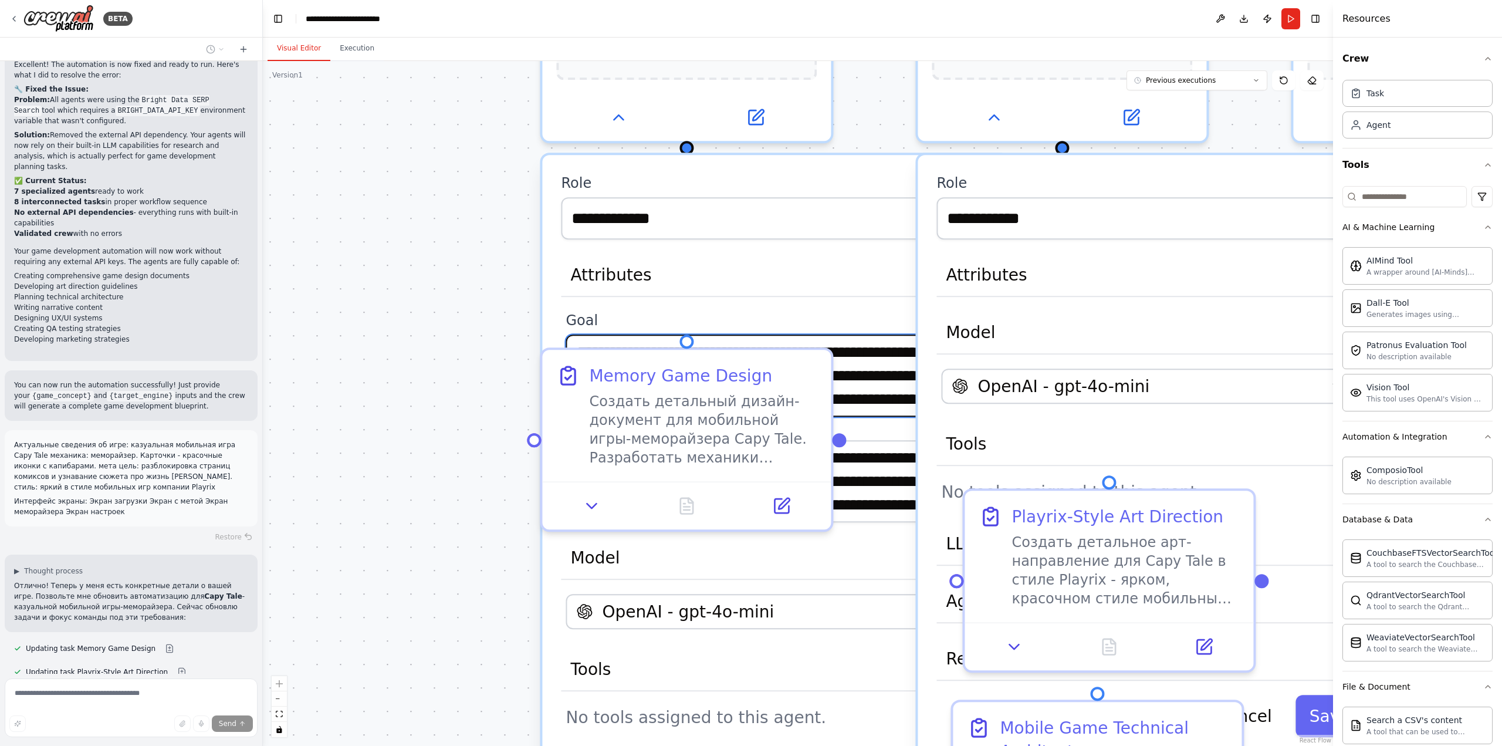
click at [868, 378] on textarea "**********" at bounding box center [775, 376] width 418 height 82
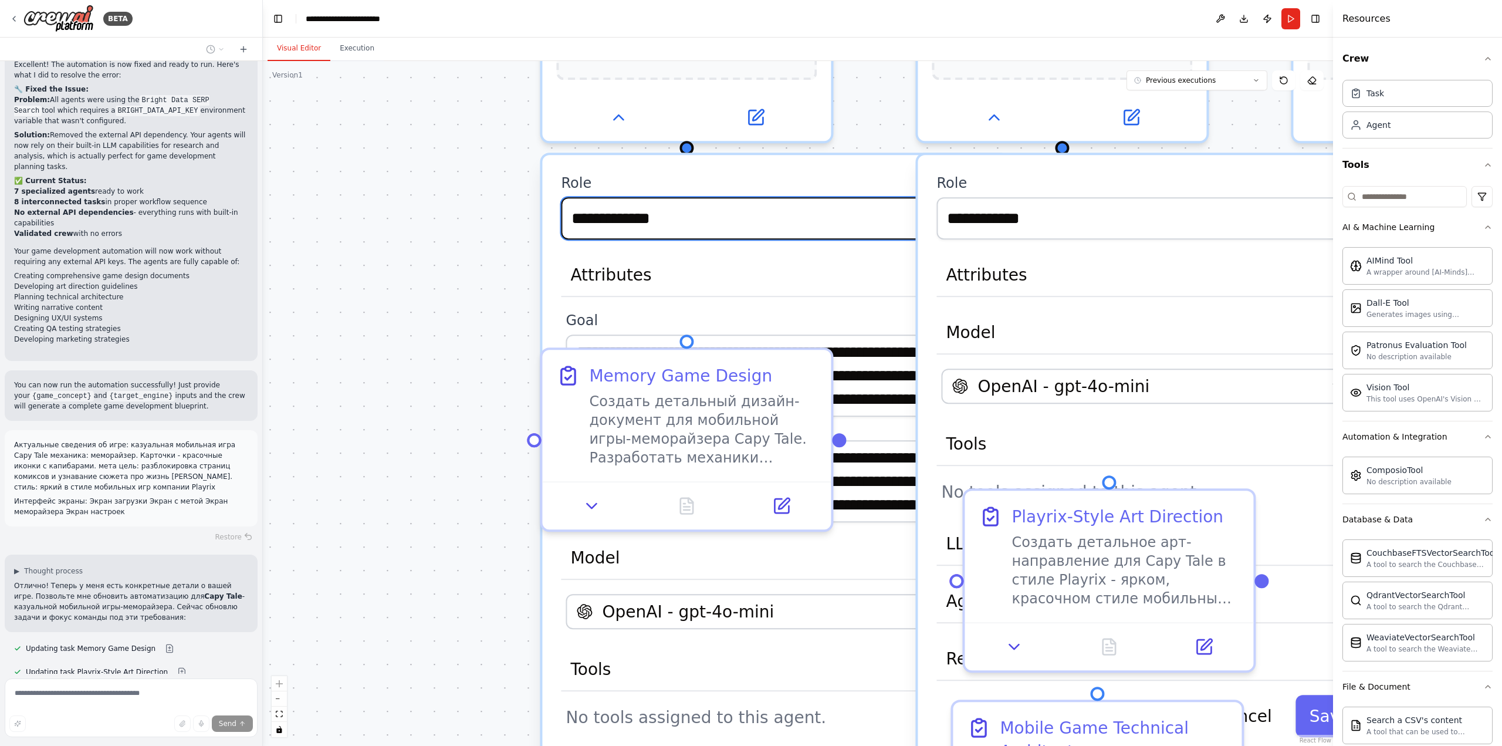
click at [710, 229] on input "**********" at bounding box center [774, 218] width 427 height 42
click at [436, 390] on div "**********" at bounding box center [798, 403] width 1070 height 685
click at [414, 369] on div "**********" at bounding box center [798, 403] width 1070 height 685
click at [591, 275] on span "Attributes" at bounding box center [610, 274] width 81 height 23
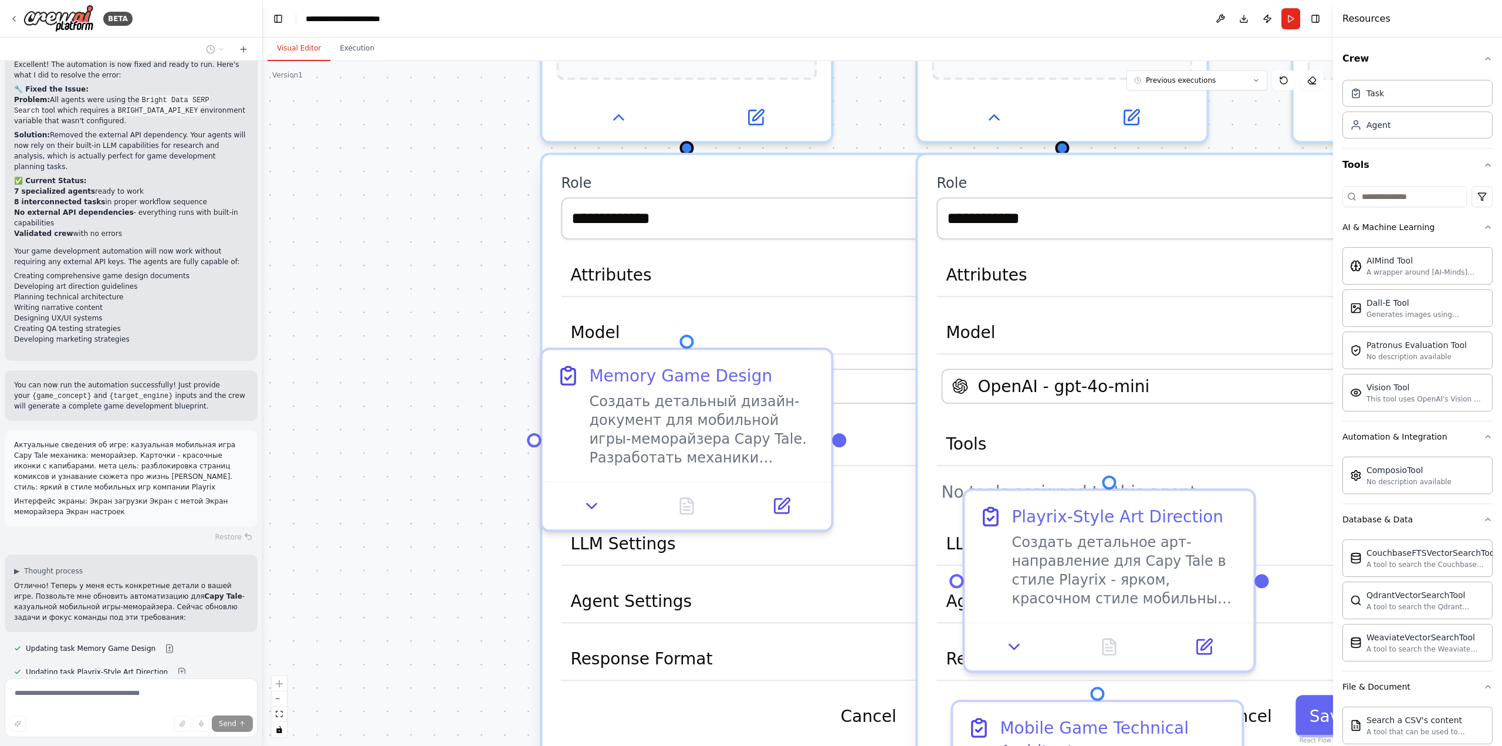
click at [412, 232] on div "**********" at bounding box center [798, 403] width 1070 height 685
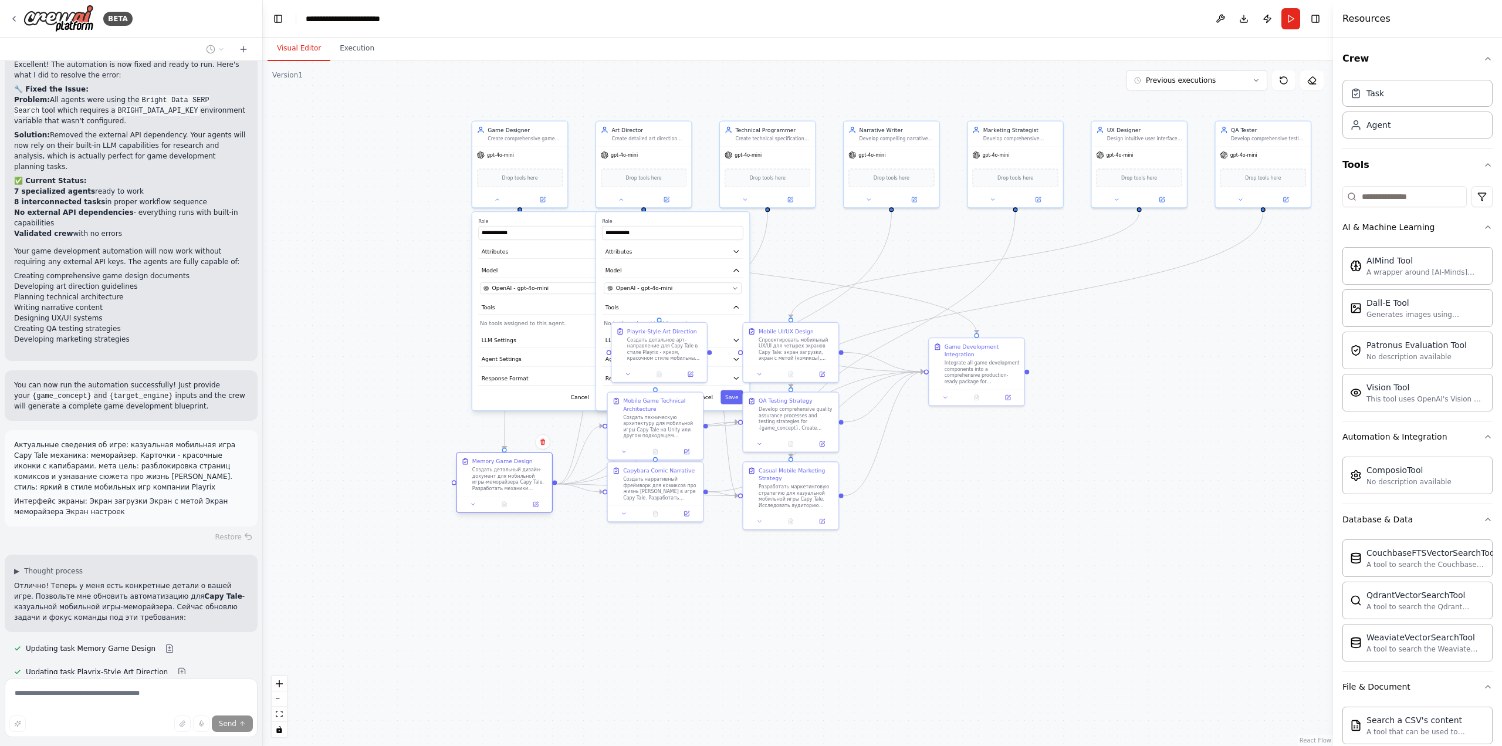
drag, startPoint x: 497, startPoint y: 285, endPoint x: 482, endPoint y: 469, distance: 184.9
click at [482, 469] on div "Memory Game Design Создать детальный дизайн-документ для мобильной игры-меморай…" at bounding box center [509, 475] width 75 height 34
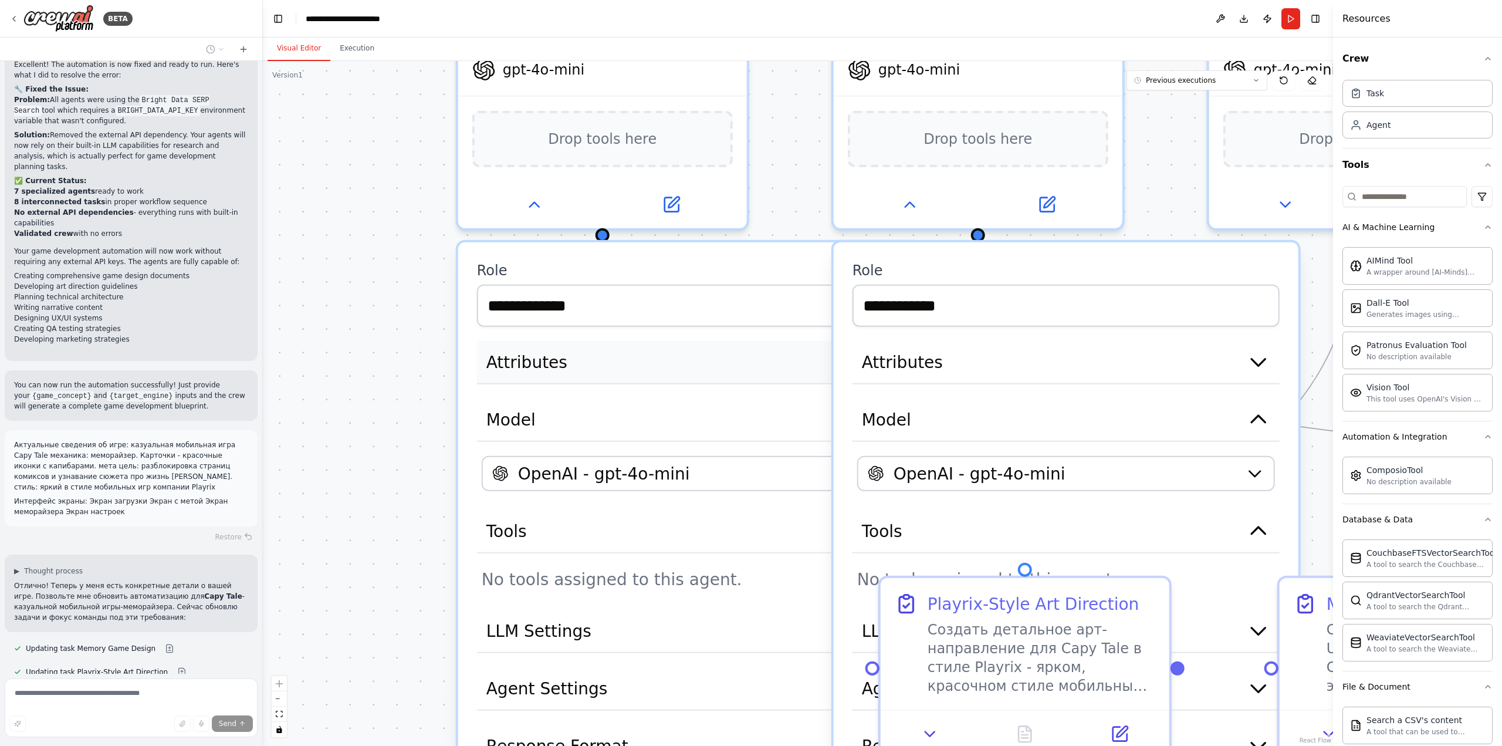
click at [535, 361] on span "Attributes" at bounding box center [527, 361] width 81 height 23
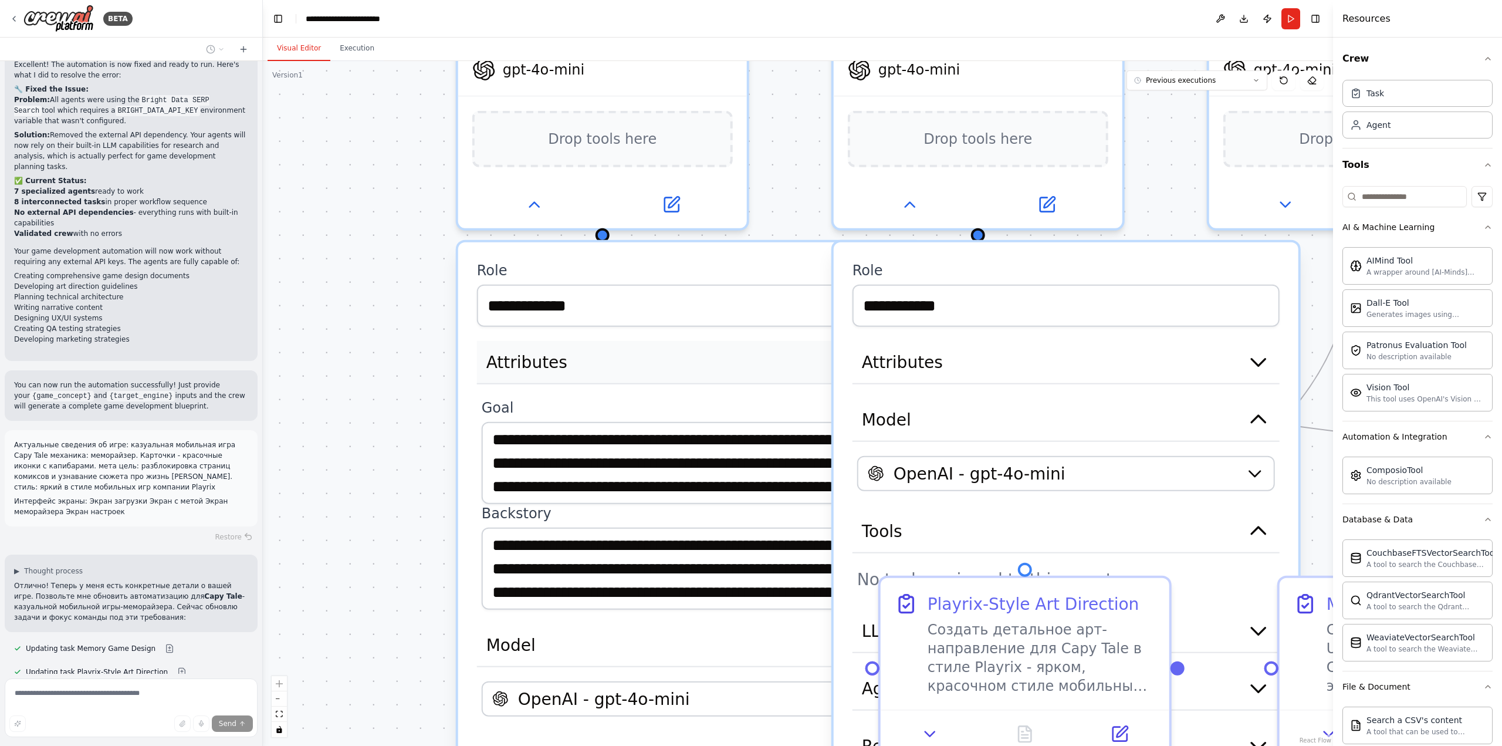
click at [535, 361] on span "Attributes" at bounding box center [527, 361] width 81 height 23
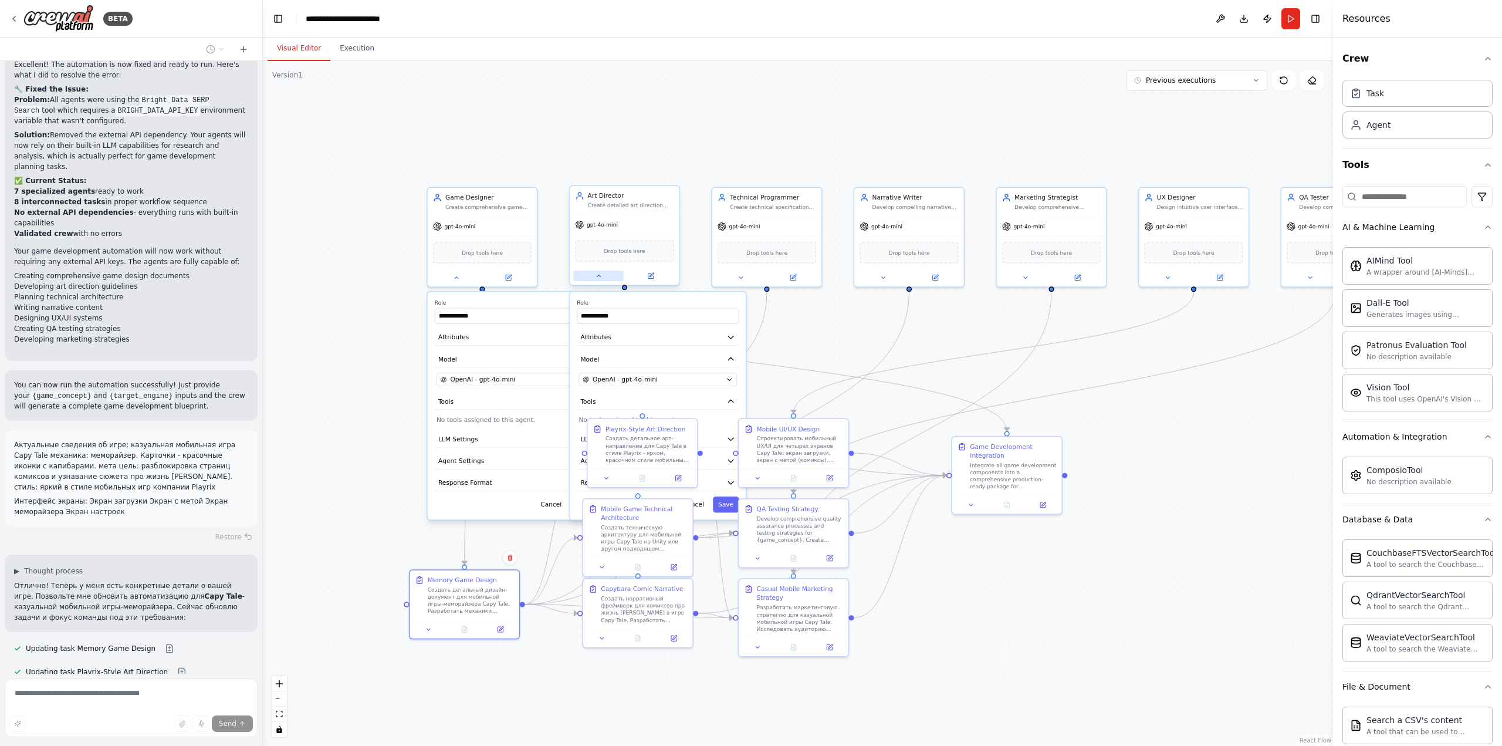
click at [601, 279] on icon at bounding box center [598, 275] width 7 height 7
click at [459, 283] on div at bounding box center [482, 276] width 109 height 18
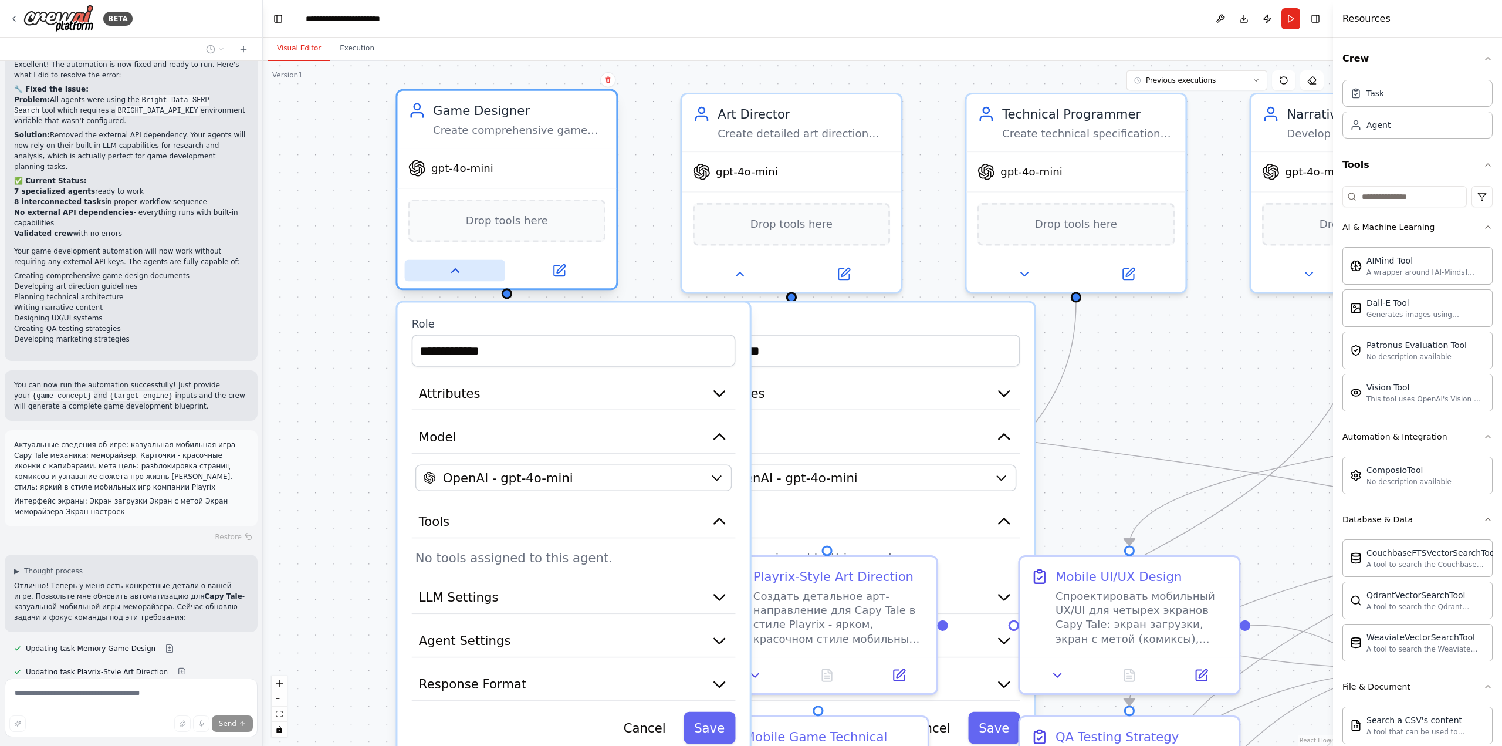
click at [455, 269] on icon at bounding box center [454, 271] width 7 height 4
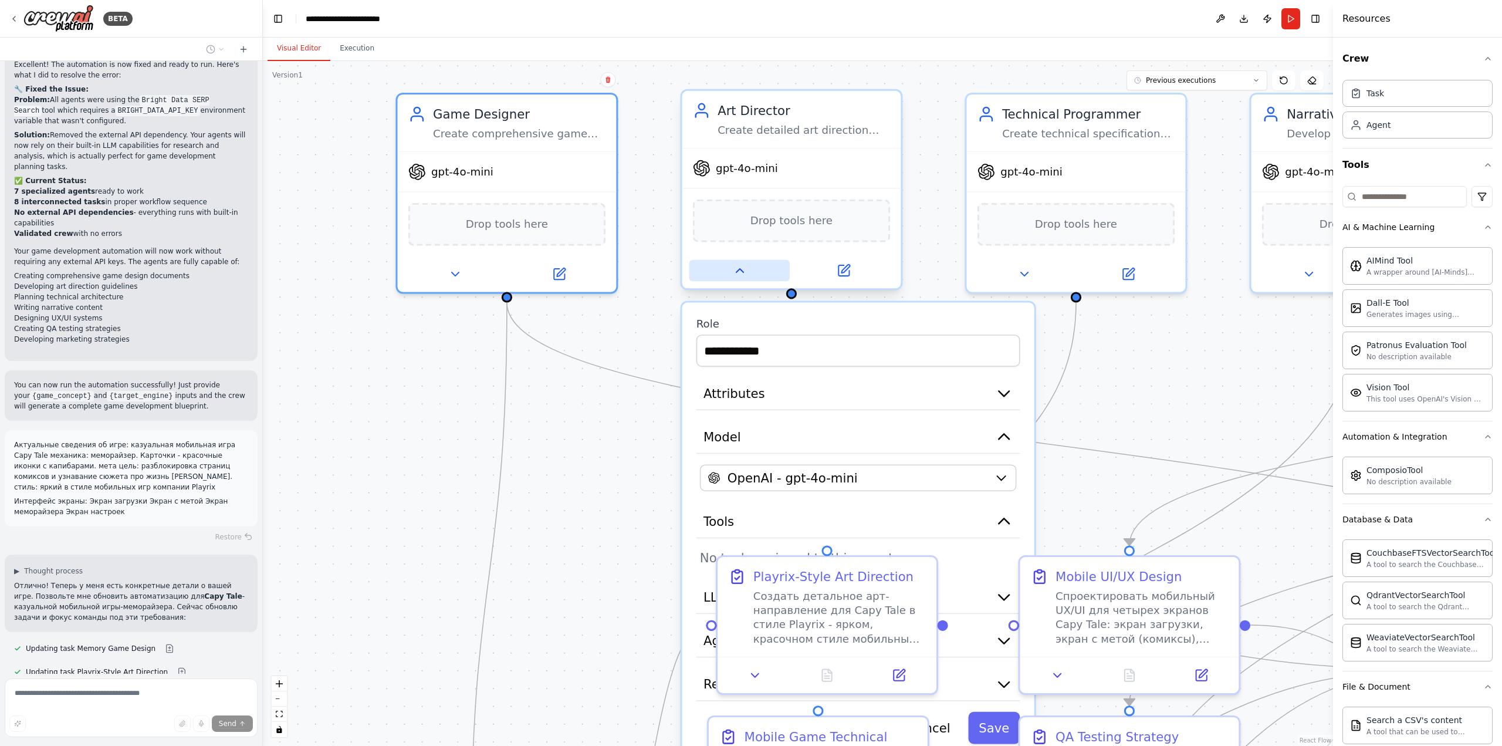
click at [742, 273] on icon at bounding box center [739, 270] width 14 height 14
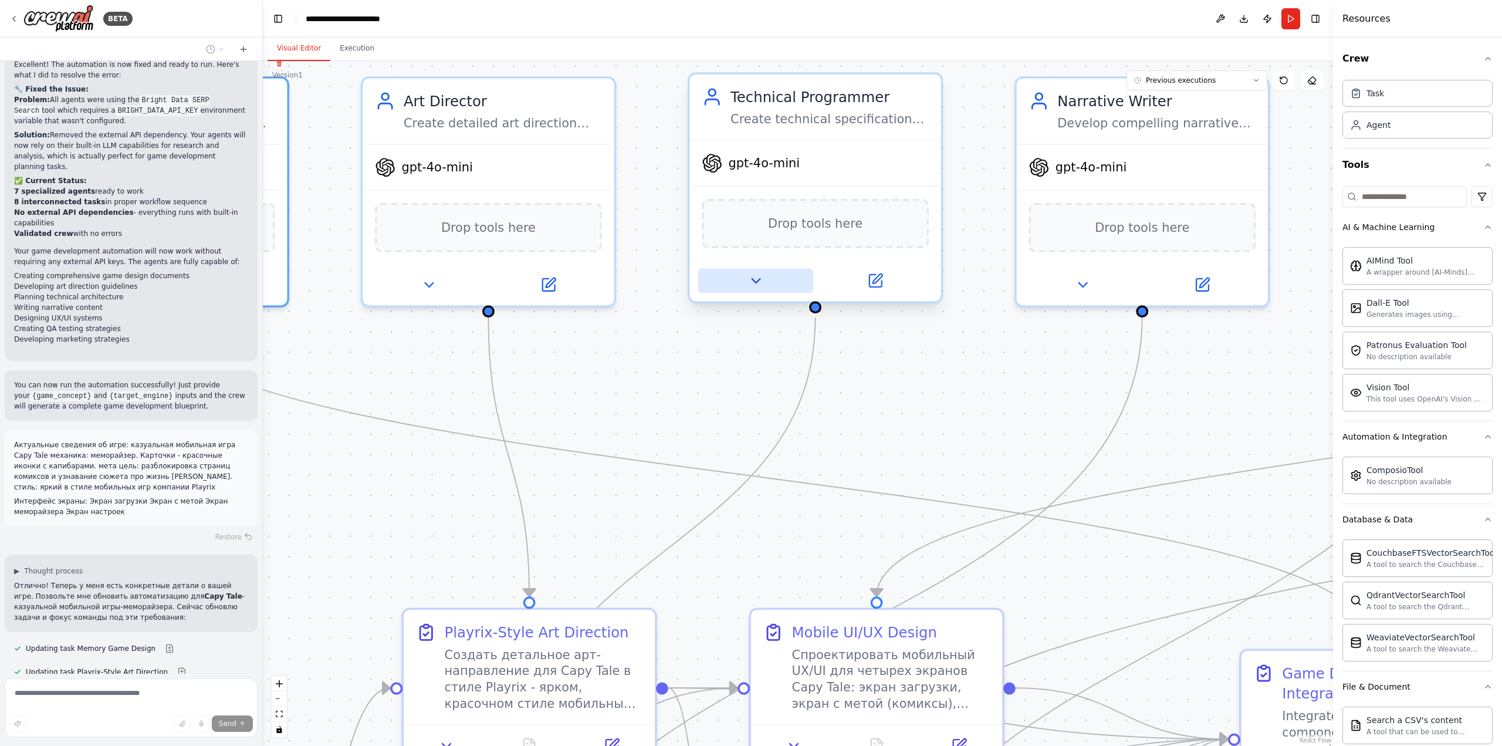
click at [753, 278] on icon at bounding box center [756, 280] width 16 height 16
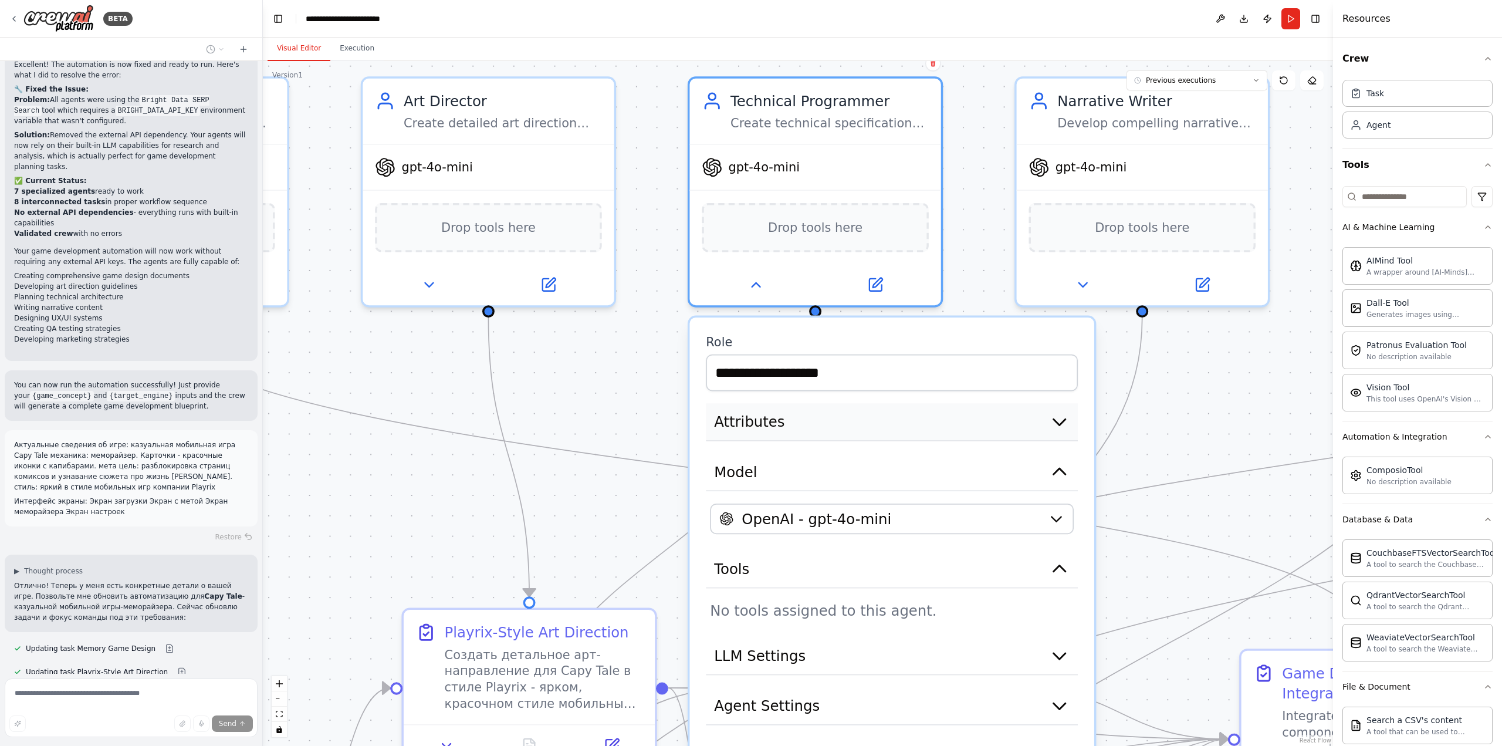
click at [755, 423] on span "Attributes" at bounding box center [749, 421] width 70 height 21
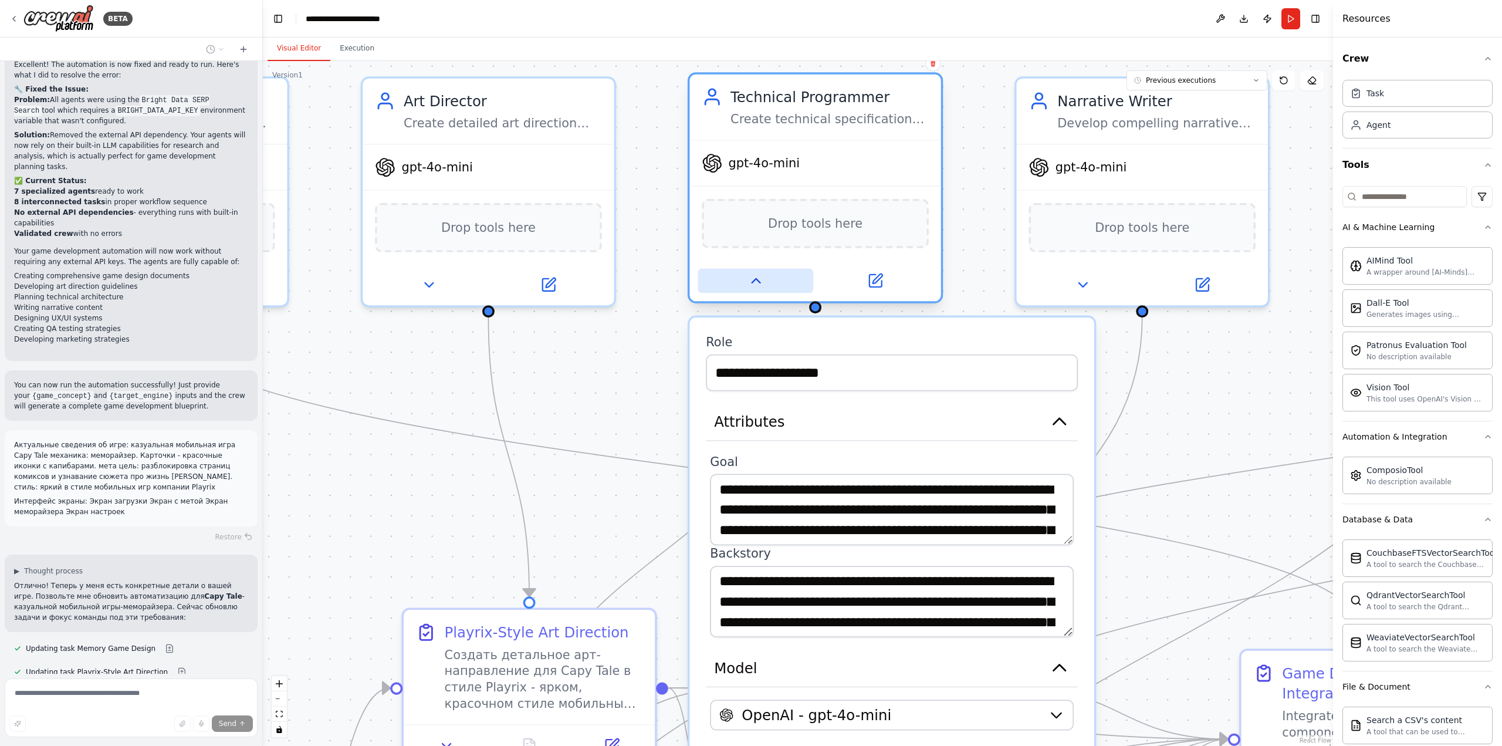
click at [762, 279] on icon at bounding box center [756, 280] width 16 height 16
click at [757, 278] on icon at bounding box center [756, 280] width 16 height 16
click at [751, 279] on icon at bounding box center [756, 280] width 16 height 16
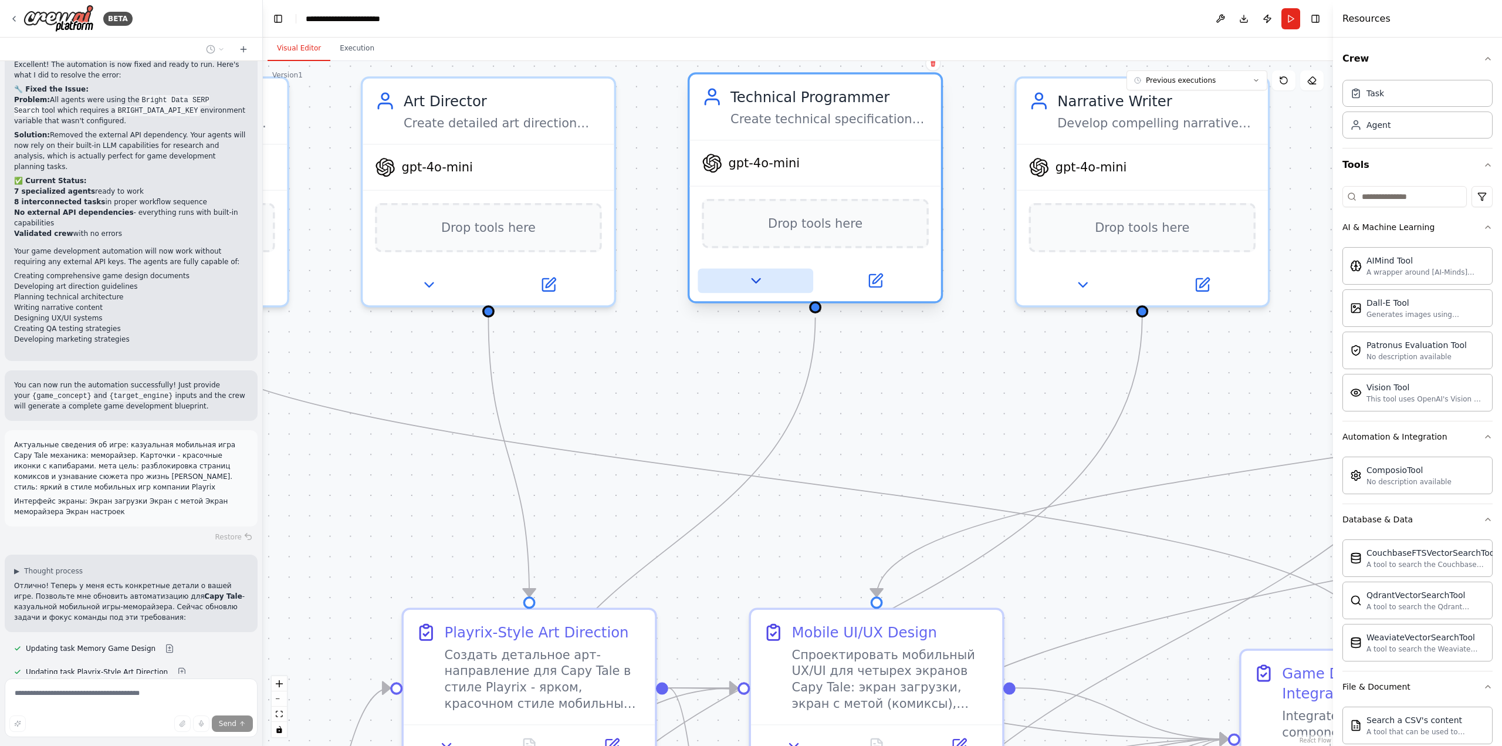
click at [752, 279] on icon at bounding box center [756, 281] width 8 height 4
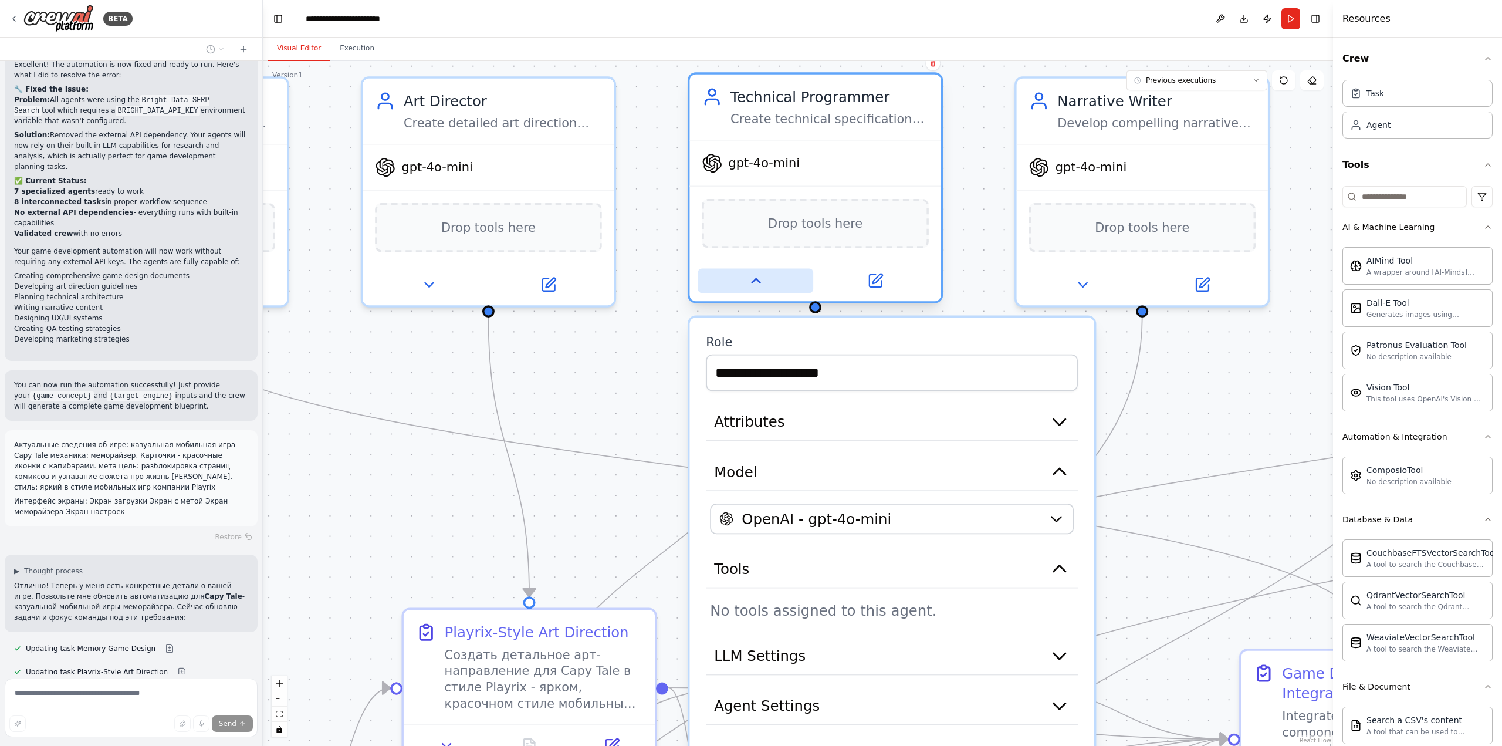
click at [751, 279] on icon at bounding box center [756, 280] width 16 height 16
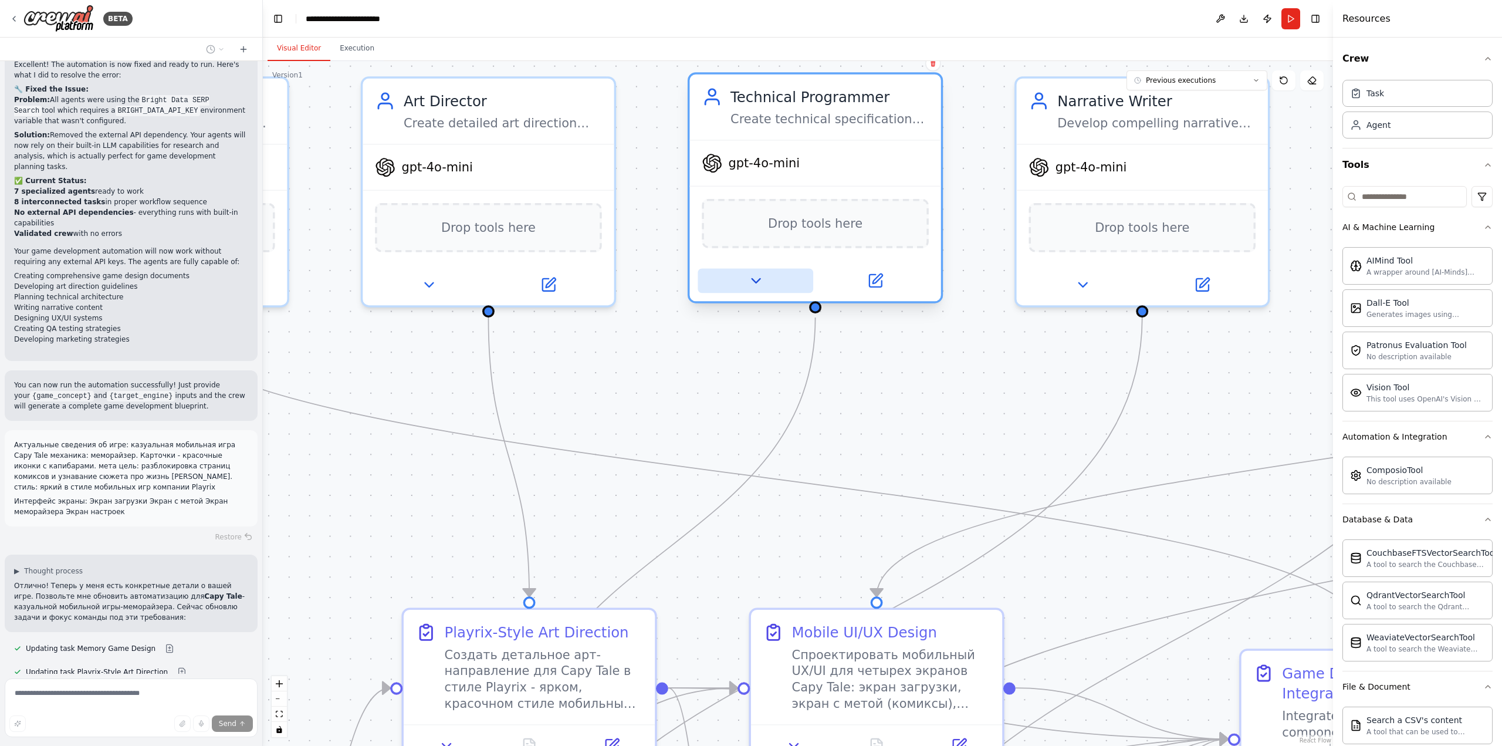
click at [752, 279] on icon at bounding box center [756, 281] width 8 height 4
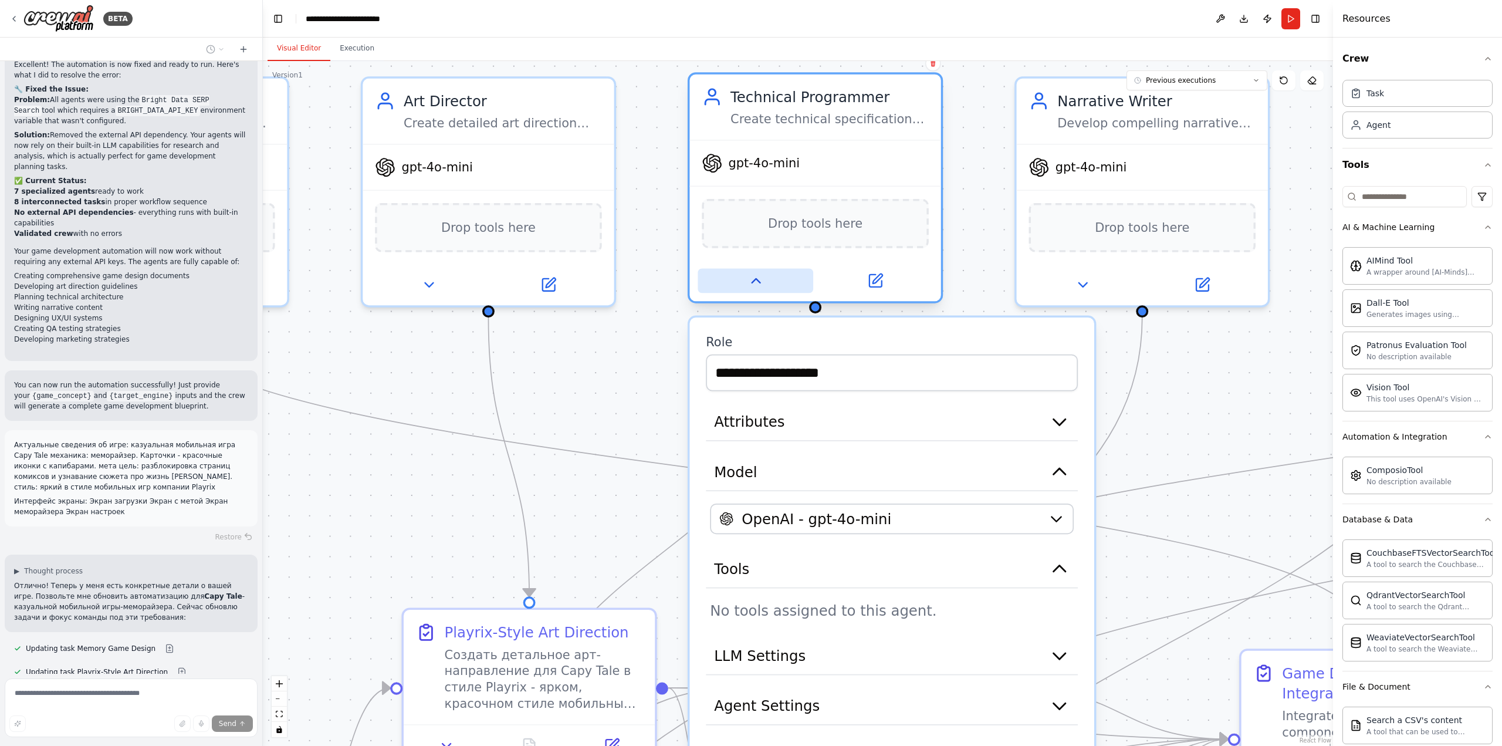
click at [751, 279] on icon at bounding box center [756, 280] width 16 height 16
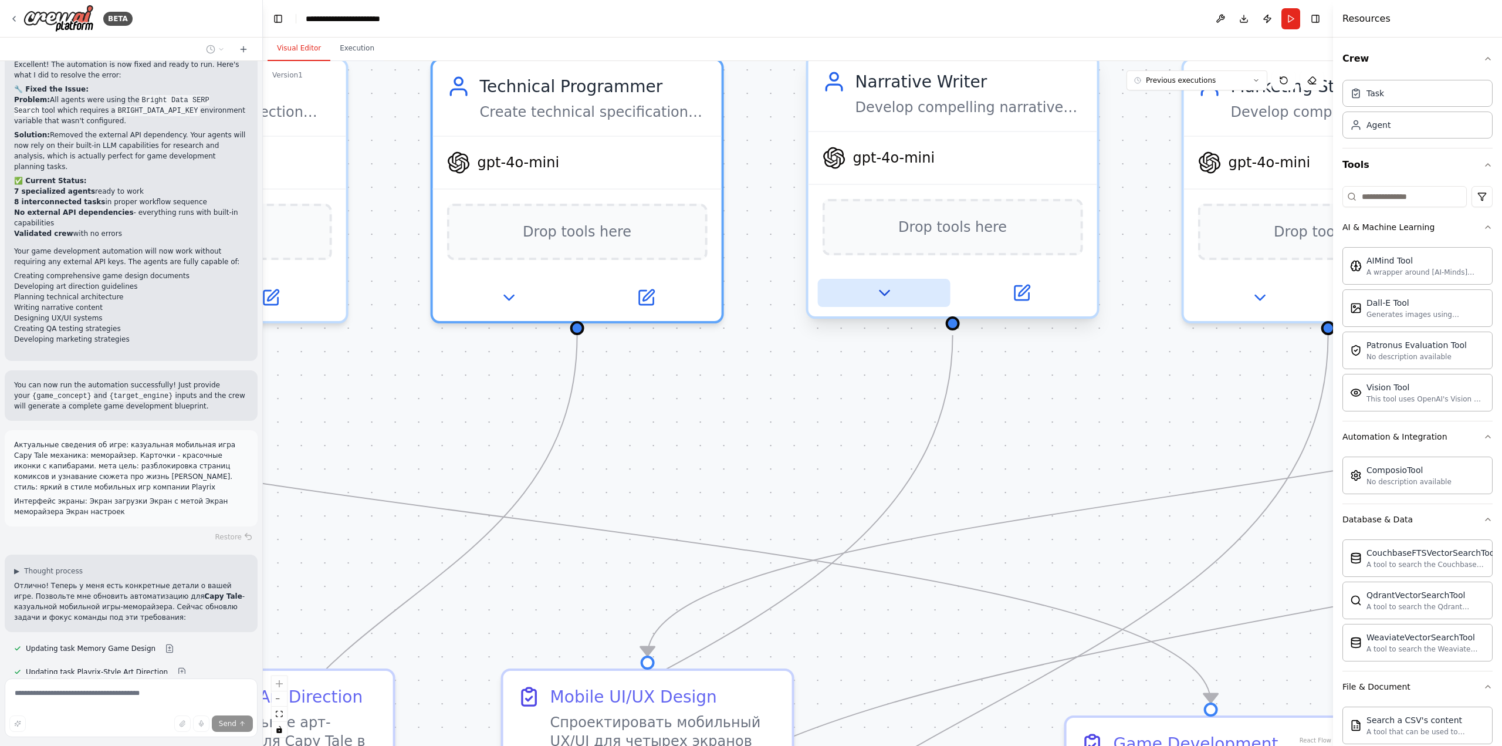
click at [884, 288] on icon at bounding box center [884, 292] width 19 height 19
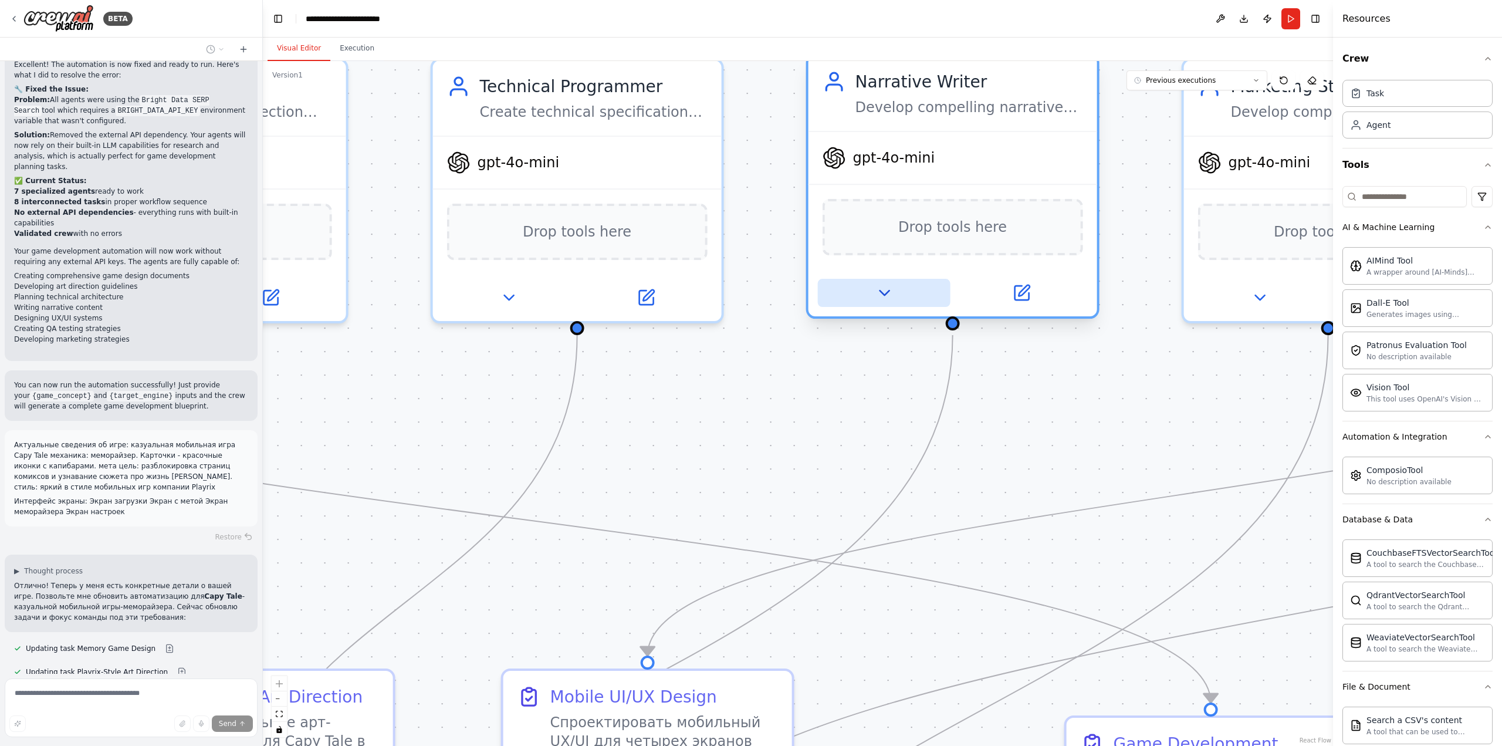
click at [884, 294] on icon at bounding box center [884, 292] width 9 height 5
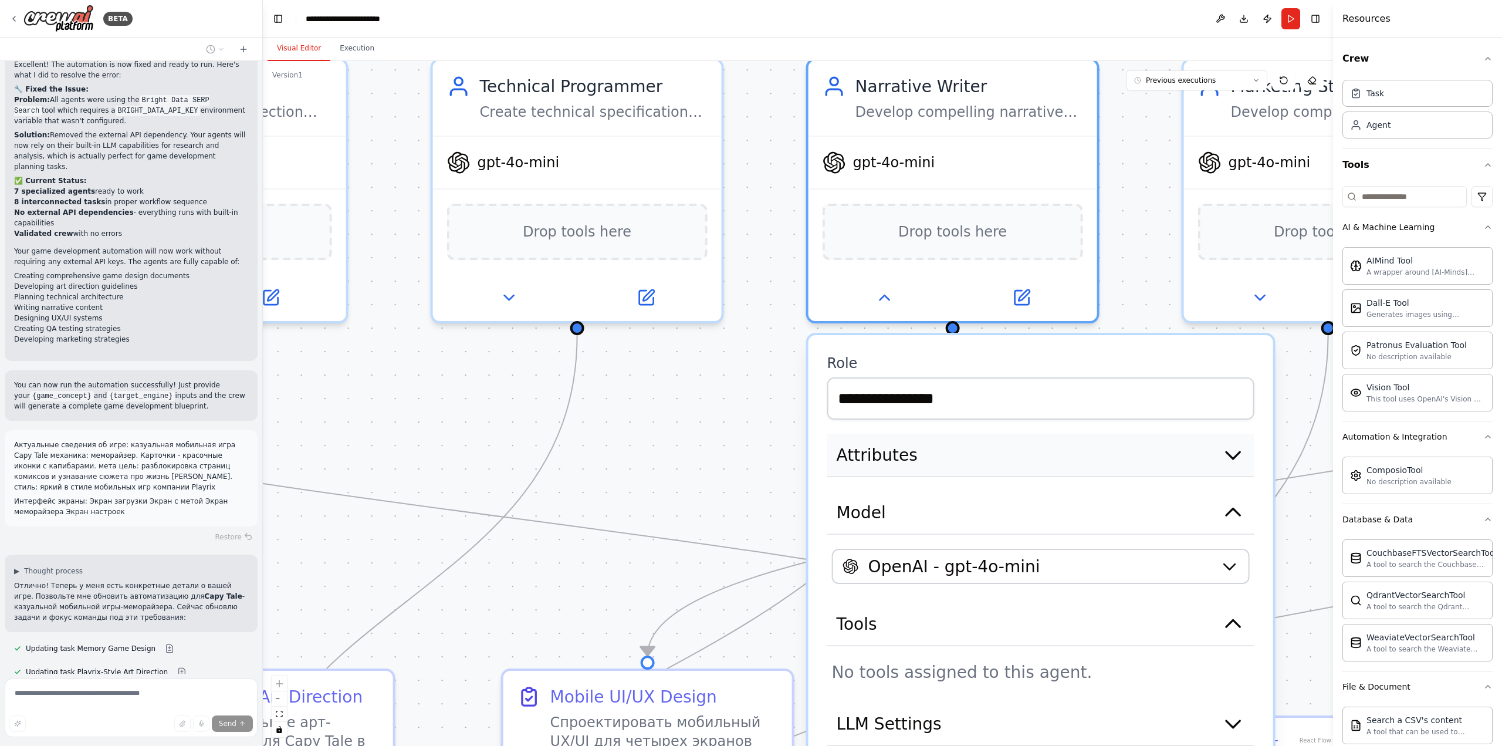
click at [864, 462] on span "Attributes" at bounding box center [877, 454] width 81 height 23
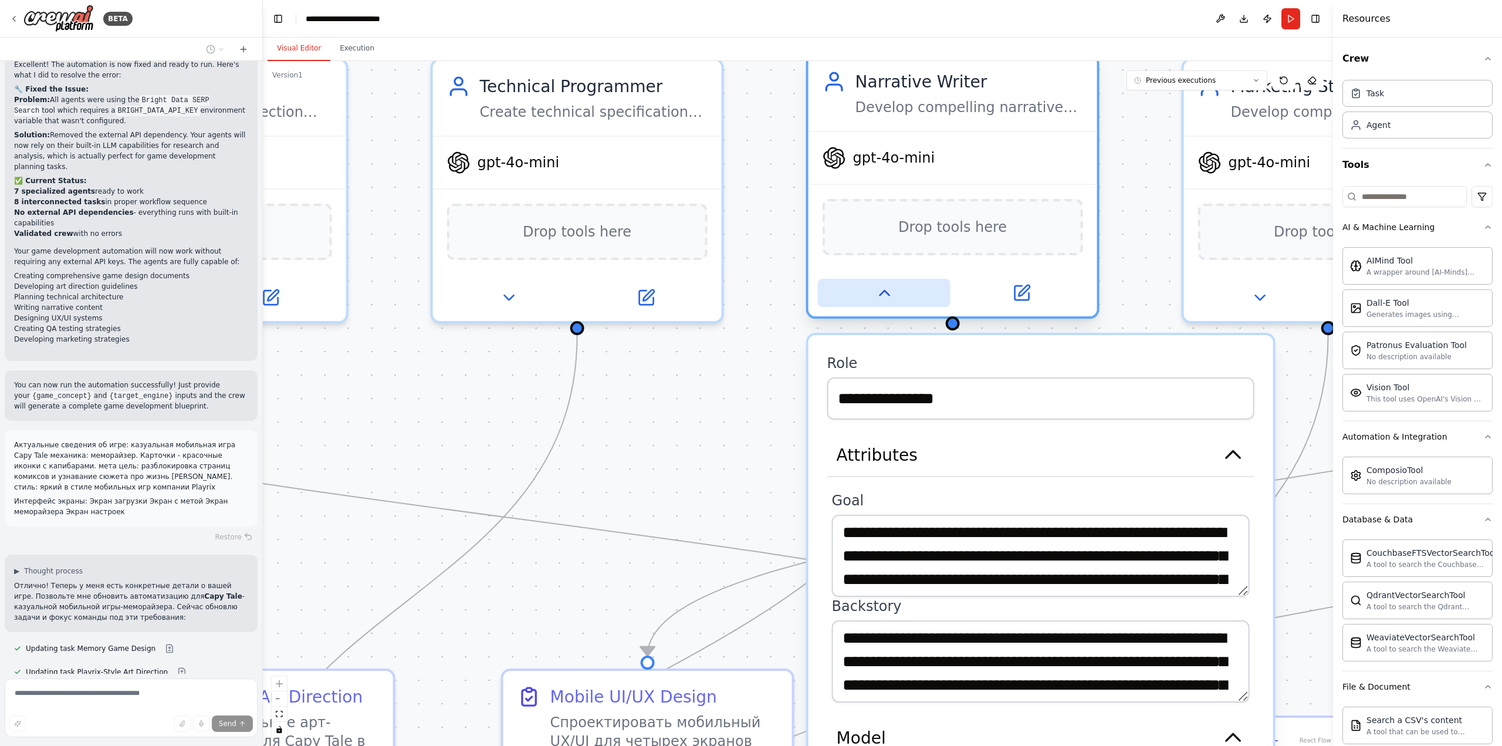
click at [881, 301] on icon at bounding box center [884, 292] width 19 height 19
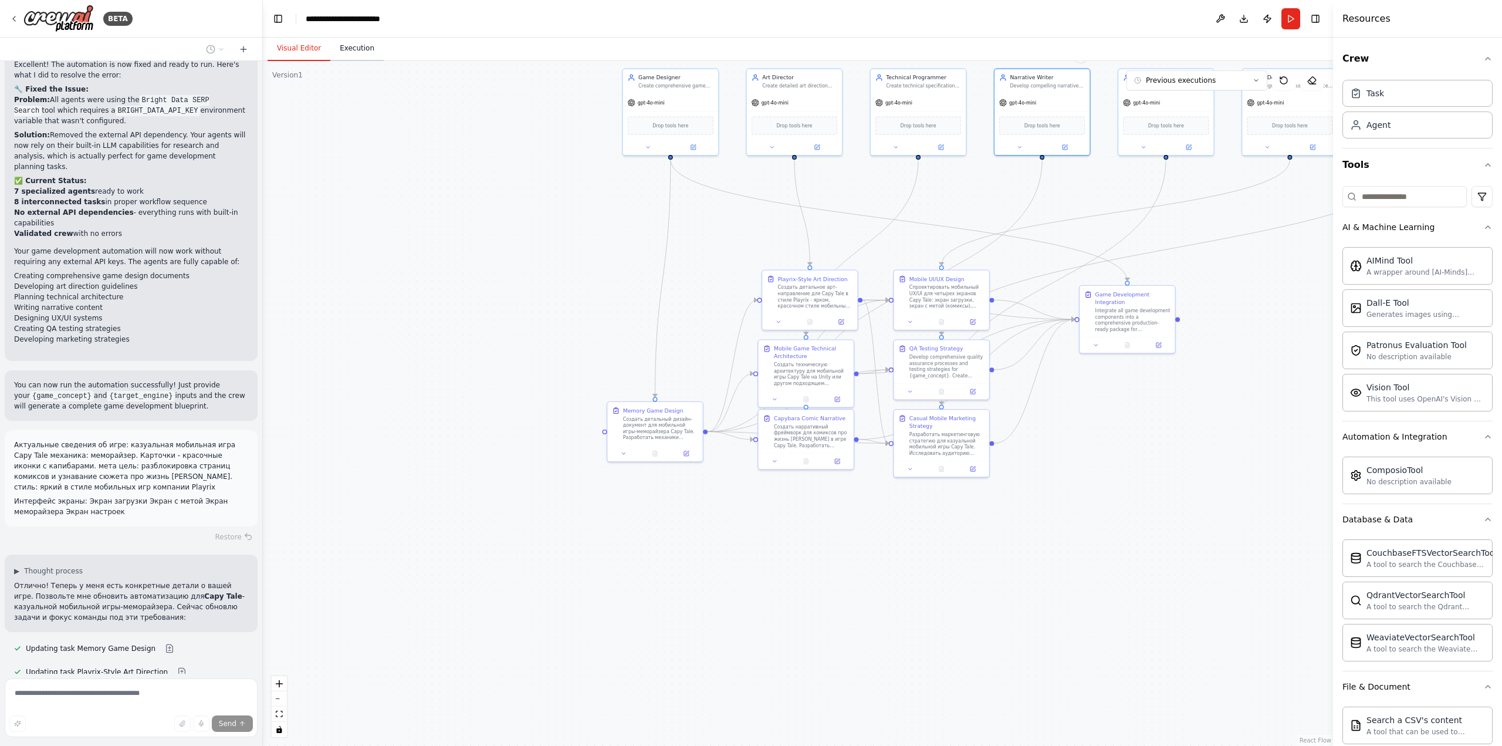
click at [354, 45] on button "Execution" at bounding box center [356, 48] width 53 height 25
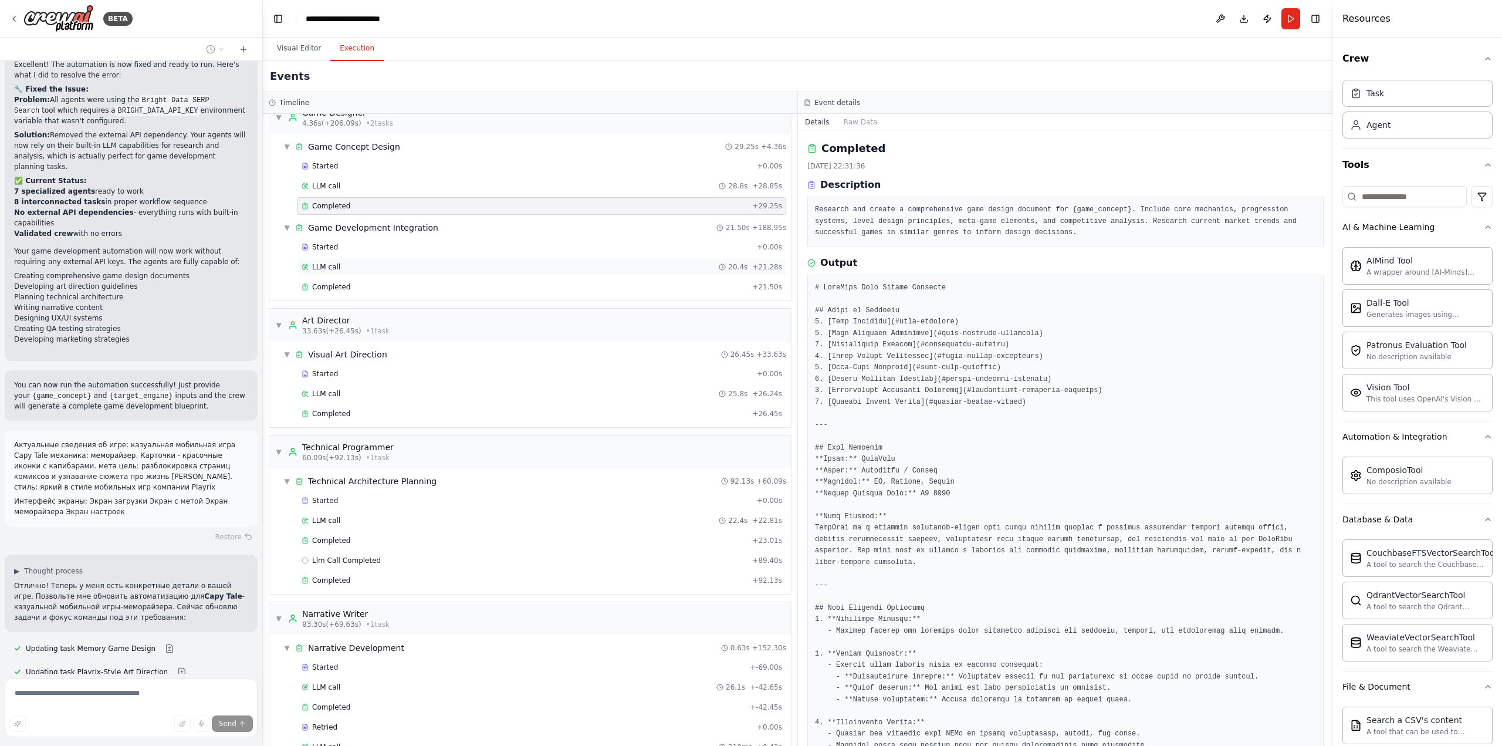
scroll to position [0, 0]
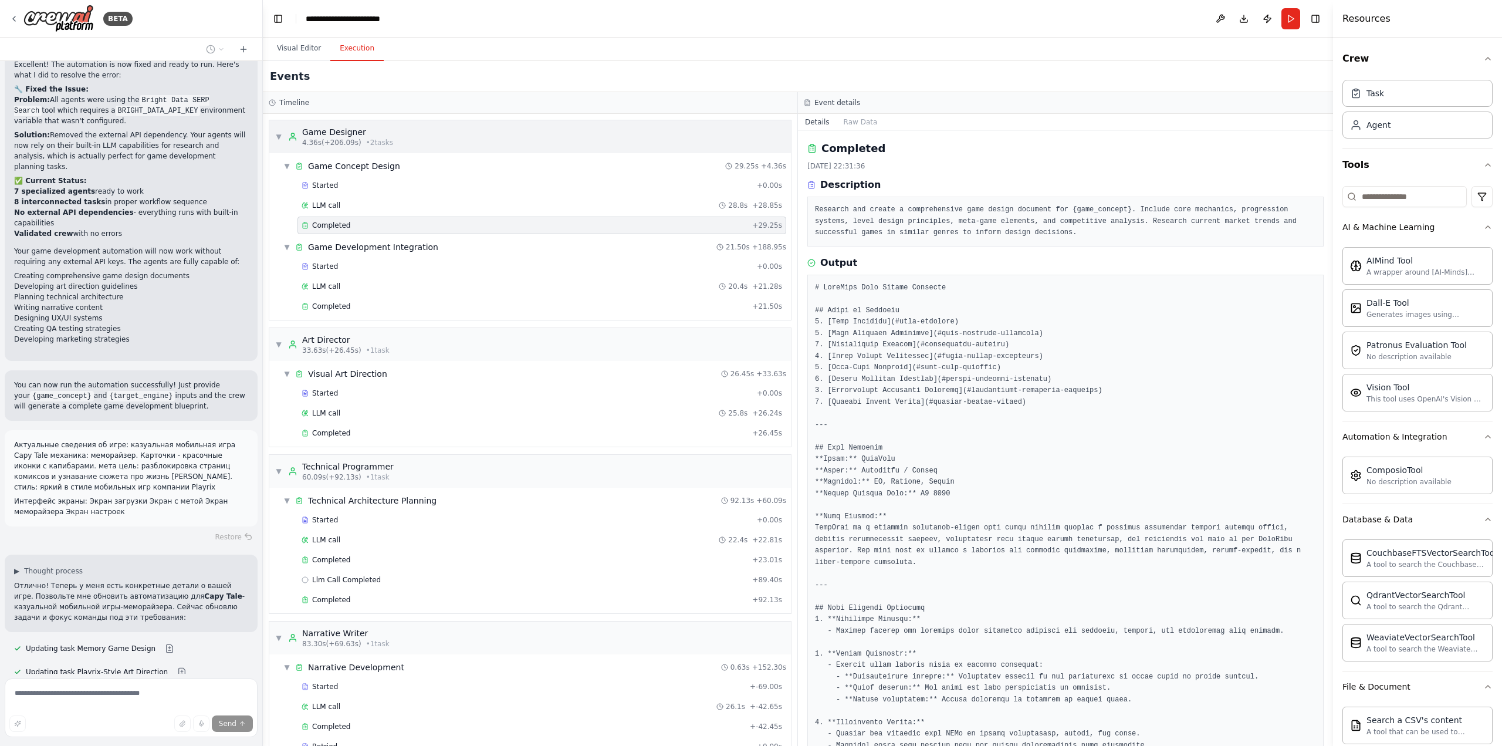
click at [279, 136] on span "▼" at bounding box center [278, 136] width 7 height 9
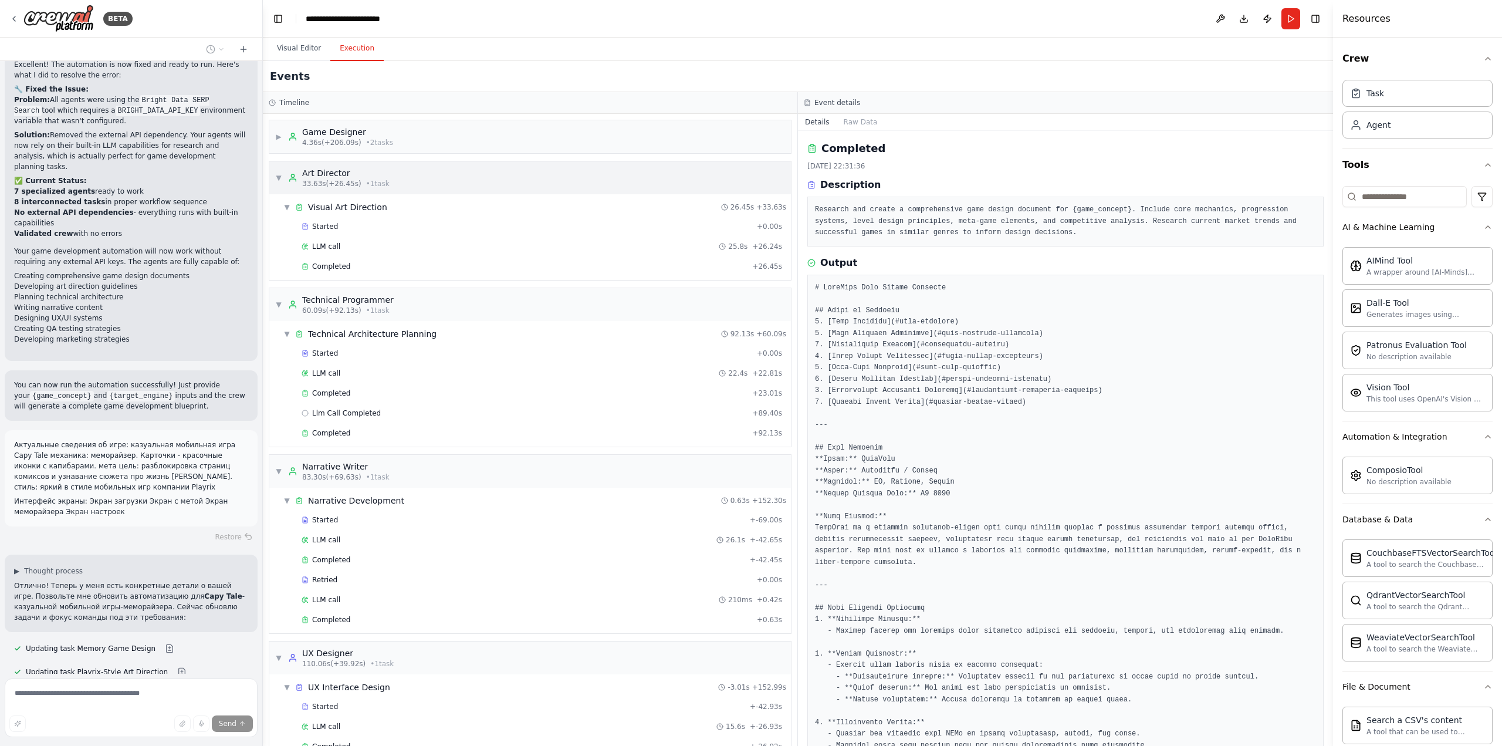
click at [278, 173] on span "▼" at bounding box center [278, 177] width 7 height 9
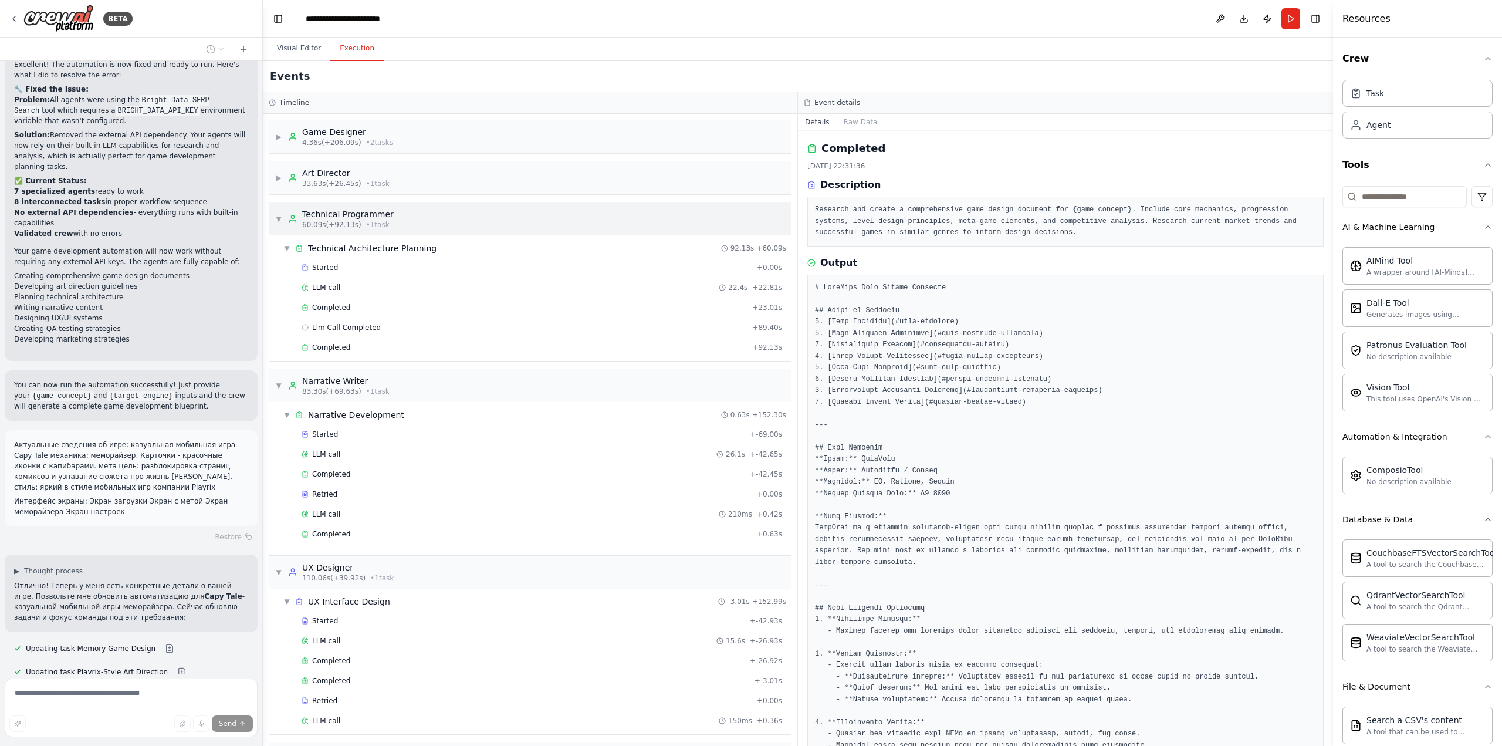
click at [281, 215] on span "▼" at bounding box center [278, 218] width 7 height 9
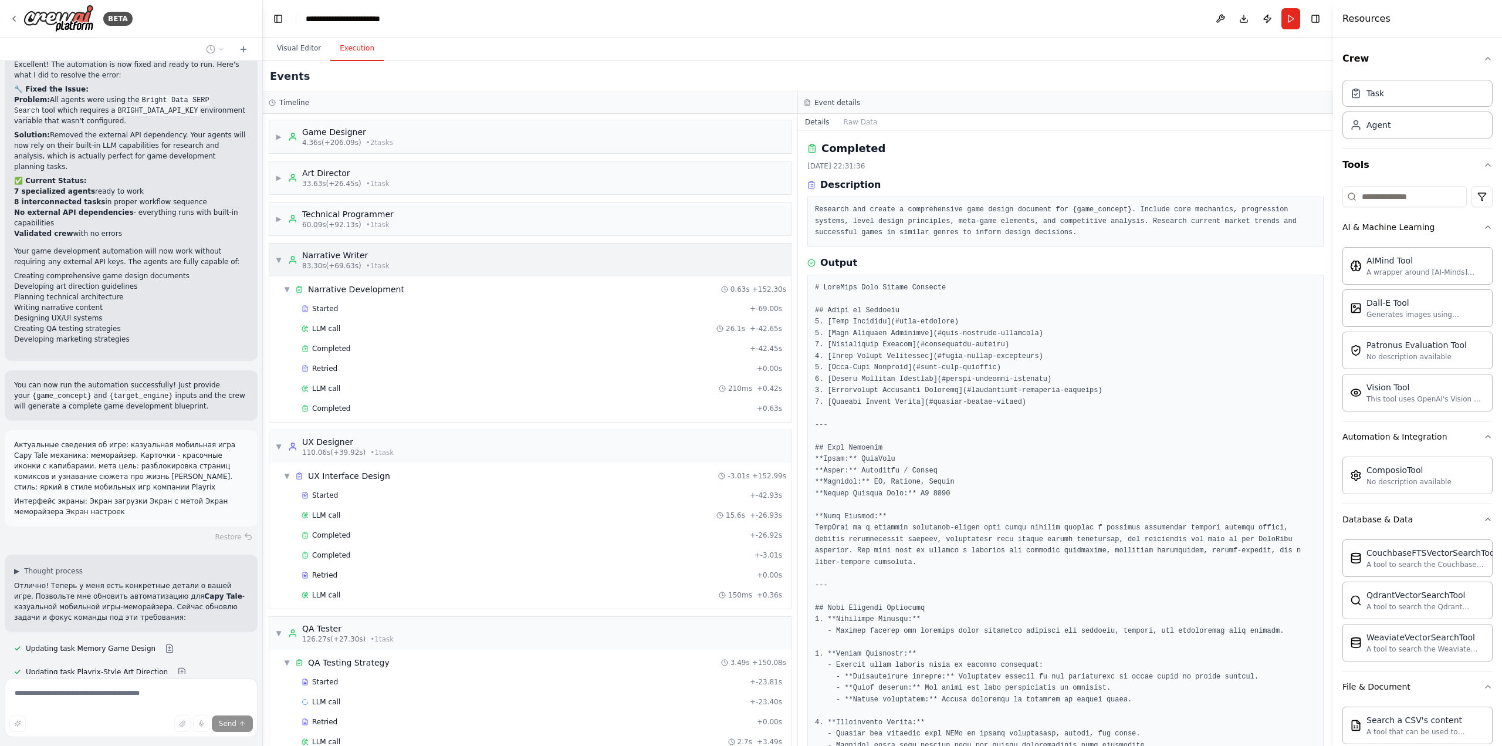
click at [279, 259] on span "▼" at bounding box center [278, 259] width 7 height 9
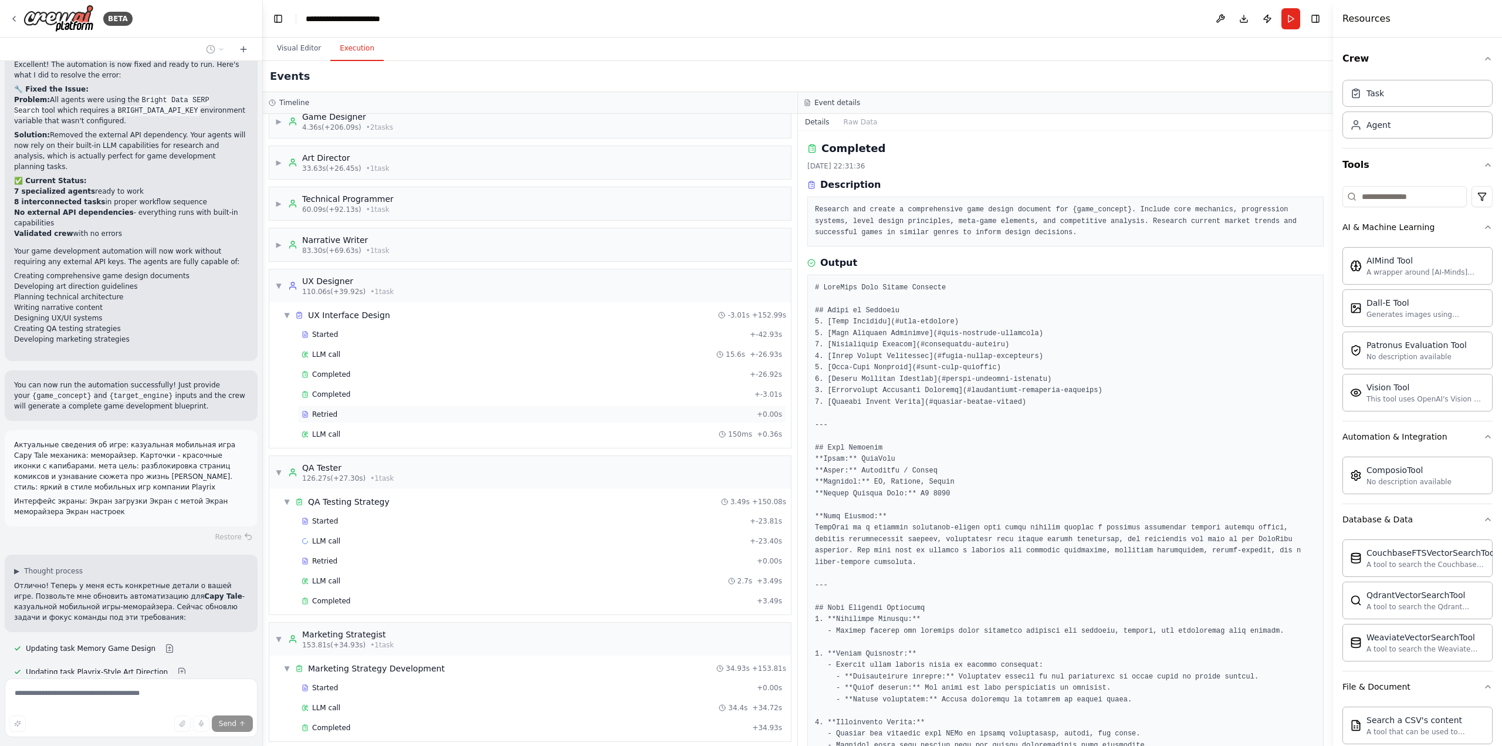
scroll to position [24, 0]
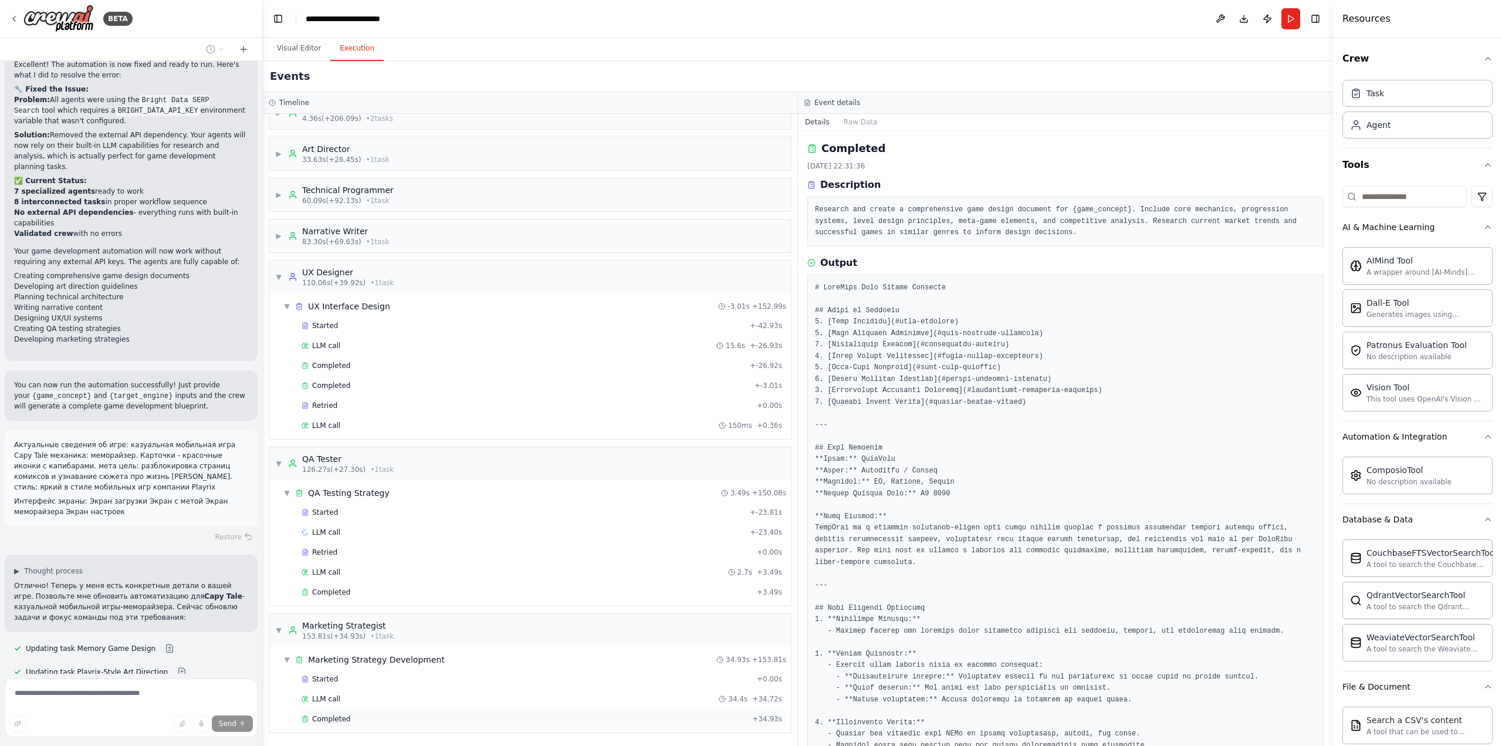
click at [332, 719] on span "Completed" at bounding box center [331, 718] width 38 height 9
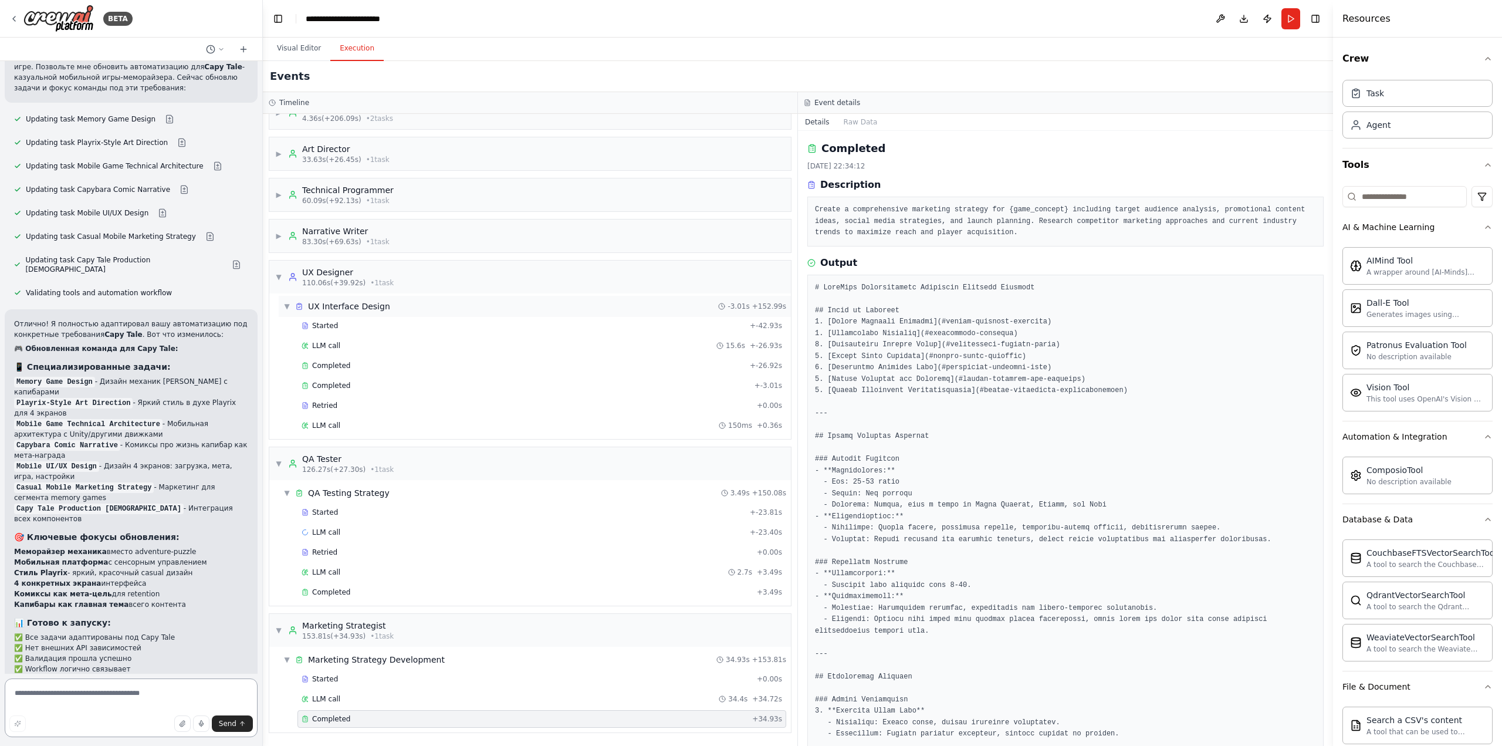
scroll to position [3127, 0]
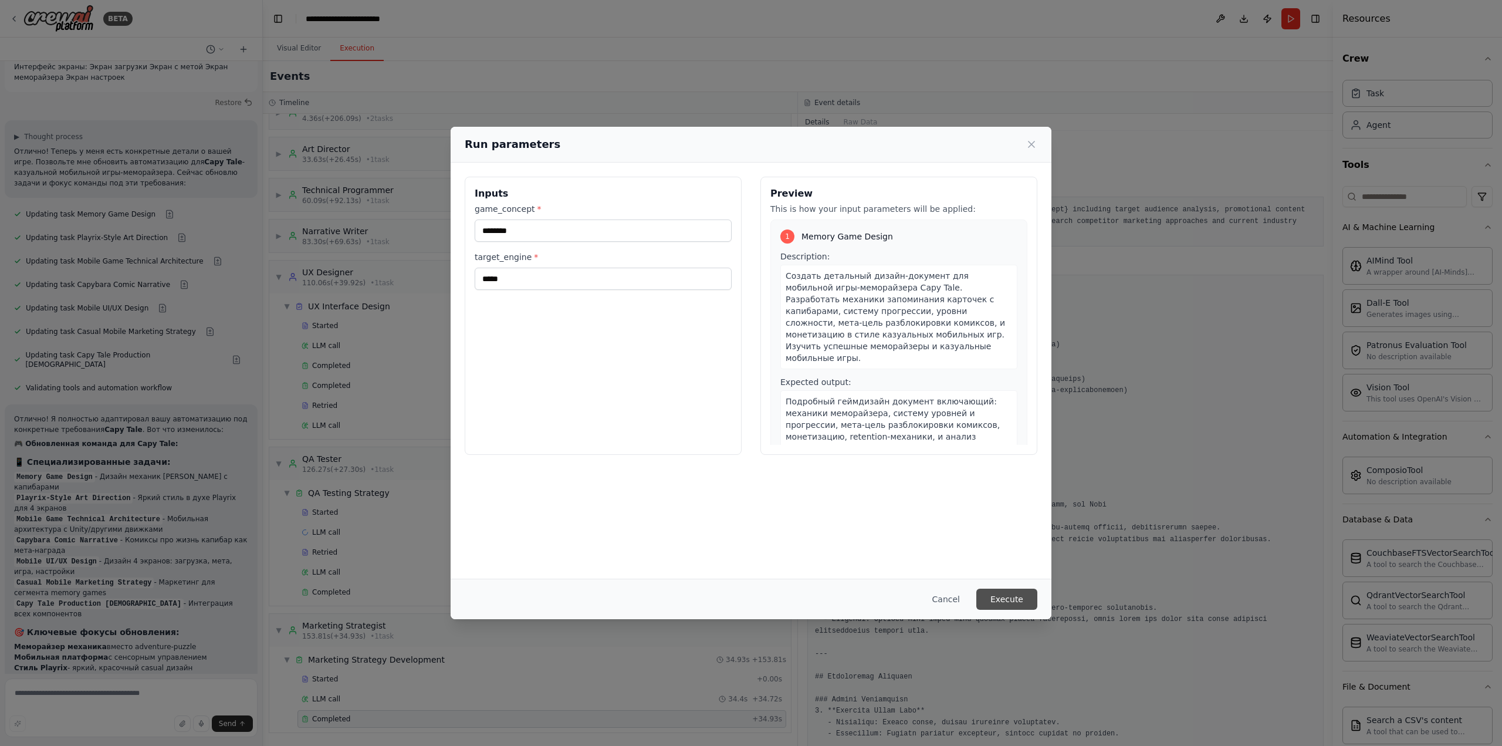
click at [1008, 599] on button "Execute" at bounding box center [1007, 599] width 61 height 21
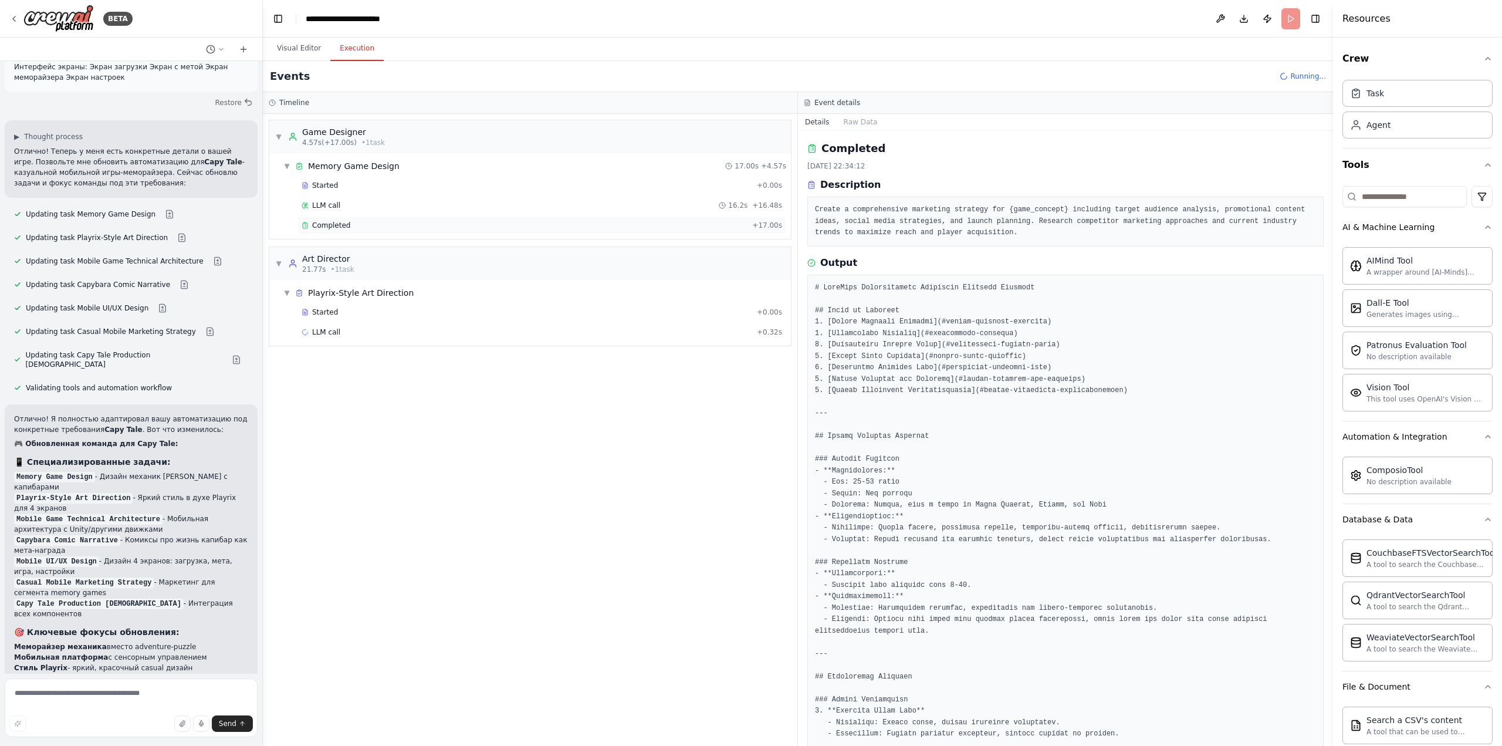
click at [335, 224] on span "Completed" at bounding box center [331, 225] width 38 height 9
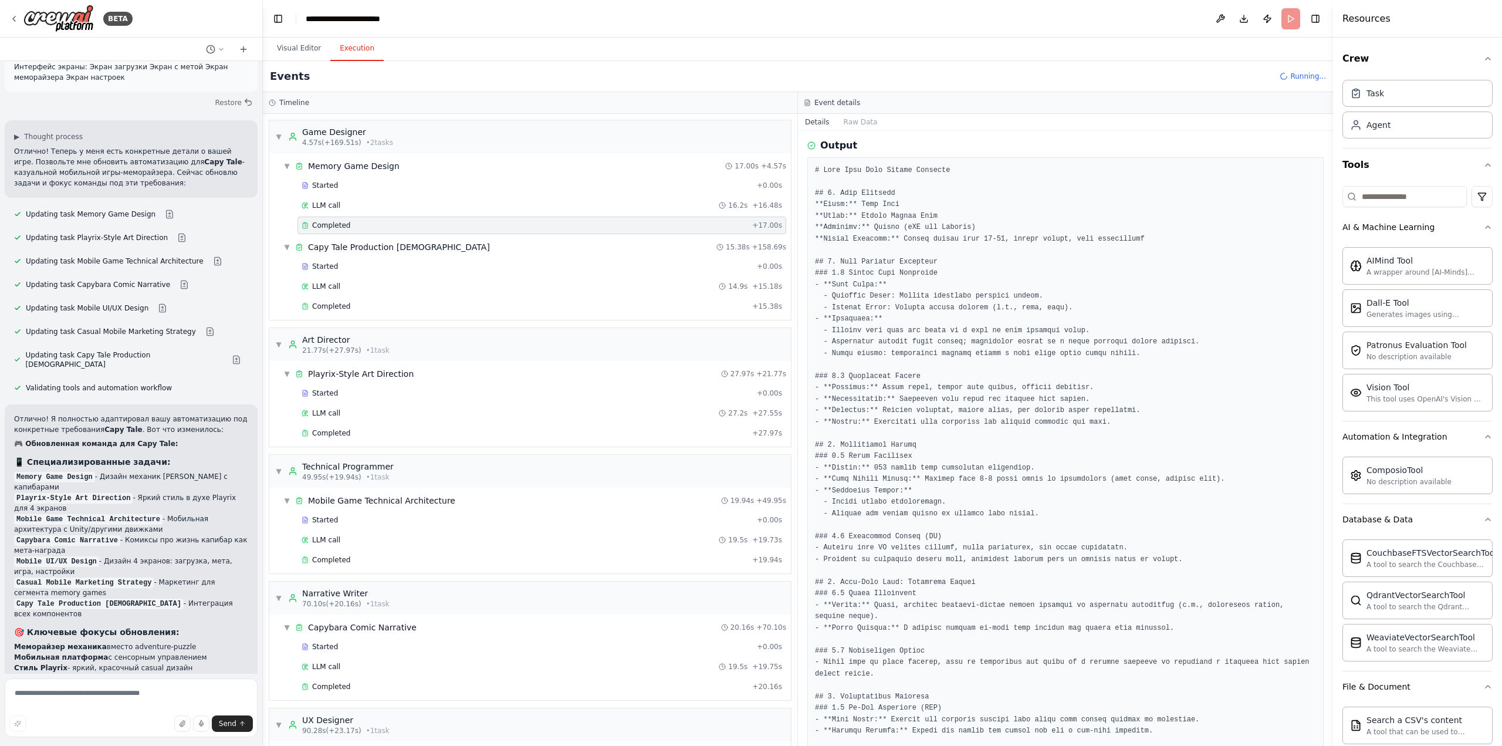
scroll to position [3127, 0]
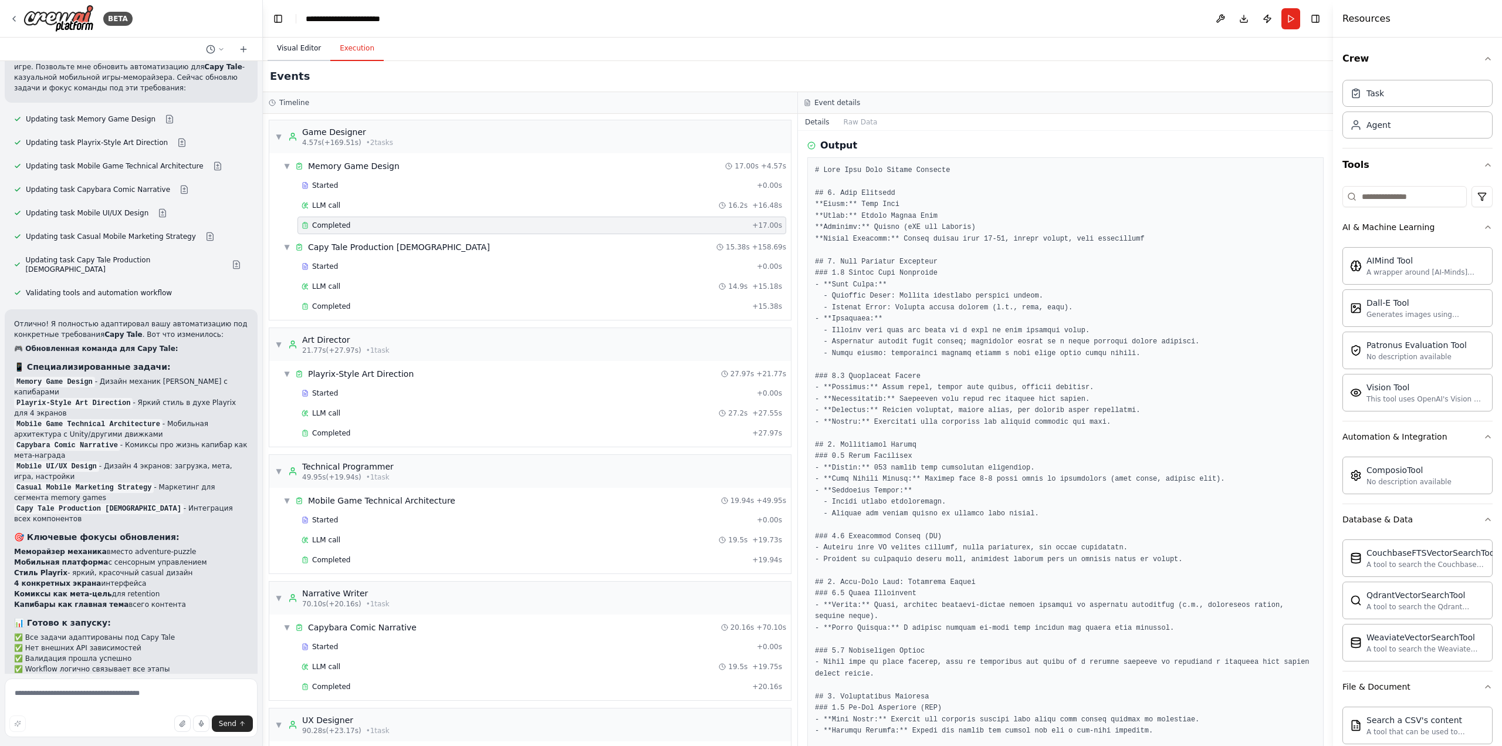
click at [308, 48] on button "Visual Editor" at bounding box center [299, 48] width 63 height 25
click at [356, 48] on button "Execution" at bounding box center [356, 48] width 53 height 25
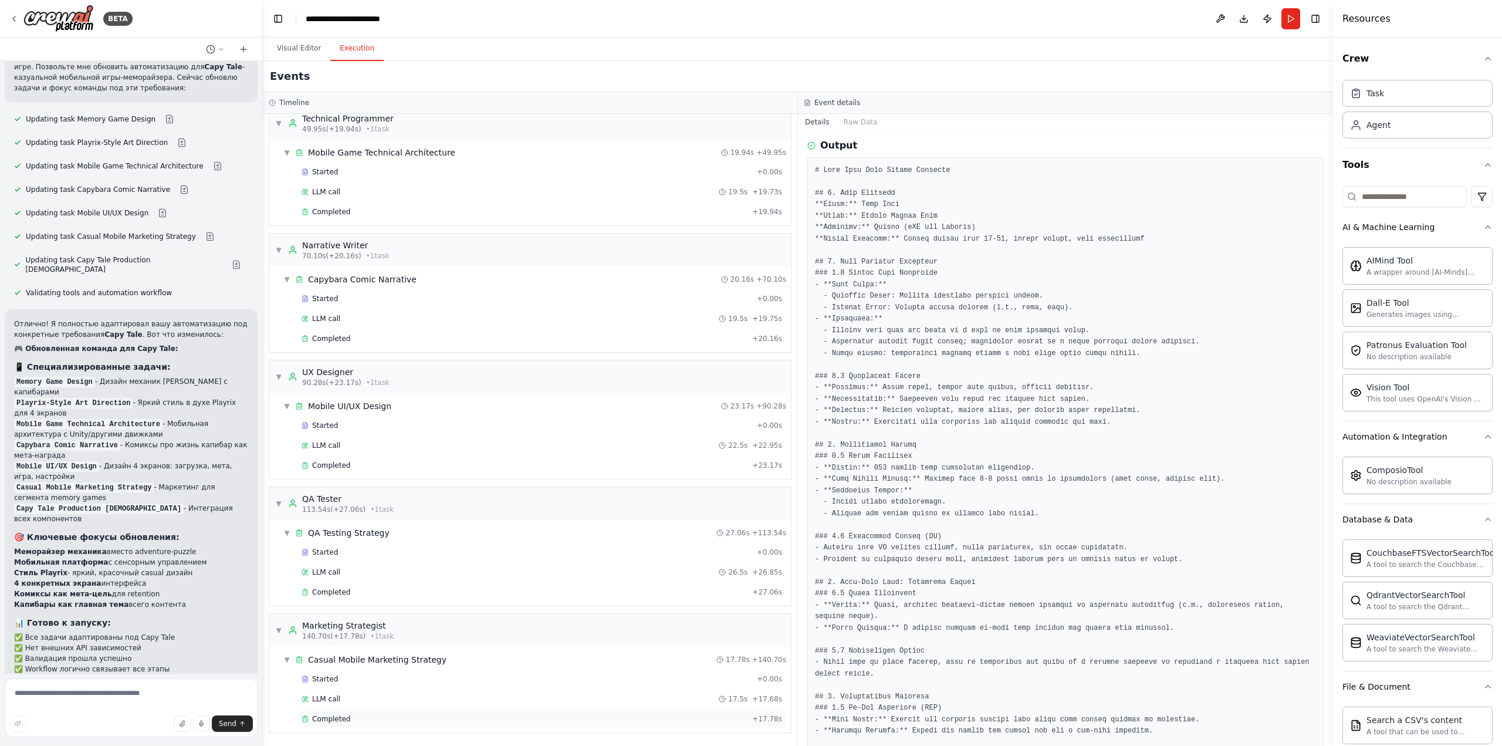
click at [336, 721] on span "Completed" at bounding box center [331, 718] width 38 height 9
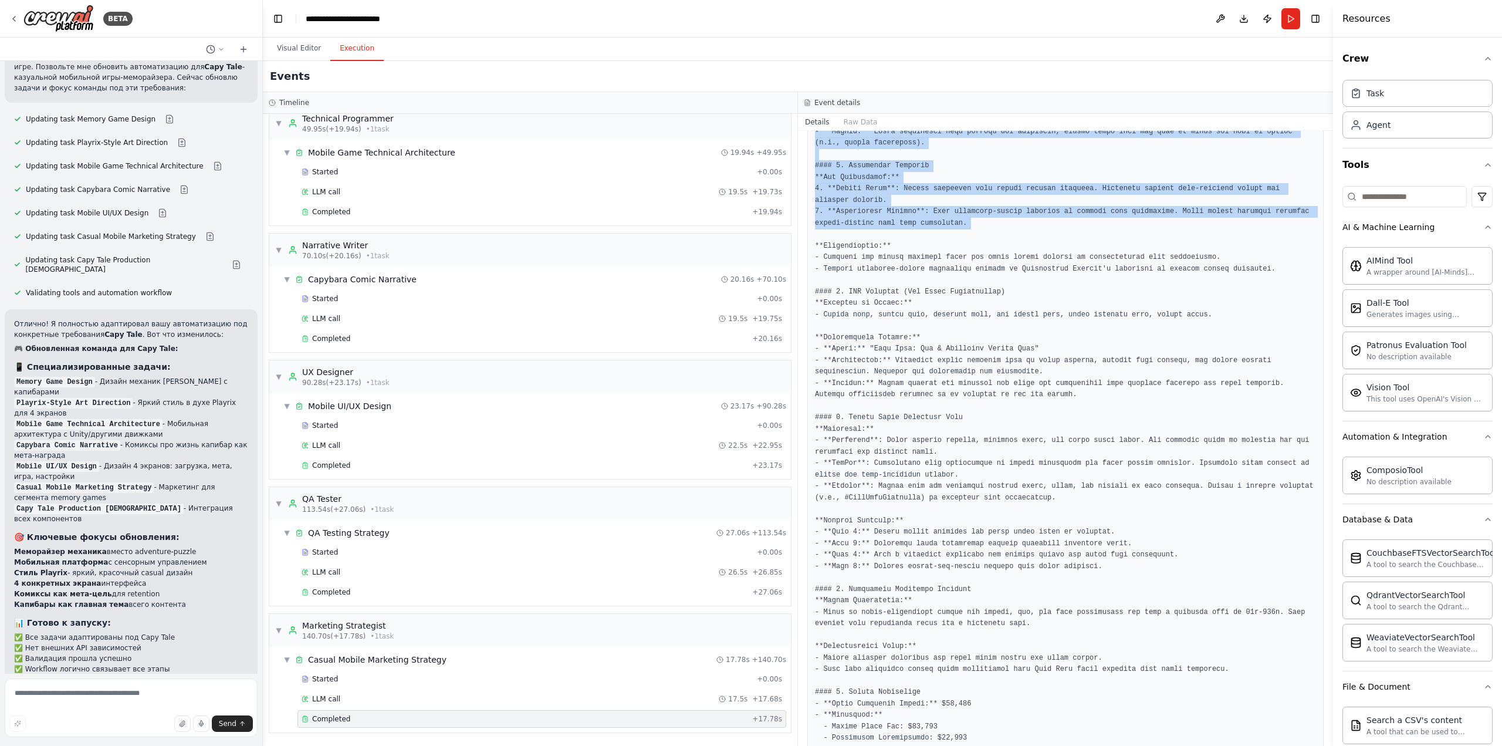
scroll to position [650, 0]
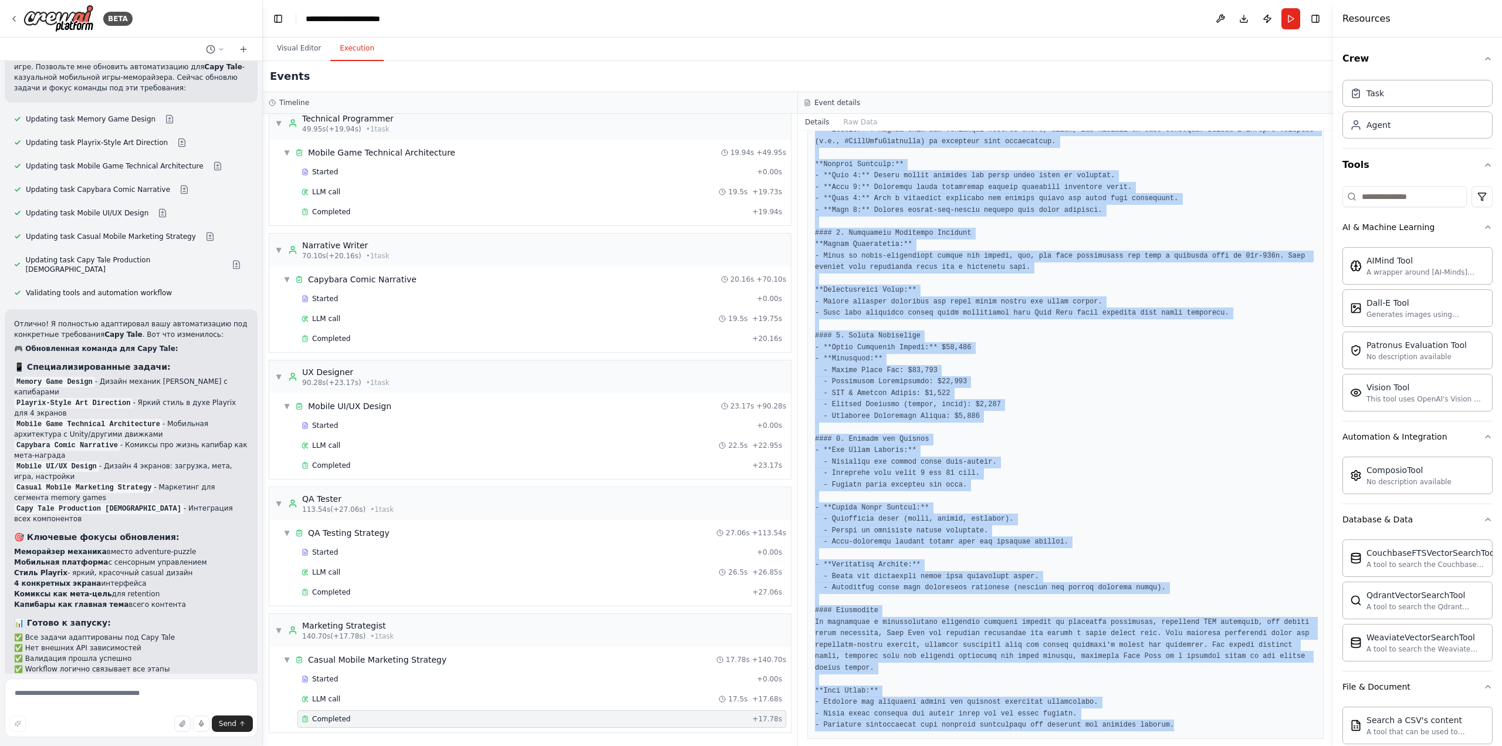
drag, startPoint x: 812, startPoint y: 170, endPoint x: 1153, endPoint y: 715, distance: 643.2
click at [1153, 715] on div at bounding box center [1066, 182] width 516 height 1114
copy pre "### Comprehensive Marketing Strategy for Capy Tale #### 1. Target Audience Anal…"
click at [994, 430] on pre at bounding box center [1065, 182] width 501 height 1099
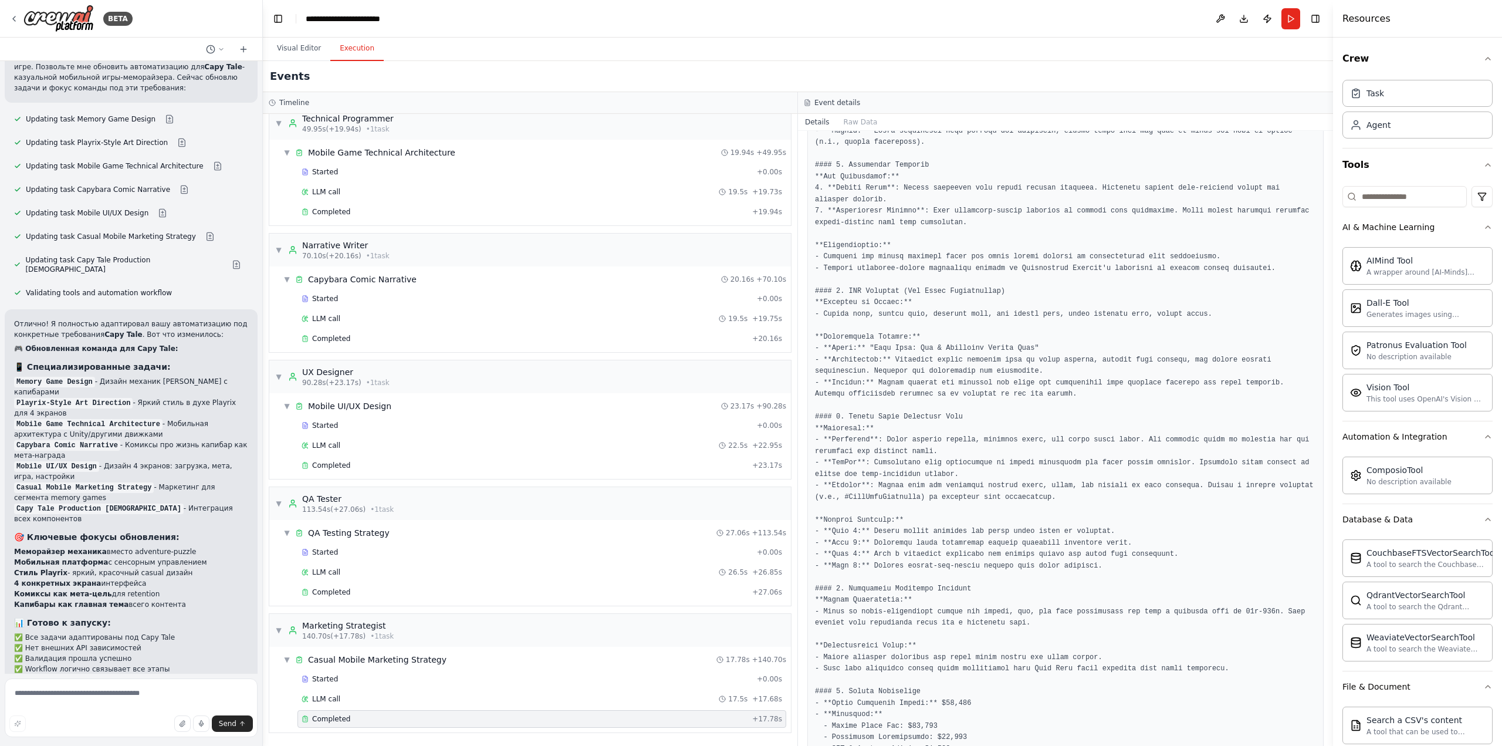
scroll to position [298, 0]
click at [332, 593] on span "Completed" at bounding box center [331, 591] width 38 height 9
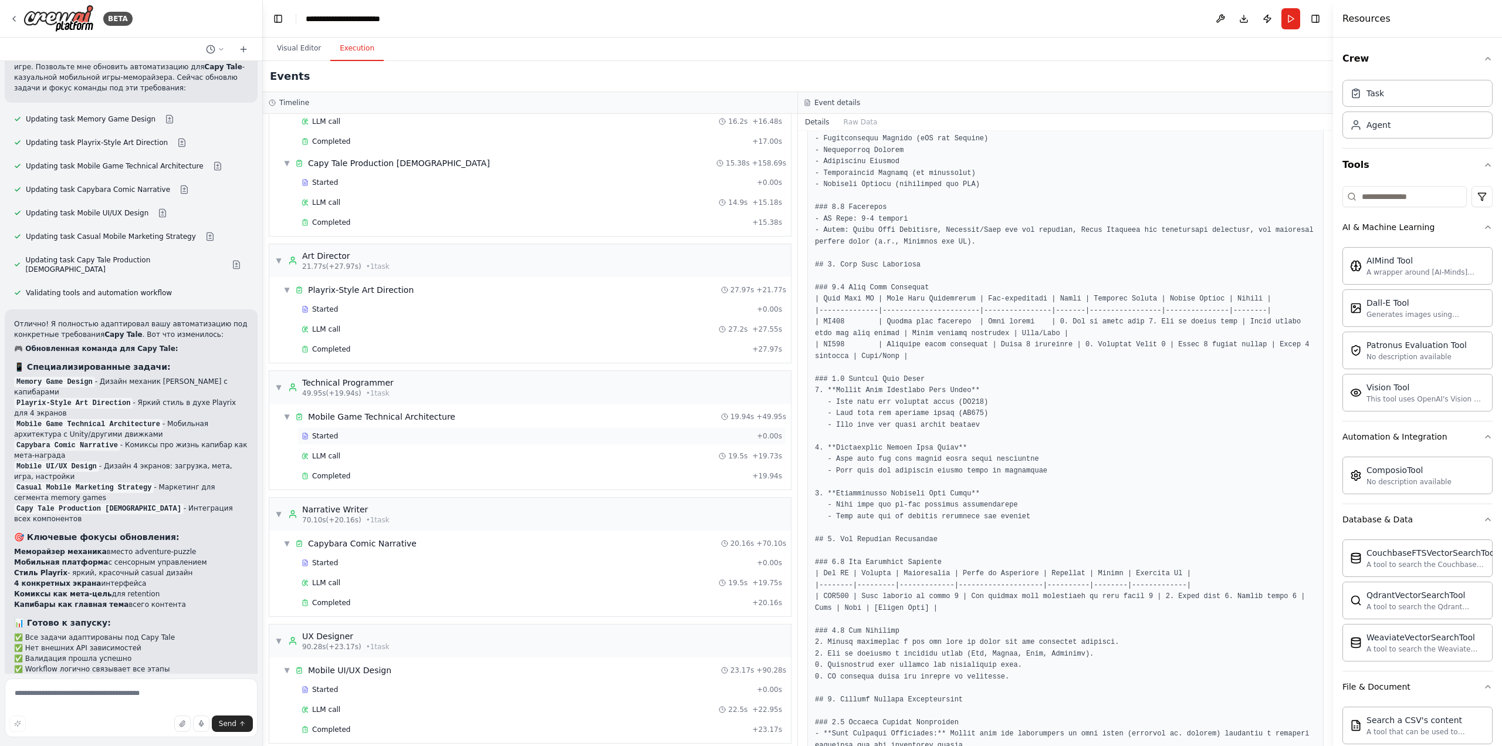
scroll to position [0, 0]
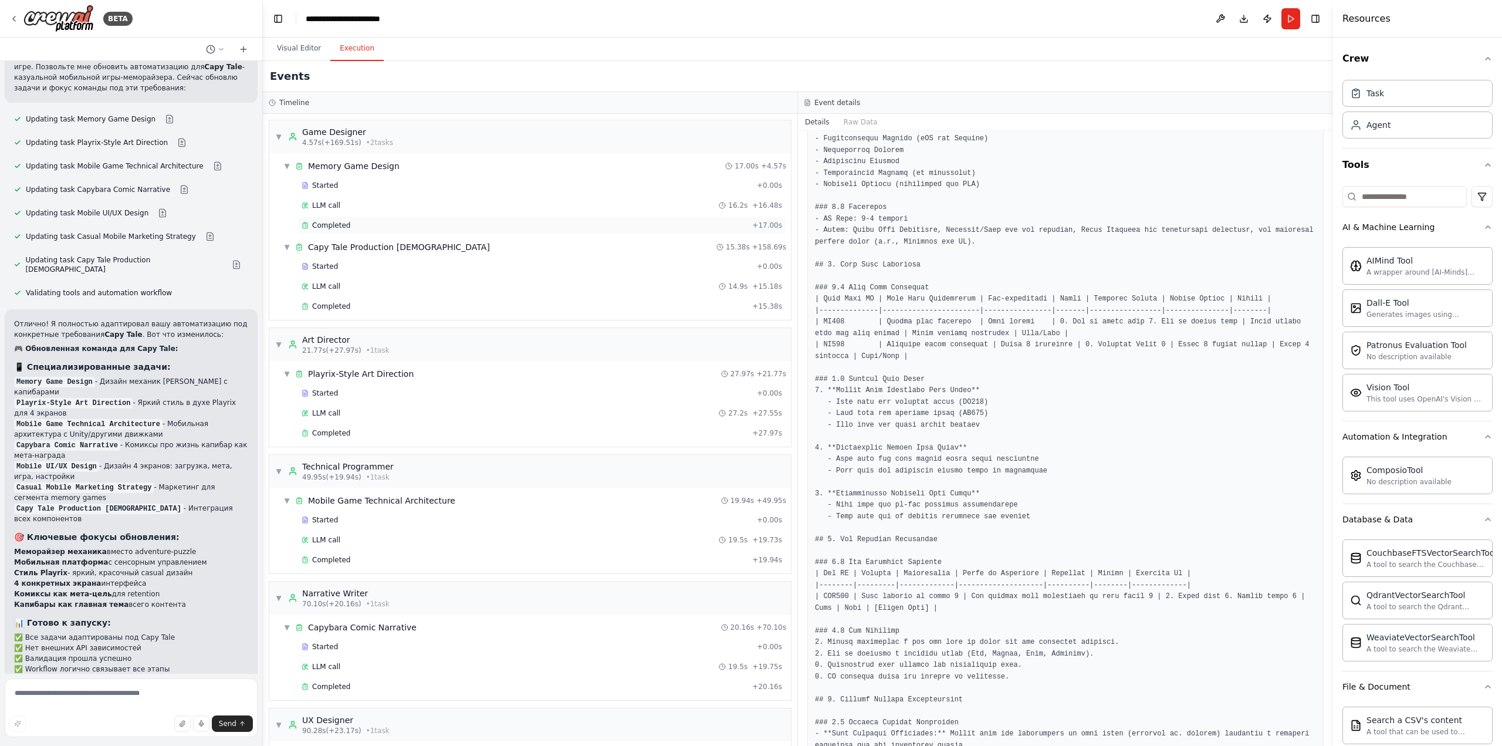
click at [329, 227] on span "Completed" at bounding box center [331, 225] width 38 height 9
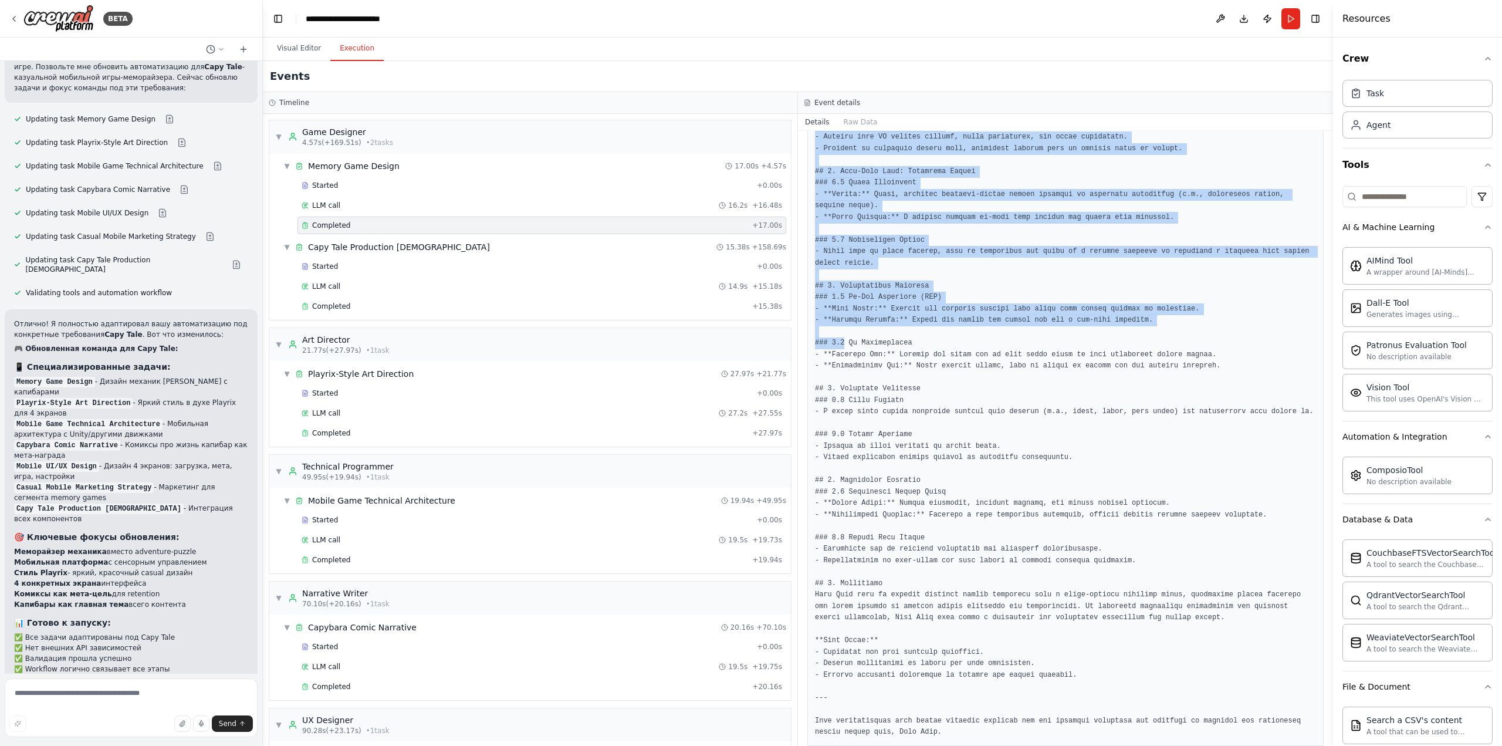
scroll to position [535, 0]
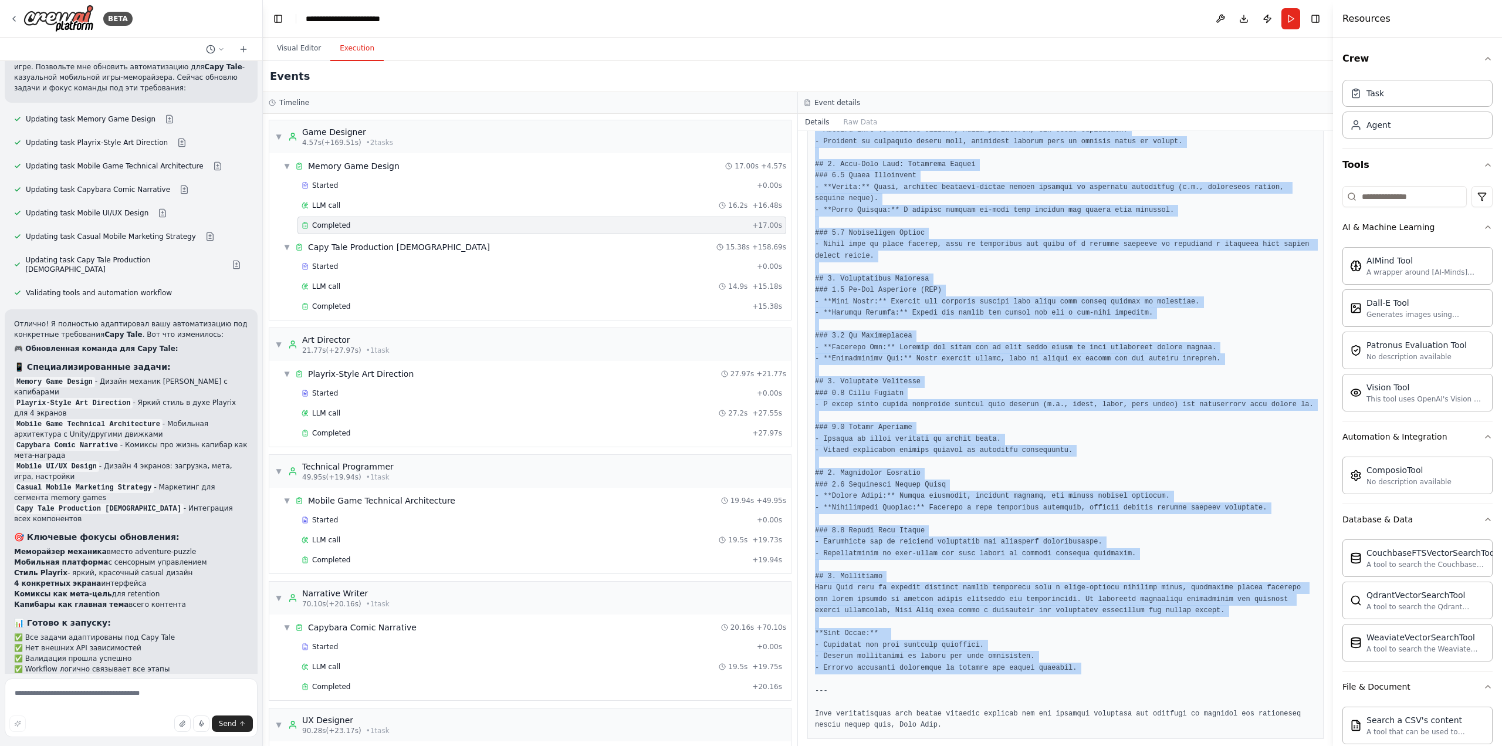
drag, startPoint x: 815, startPoint y: 286, endPoint x: 1065, endPoint y: 659, distance: 449.1
click at [1065, 659] on div at bounding box center [1066, 238] width 516 height 999
copy pre "# Capy Tale Game Design Document ## 1. Game Overview **Title:** Capy Tale **Gen…"
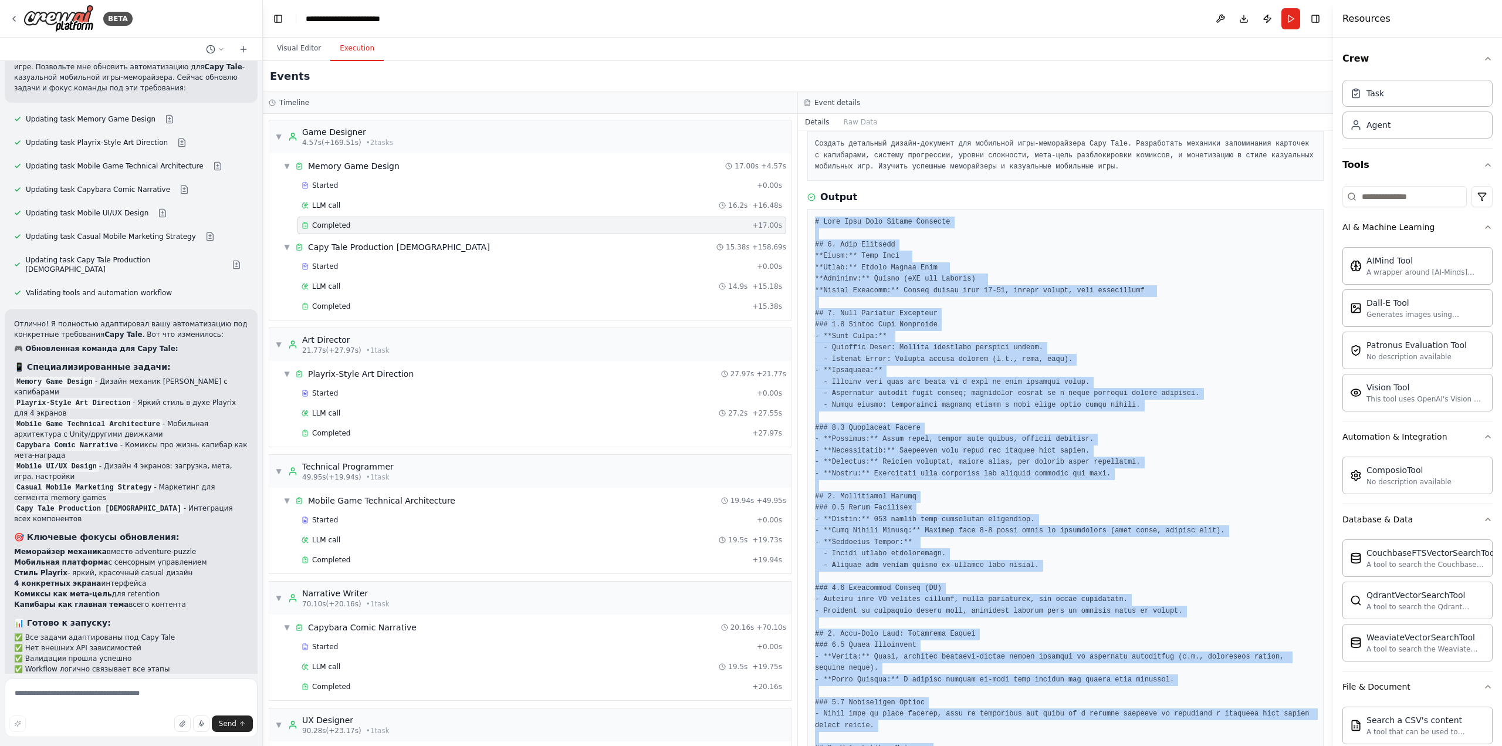
scroll to position [0, 0]
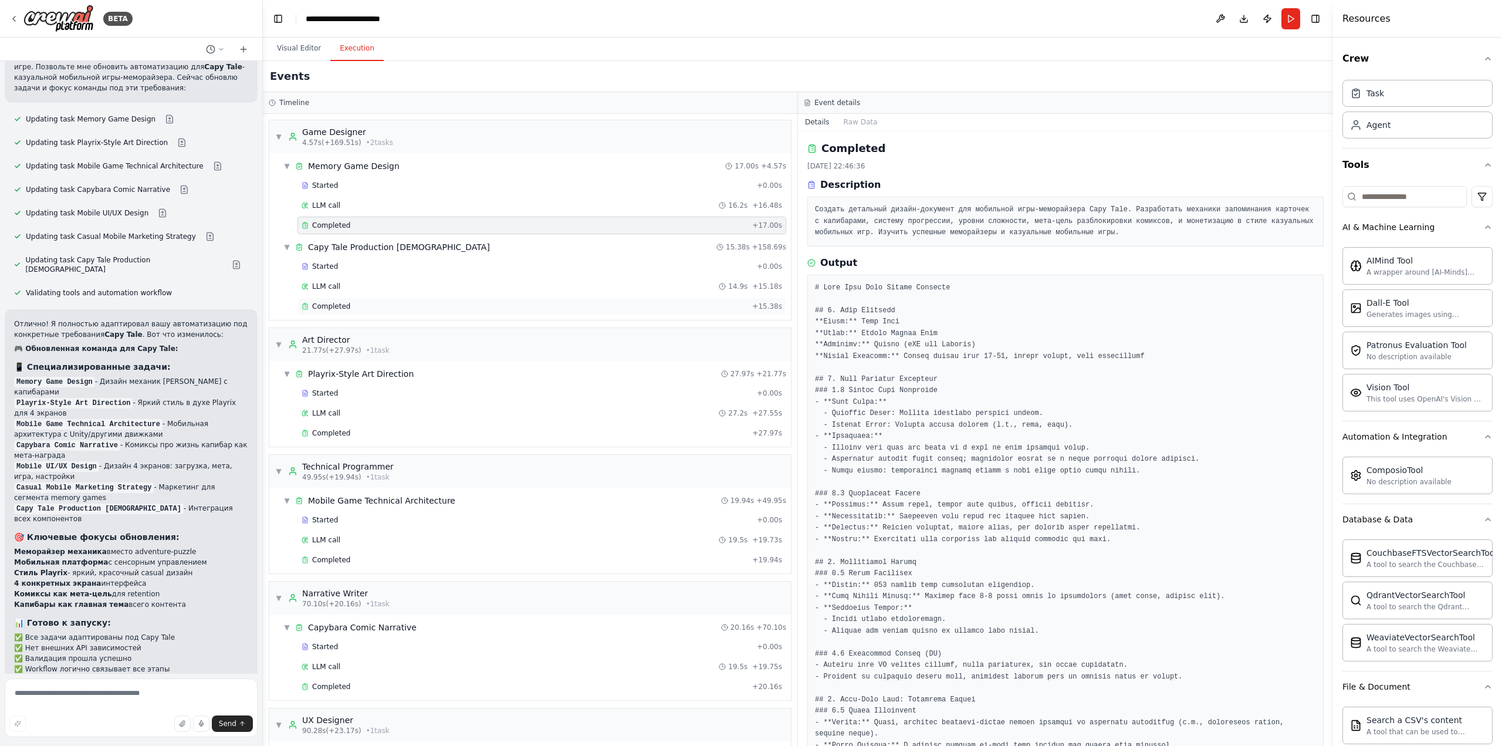
click at [333, 306] on span "Completed" at bounding box center [331, 306] width 38 height 9
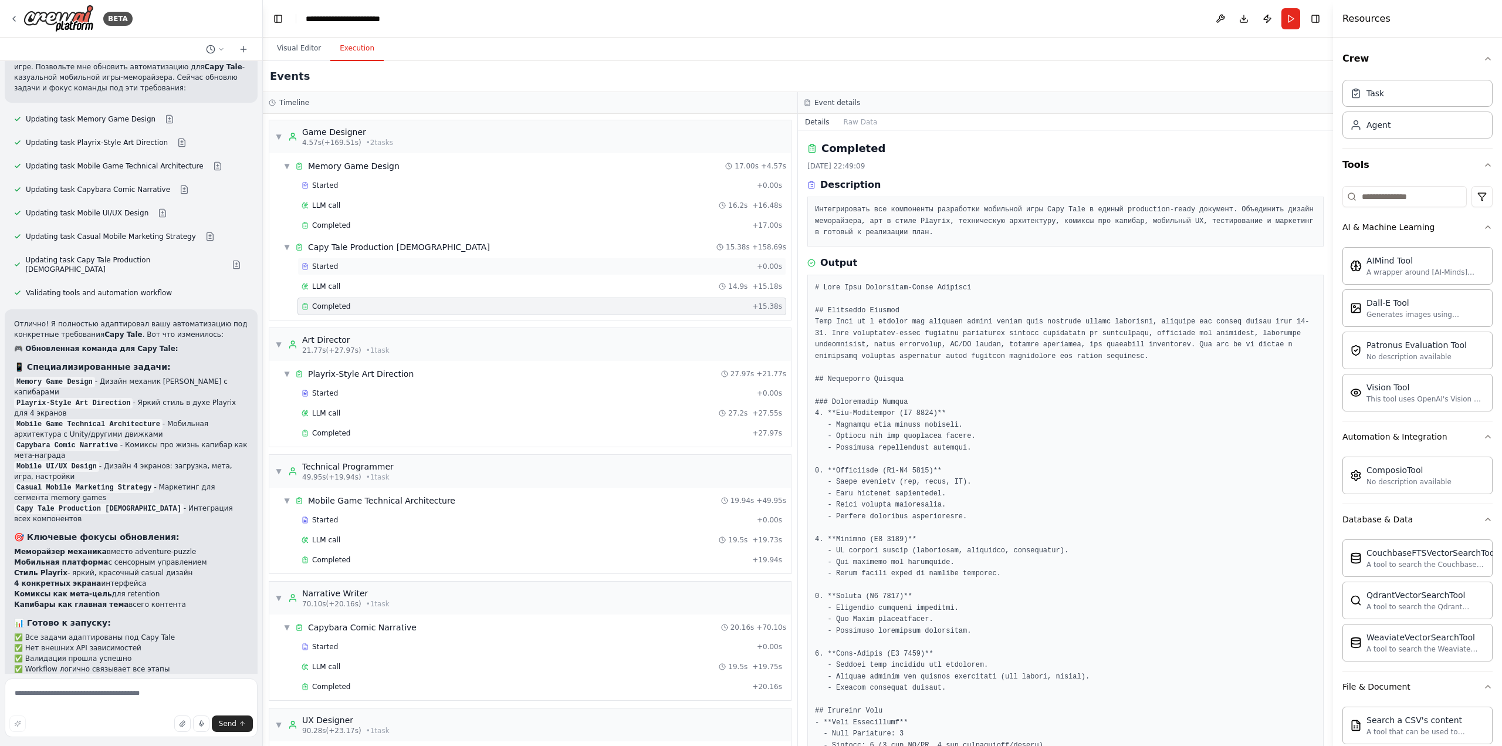
click at [335, 262] on div "Started" at bounding box center [527, 266] width 451 height 9
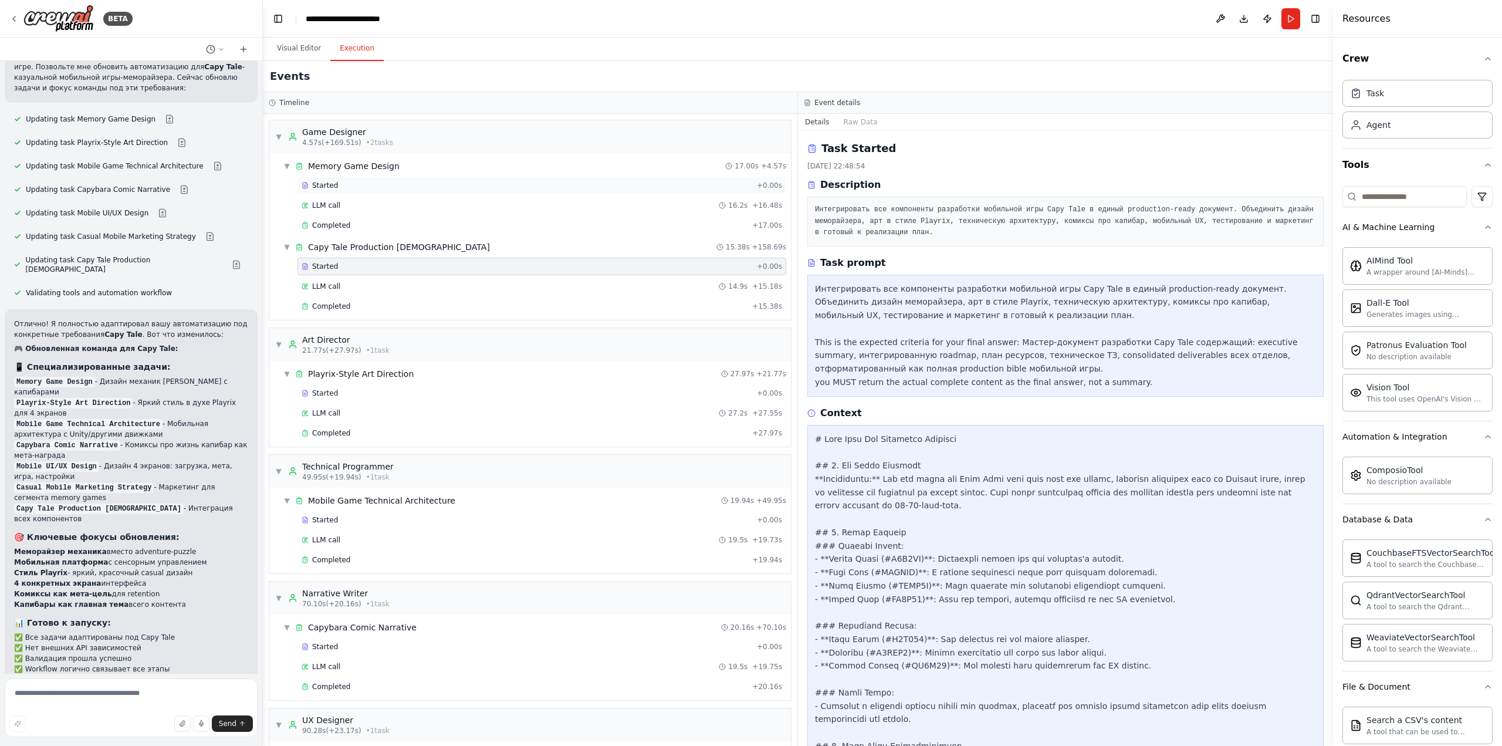
click at [335, 185] on div "Started" at bounding box center [527, 185] width 451 height 9
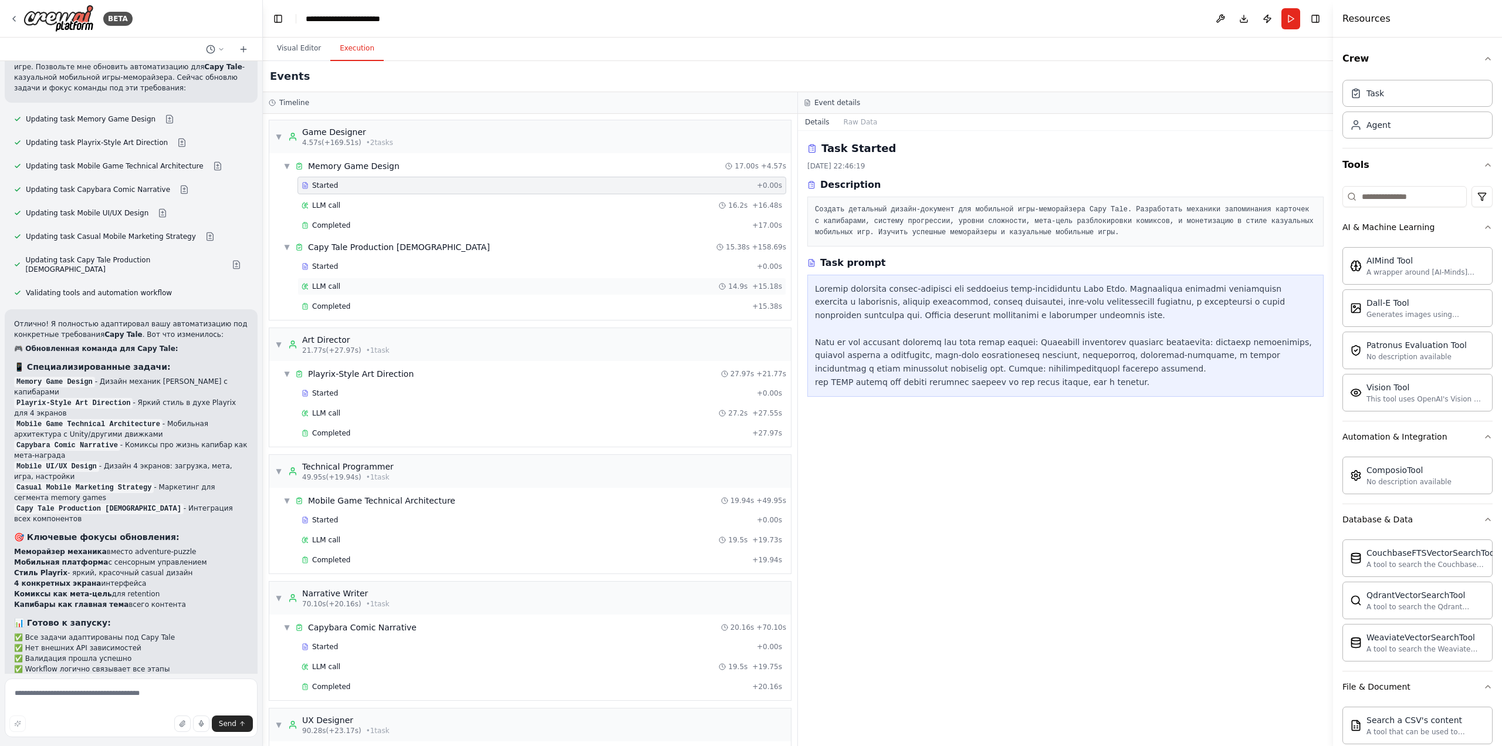
click at [339, 288] on div "LLM call 14.9s + 15.18s" at bounding box center [542, 286] width 481 height 9
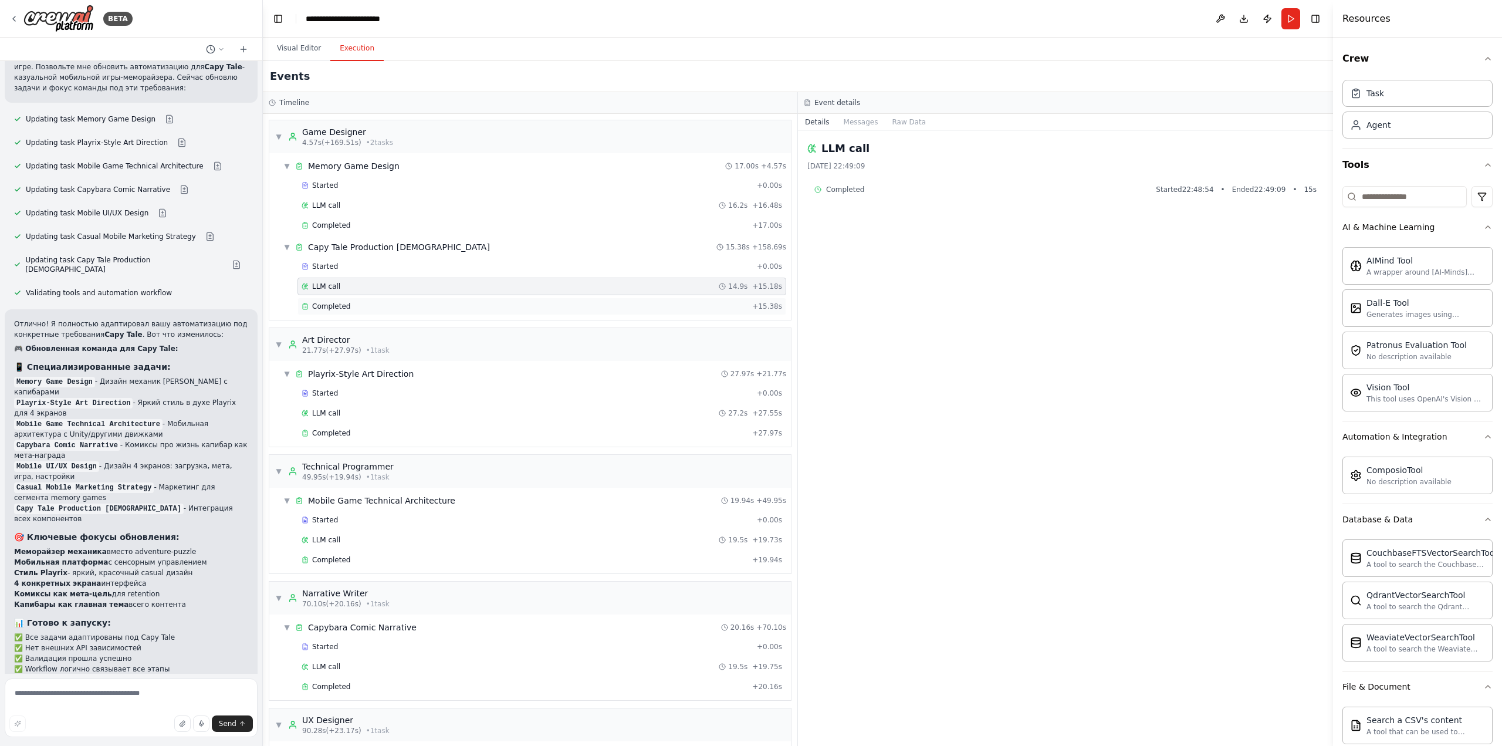
click at [336, 311] on div "Completed + 15.38s" at bounding box center [542, 307] width 489 height 18
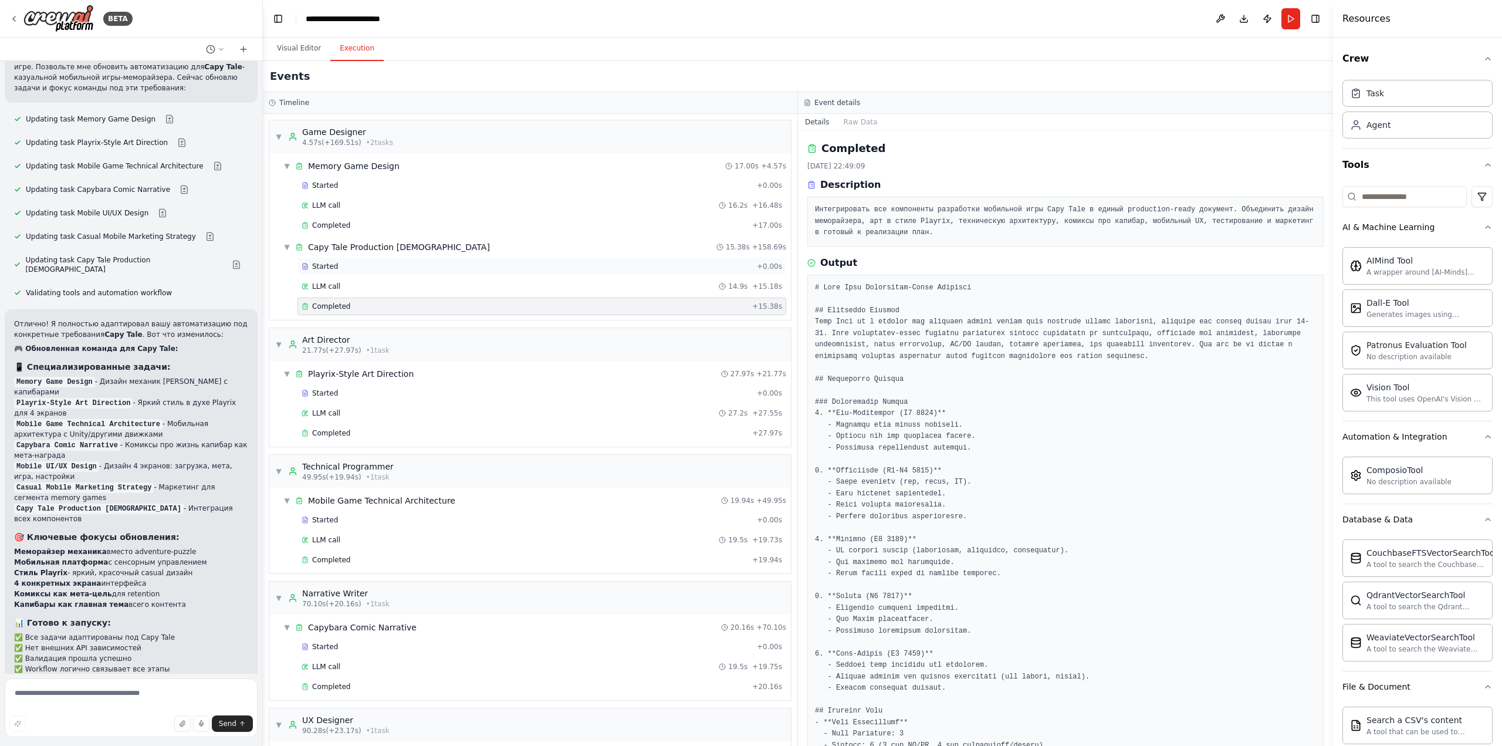
click at [339, 271] on div "Started + 0.00s" at bounding box center [542, 267] width 489 height 18
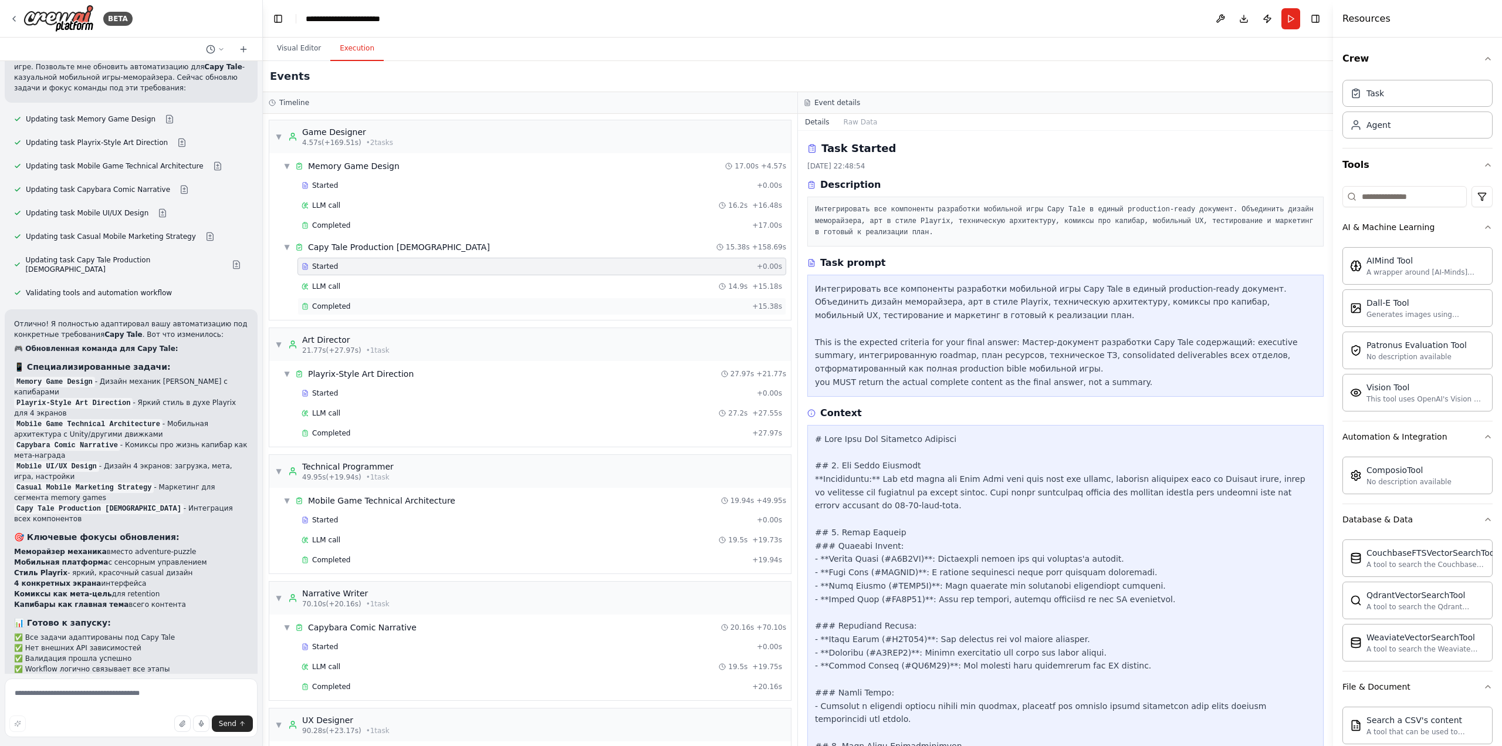
click at [341, 306] on span "Completed" at bounding box center [331, 306] width 38 height 9
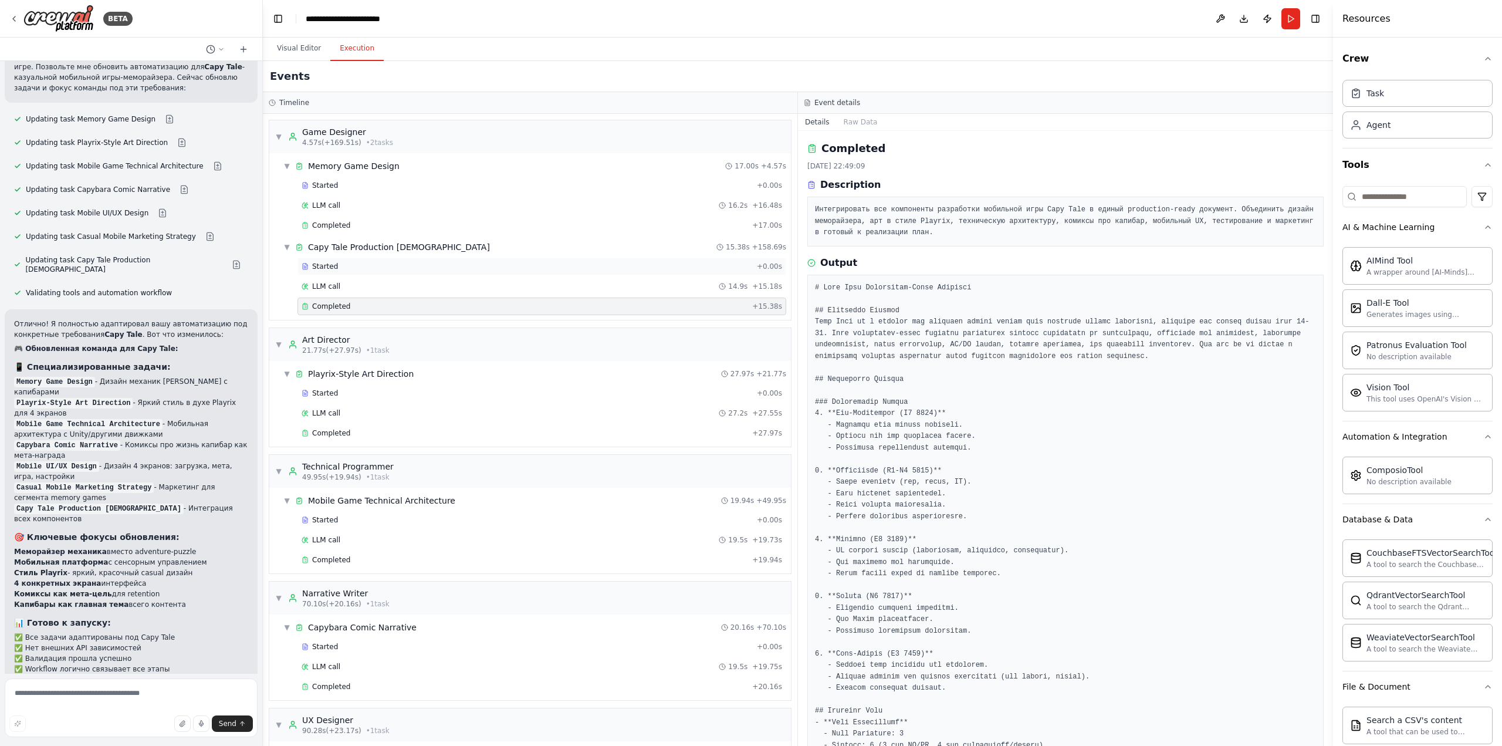
click at [337, 264] on div "Started" at bounding box center [527, 266] width 451 height 9
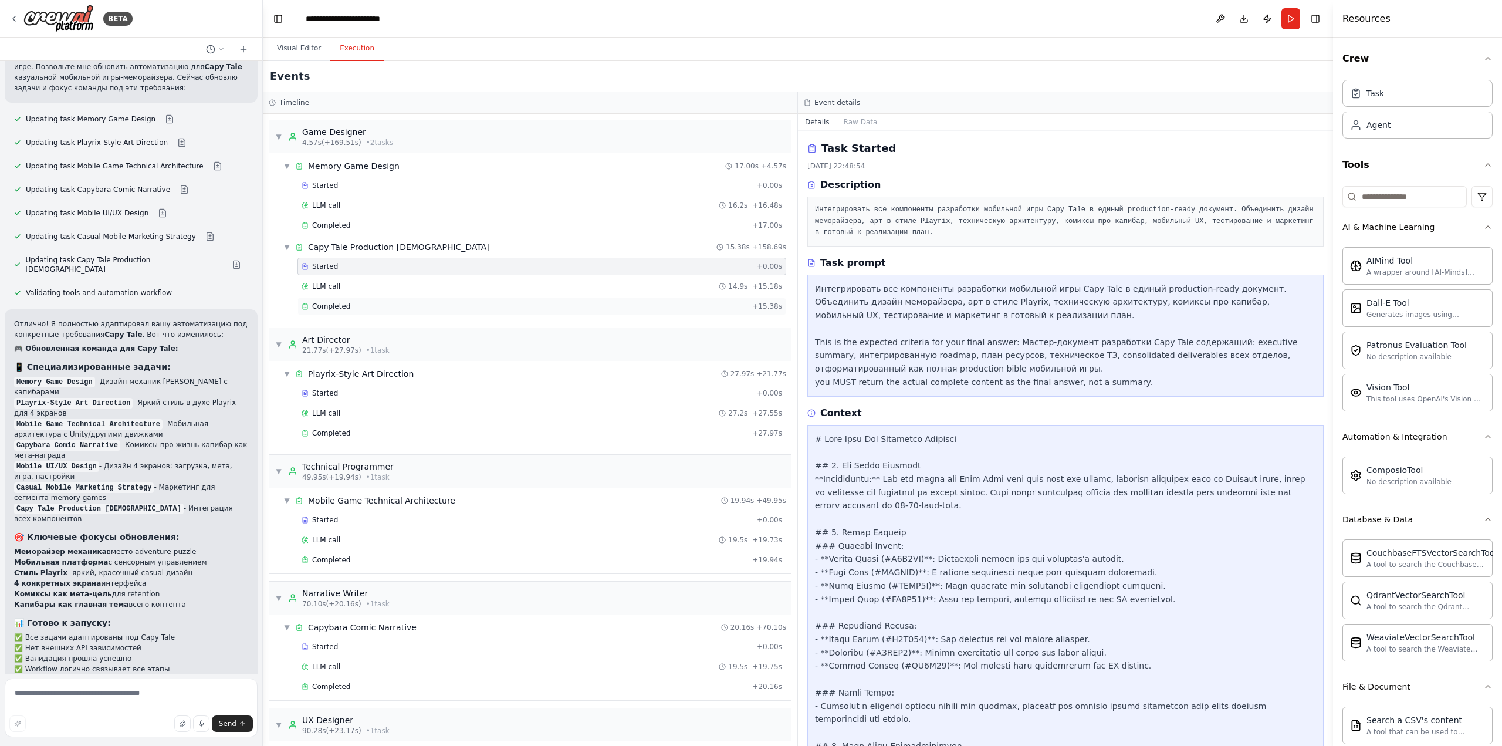
click at [337, 308] on span "Completed" at bounding box center [331, 306] width 38 height 9
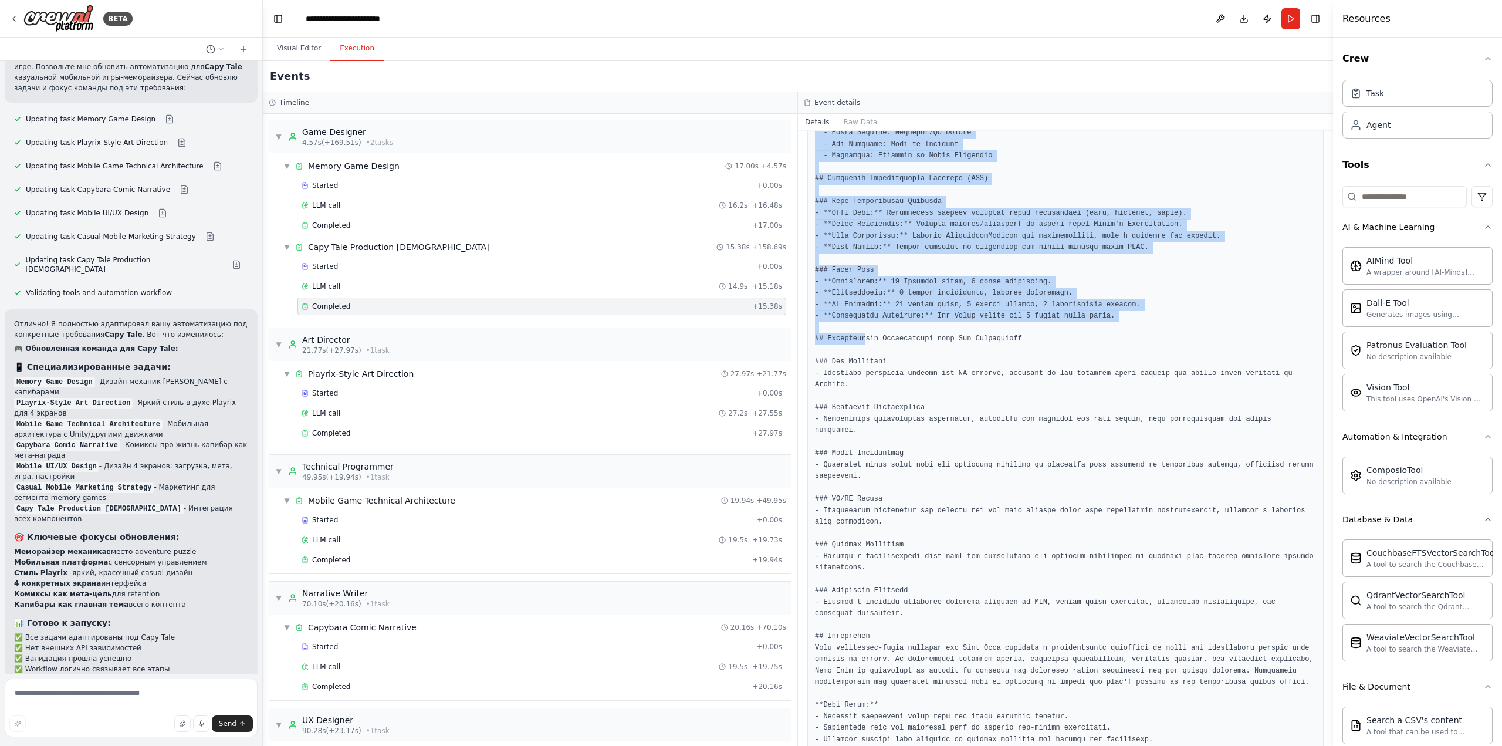
scroll to position [718, 0]
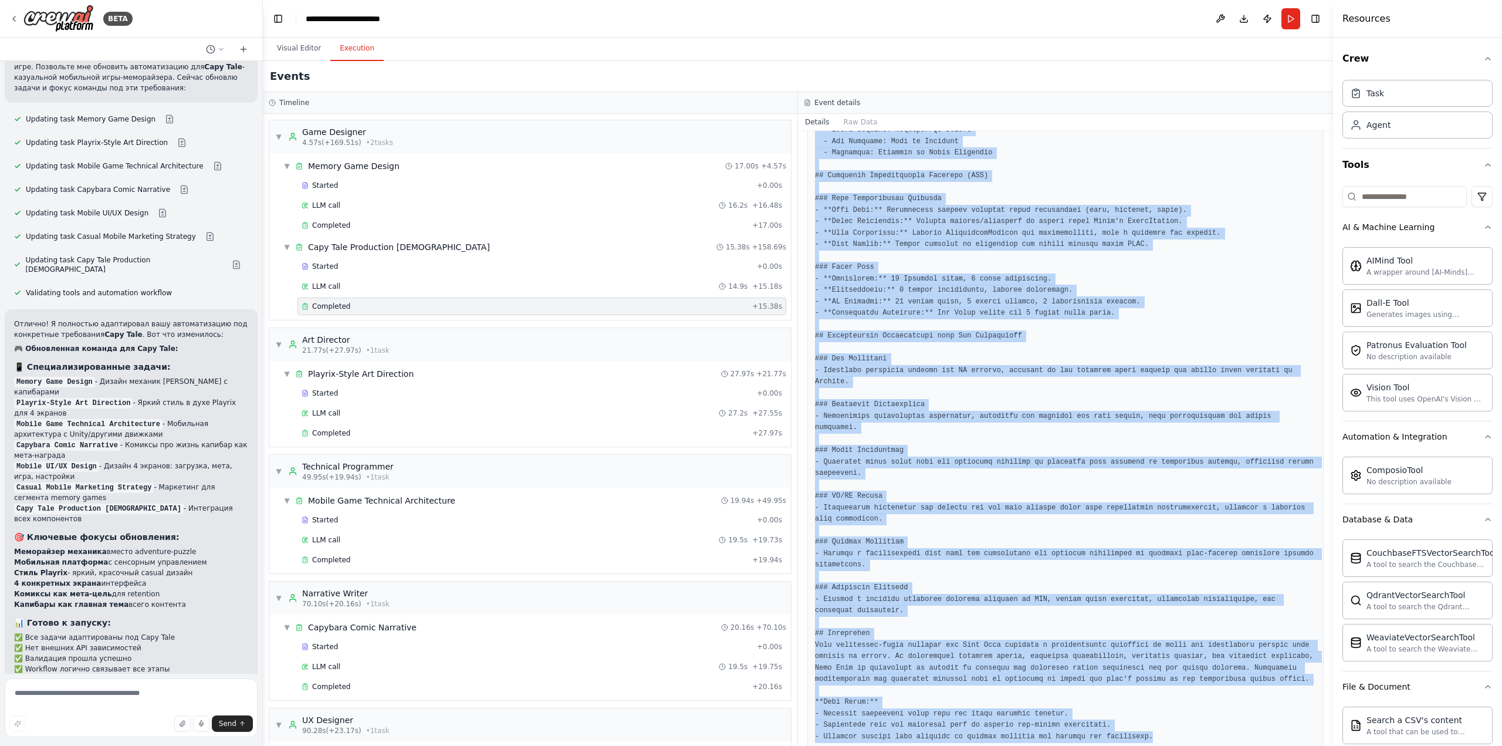
drag, startPoint x: 816, startPoint y: 287, endPoint x: 1131, endPoint y: 715, distance: 532.2
click at [1131, 715] on pre at bounding box center [1065, 153] width 501 height 1179
copy pre "# Capy Tale Production-Ready Document ## Executive Summary Capy Tale is a vibra…"
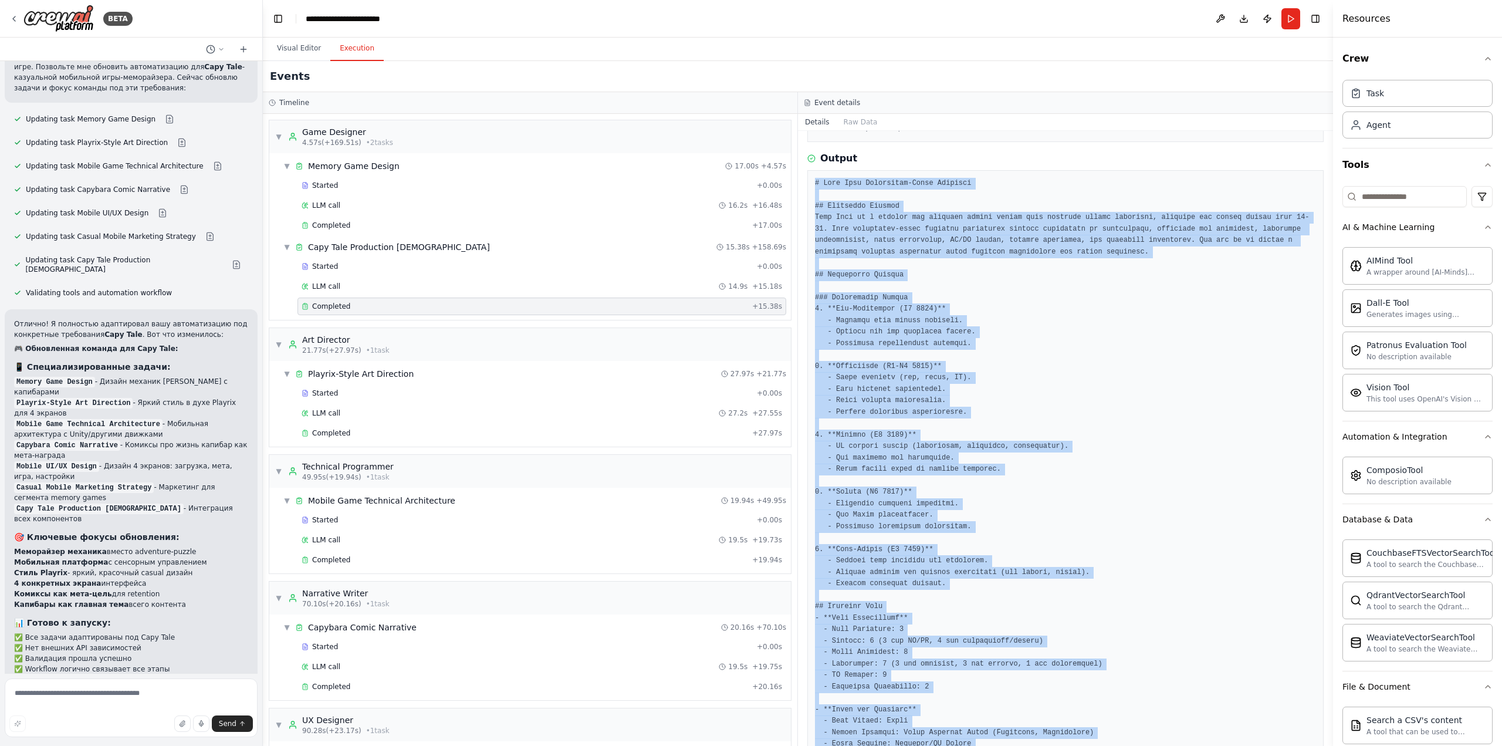
scroll to position [0, 0]
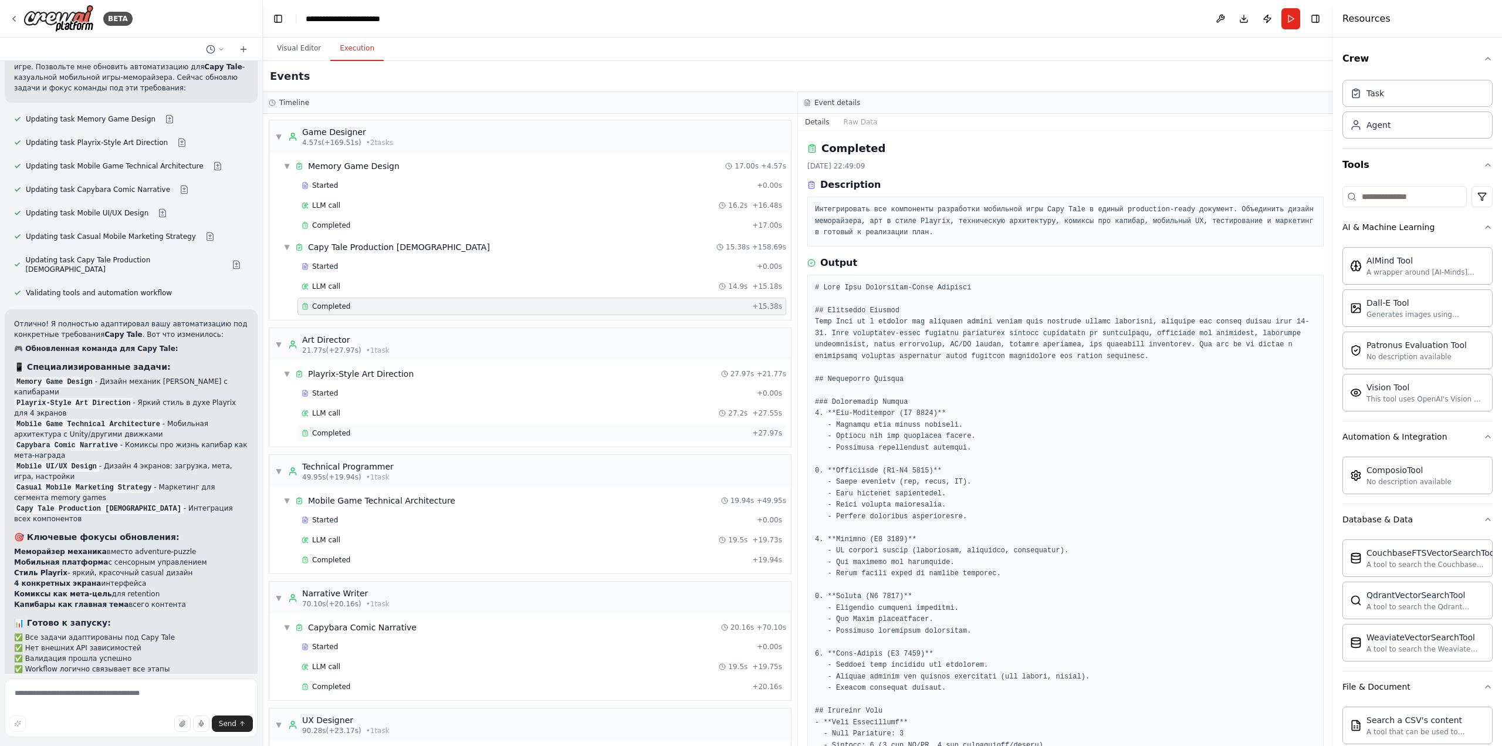
click at [324, 432] on span "Completed" at bounding box center [331, 432] width 38 height 9
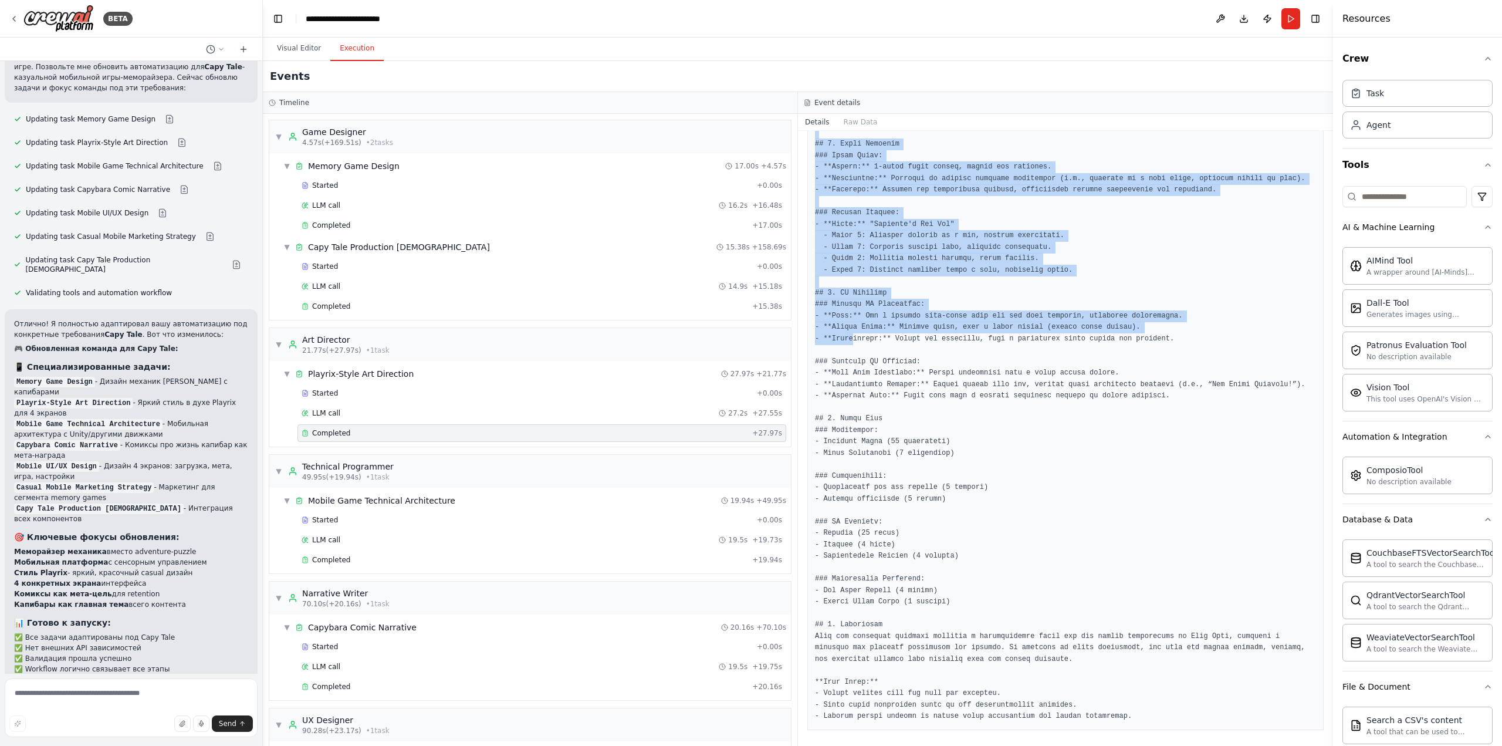
scroll to position [776, 0]
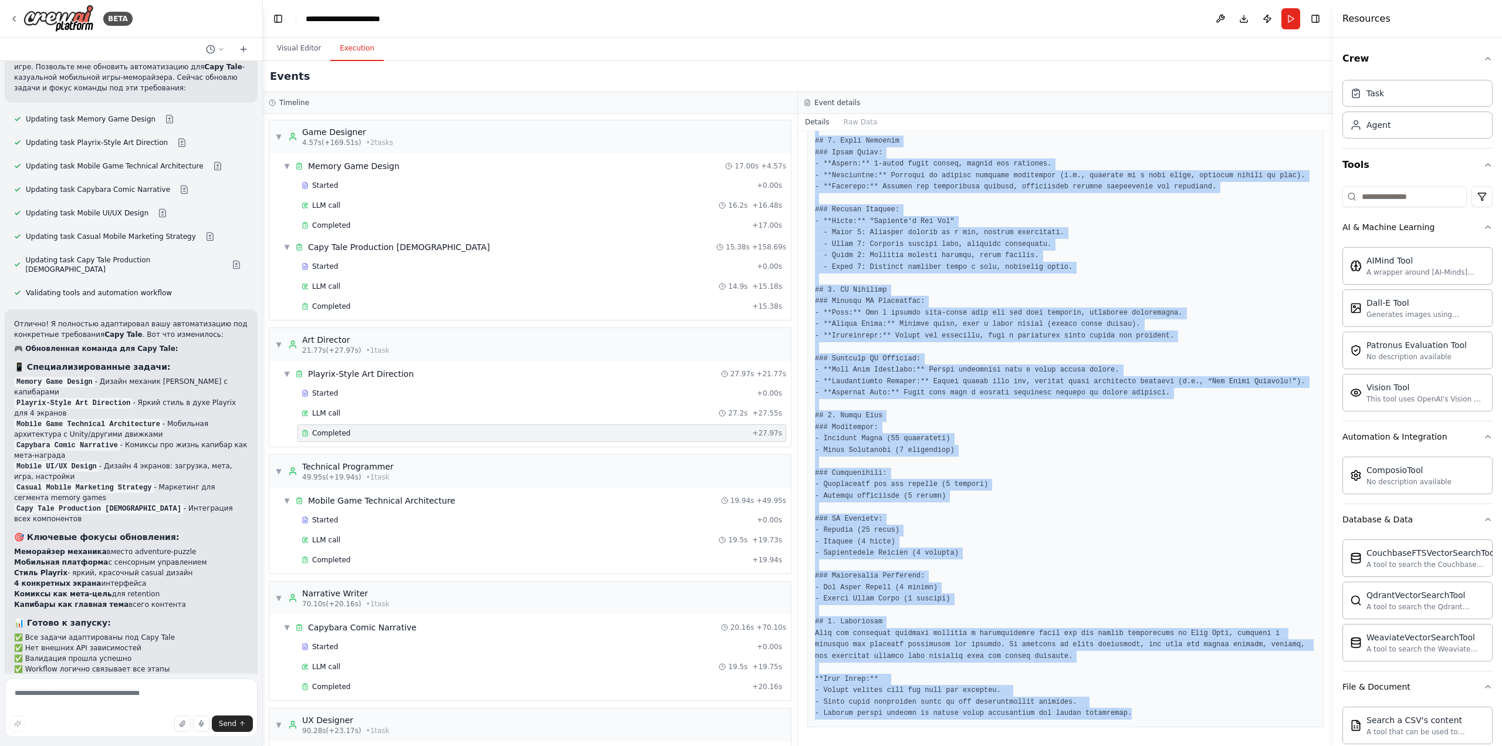
drag, startPoint x: 816, startPoint y: 286, endPoint x: 1166, endPoint y: 714, distance: 553.1
click at [1166, 714] on pre at bounding box center [1065, 112] width 501 height 1213
copy pre "# Capy Tale Art Direction Document ## 1. Art Style Overview **Inspiration:** Th…"
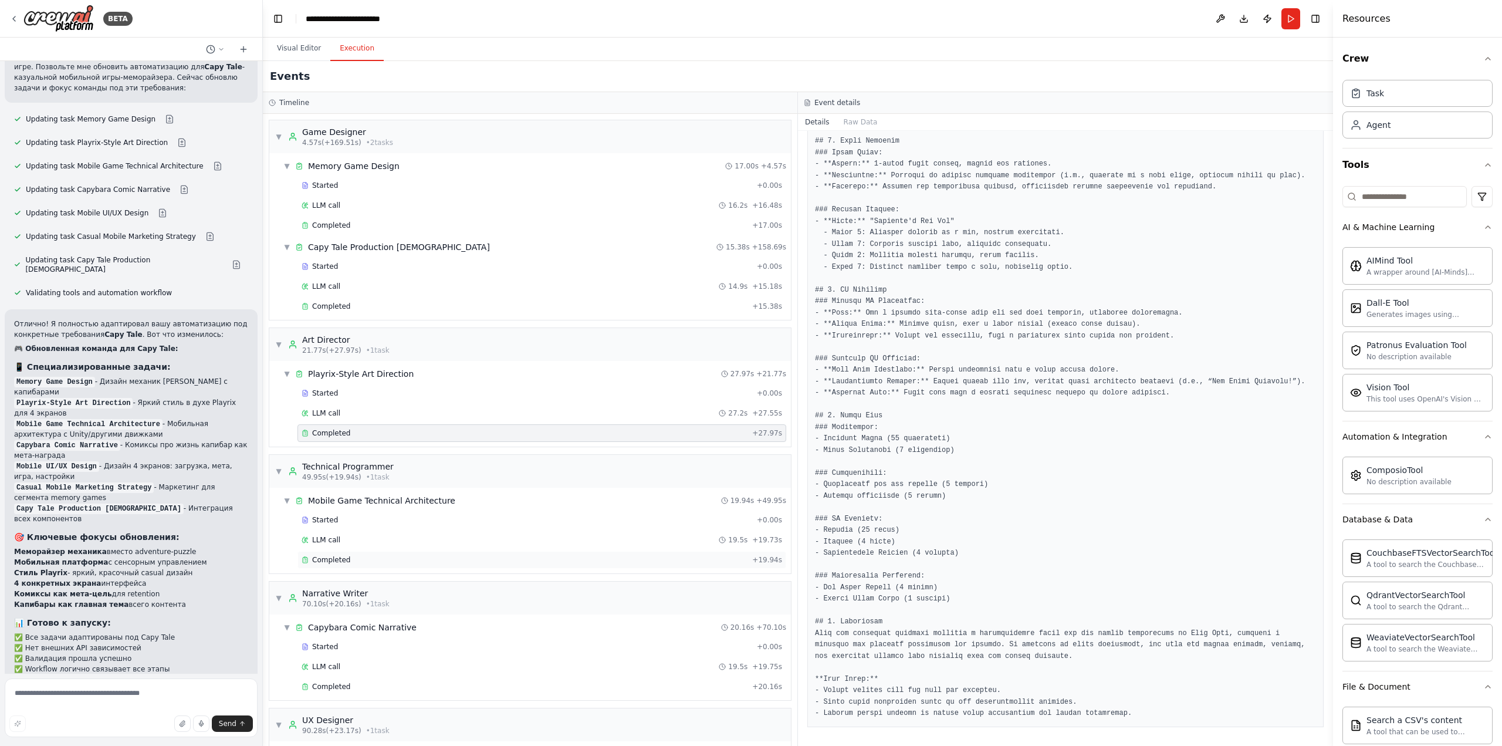
click at [330, 558] on span "Completed" at bounding box center [331, 559] width 38 height 9
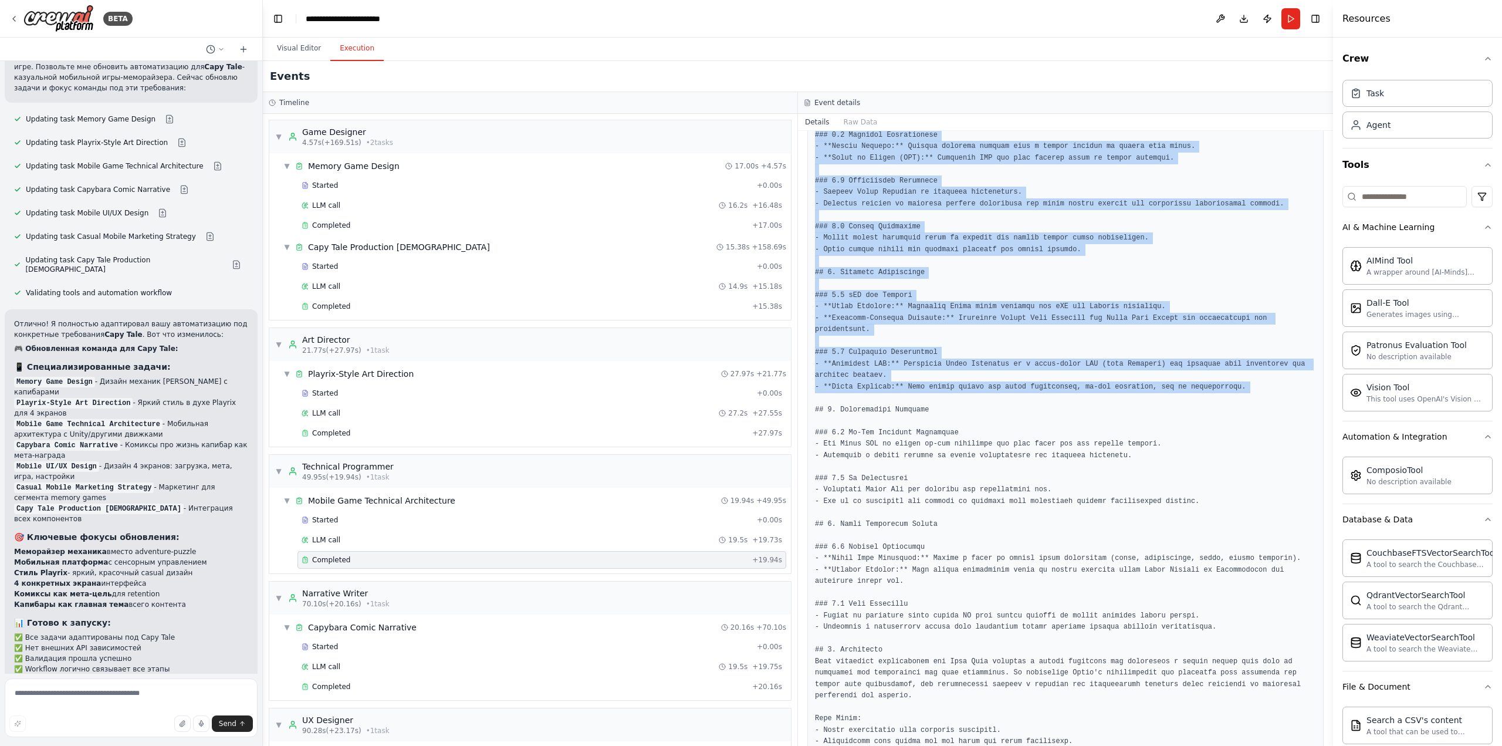
scroll to position [1107, 0]
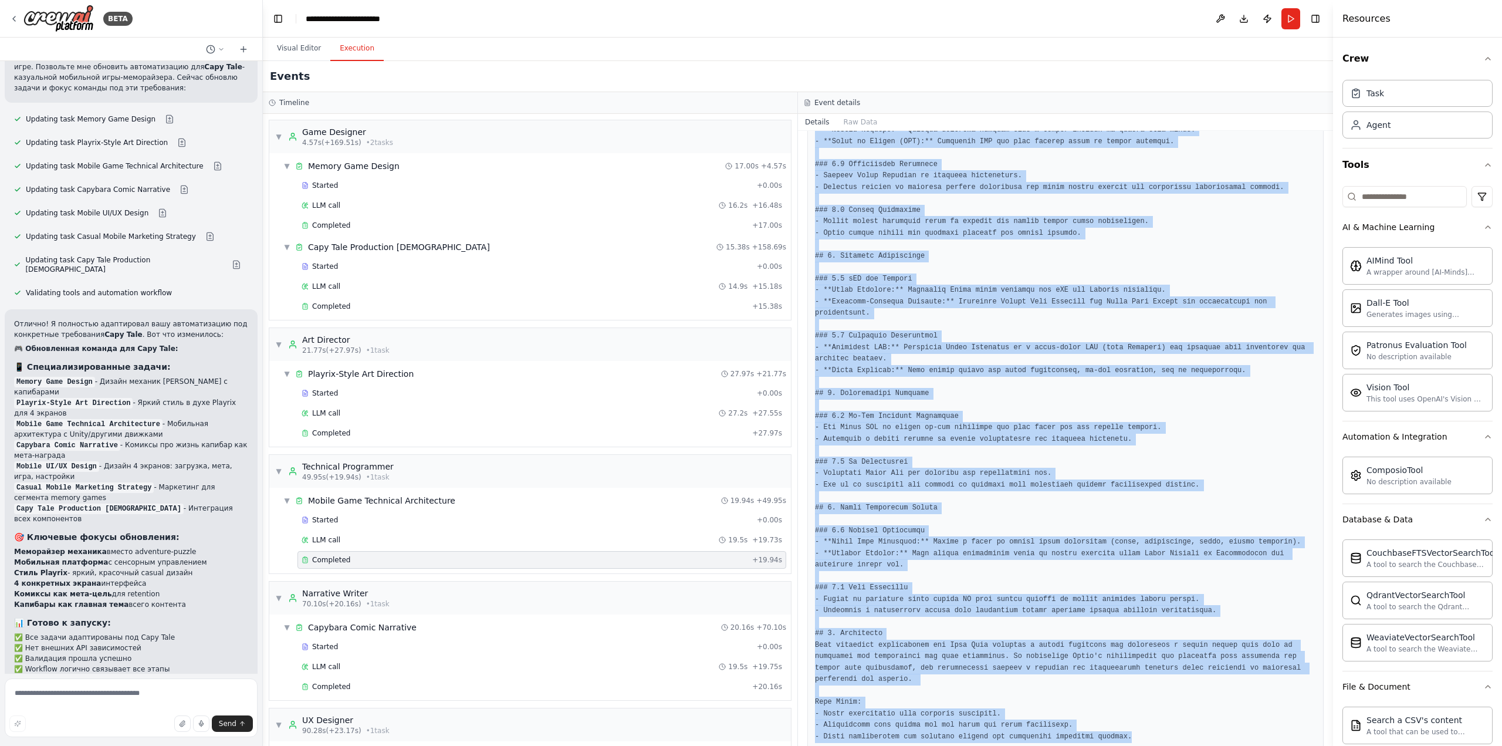
drag, startPoint x: 815, startPoint y: 289, endPoint x: 1130, endPoint y: 718, distance: 532.3
copy pre "# Technical Architecture for Capy Tale ## 1. Mobile Application Architecture ##…"
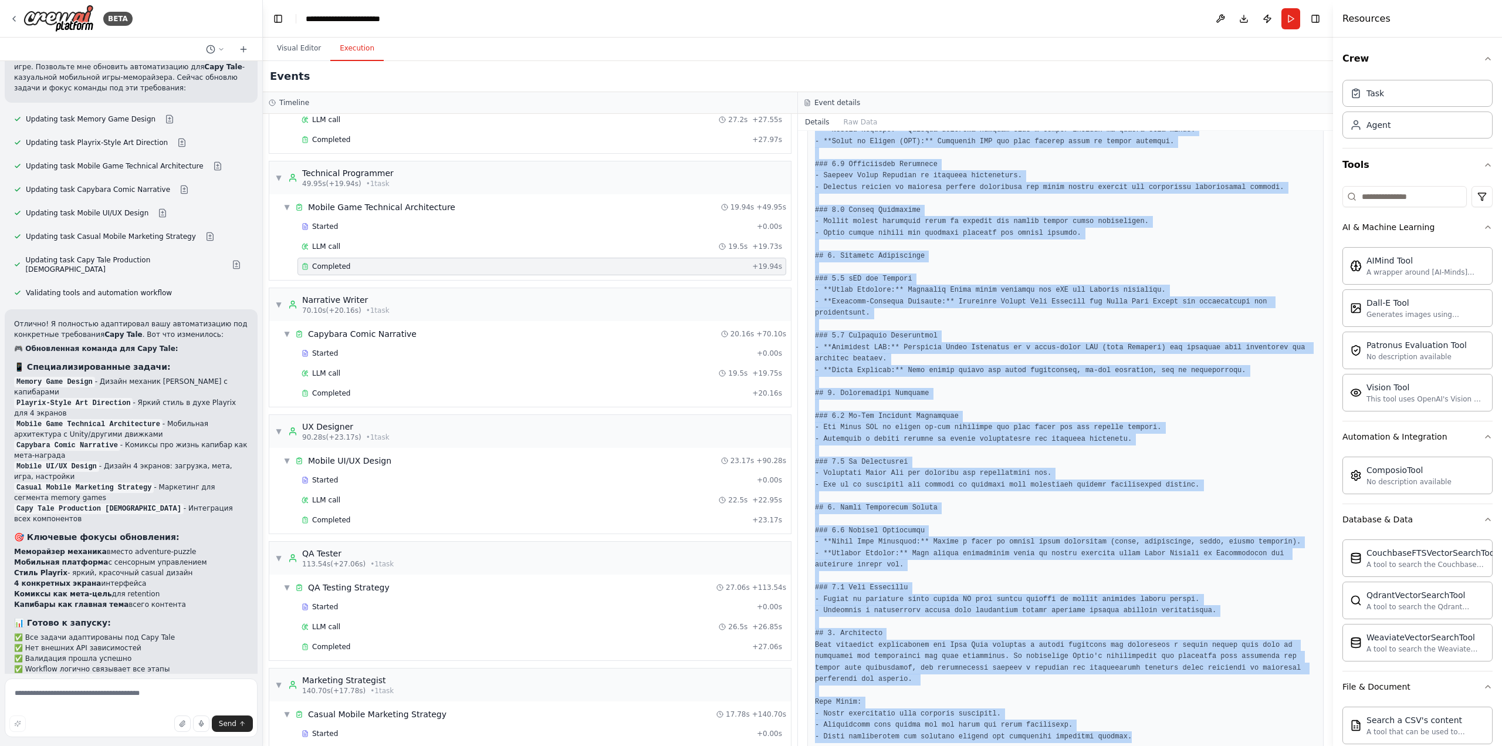
scroll to position [348, 0]
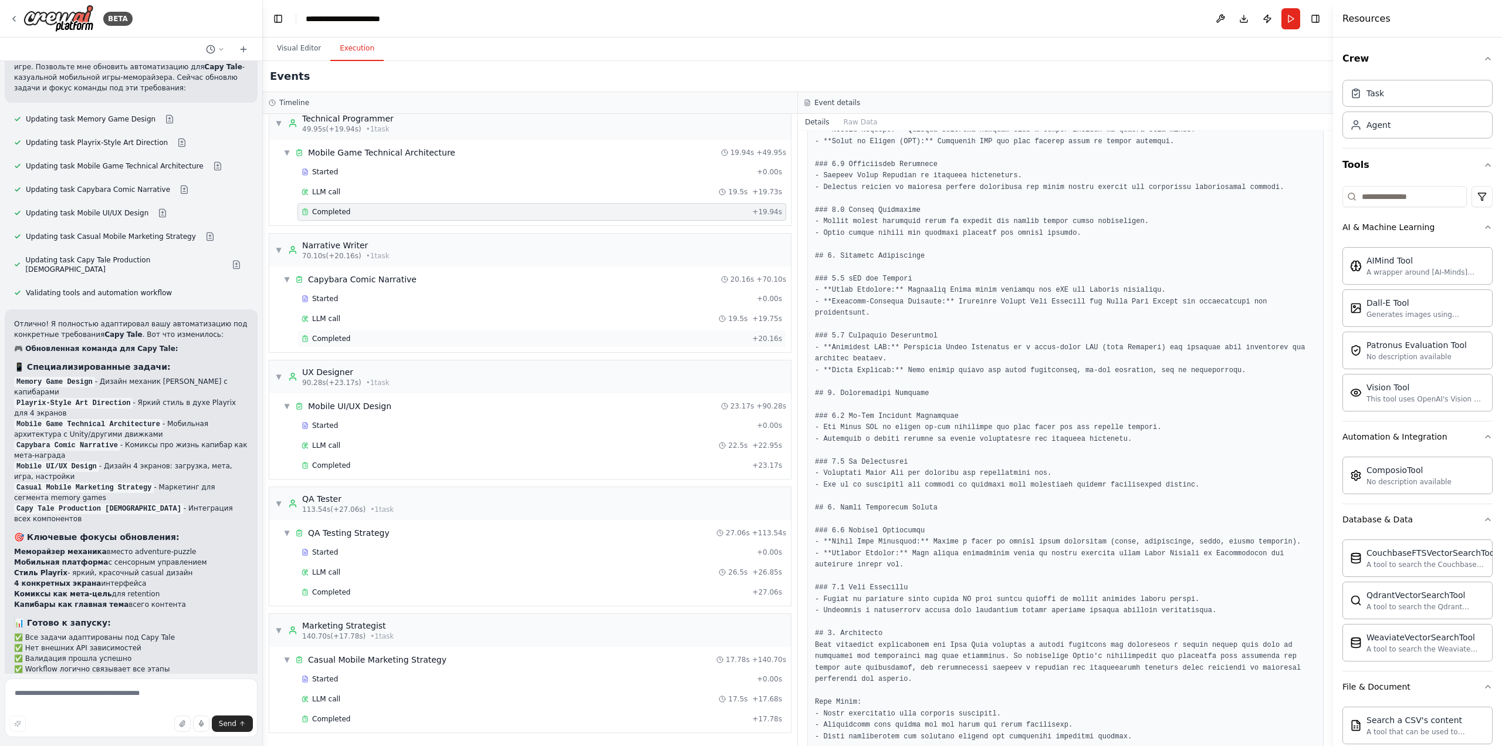
click at [329, 337] on span "Completed" at bounding box center [331, 338] width 38 height 9
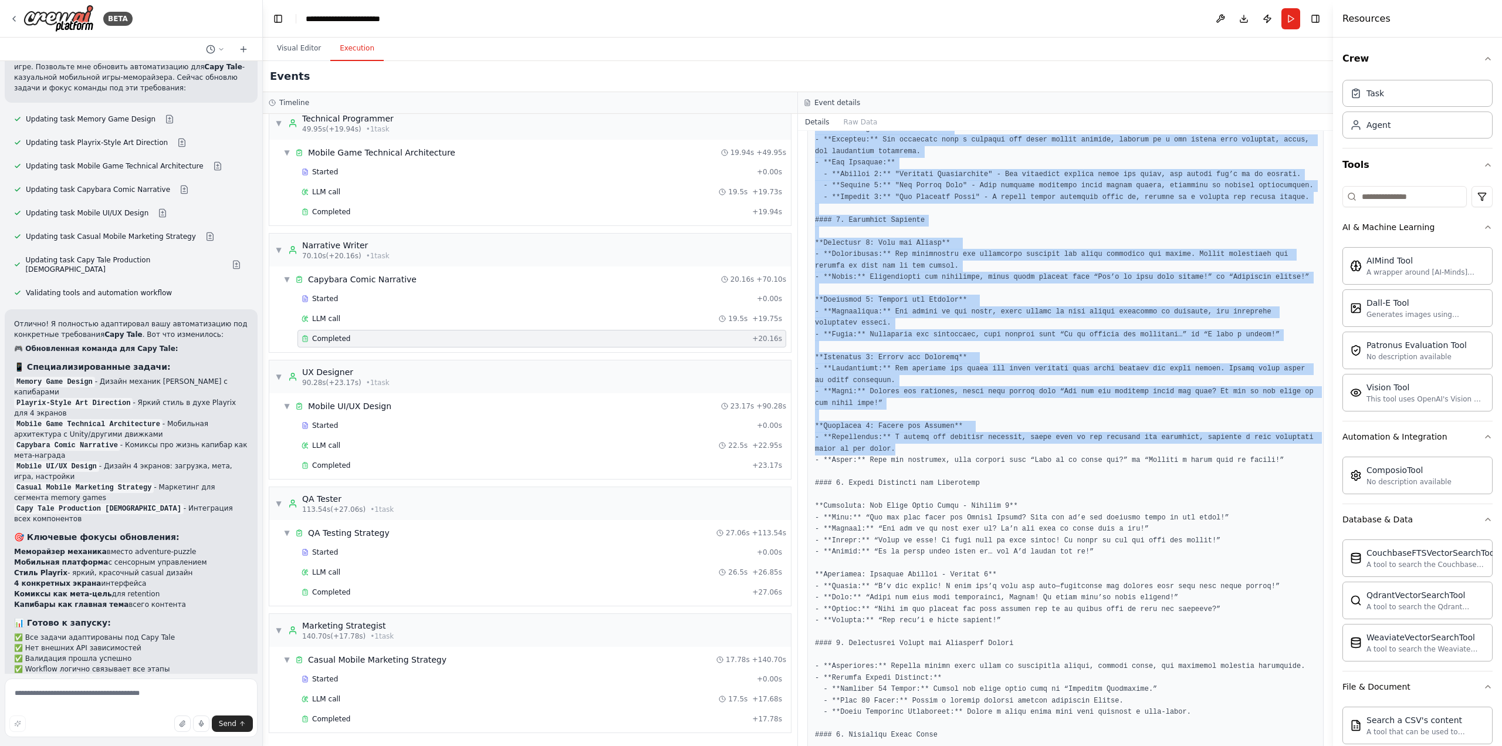
scroll to position [593, 0]
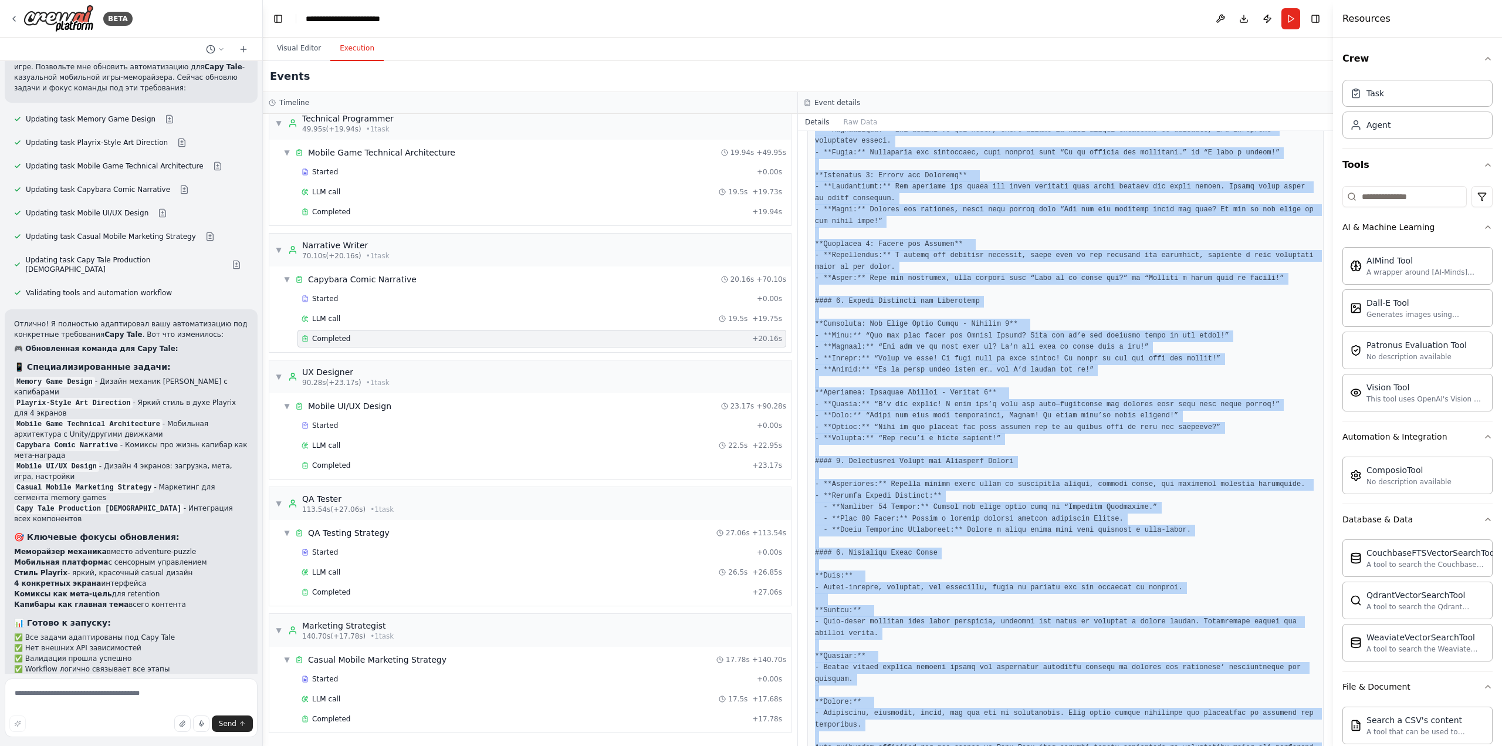
drag, startPoint x: 815, startPoint y: 275, endPoint x: 1216, endPoint y: 711, distance: 592.7
click at [1216, 711] on pre at bounding box center [1065, 228] width 501 height 1076
copy pre "### Narrative Framework for Capy Tale Comics #### 1. Comic Story Arcs **Arc 1: …"
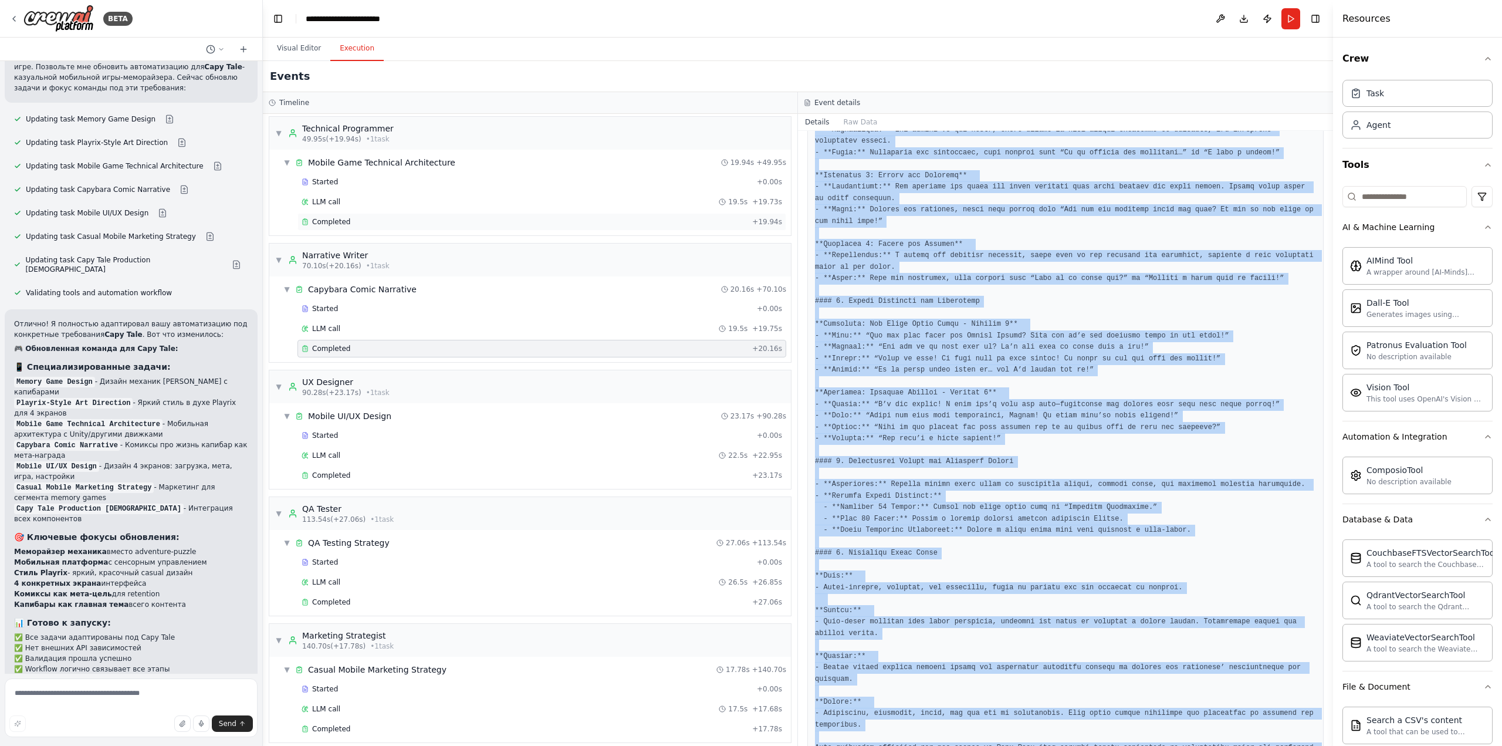
scroll to position [348, 0]
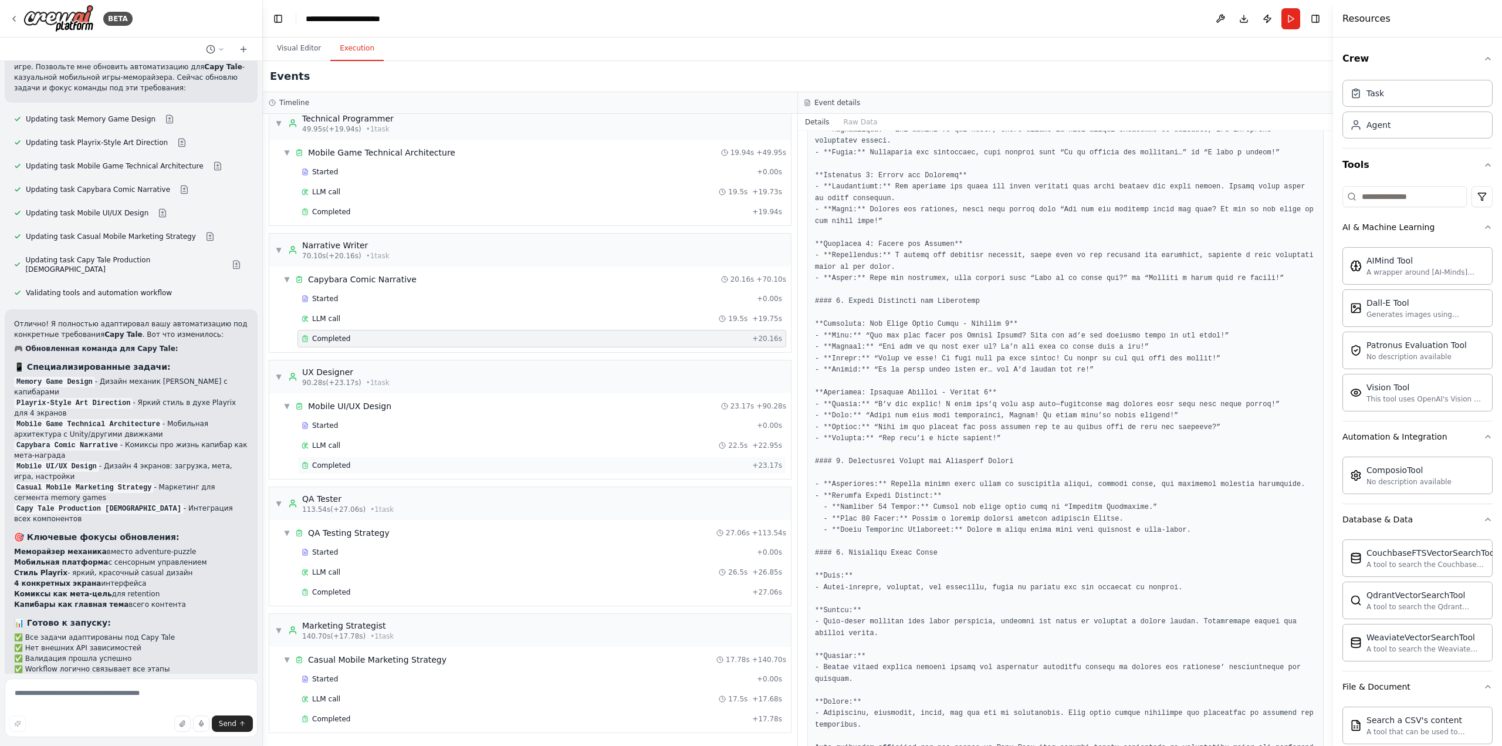
click at [340, 467] on span "Completed" at bounding box center [331, 465] width 38 height 9
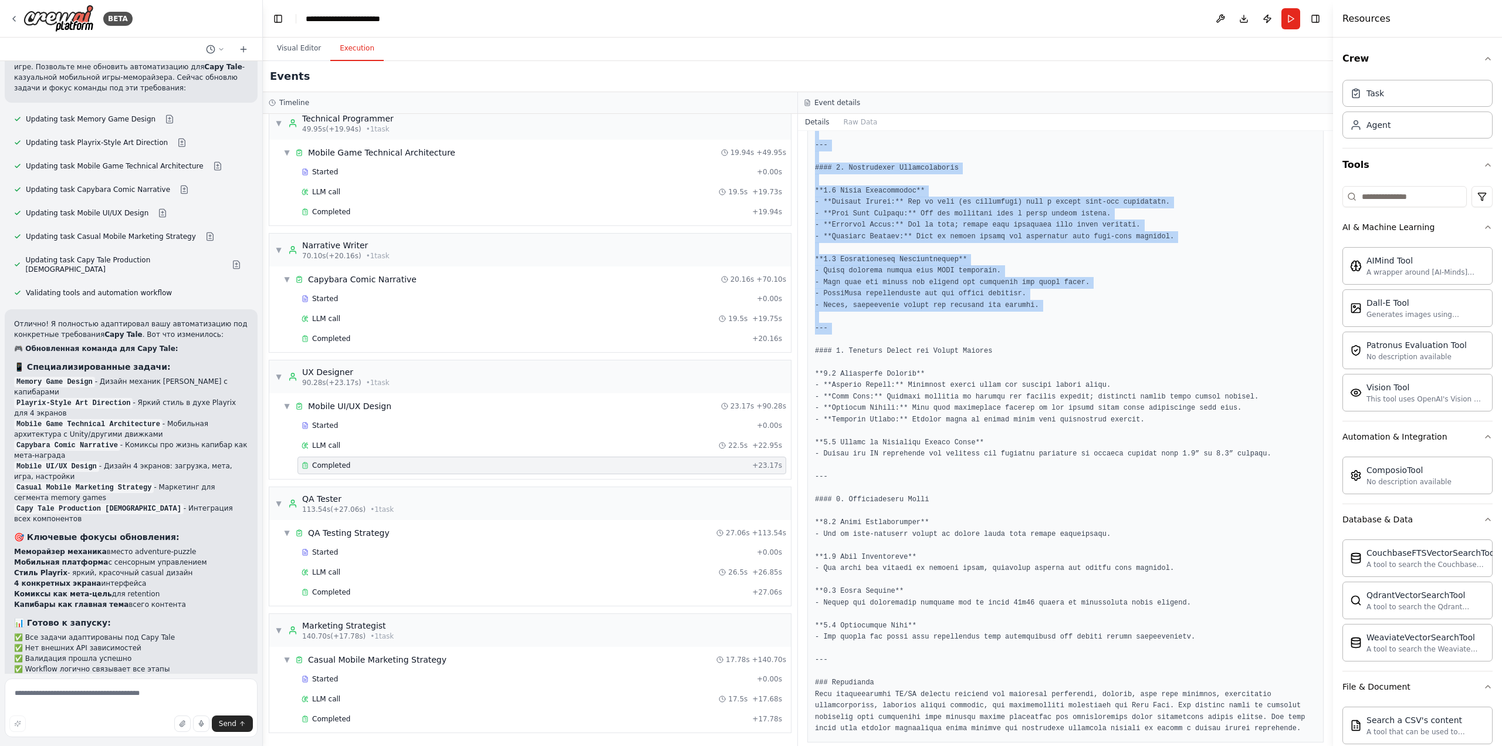
scroll to position [833, 0]
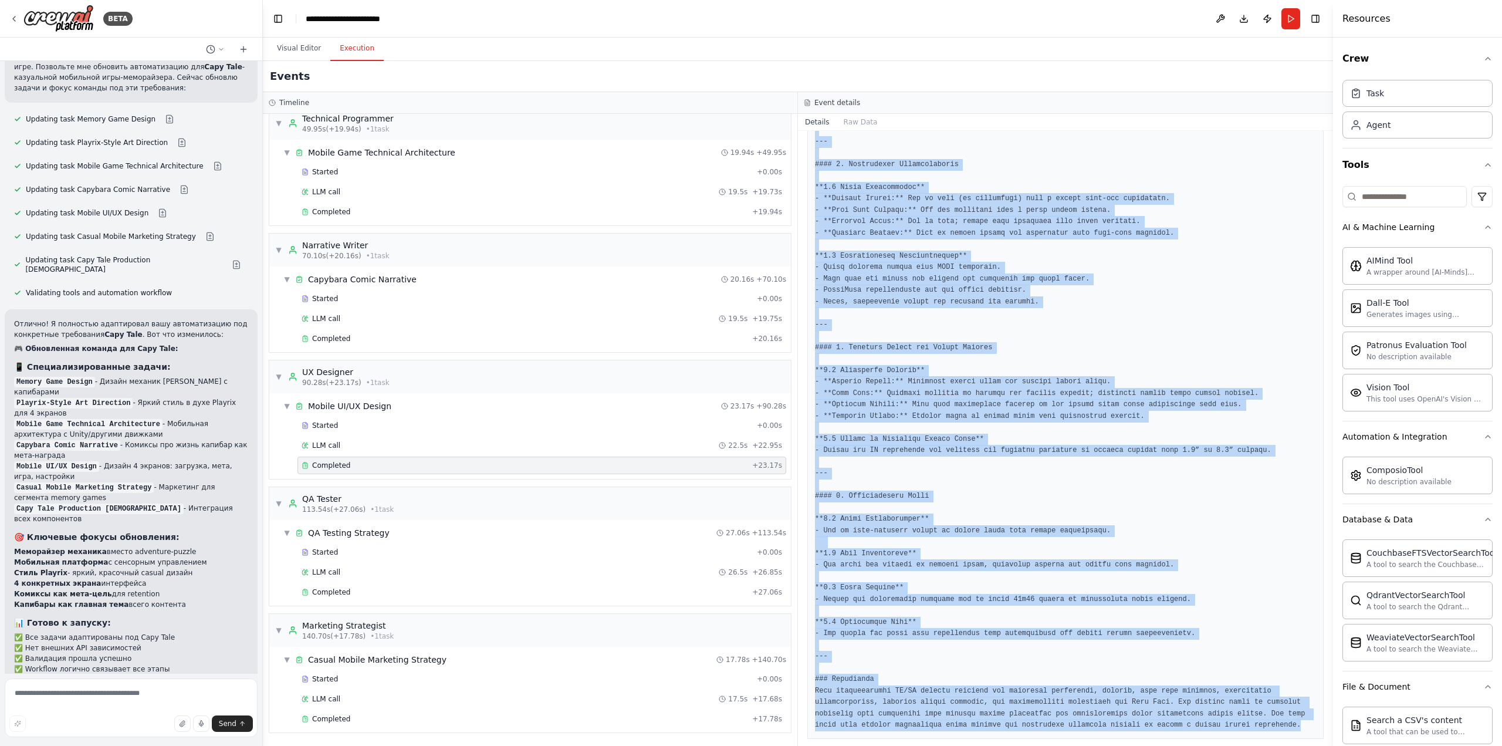
drag, startPoint x: 815, startPoint y: 287, endPoint x: 1120, endPoint y: 710, distance: 521.3
click at [1120, 710] on pre at bounding box center [1065, 91] width 501 height 1282
copy pre "### Complete UX/UI Package for Capy Tale #### 1. Wireframes **1.1 Loading Scree…"
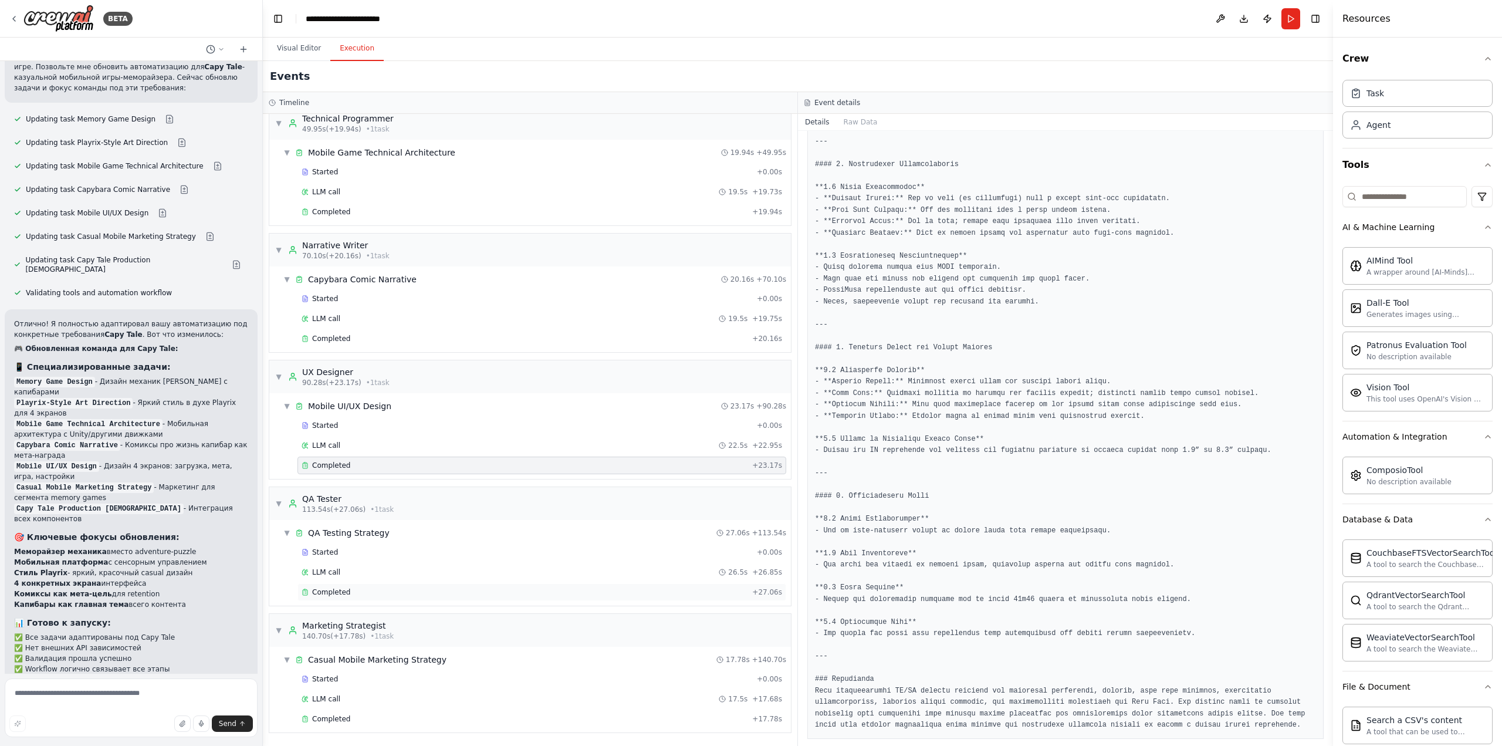
click at [334, 593] on span "Completed" at bounding box center [331, 591] width 38 height 9
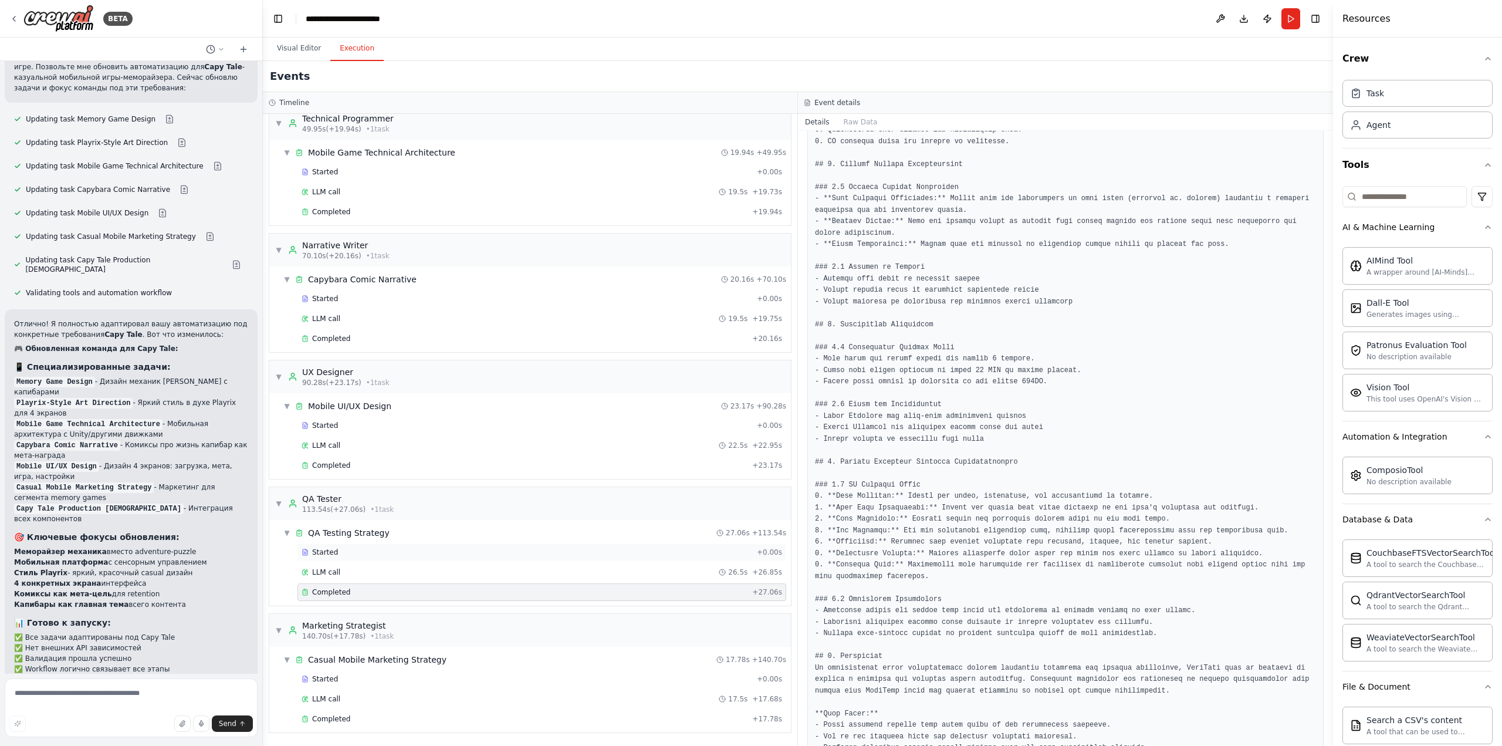
click at [348, 553] on div "Started" at bounding box center [527, 552] width 451 height 9
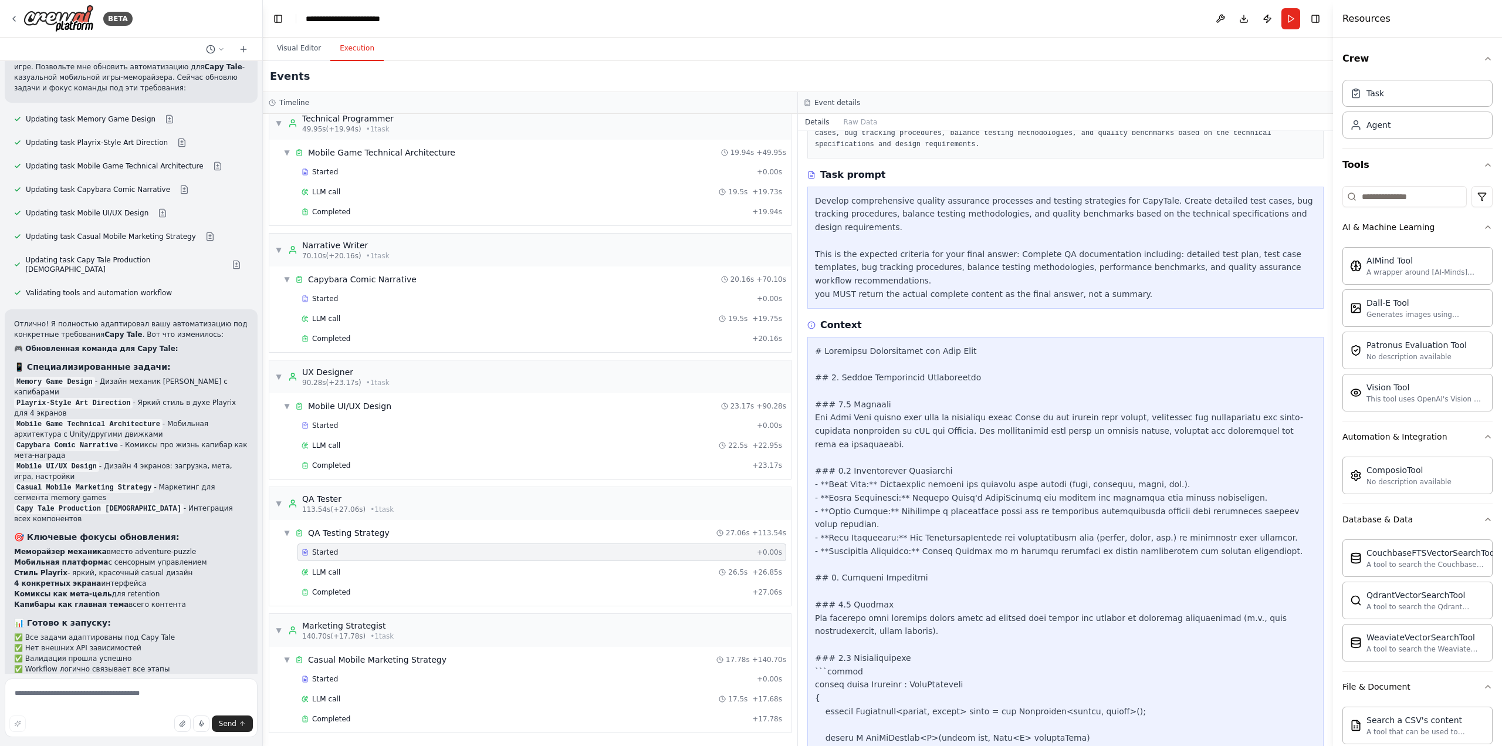
scroll to position [0, 0]
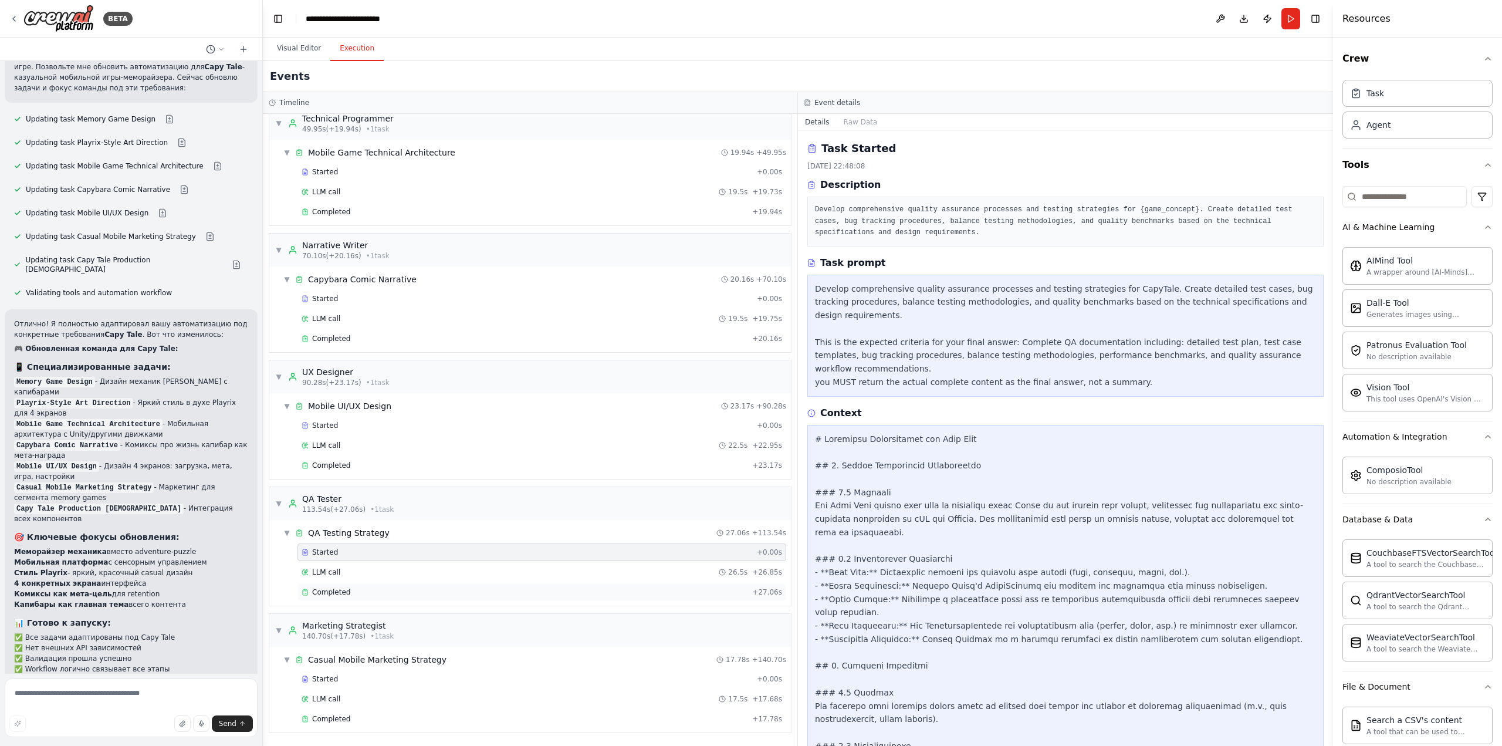
click at [339, 589] on span "Completed" at bounding box center [331, 591] width 38 height 9
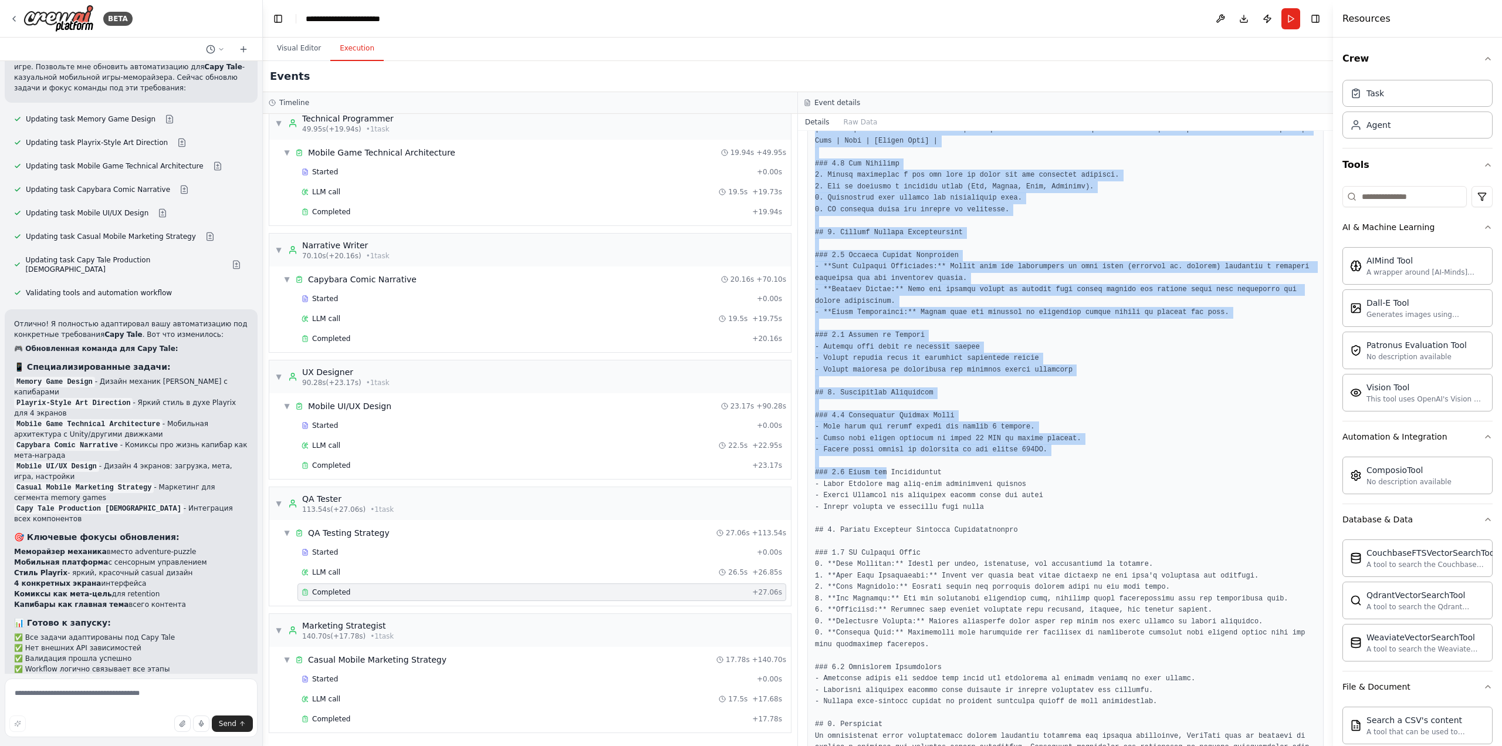
scroll to position [867, 0]
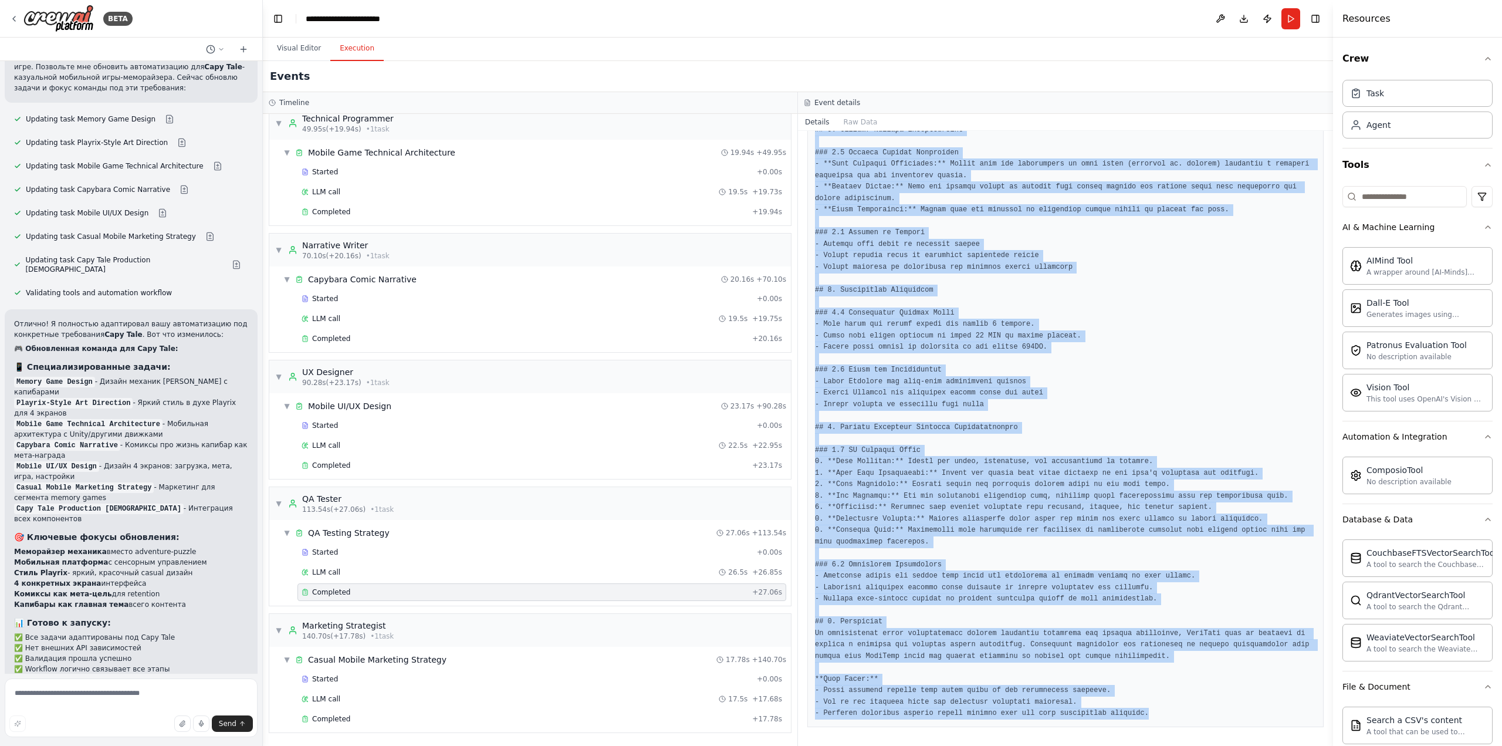
drag, startPoint x: 862, startPoint y: 356, endPoint x: 1148, endPoint y: 716, distance: 459.8
click at [1148, 716] on pre at bounding box center [1065, 67] width 501 height 1305
copy pre "# Comprehensive Quality Assurance Processes and Testing Strategies for CapyTale…"
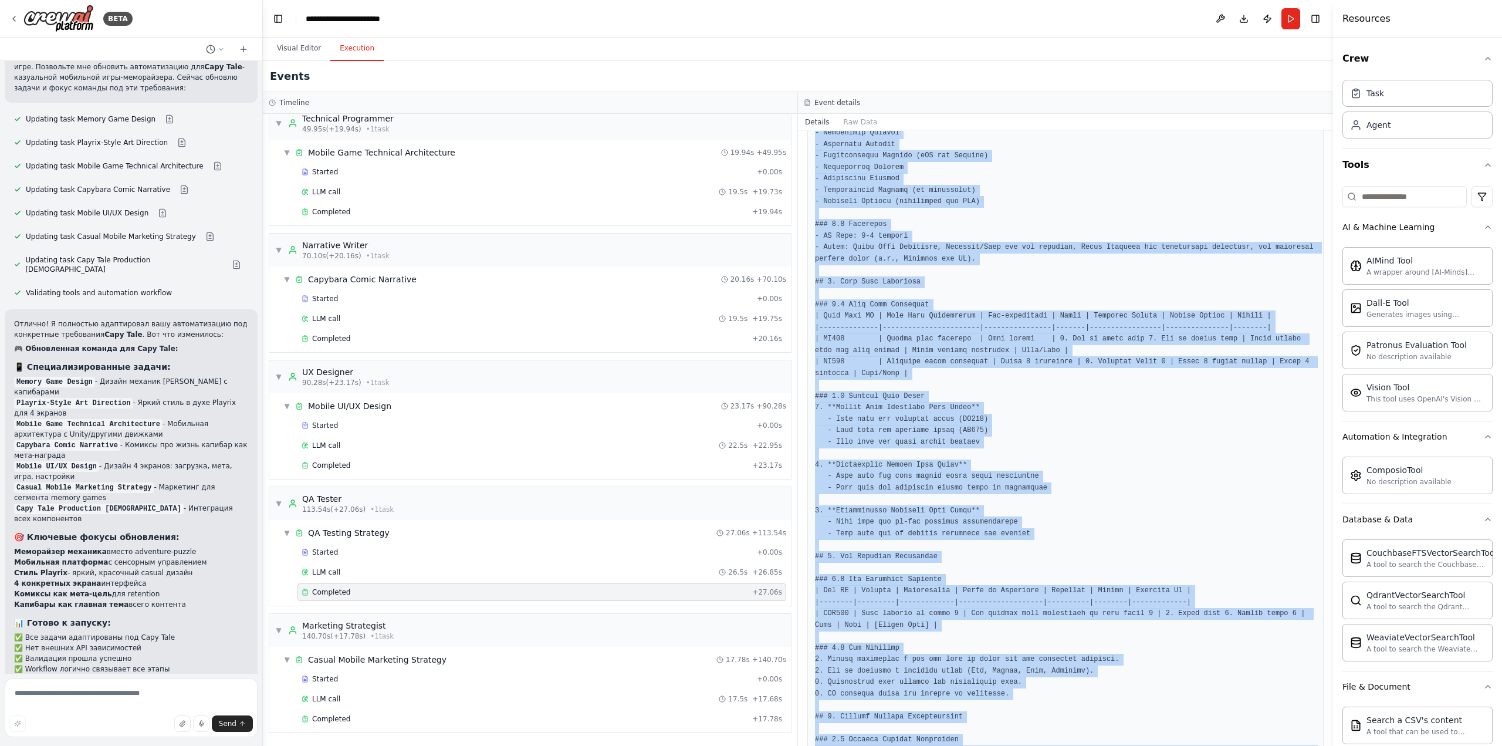
scroll to position [0, 0]
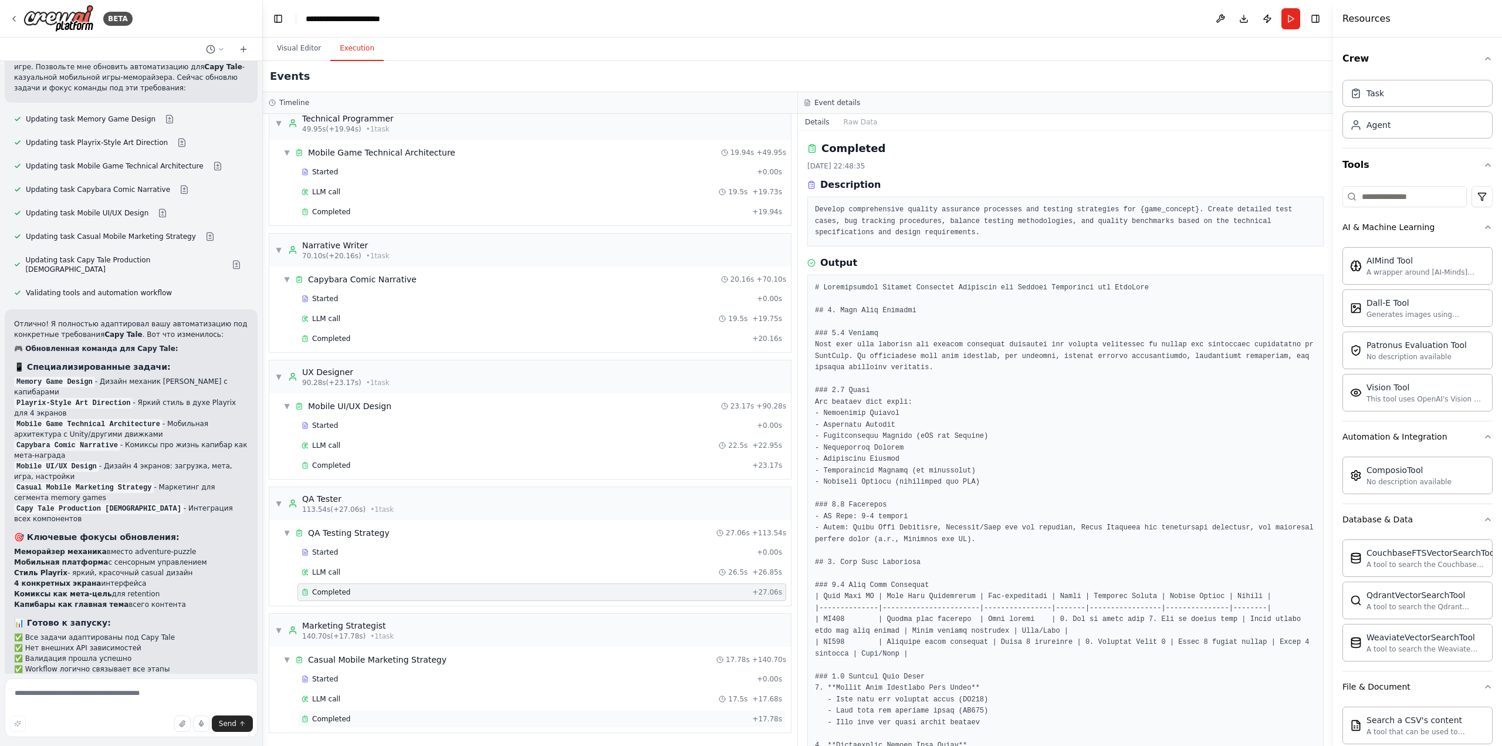
click at [336, 718] on span "Completed" at bounding box center [331, 718] width 38 height 9
